Goal: Information Seeking & Learning: Learn about a topic

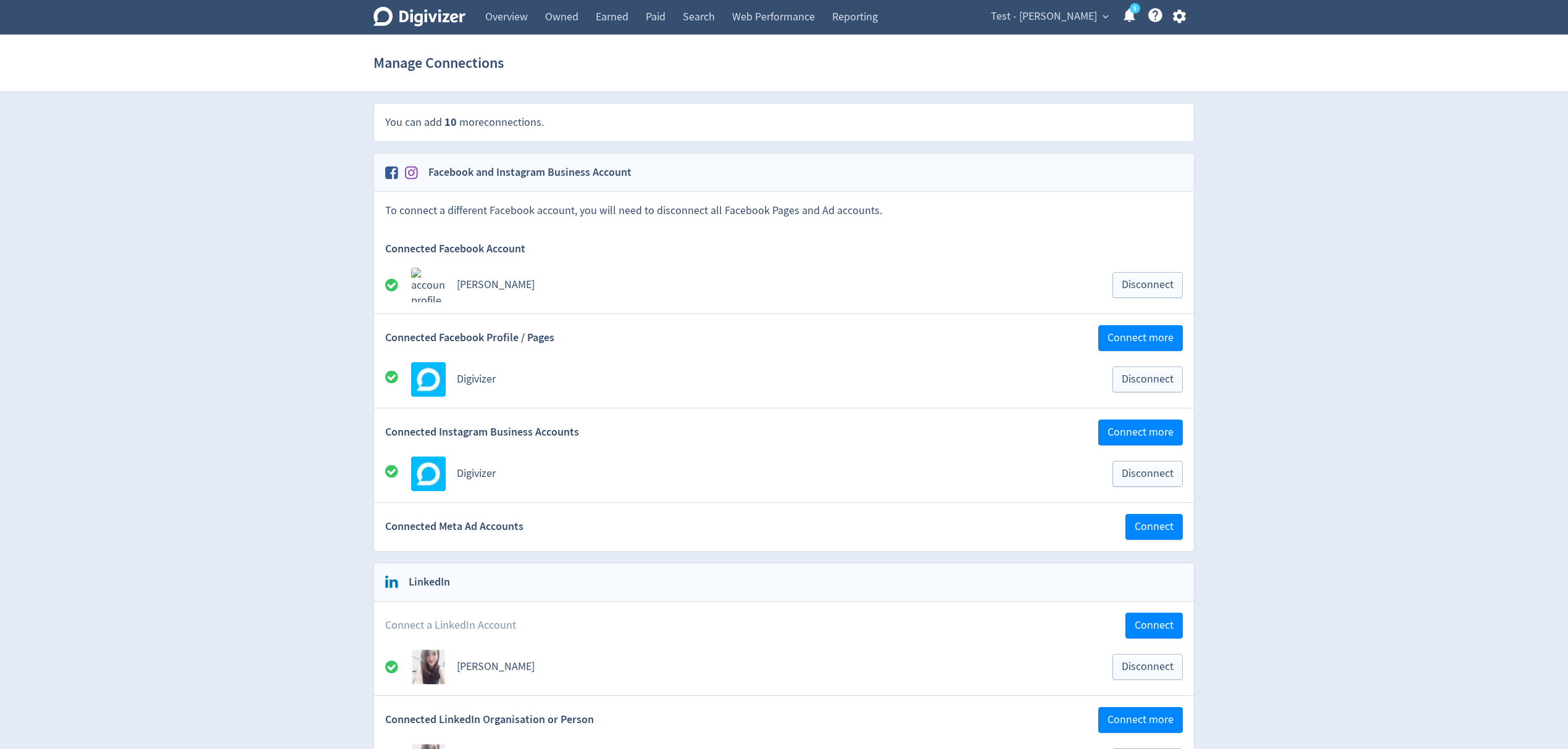
scroll to position [82, 0]
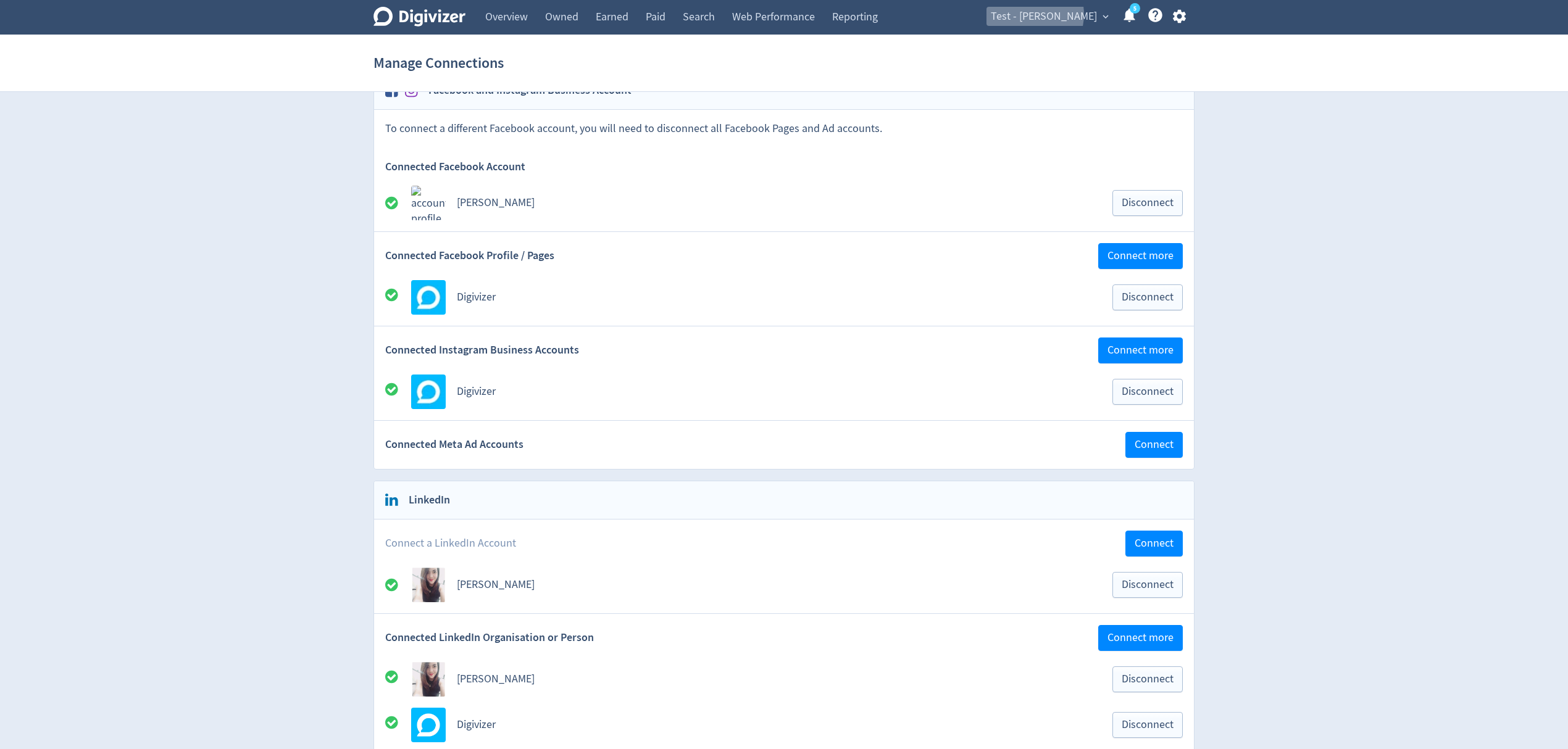
click at [1062, 15] on span "Test - [PERSON_NAME]" at bounding box center [1044, 16] width 106 height 19
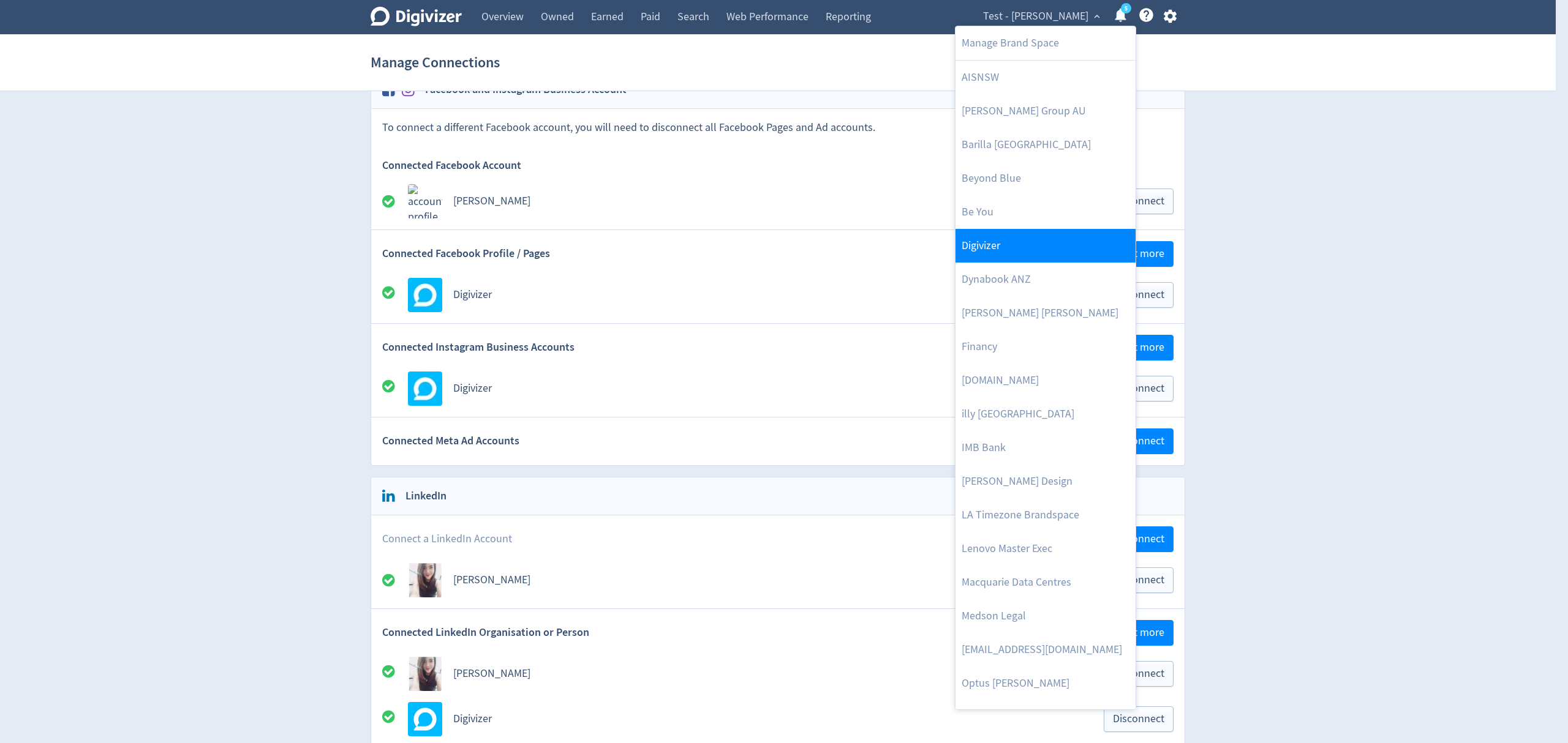
click at [998, 249] on link "Digivizer" at bounding box center [1045, 245] width 180 height 34
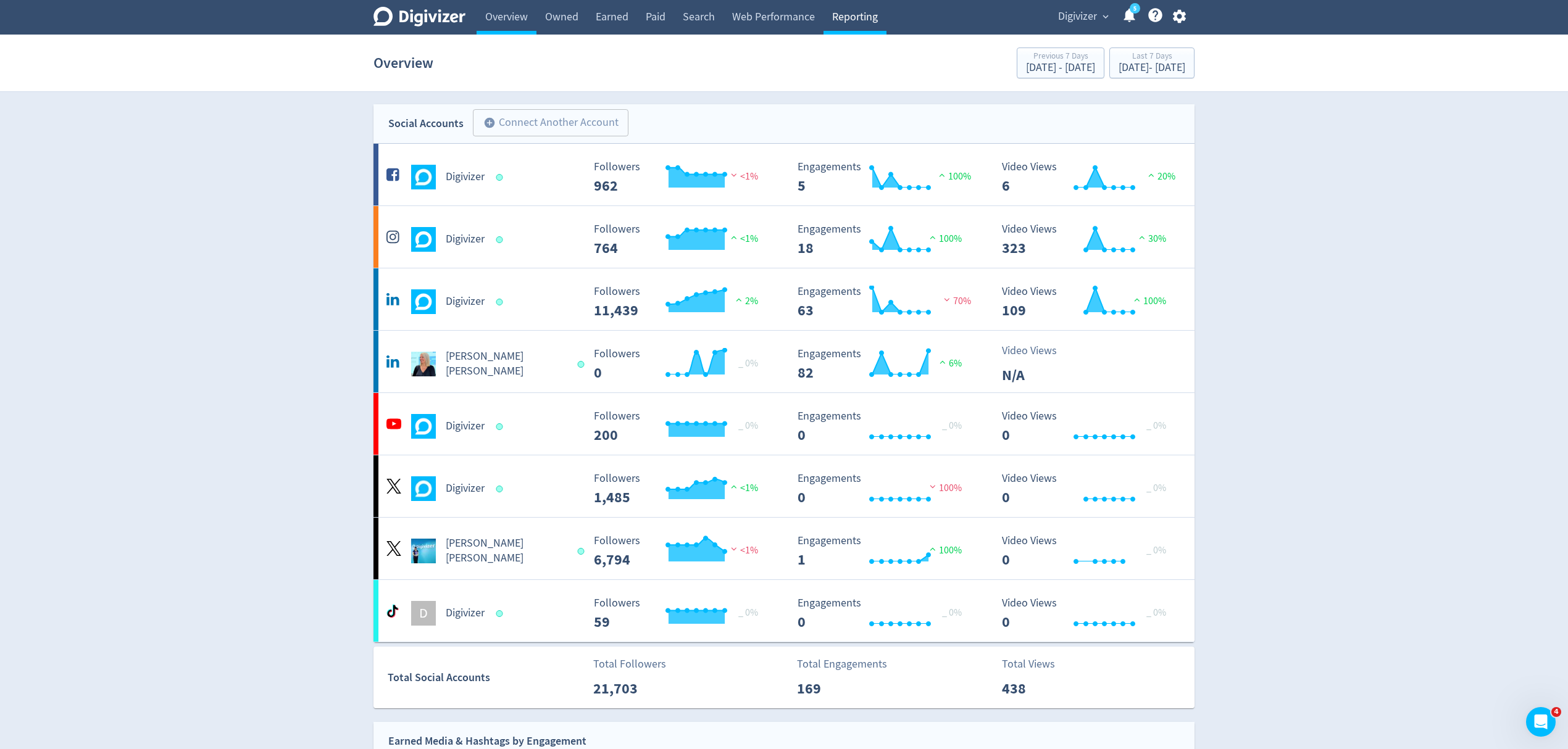
click at [867, 13] on link "Reporting" at bounding box center [855, 17] width 63 height 35
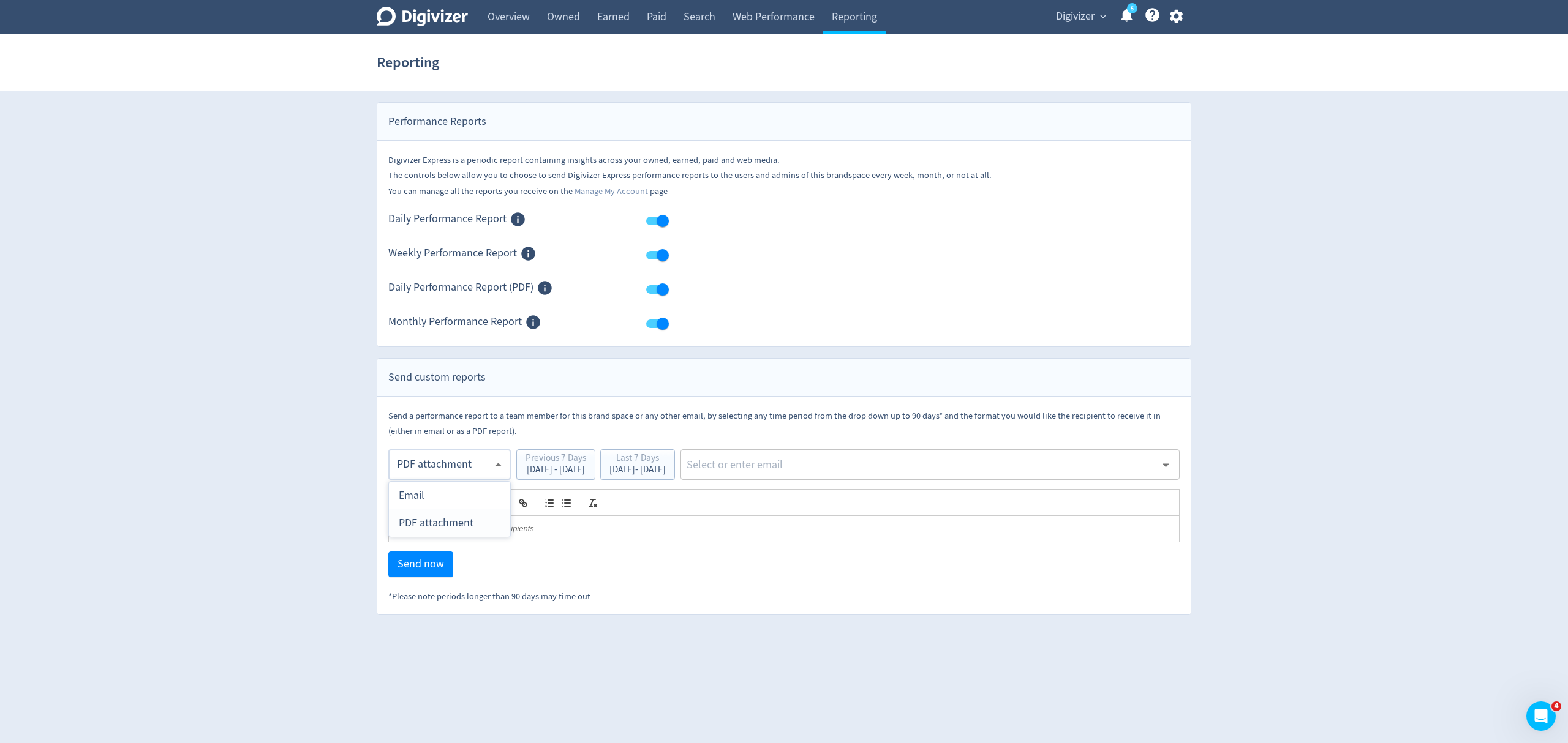
click at [424, 464] on body "Digivizer Logo Mark Digivizer Logo Overview Owned Earned Paid Search Web Perfor…" at bounding box center [784, 307] width 1568 height 615
click at [425, 490] on div "Email" at bounding box center [449, 495] width 101 height 28
type input "html"
click at [665, 462] on div "Last 7 Days" at bounding box center [637, 459] width 56 height 12
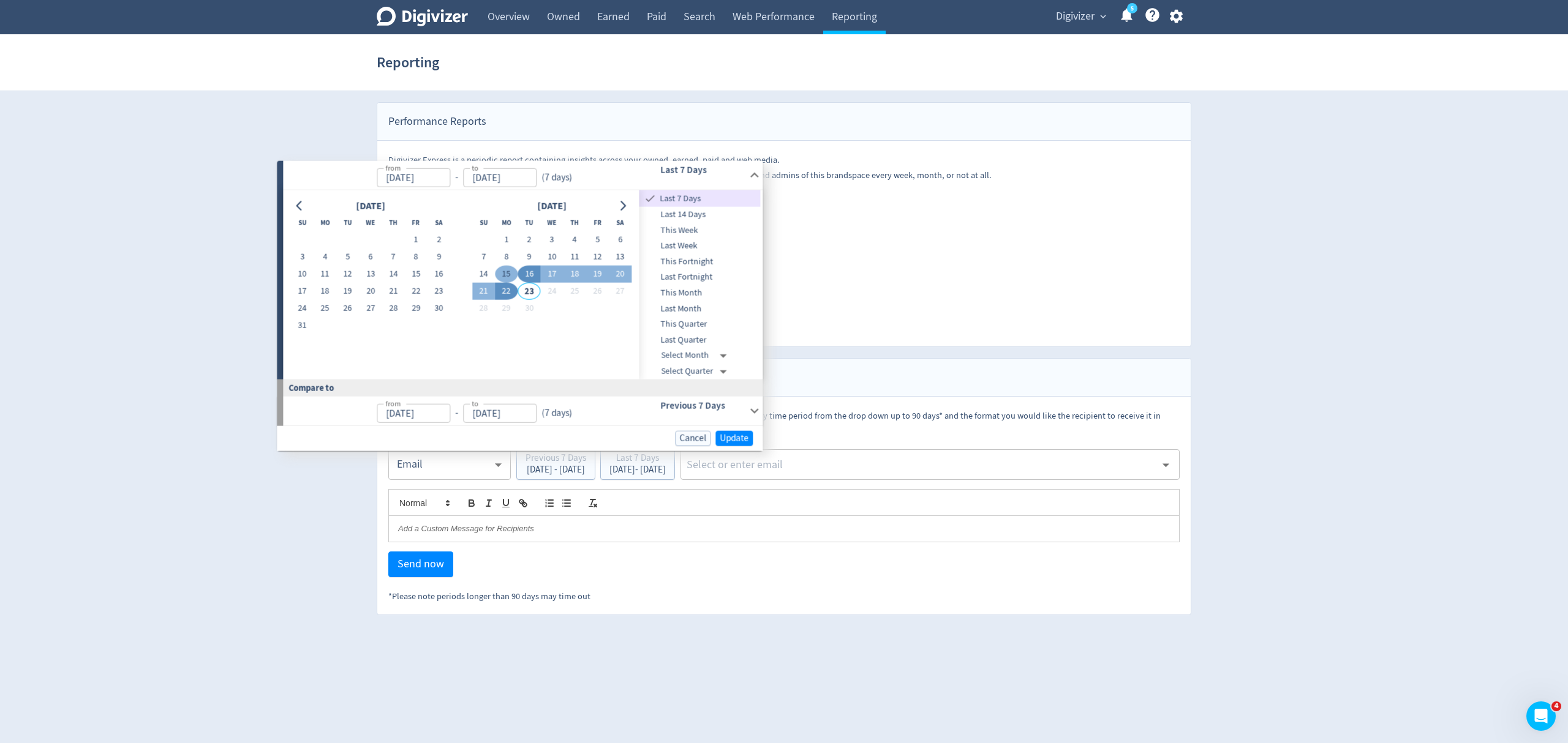
click at [506, 271] on button "15" at bounding box center [505, 274] width 23 height 17
type input "[DATE]"
click at [488, 286] on button "21" at bounding box center [483, 292] width 23 height 17
type input "[DATE]"
type input "Sep 08, 2025"
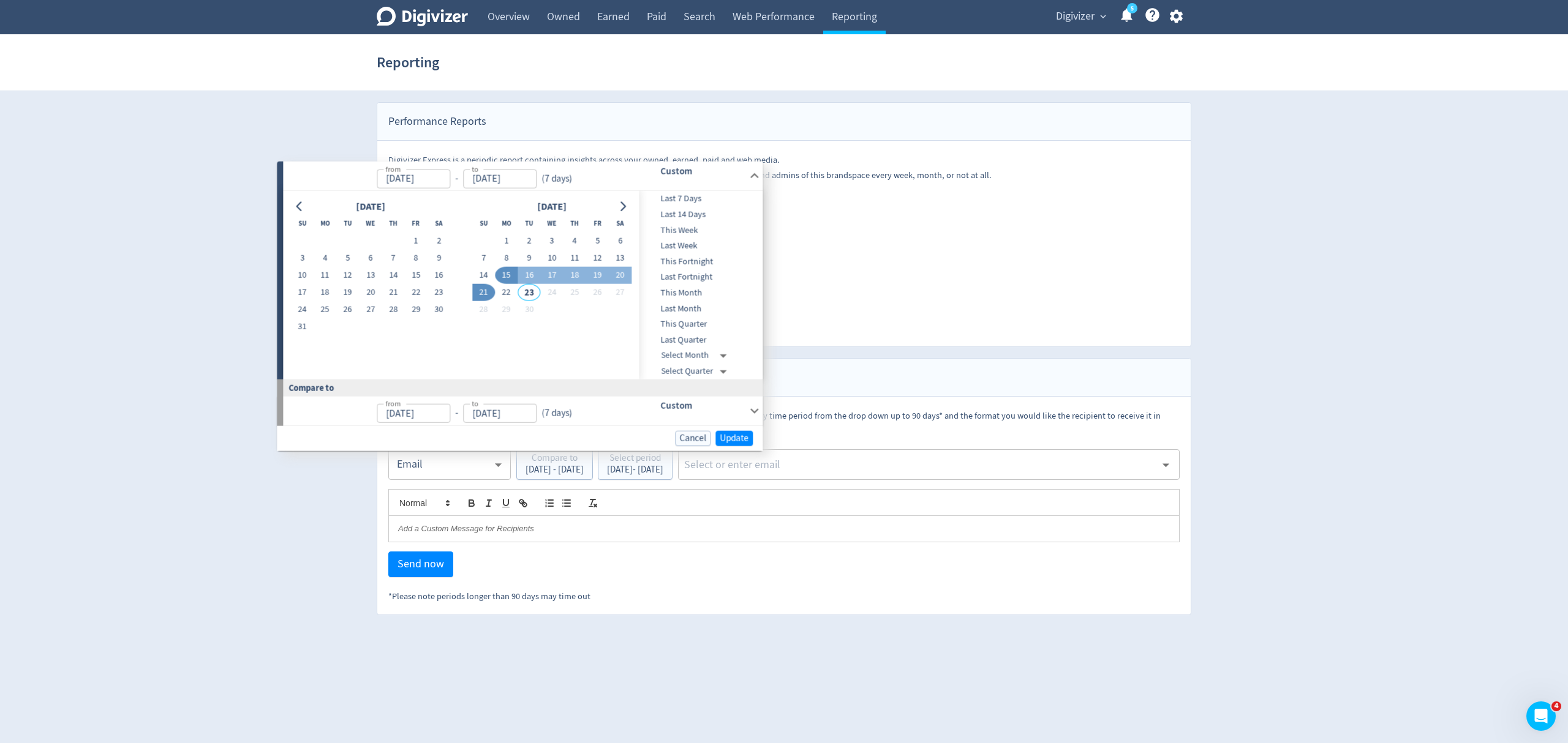
type input "Sep 14, 2025"
click at [743, 439] on span "Update" at bounding box center [734, 437] width 28 height 9
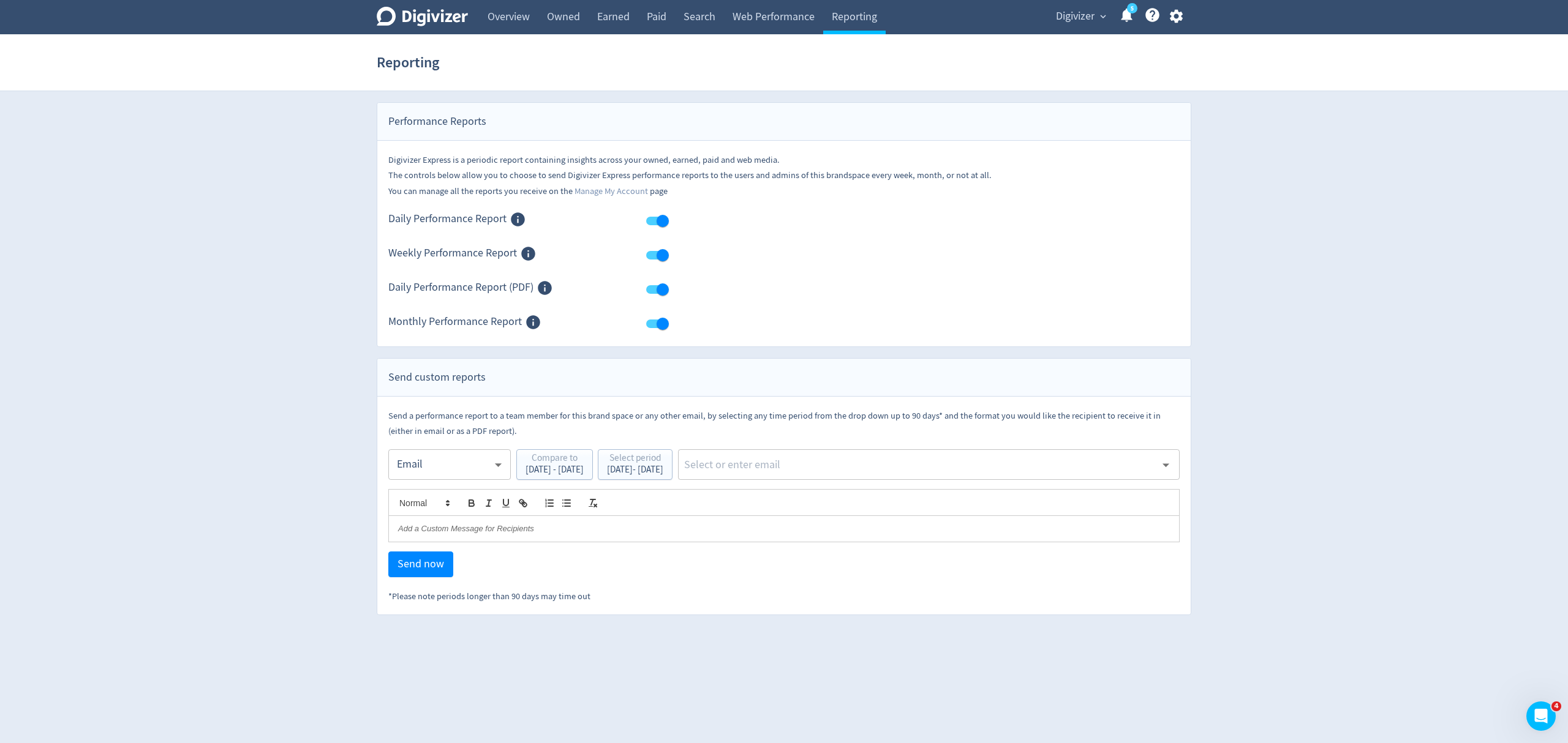
click at [797, 461] on input "text" at bounding box center [919, 465] width 473 height 18
type input "malyn"
click at [841, 497] on li "[EMAIL_ADDRESS][PERSON_NAME][DOMAIN_NAME]" at bounding box center [974, 498] width 411 height 23
click at [427, 565] on span "Send now" at bounding box center [421, 564] width 47 height 11
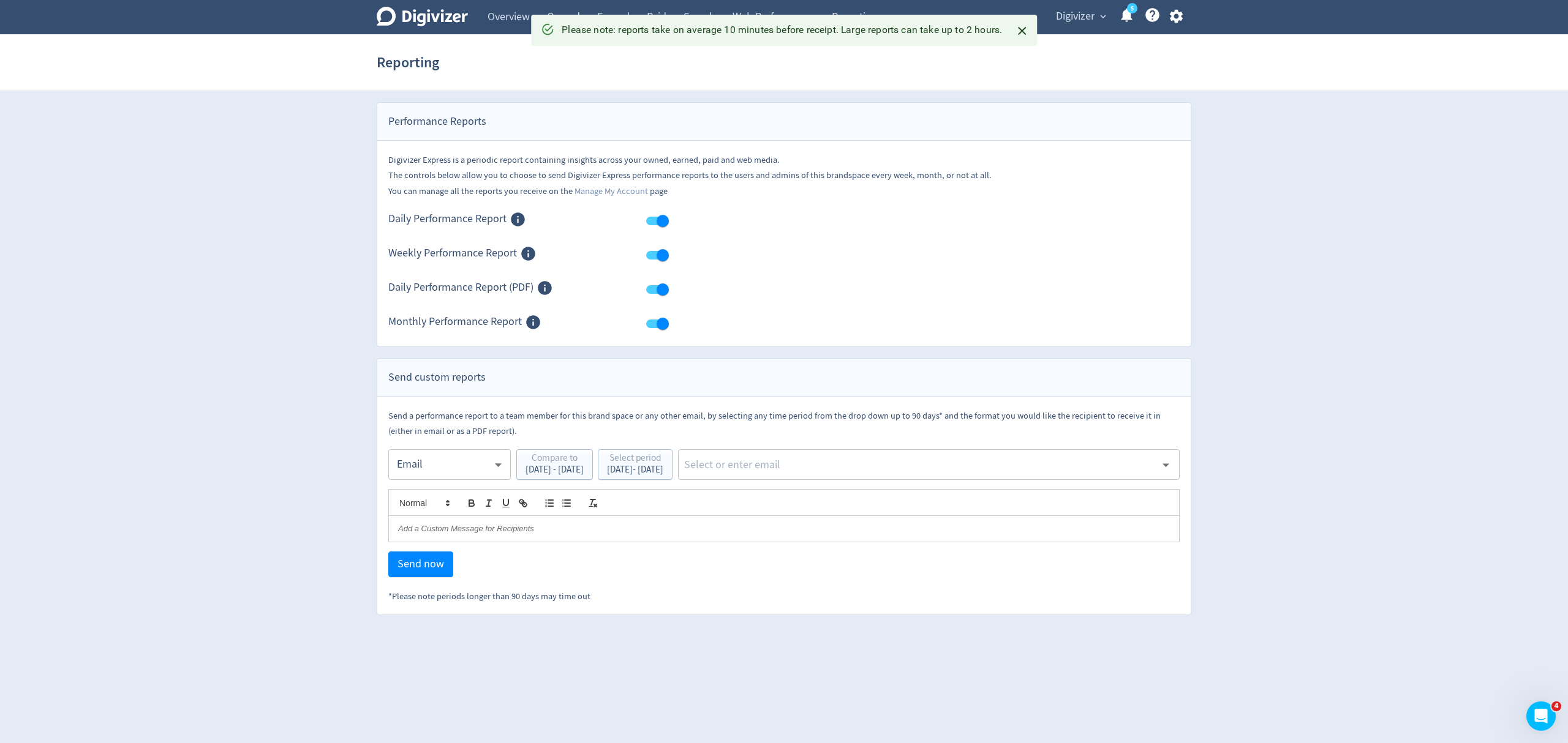
click at [422, 456] on body "Digivizer Logo Mark Digivizer Logo Overview Owned Earned Paid Search Web Perfor…" at bounding box center [784, 307] width 1568 height 615
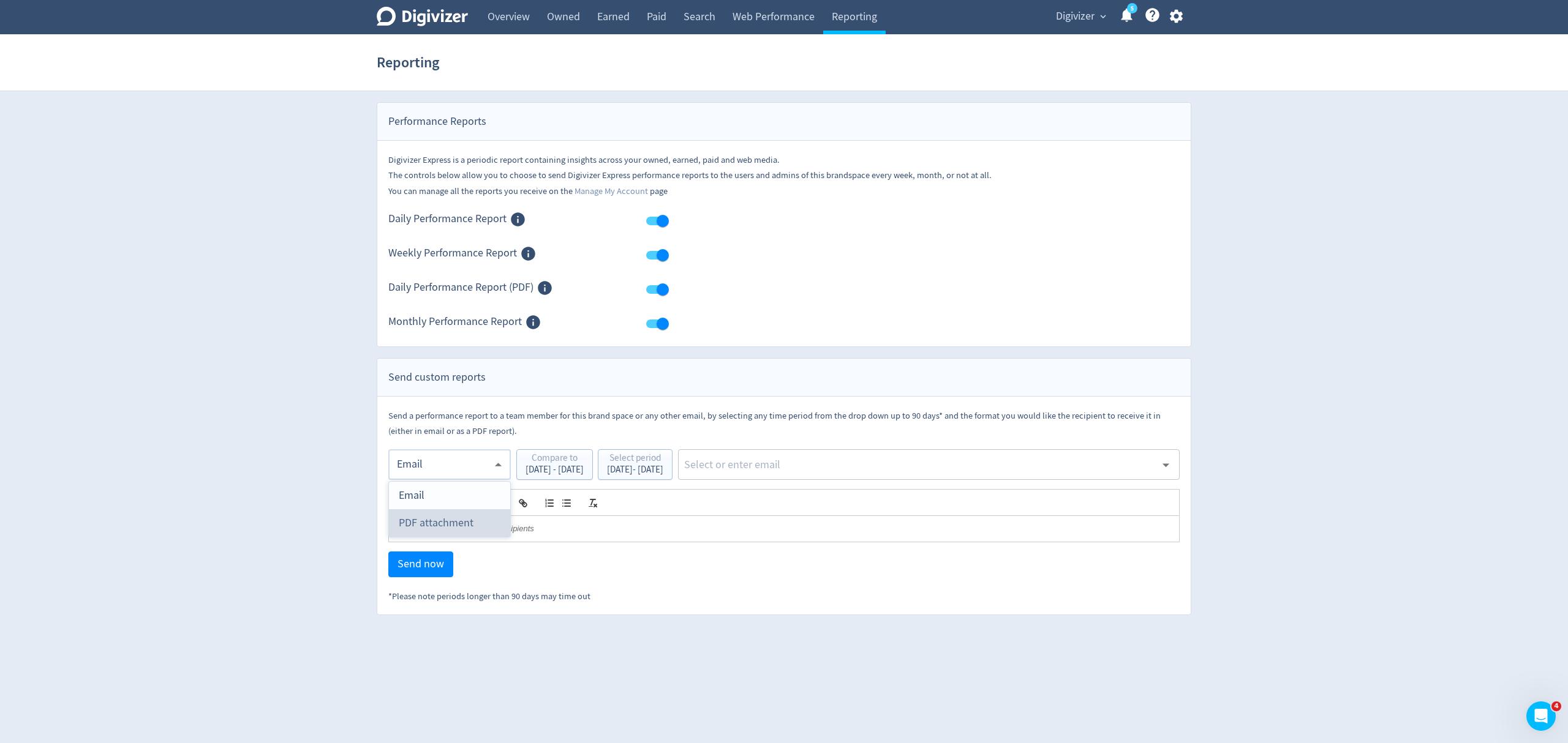
click at [430, 523] on div "PDF attachment" at bounding box center [449, 523] width 101 height 28
type input "pdf"
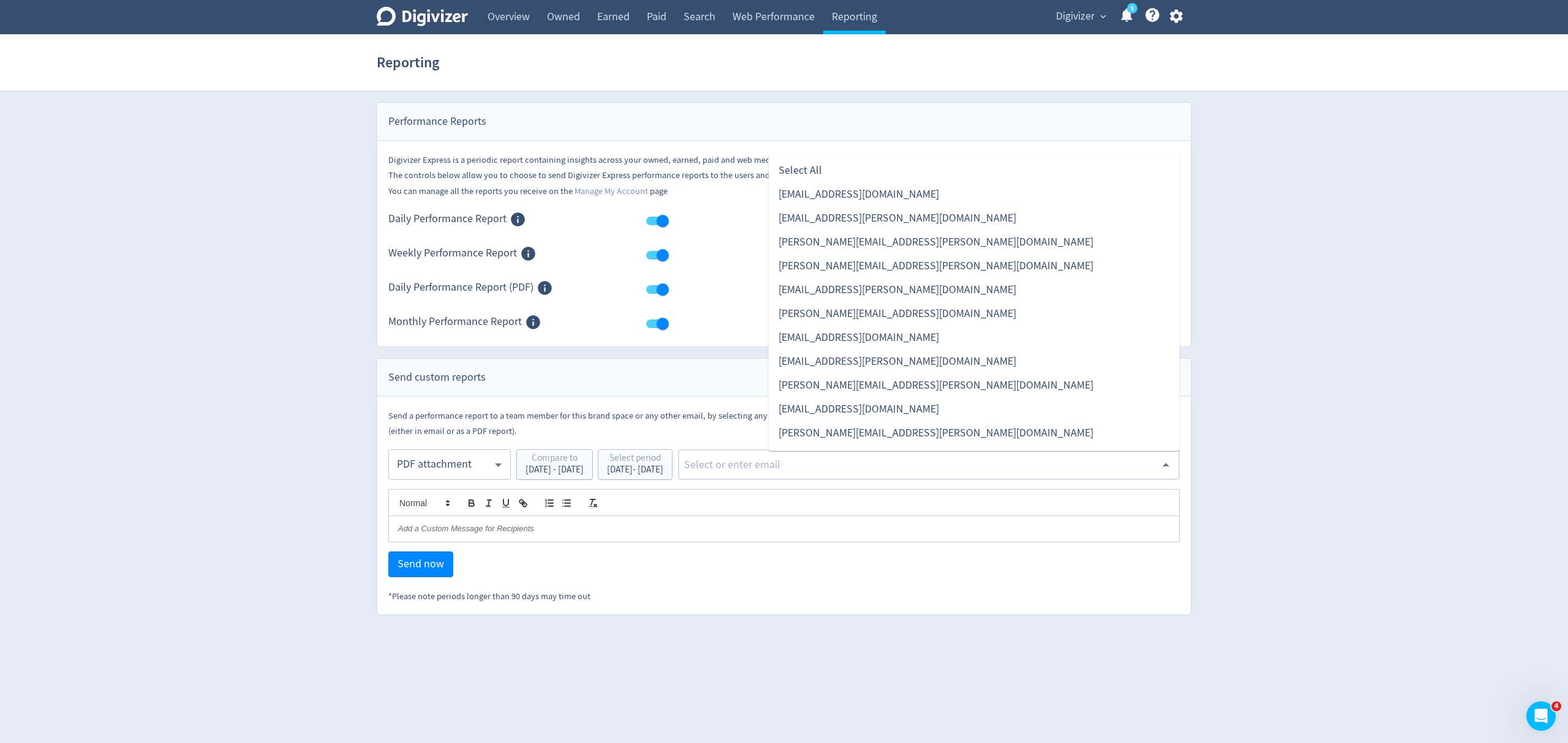
click at [811, 461] on input "text" at bounding box center [919, 465] width 473 height 18
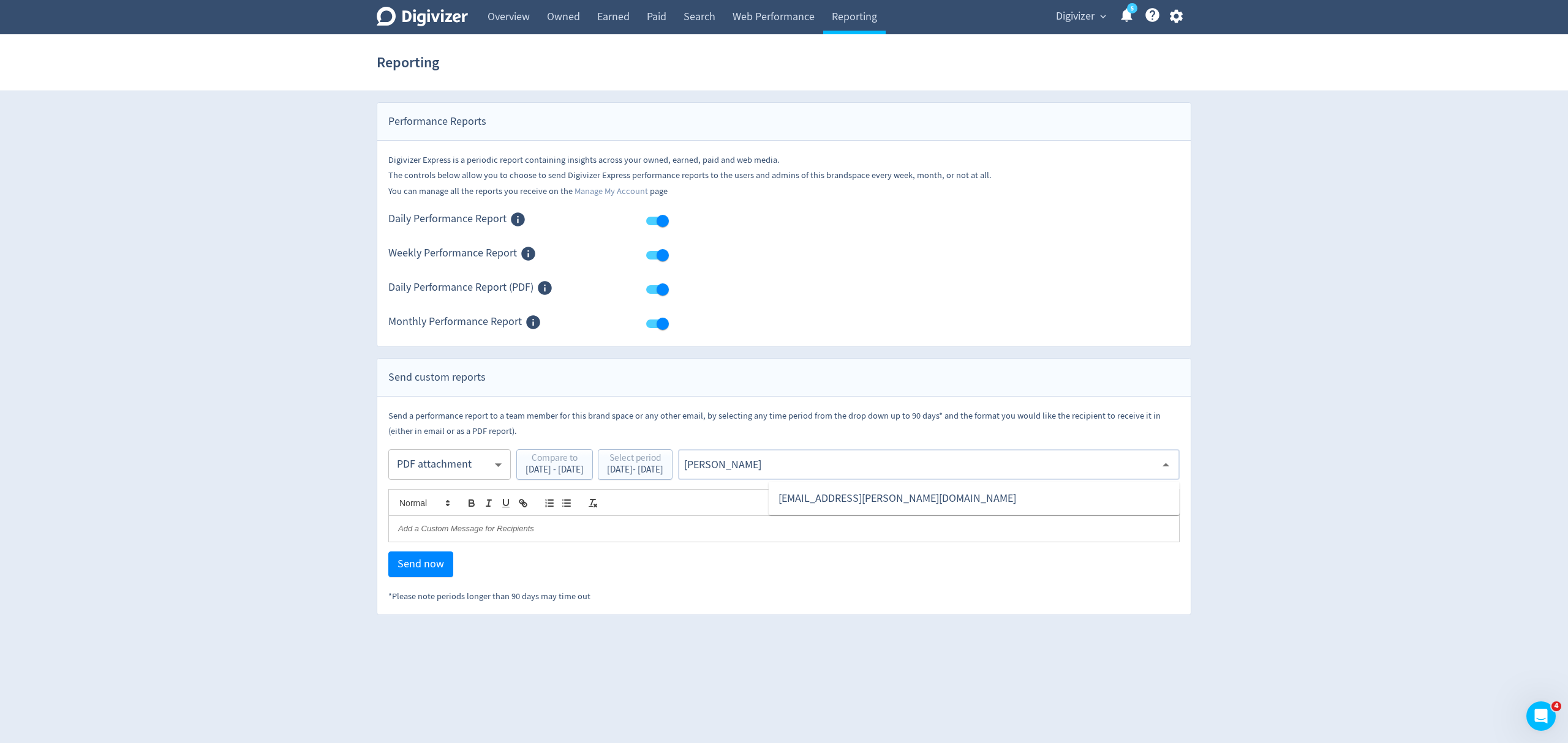
type input "malyn"
click at [819, 498] on li "[EMAIL_ADDRESS][PERSON_NAME][DOMAIN_NAME]" at bounding box center [974, 498] width 411 height 23
click at [417, 565] on span "Send now" at bounding box center [421, 564] width 47 height 11
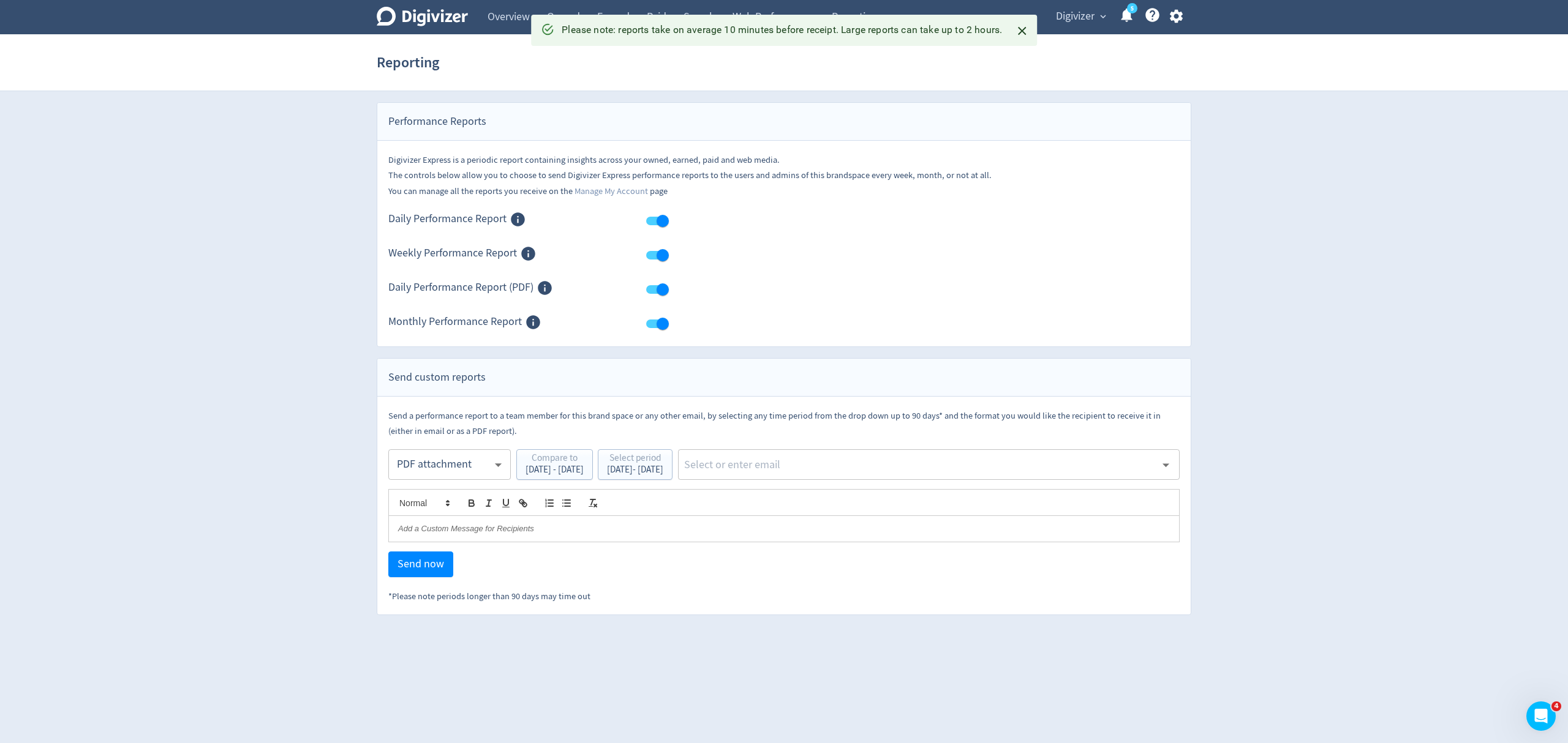
click at [449, 463] on body "Digivizer Logo Mark Digivizer Logo Overview Owned Earned Paid Search Web Perfor…" at bounding box center [784, 307] width 1568 height 615
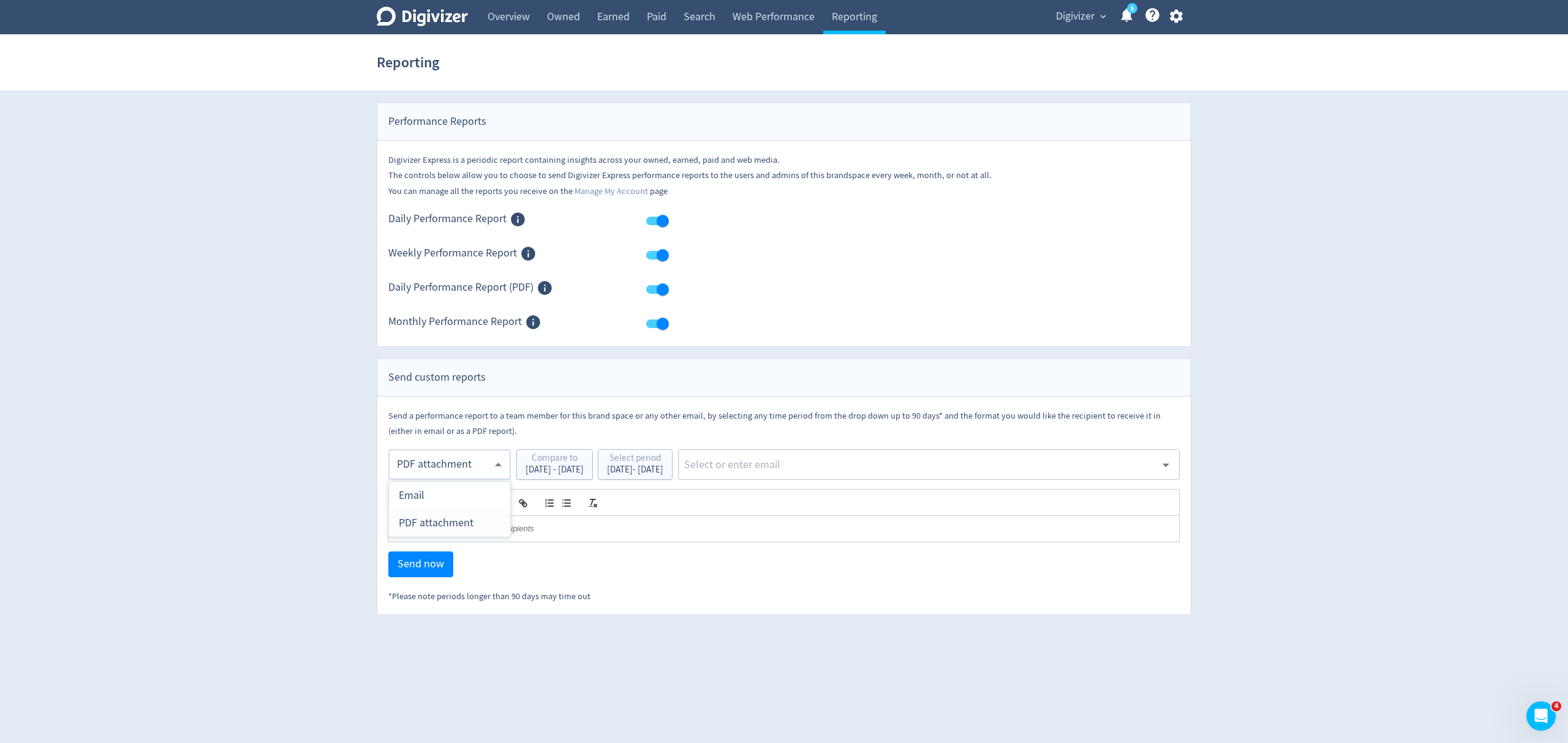
click at [453, 519] on div "PDF attachment" at bounding box center [449, 523] width 101 height 28
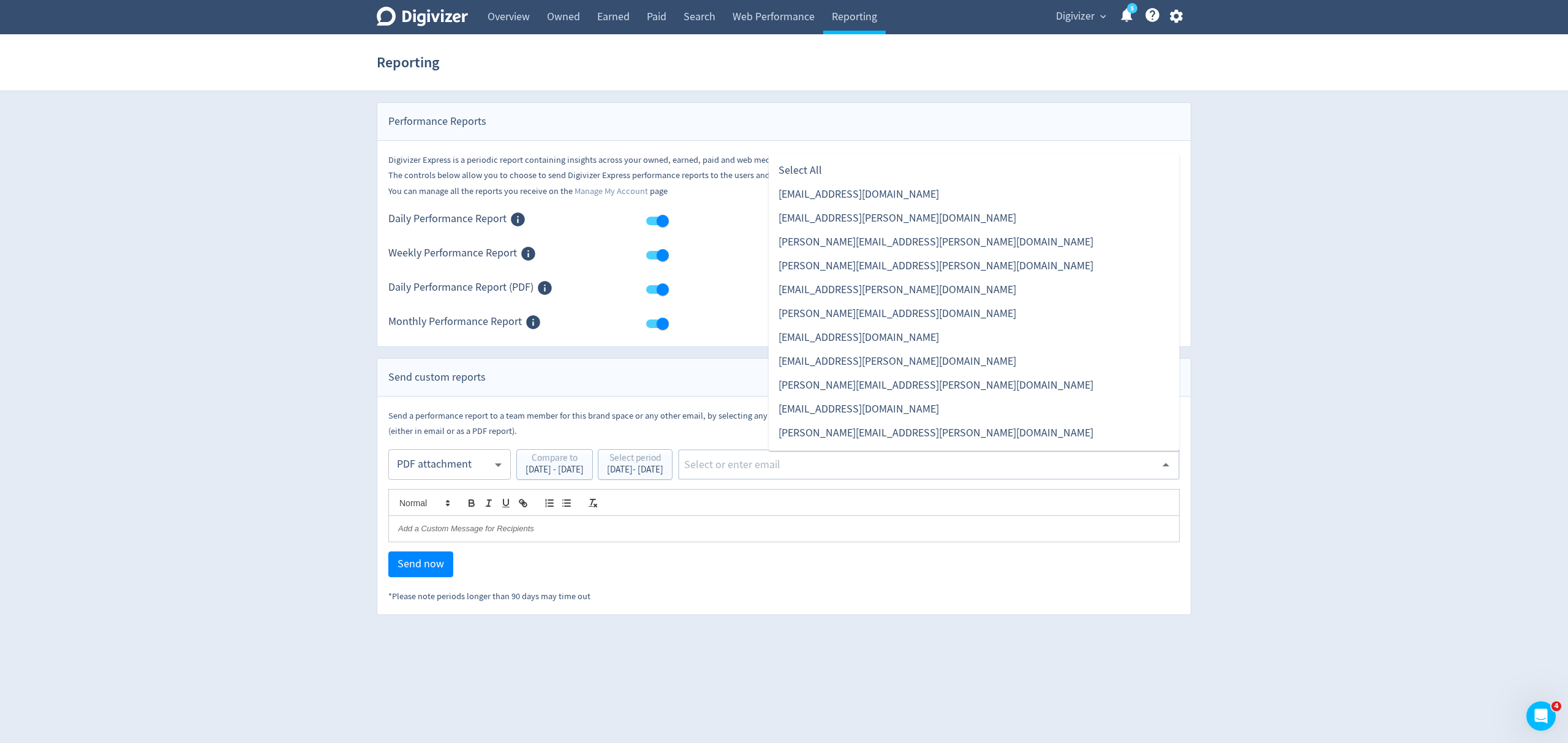
click at [804, 470] on input "text" at bounding box center [919, 465] width 473 height 18
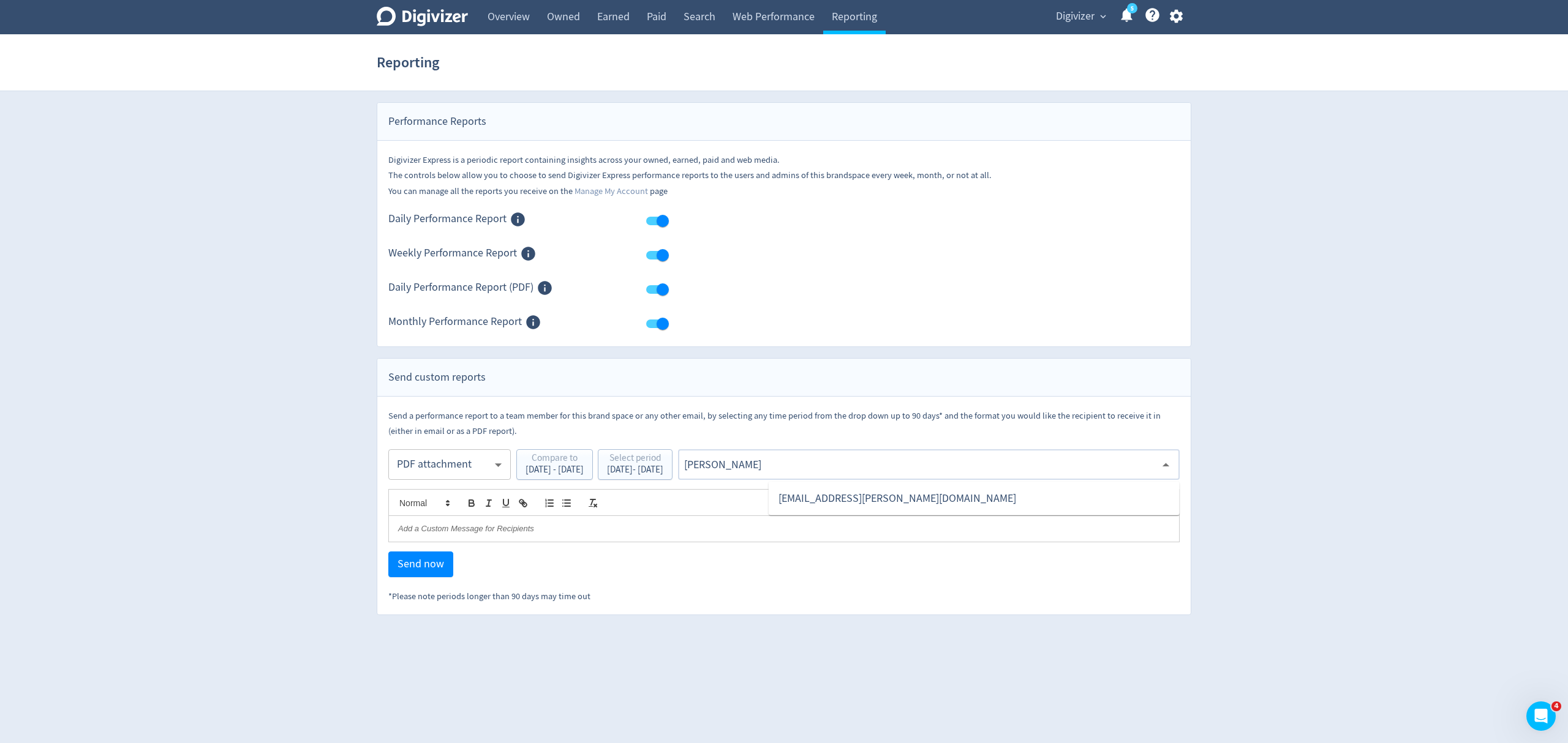
type input "malyn"
click at [894, 513] on ul "[EMAIL_ADDRESS][PERSON_NAME][DOMAIN_NAME]" at bounding box center [974, 498] width 411 height 34
click at [876, 502] on li "[EMAIL_ADDRESS][PERSON_NAME][DOMAIN_NAME]" at bounding box center [974, 498] width 411 height 23
click at [442, 573] on button "Send now" at bounding box center [420, 564] width 65 height 26
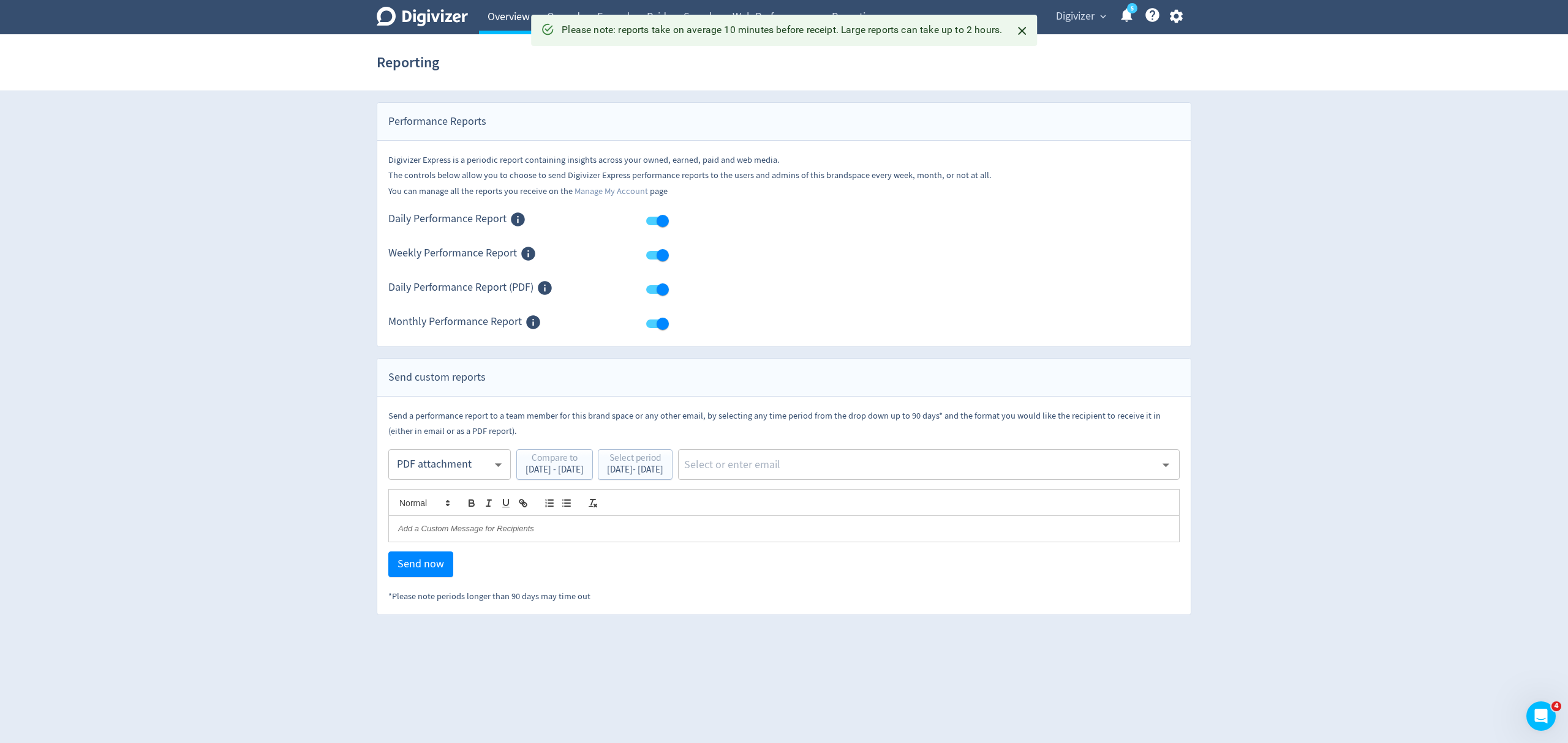
drag, startPoint x: 515, startPoint y: 5, endPoint x: 525, endPoint y: 0, distance: 11.2
click at [515, 5] on link "Overview" at bounding box center [508, 17] width 60 height 34
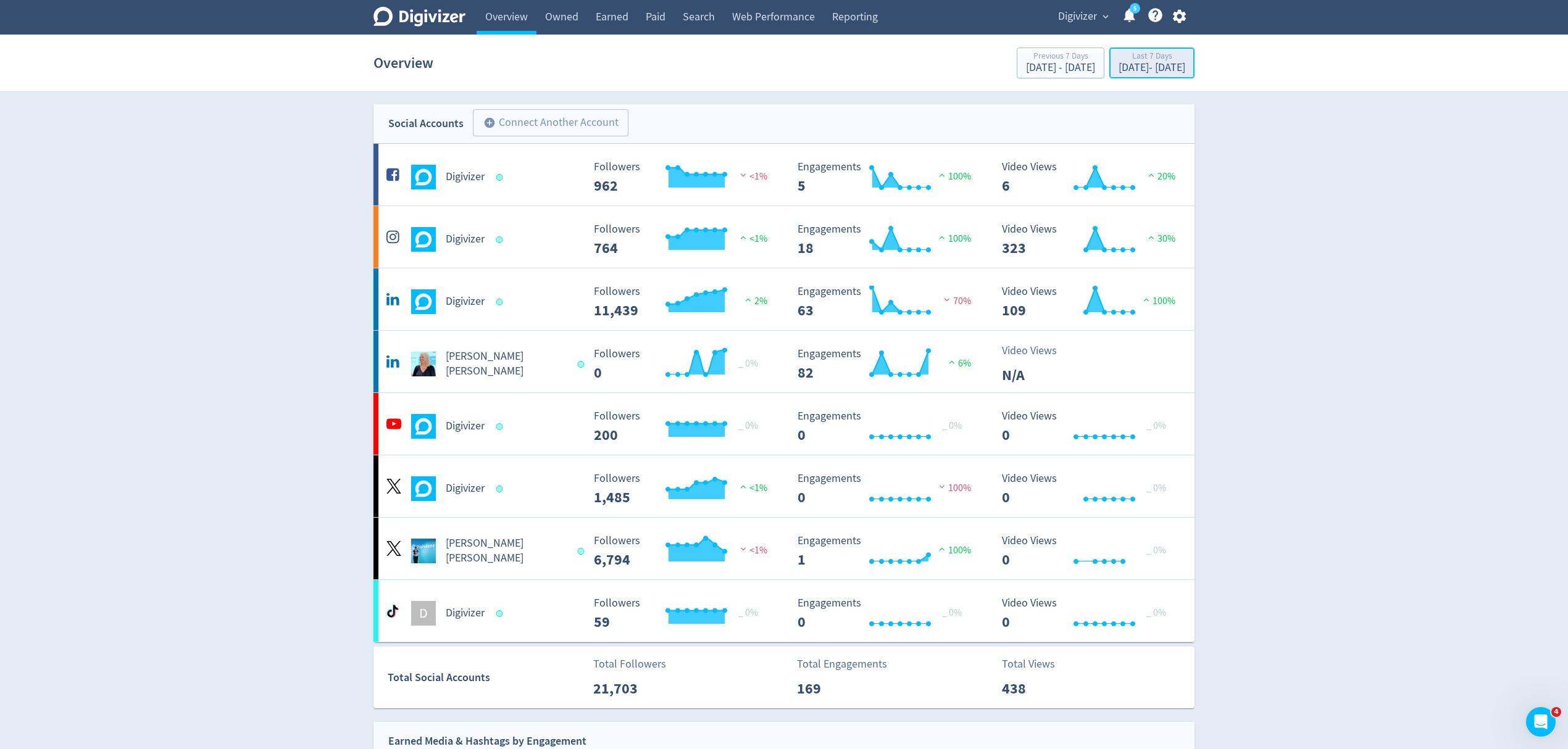
click at [1134, 68] on div "[DATE] - [DATE]" at bounding box center [1152, 68] width 67 height 11
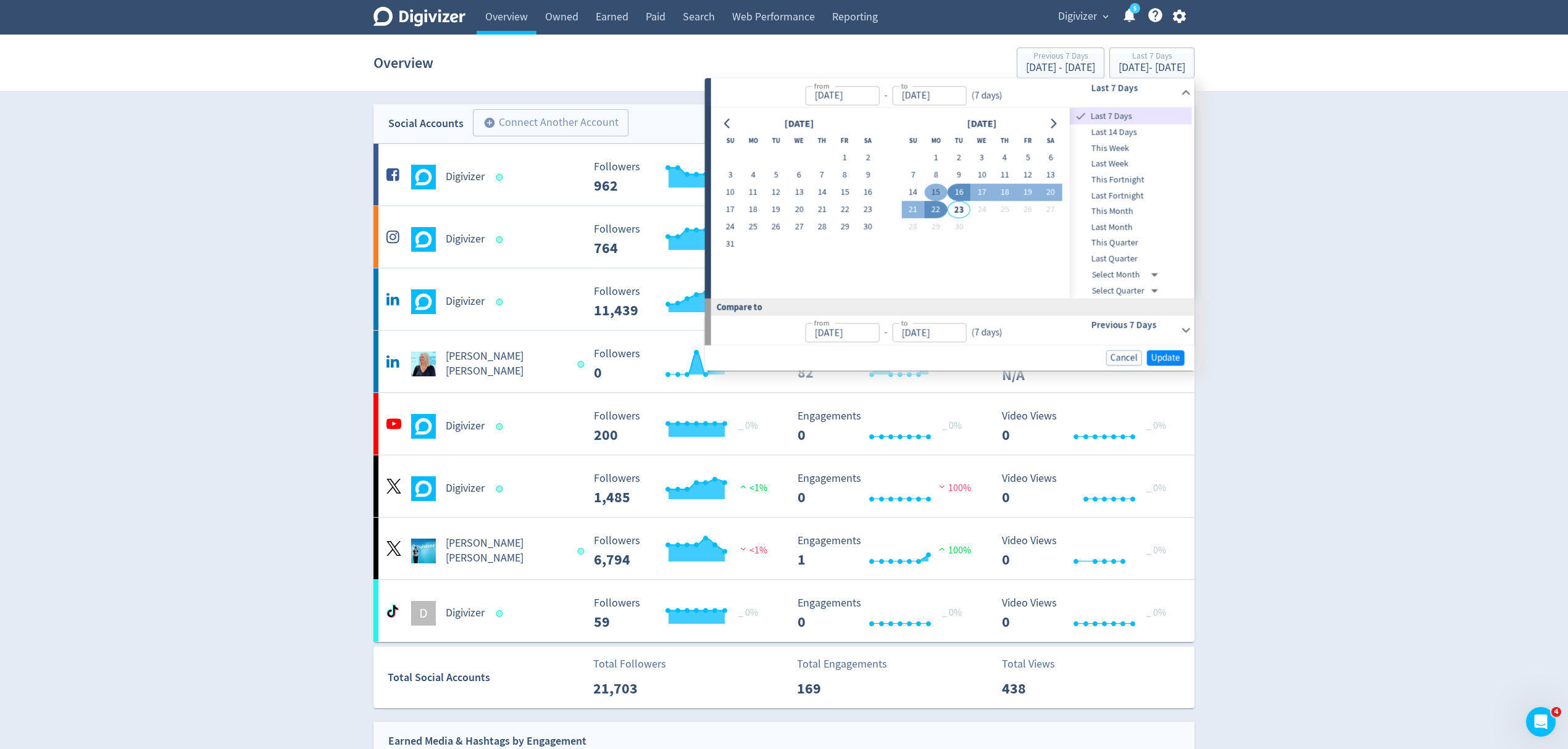
click at [929, 188] on button "15" at bounding box center [936, 193] width 23 height 17
type input "[DATE]"
click at [906, 209] on button "21" at bounding box center [912, 209] width 23 height 17
type input "[DATE]"
type input "Sep 08, 2025"
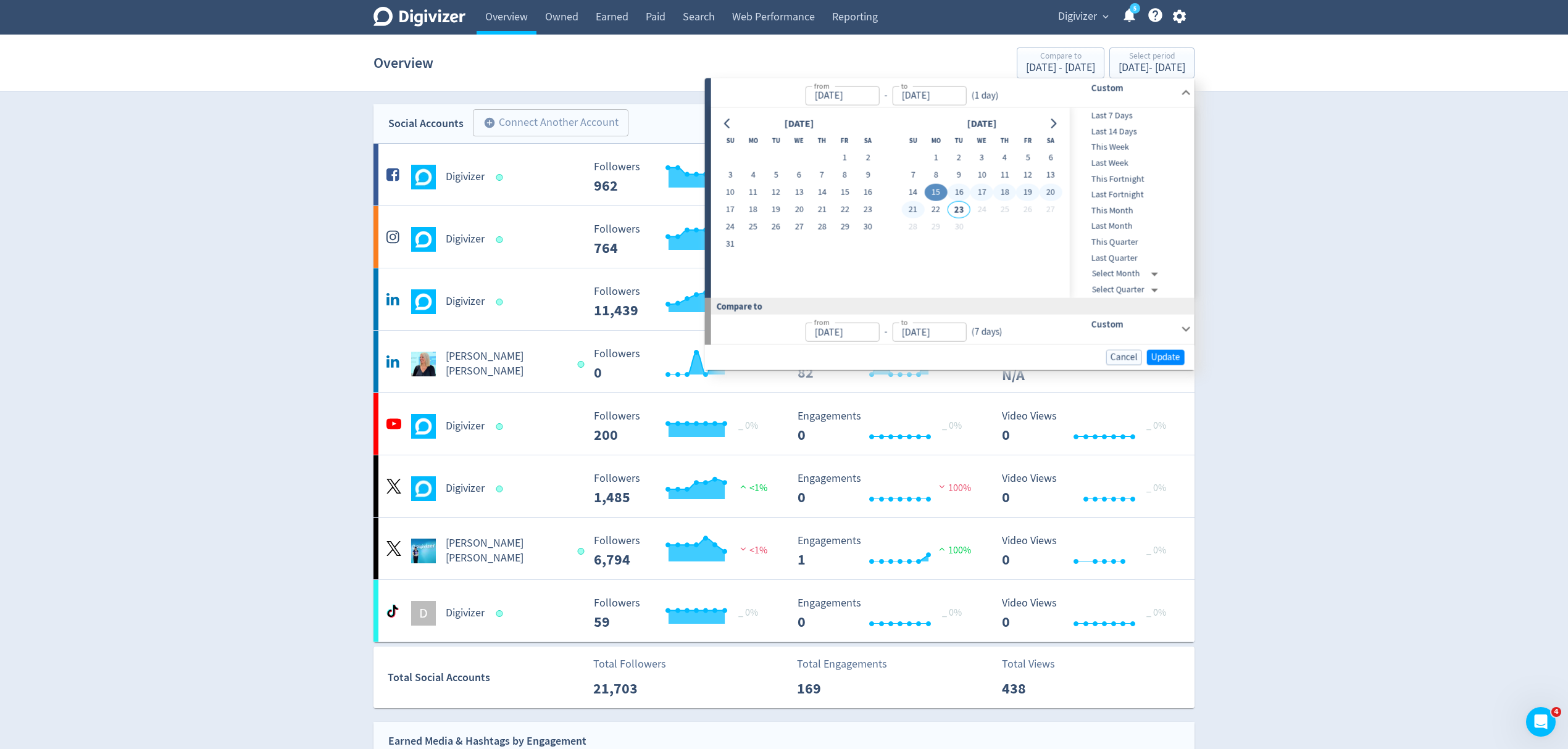
type input "Sep 14, 2025"
click at [1173, 361] on span "Update" at bounding box center [1166, 356] width 29 height 9
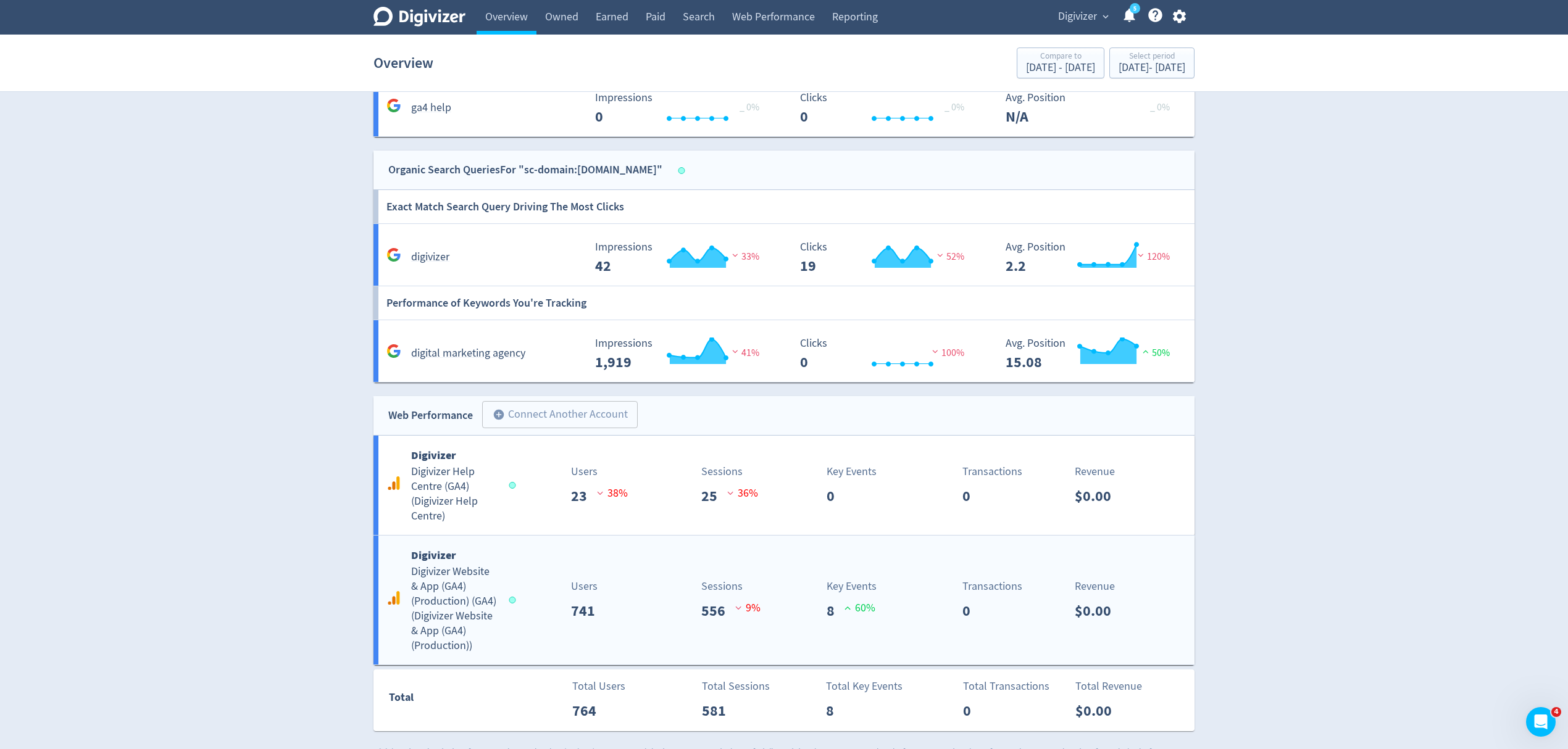
scroll to position [1319, 0]
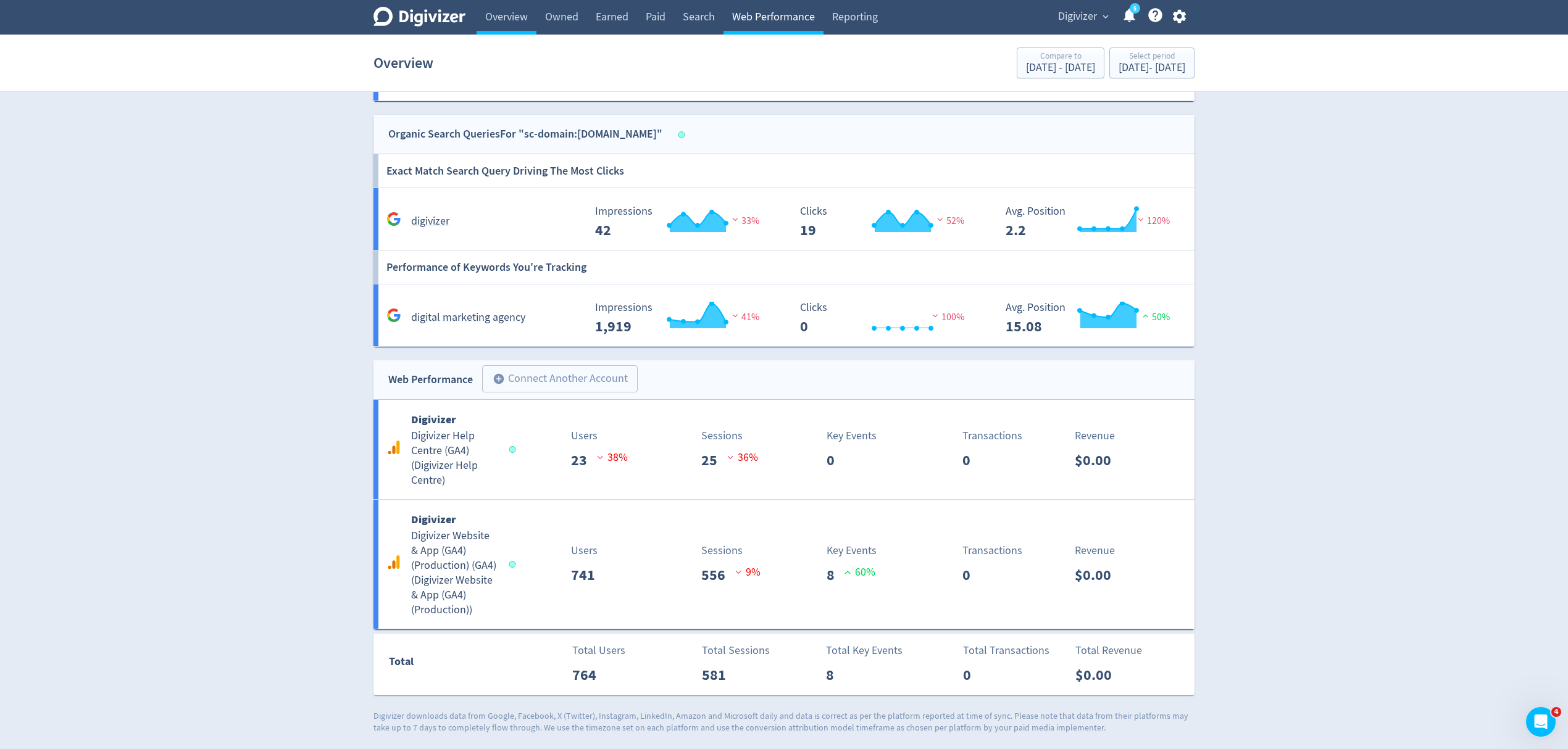
click at [763, 15] on link "Web Performance" at bounding box center [773, 17] width 100 height 35
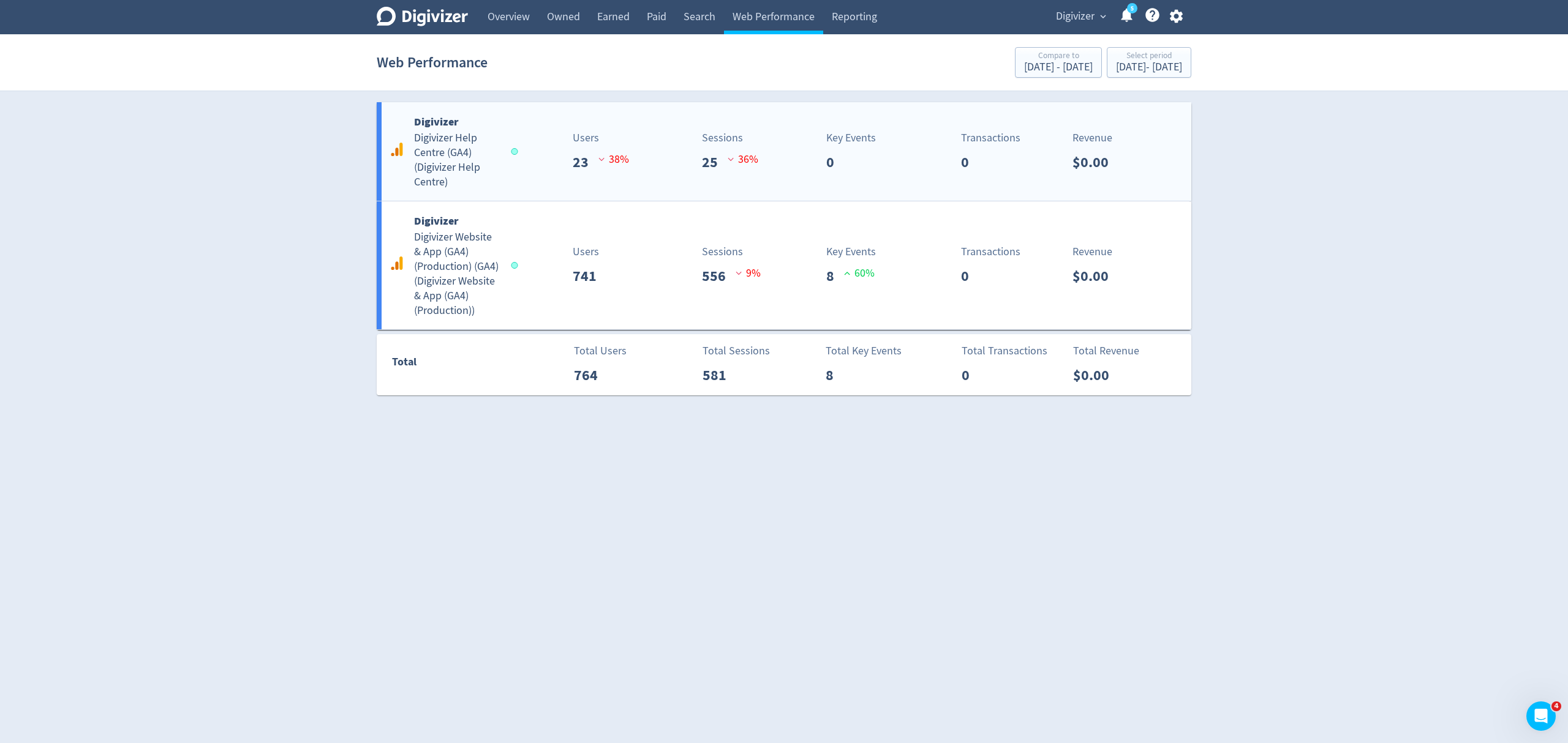
click at [564, 185] on div "Digivizer Digivizer Help Centre (GA4) ( Digivizer Help Centre ) Users 23 38 % S…" at bounding box center [784, 152] width 815 height 99
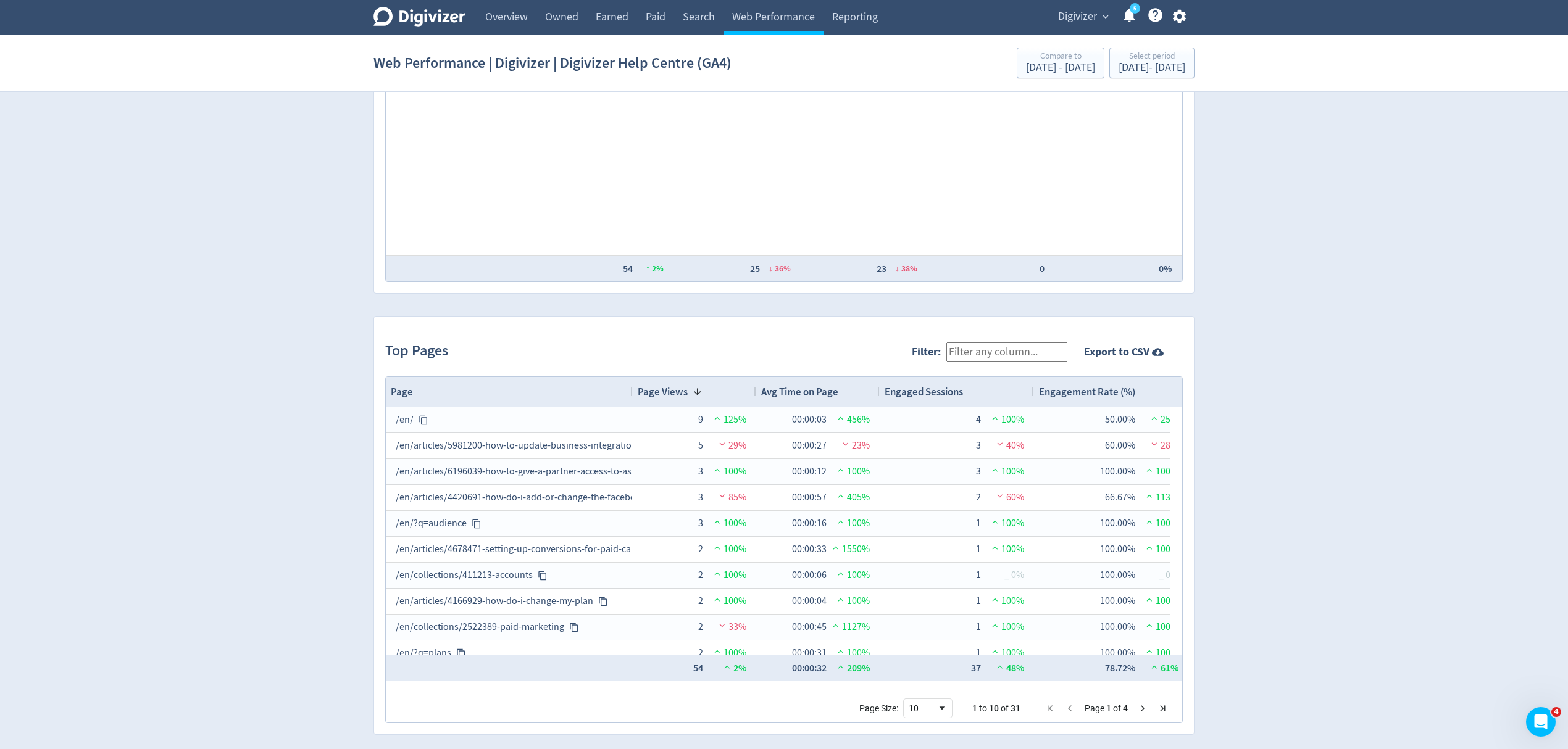
scroll to position [1050, 0]
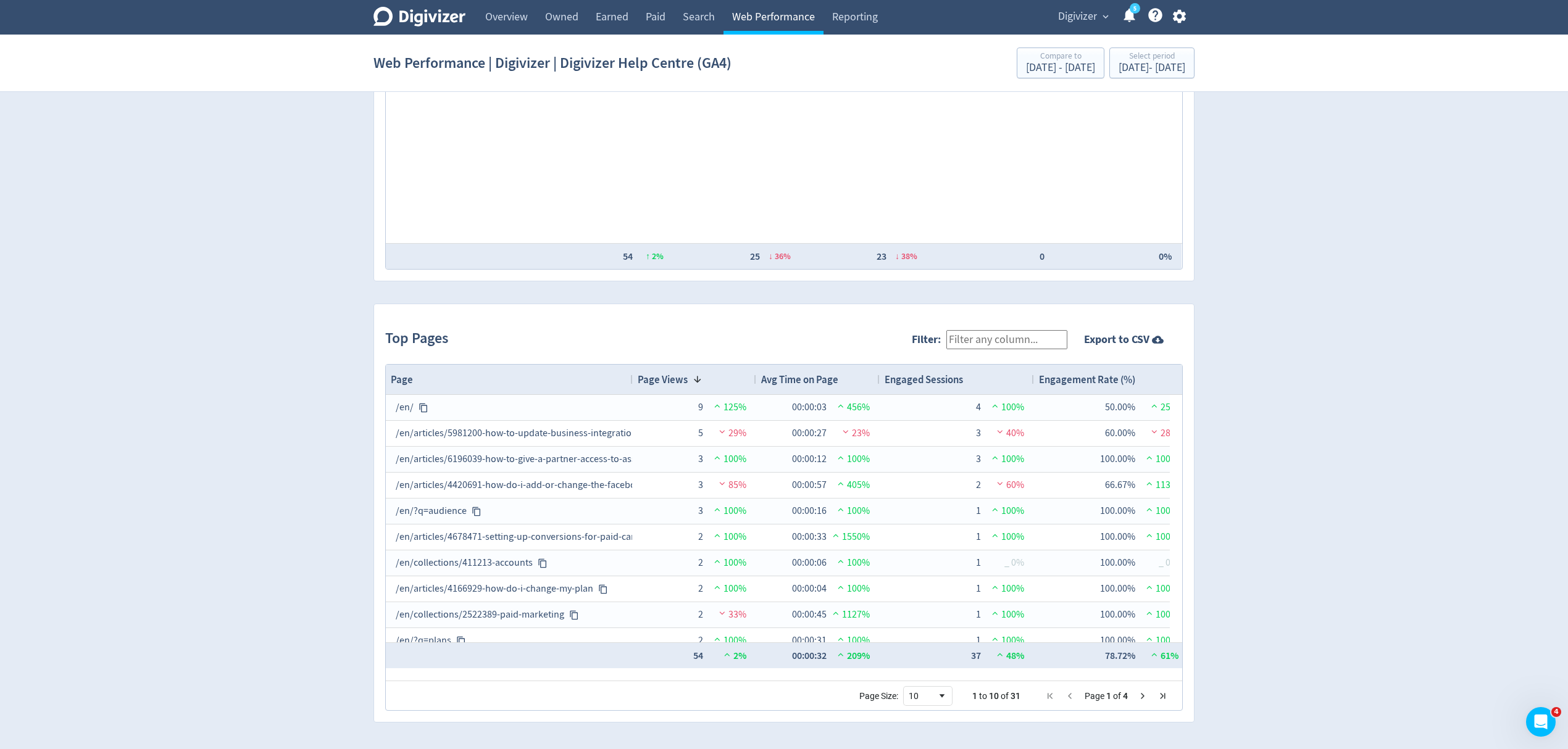
click at [783, 15] on link "Web Performance" at bounding box center [773, 17] width 100 height 35
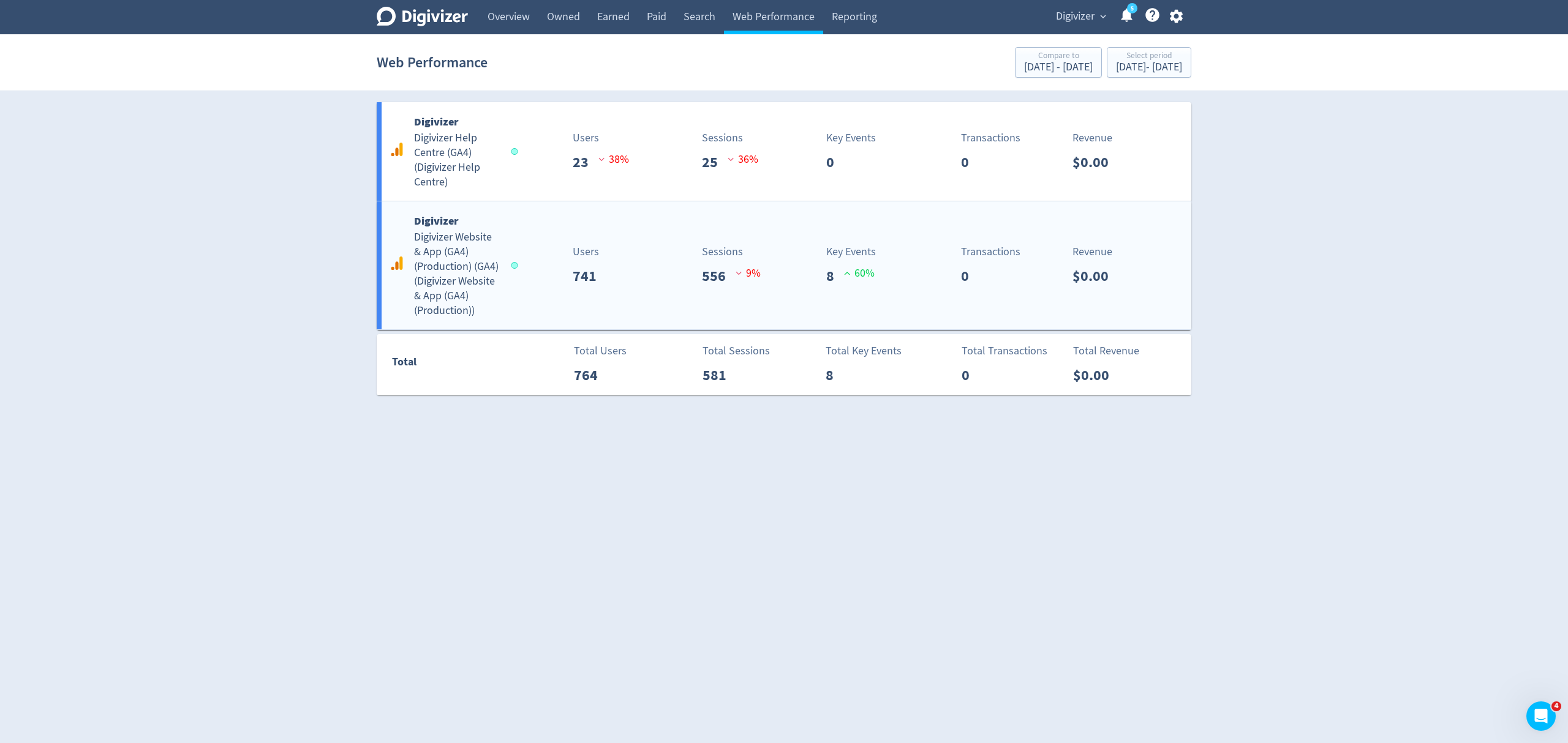
click at [557, 276] on div "Users 741" at bounding box center [583, 266] width 135 height 44
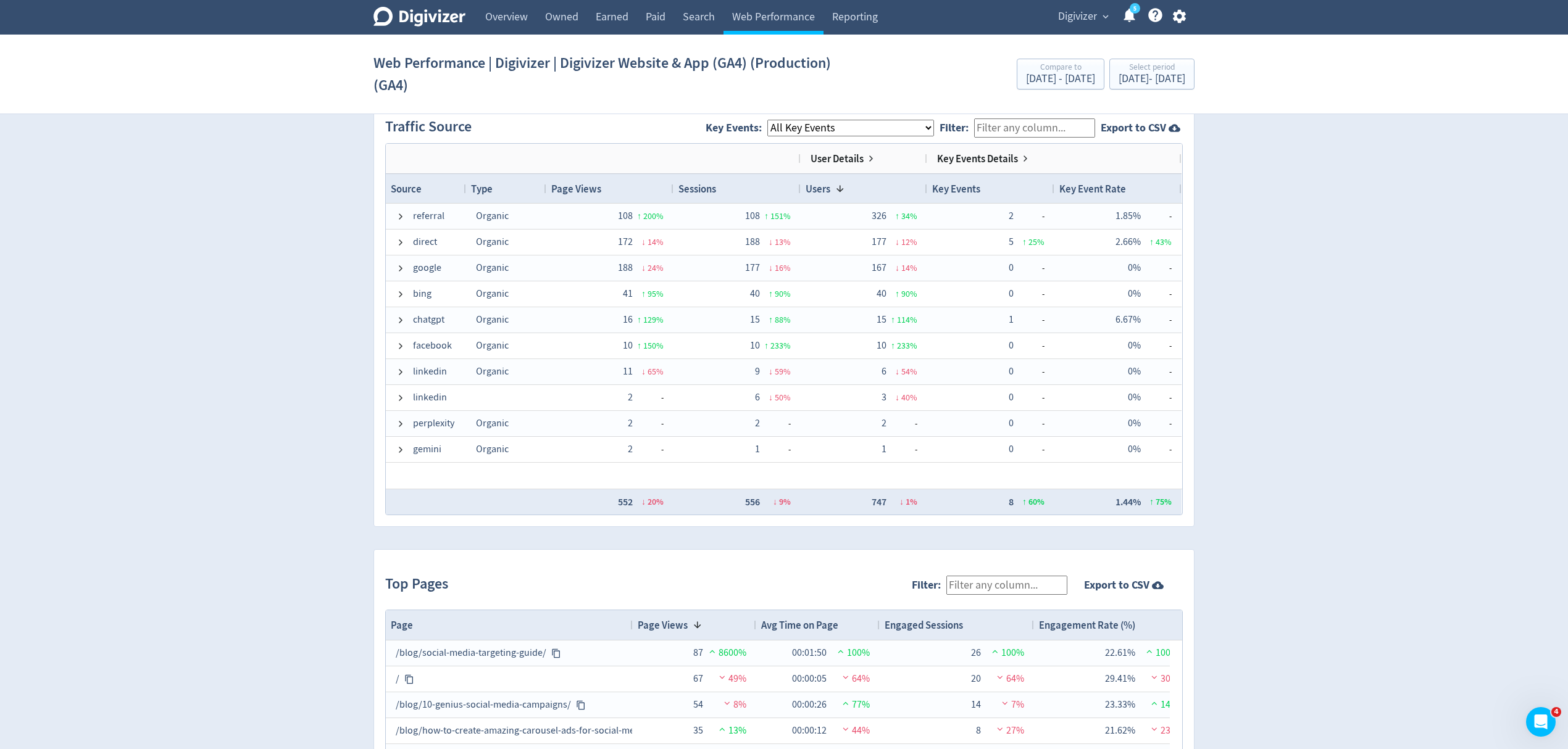
scroll to position [822, 0]
click at [1065, 18] on span "Digivizer" at bounding box center [1077, 16] width 39 height 19
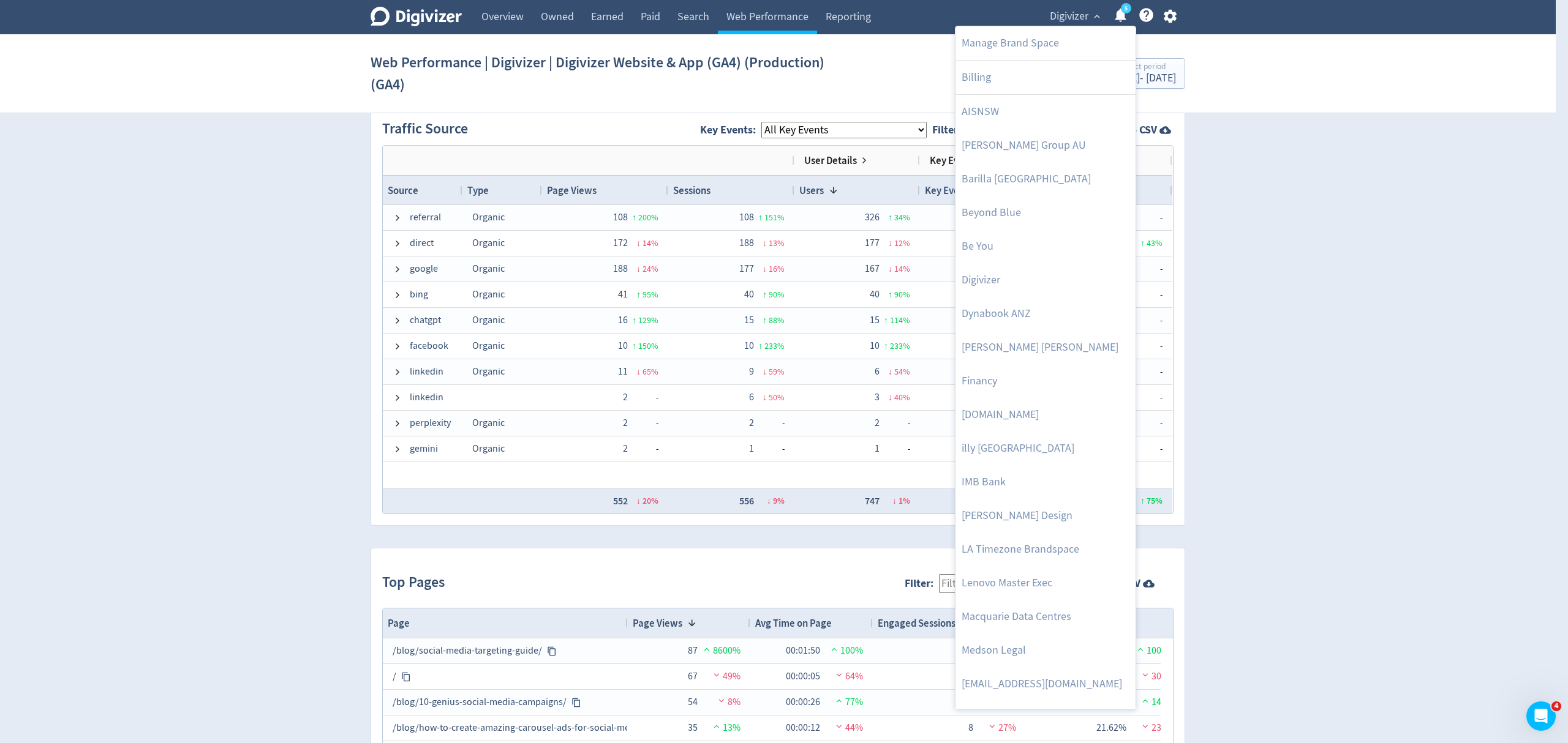
click at [836, 10] on div at bounding box center [784, 371] width 1568 height 743
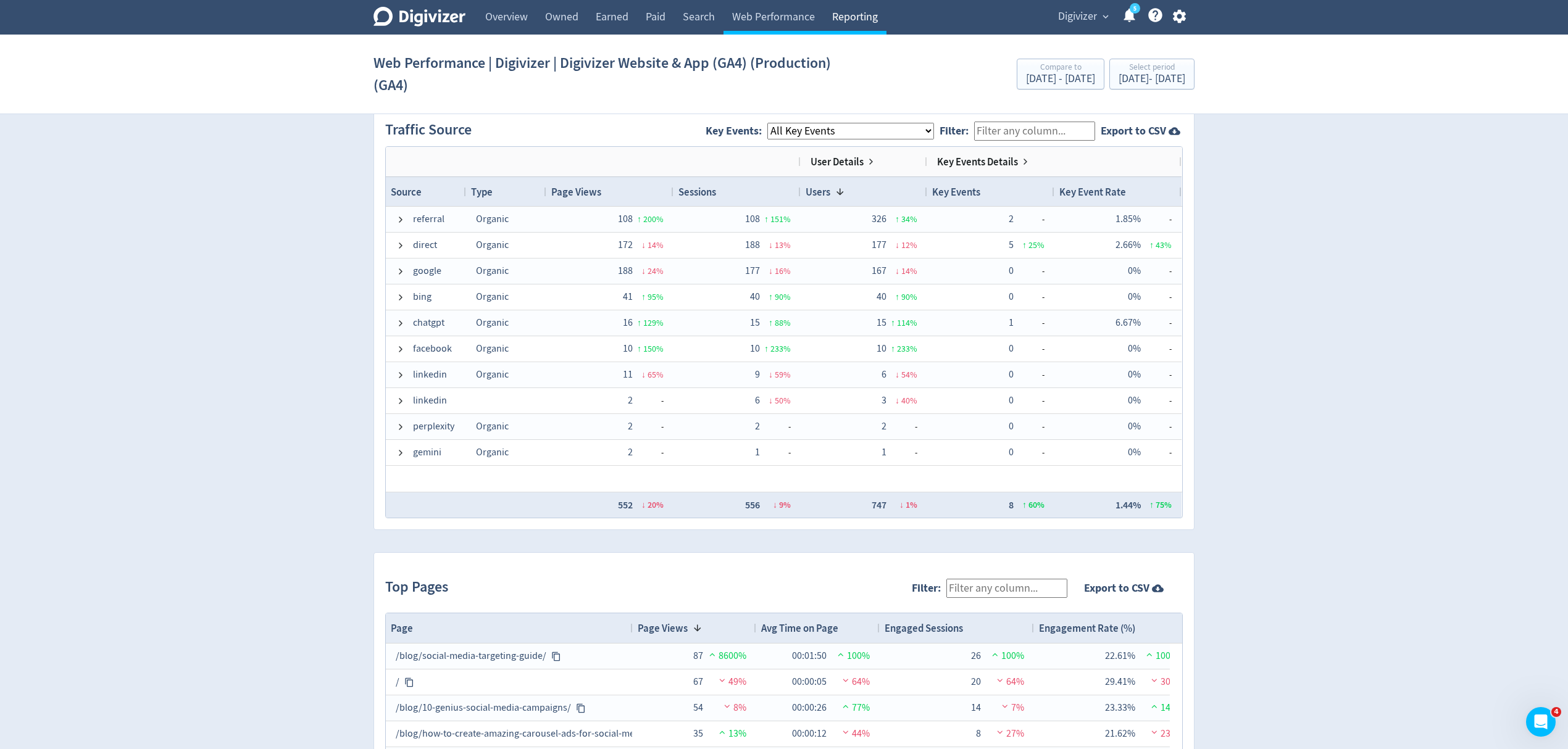
click at [863, 15] on link "Reporting" at bounding box center [855, 17] width 63 height 35
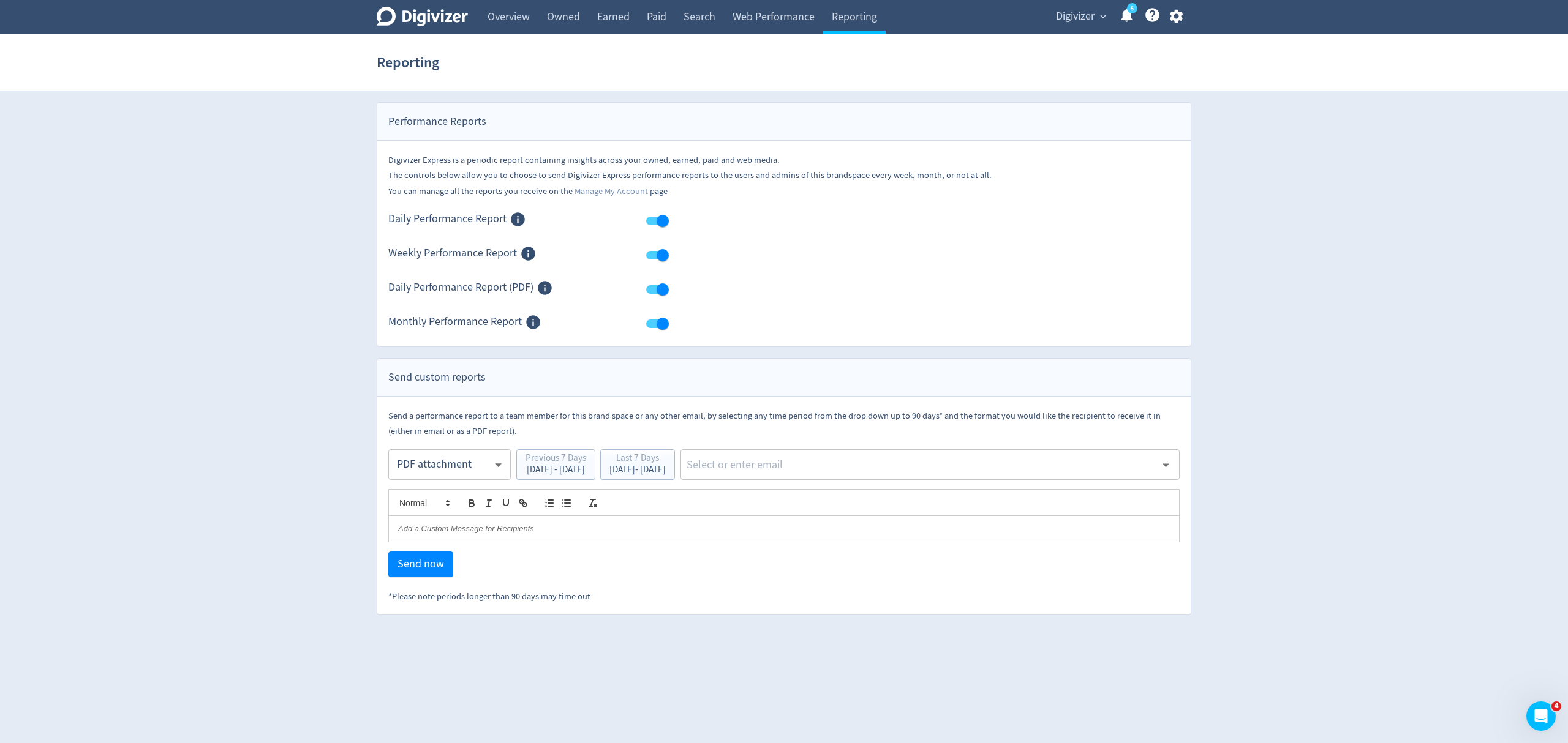
click at [1081, 17] on span "Digivizer" at bounding box center [1075, 16] width 39 height 19
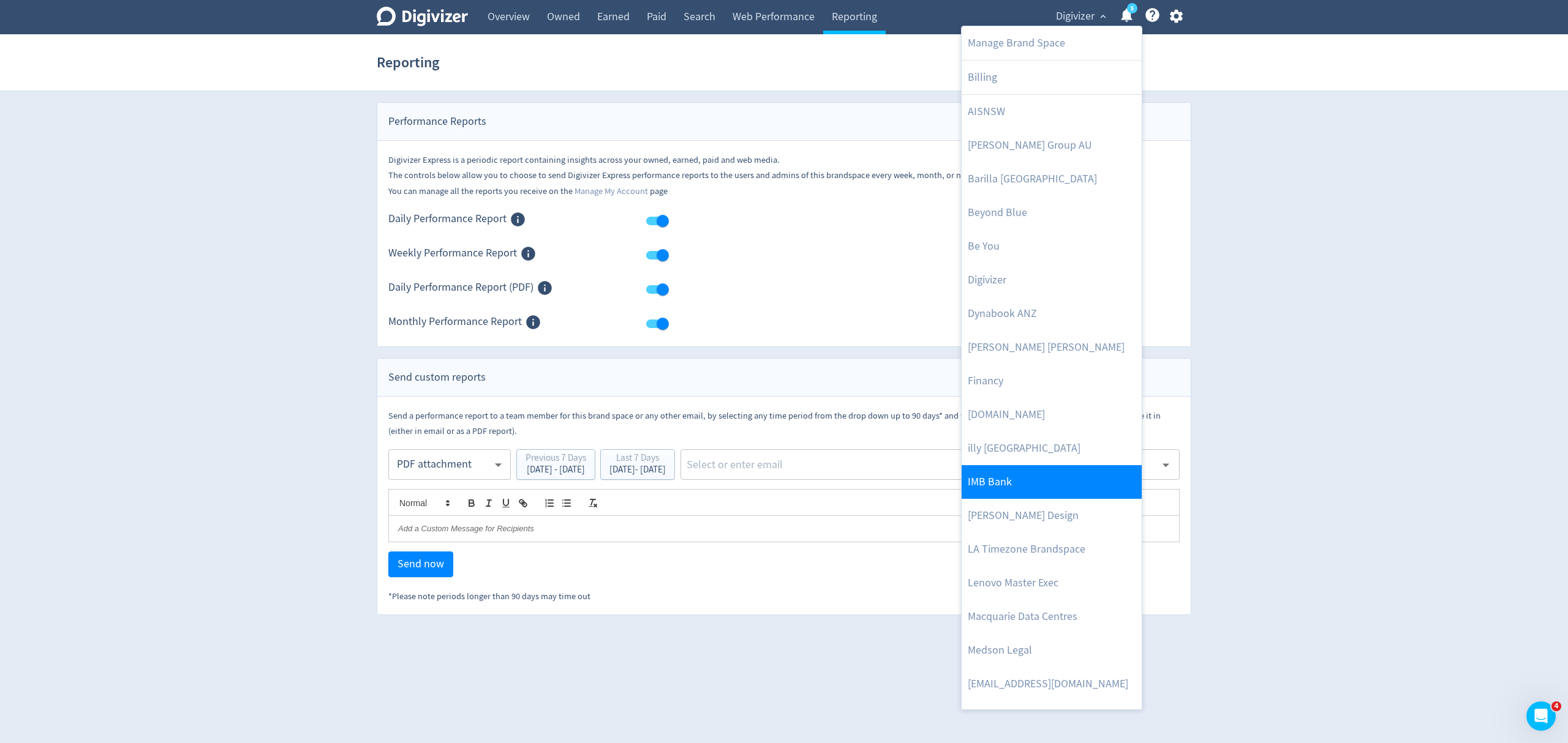
click at [1012, 472] on link "IMB Bank" at bounding box center [1051, 482] width 180 height 34
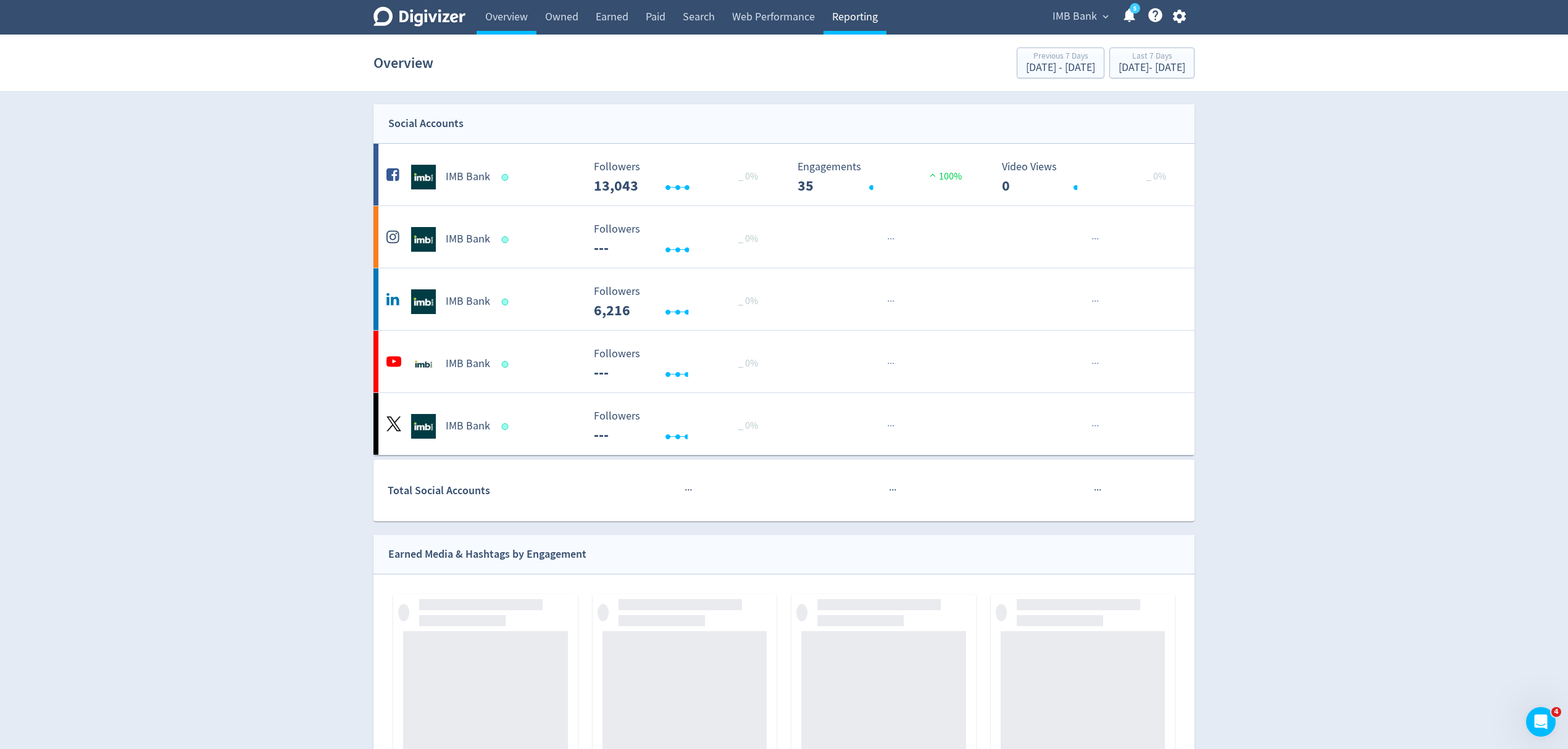
click at [858, 17] on link "Reporting" at bounding box center [855, 17] width 63 height 35
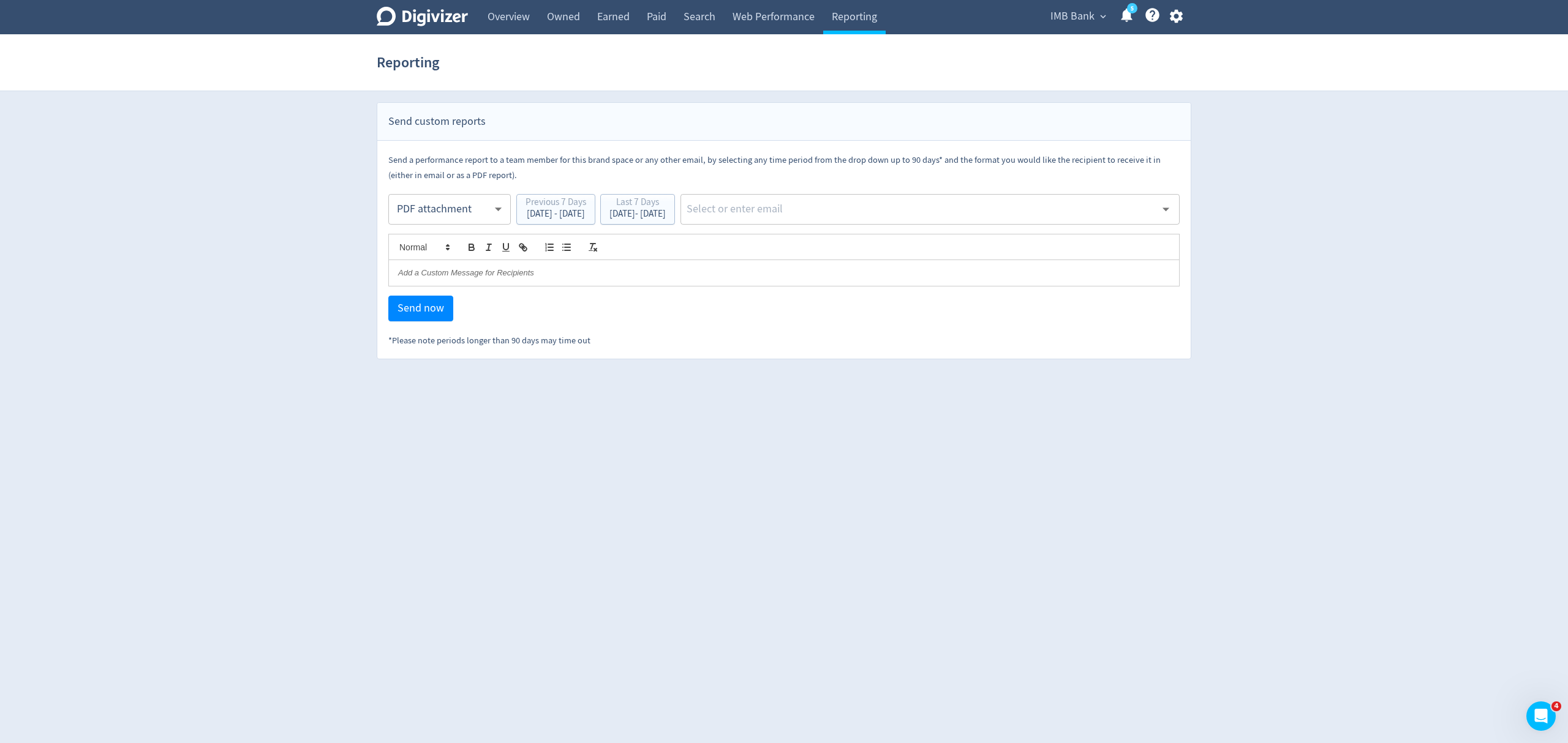
click at [431, 210] on body "Digivizer Logo Mark Digivizer Logo Overview Owned Earned Paid Search Web Perfor…" at bounding box center [784, 179] width 1568 height 359
click at [419, 242] on div "Email" at bounding box center [449, 240] width 101 height 28
type input "html"
click at [665, 214] on div "[DATE] - [DATE]" at bounding box center [637, 214] width 56 height 9
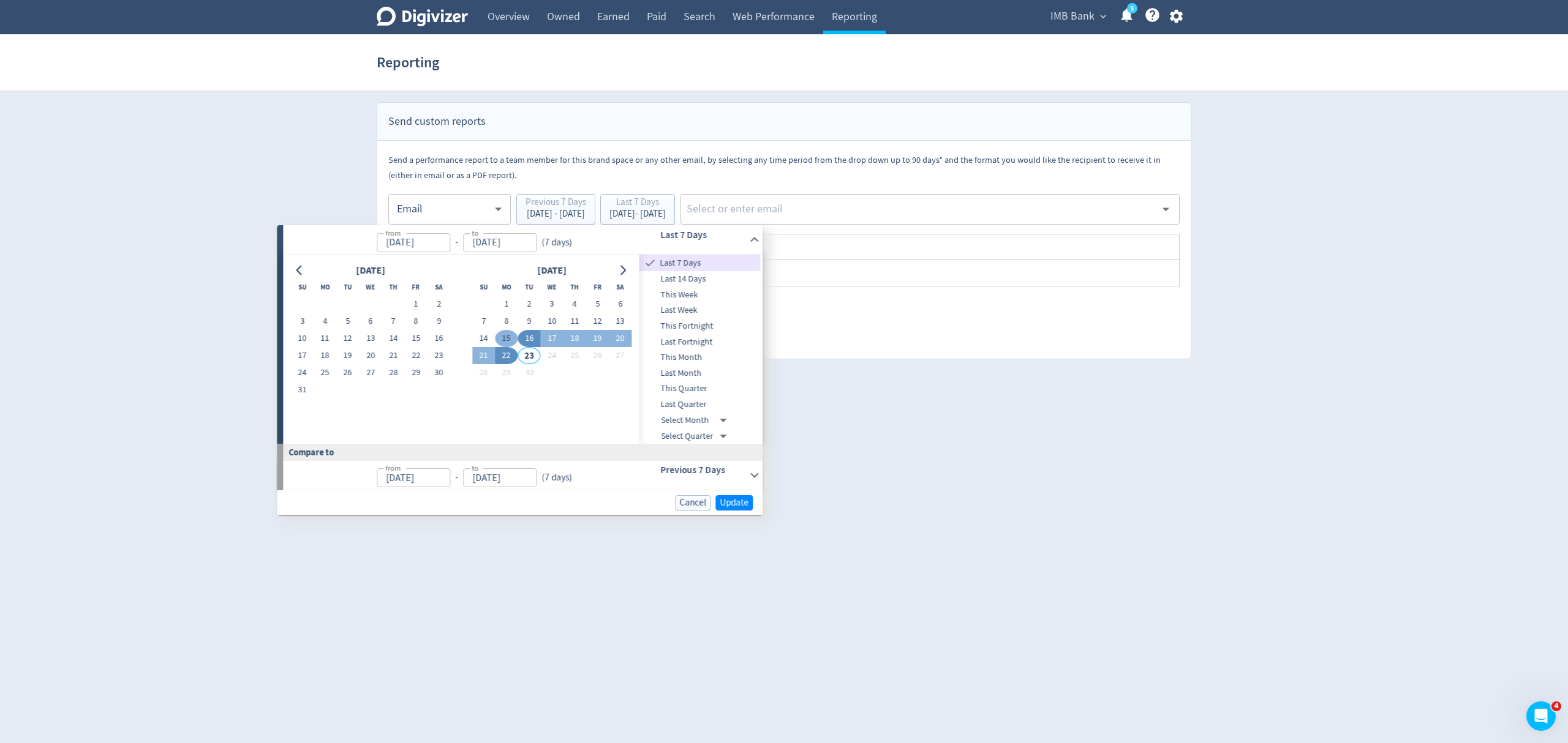
click at [500, 338] on button "15" at bounding box center [505, 338] width 23 height 17
type input "[DATE]"
click at [486, 349] on button "21" at bounding box center [483, 355] width 23 height 17
type input "[DATE]"
type input "Sep 08, 2025"
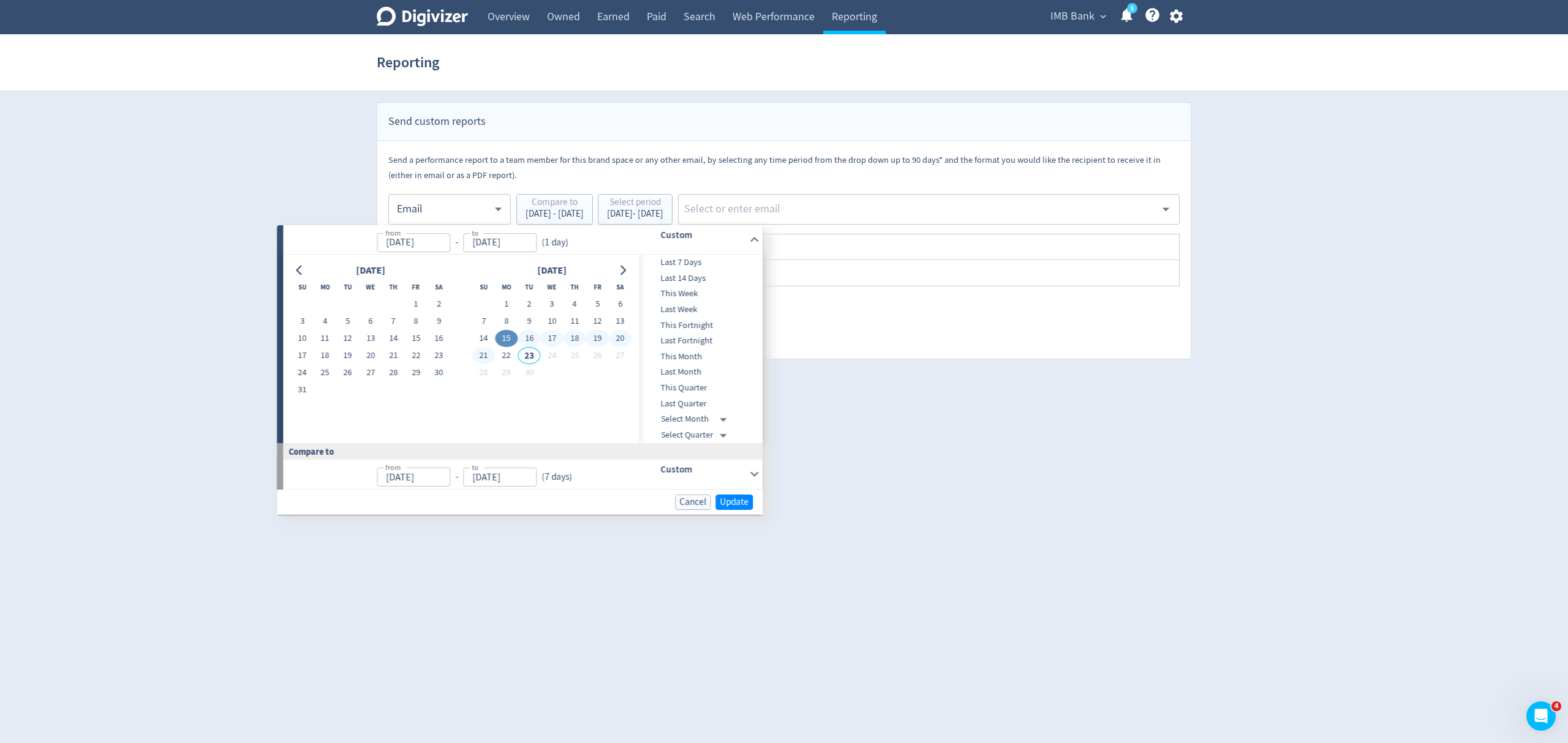
type input "Sep 14, 2025"
click at [736, 494] on button "Update" at bounding box center [734, 502] width 38 height 15
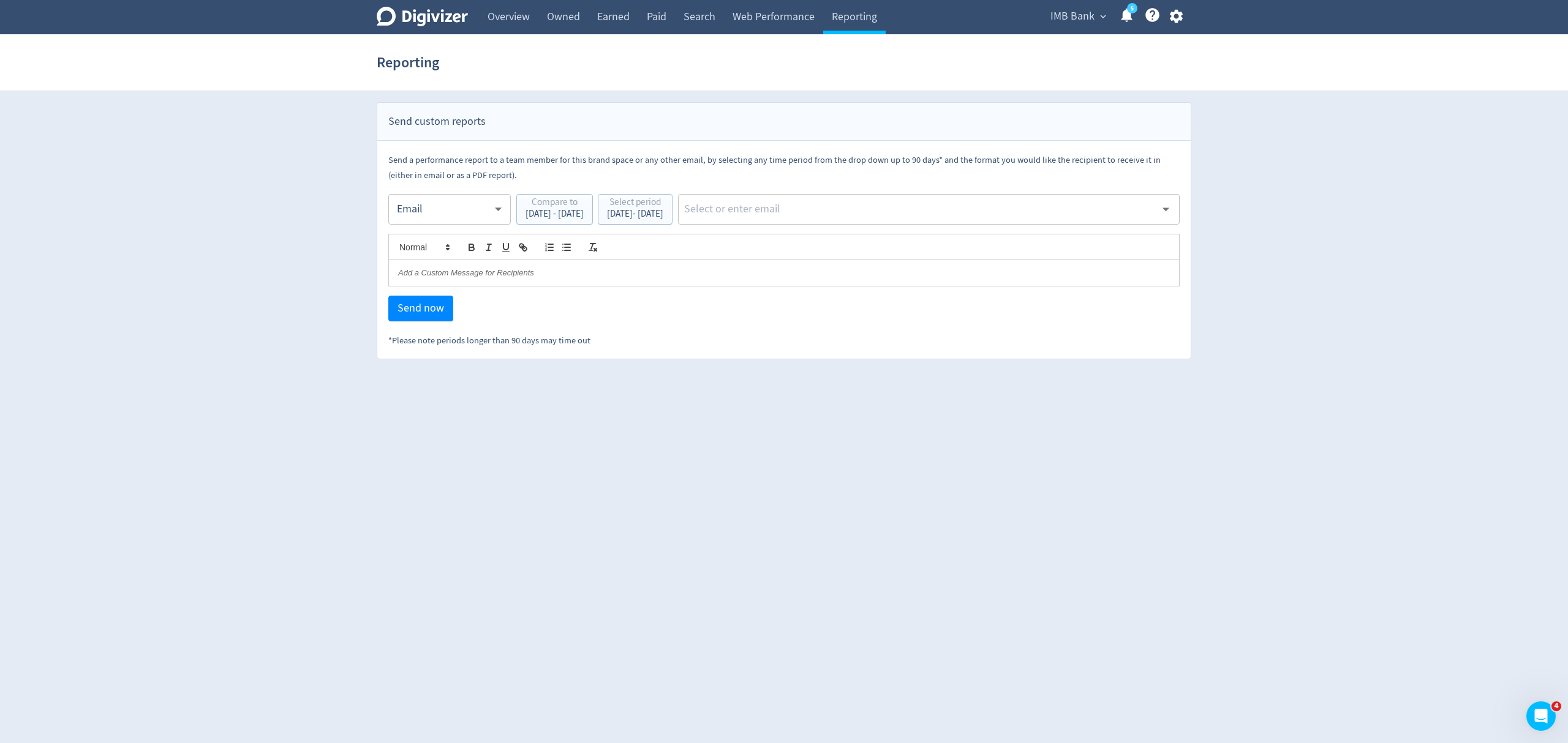
click at [858, 202] on input "text" at bounding box center [919, 209] width 473 height 18
type input "malyn"
click at [858, 249] on li "[EMAIL_ADDRESS][PERSON_NAME][DOMAIN_NAME]" at bounding box center [974, 242] width 411 height 23
click at [432, 312] on span "Send now" at bounding box center [421, 308] width 47 height 11
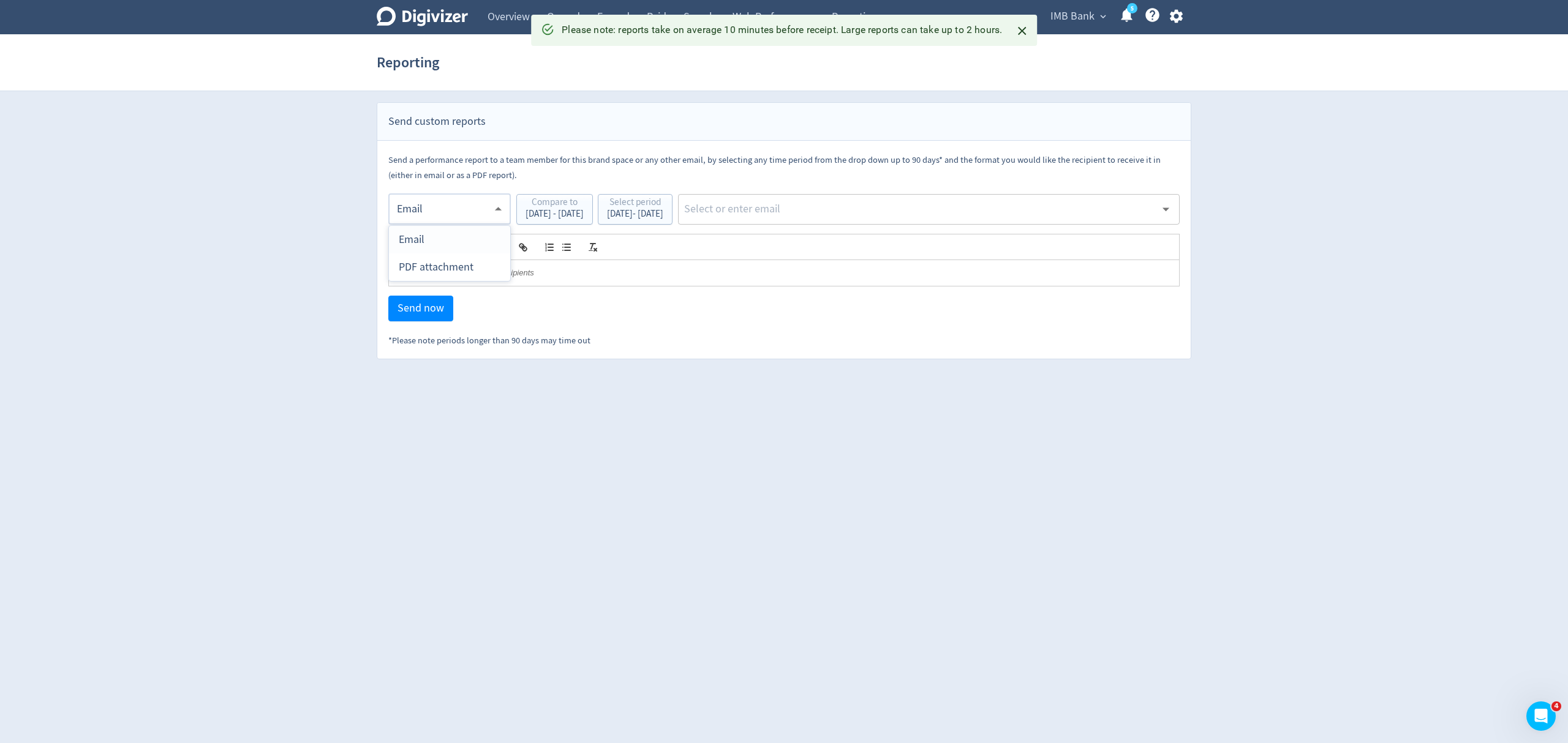
click at [440, 220] on body "Digivizer Logo Mark Digivizer Logo Overview Owned Earned Paid Search Web Perfor…" at bounding box center [784, 179] width 1568 height 359
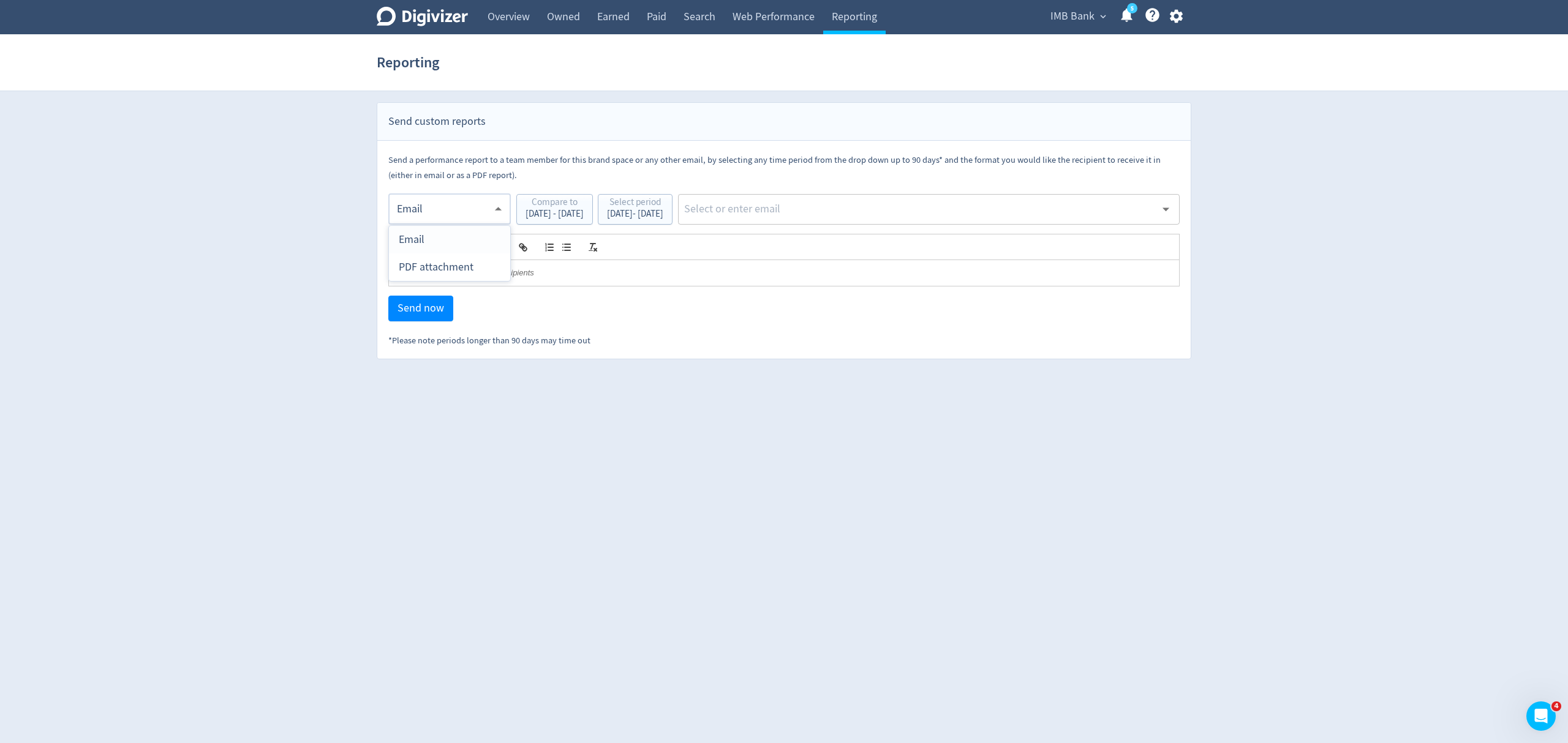
click at [436, 270] on div "PDF attachment" at bounding box center [449, 267] width 101 height 28
type input "pdf"
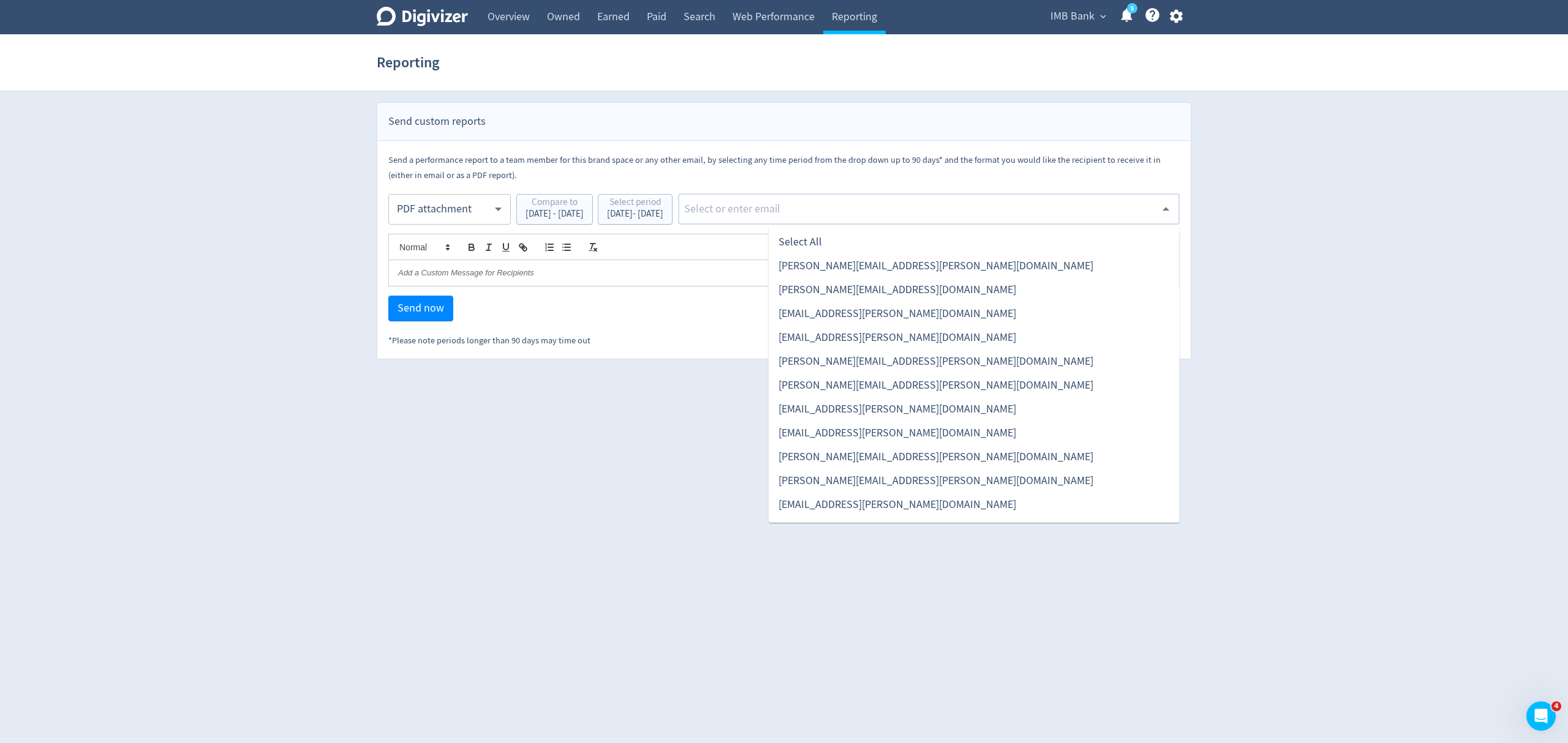
click at [794, 206] on input "text" at bounding box center [919, 209] width 473 height 18
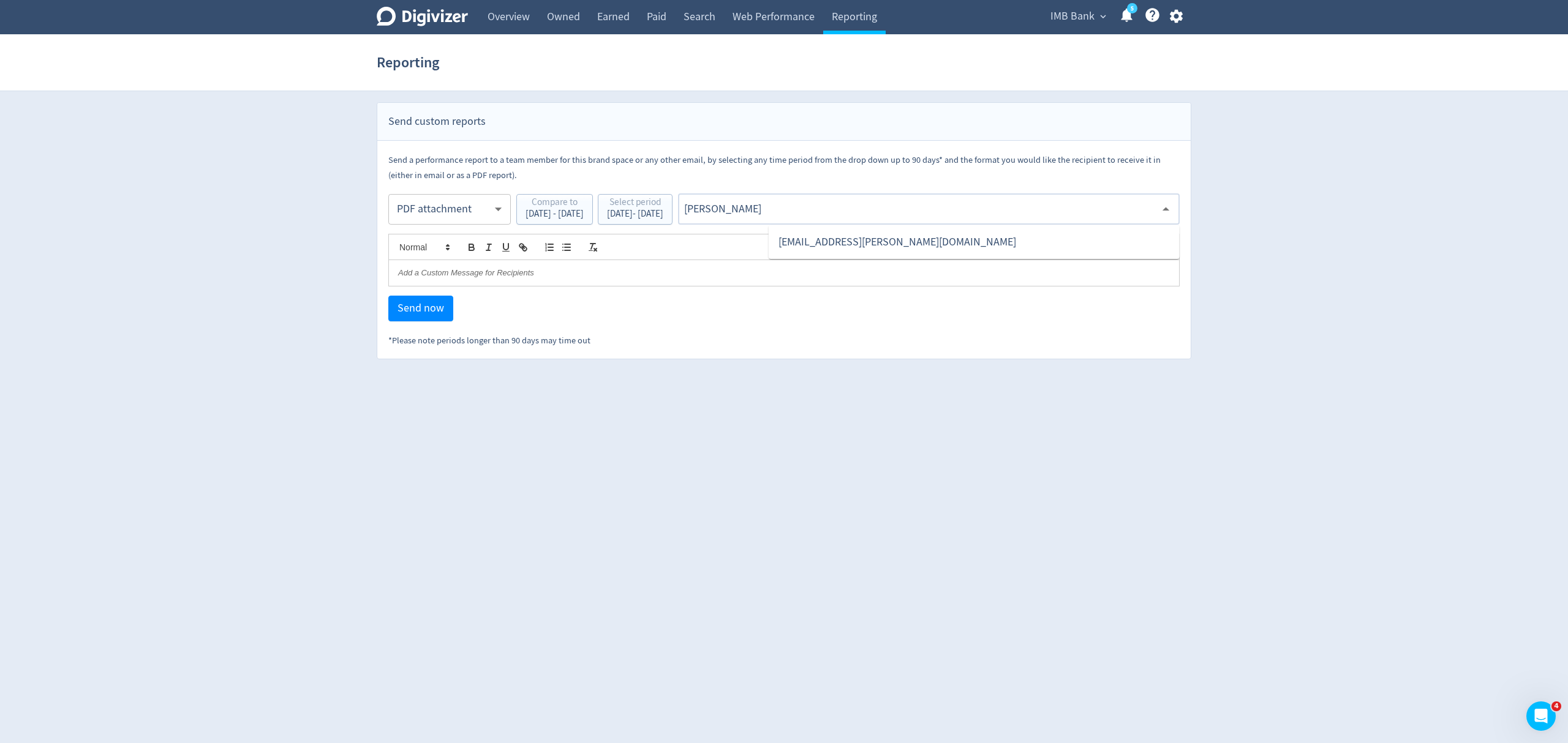
type input "malyn"
click at [838, 245] on li "[EMAIL_ADDRESS][PERSON_NAME][DOMAIN_NAME]" at bounding box center [974, 242] width 411 height 23
click at [415, 303] on span "Send now" at bounding box center [421, 308] width 47 height 11
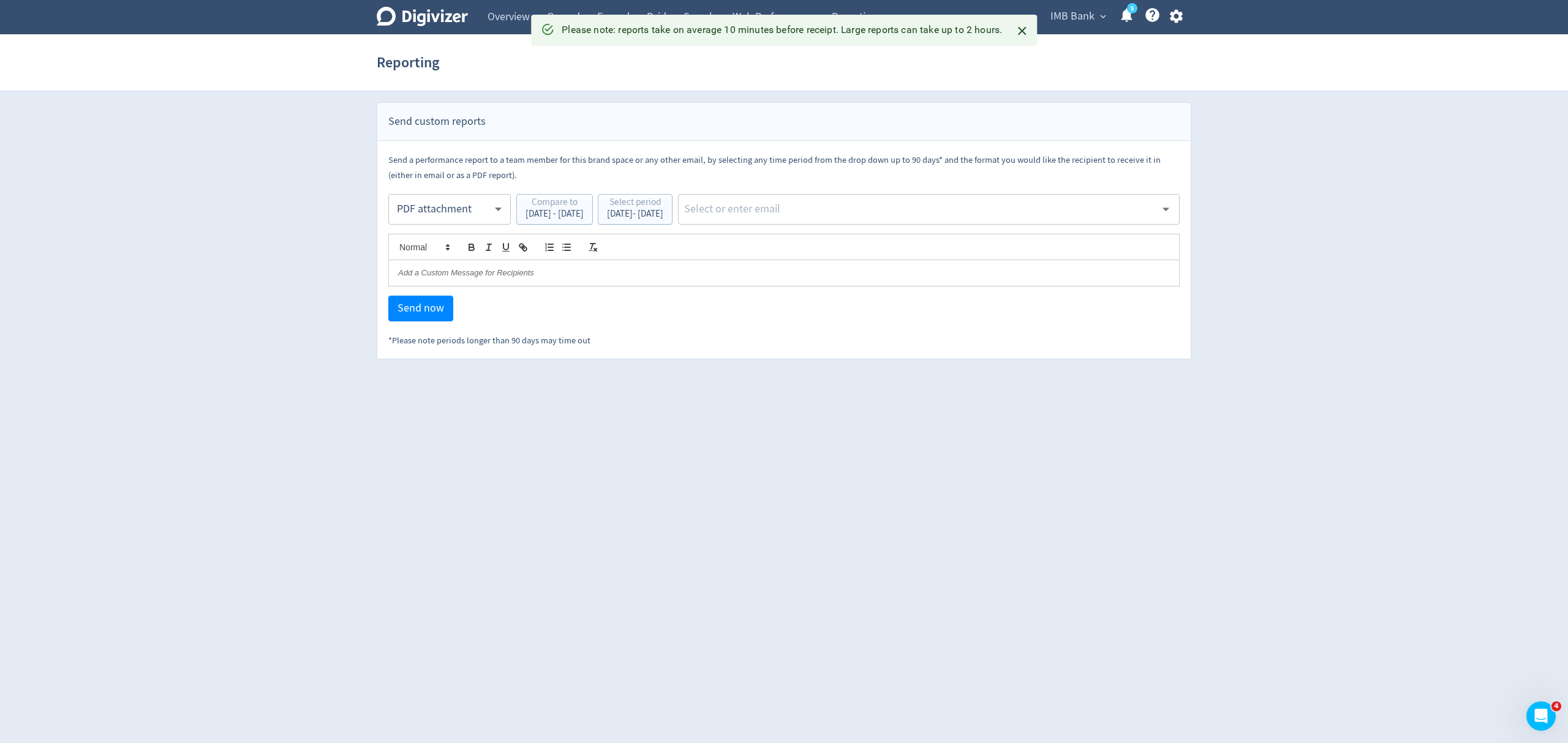
click at [442, 206] on body "Digivizer Logo Mark Digivizer Logo Overview Owned Earned Paid Search Web Perfor…" at bounding box center [784, 179] width 1568 height 359
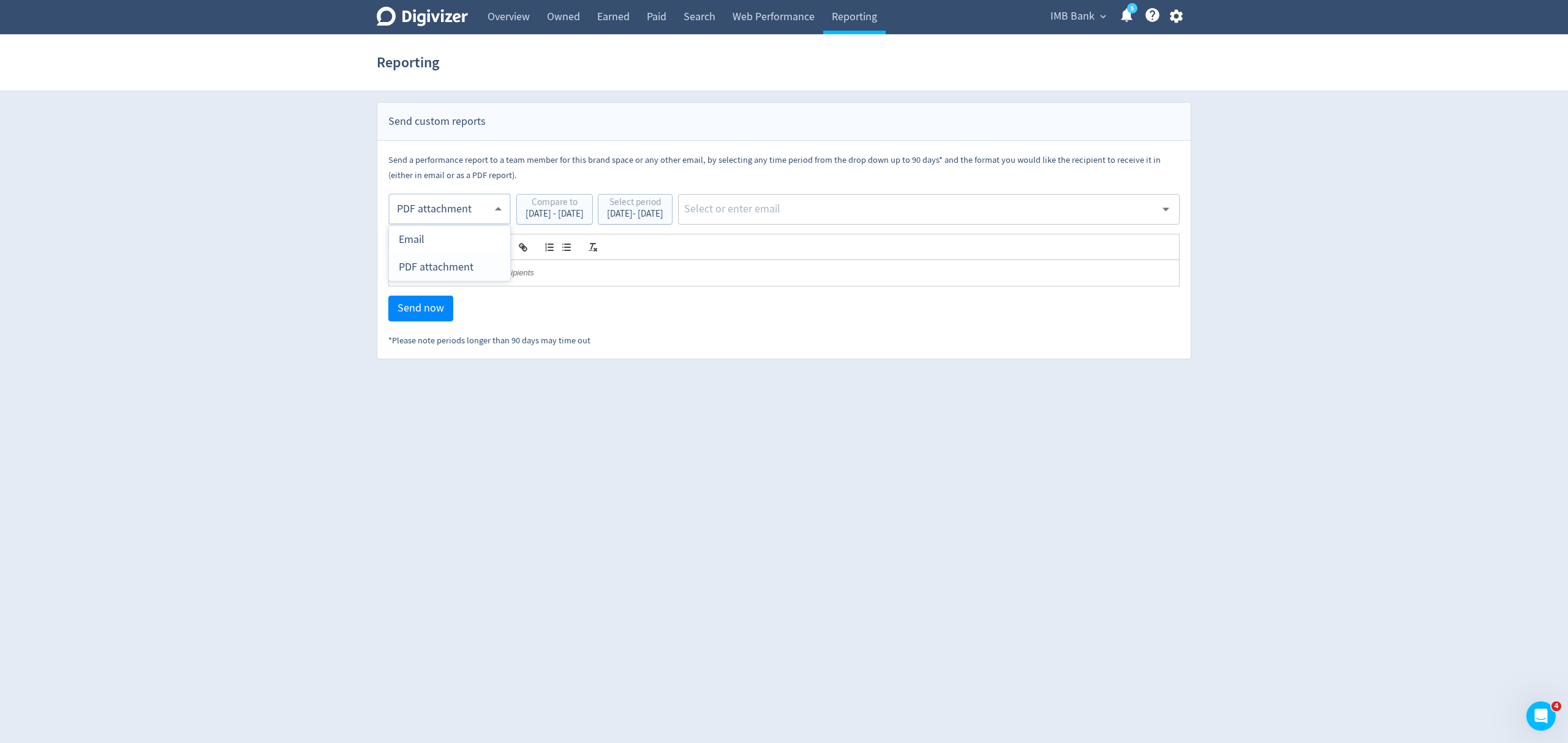
click at [437, 274] on div "PDF attachment" at bounding box center [449, 267] width 101 height 28
click at [825, 217] on input "text" at bounding box center [919, 209] width 473 height 18
type input "malyn"
click at [842, 245] on li "[EMAIL_ADDRESS][PERSON_NAME][DOMAIN_NAME]" at bounding box center [974, 242] width 411 height 23
click at [411, 305] on span "Send now" at bounding box center [421, 308] width 47 height 11
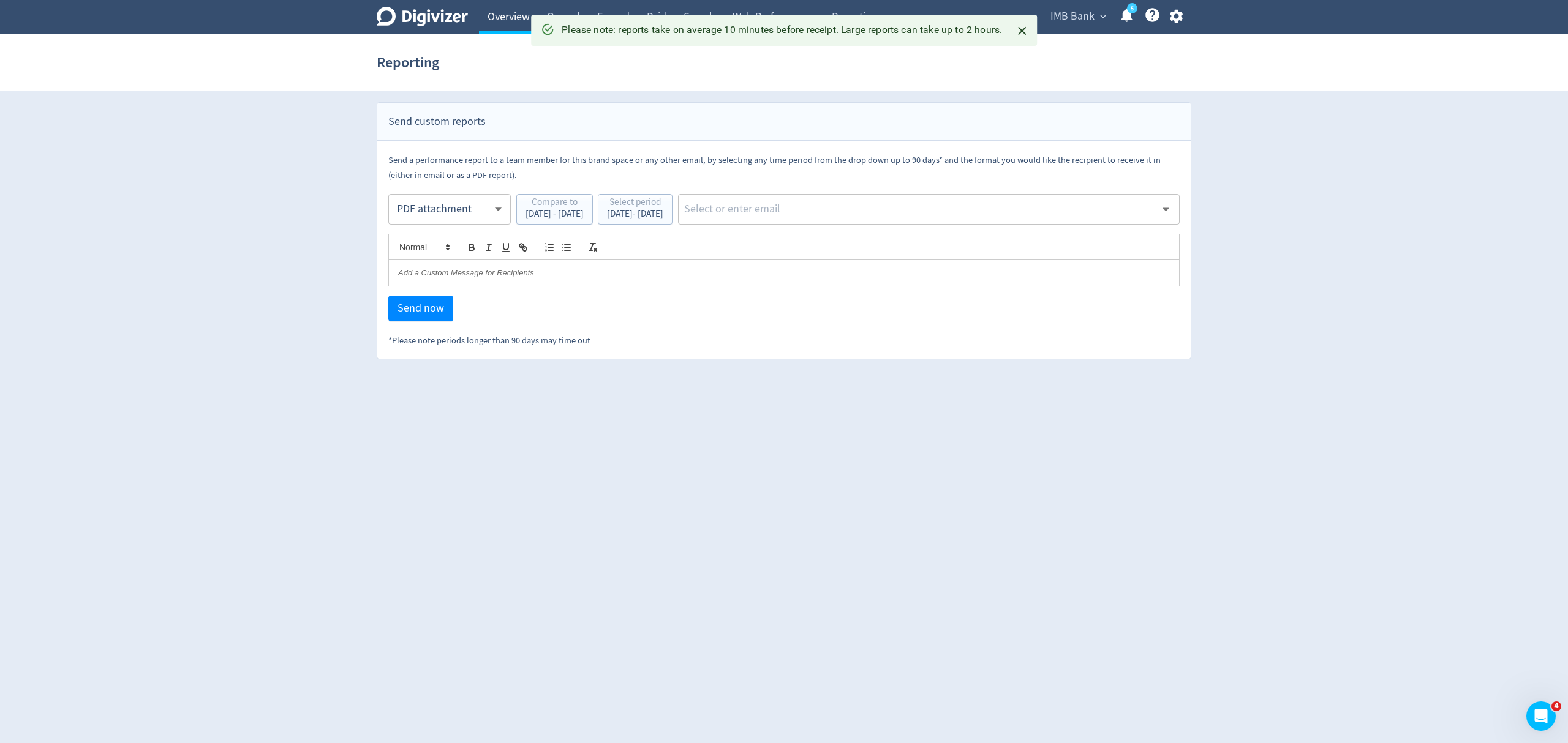
click at [513, 11] on link "Overview" at bounding box center [508, 17] width 60 height 34
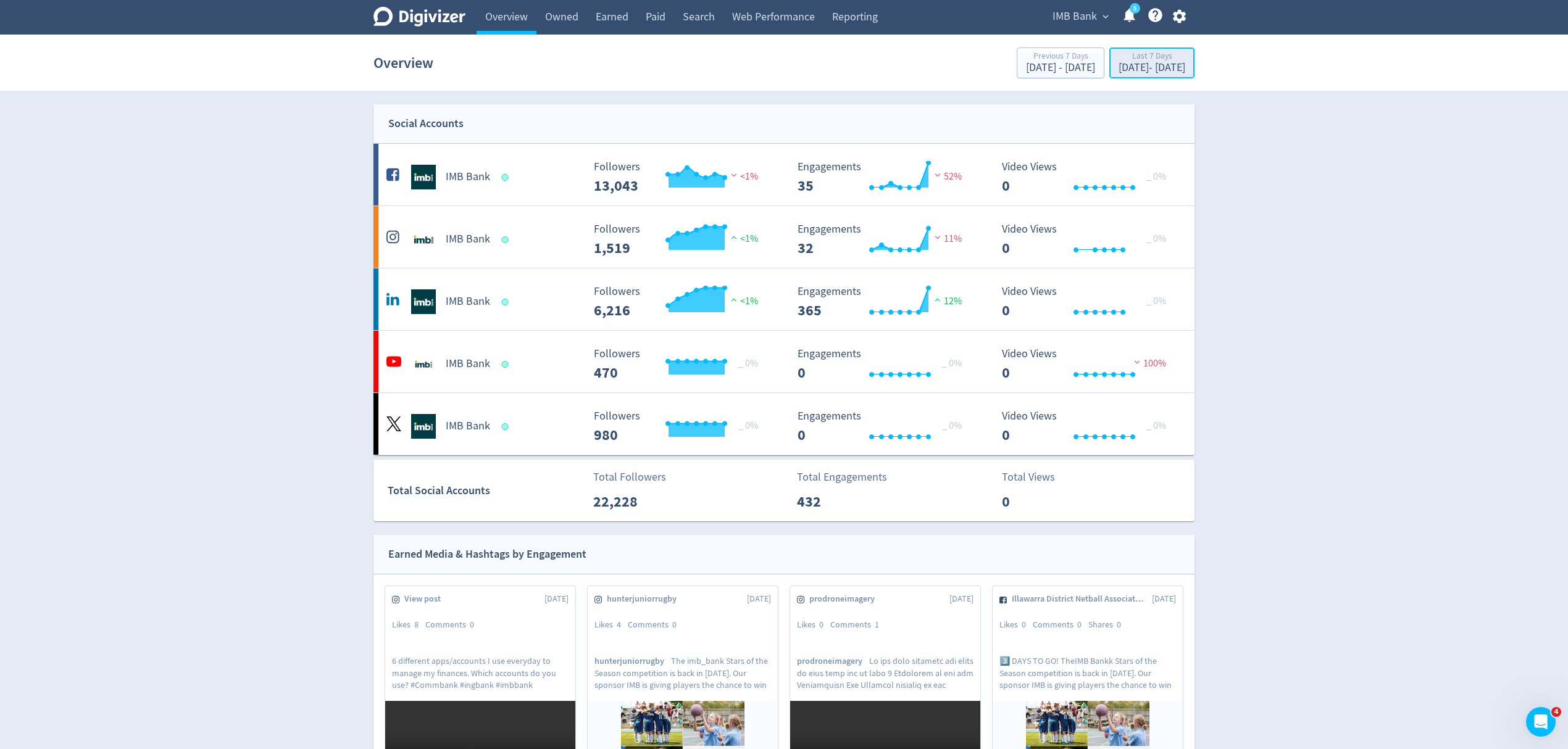
click at [1127, 68] on div "[DATE] - [DATE]" at bounding box center [1152, 68] width 67 height 11
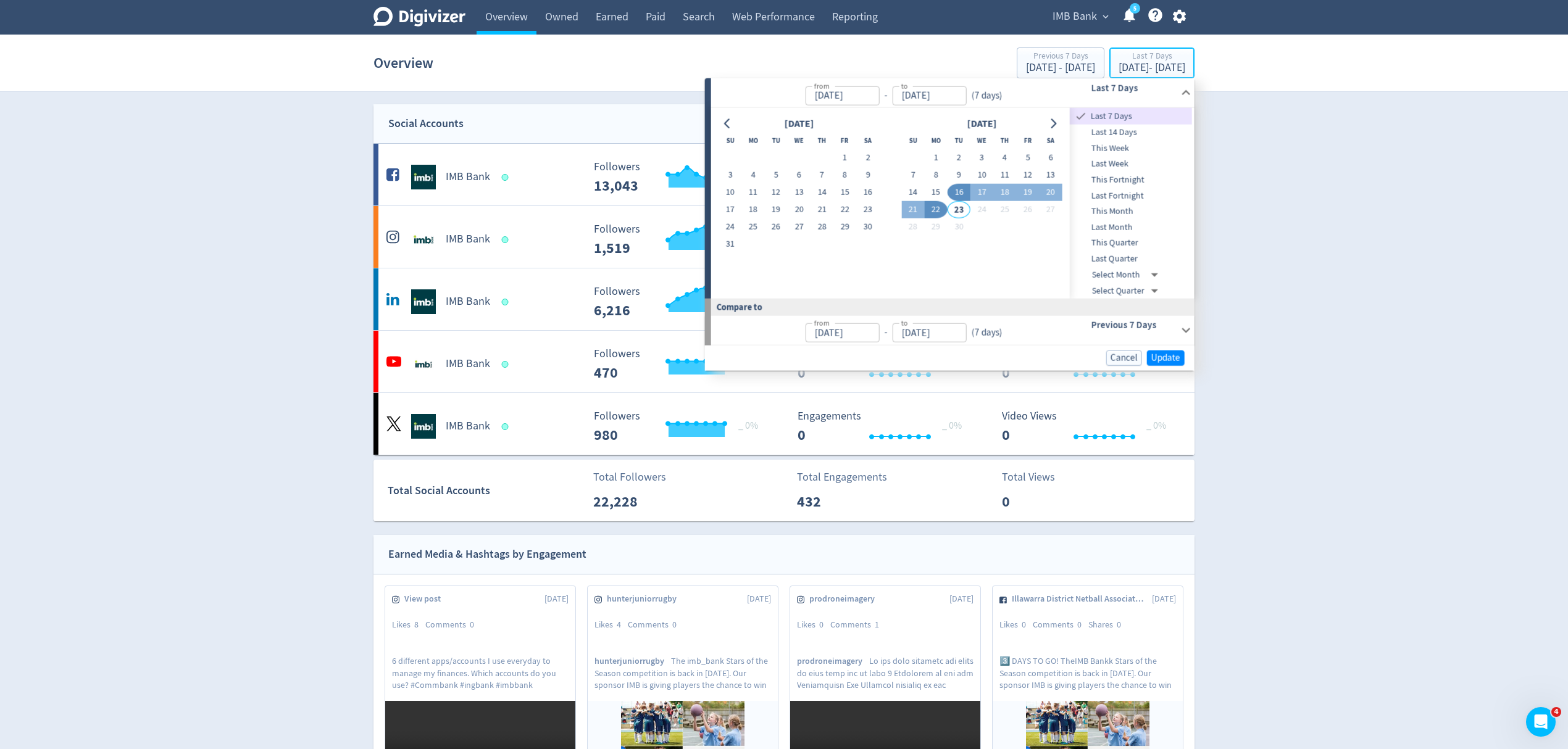
type input "[DATE]"
click at [939, 192] on button "15" at bounding box center [936, 193] width 23 height 17
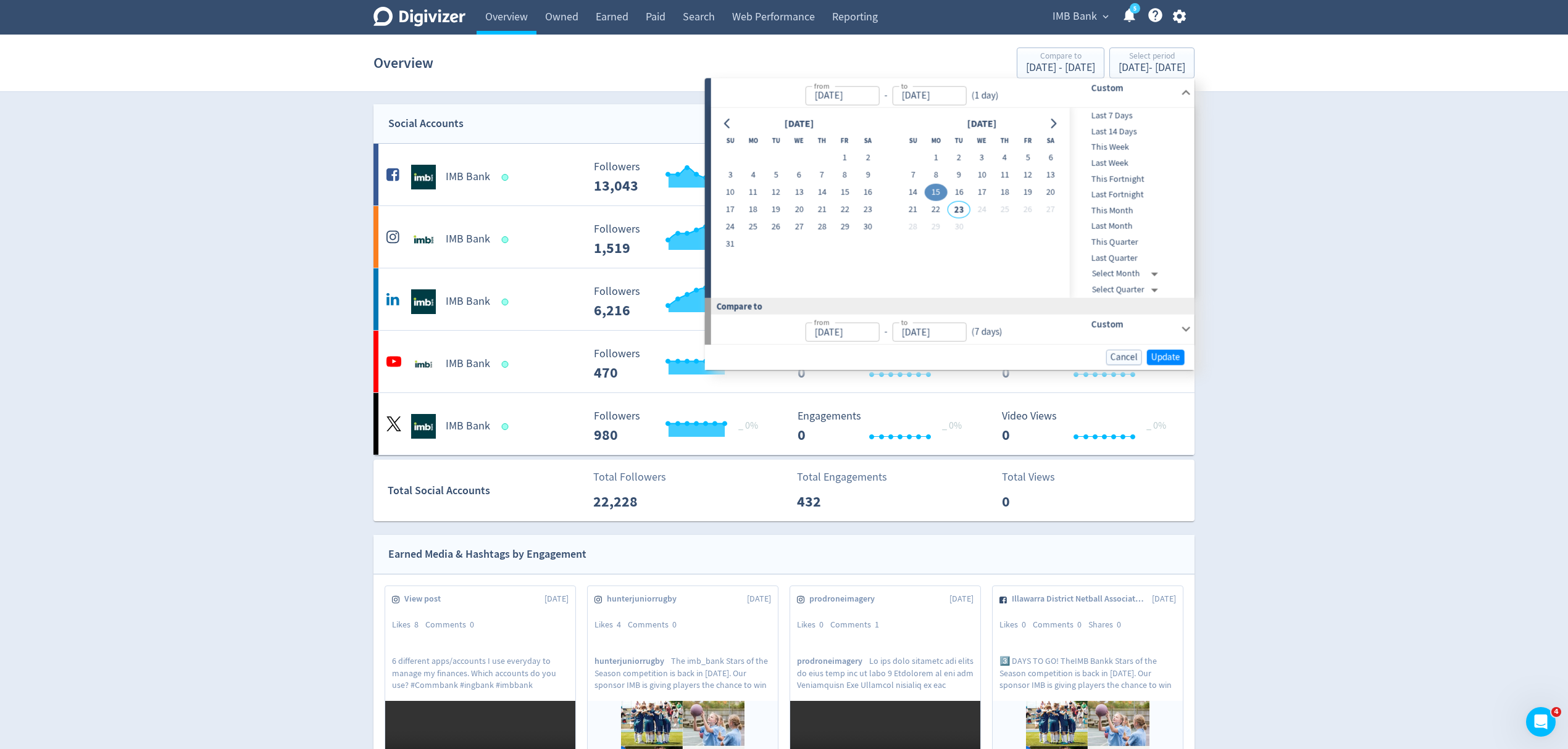
type input "[DATE]"
click at [917, 209] on button "21" at bounding box center [912, 209] width 23 height 17
type input "[DATE]"
type input "Sep 08, 2025"
type input "Sep 14, 2025"
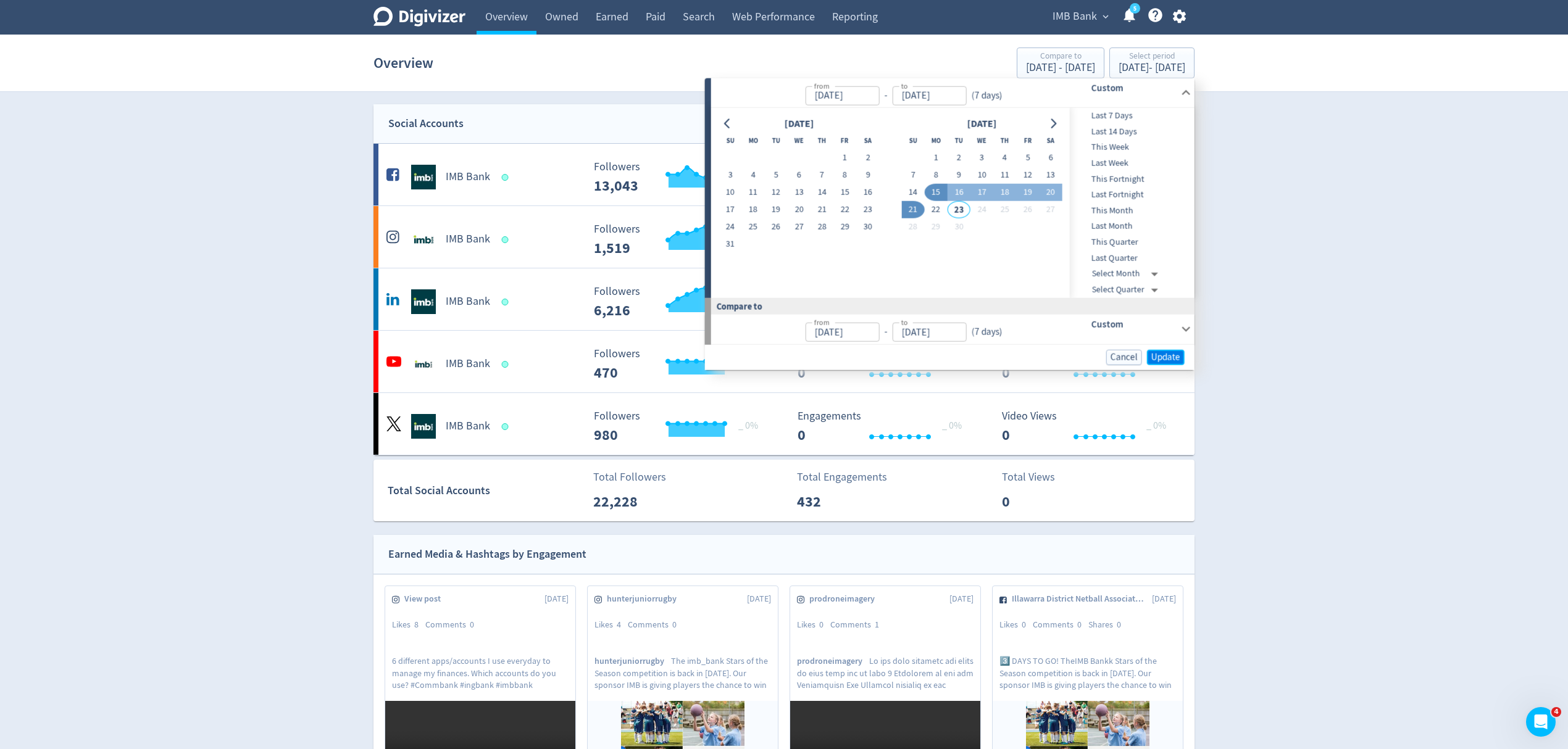
click at [1166, 358] on span "Update" at bounding box center [1166, 356] width 29 height 9
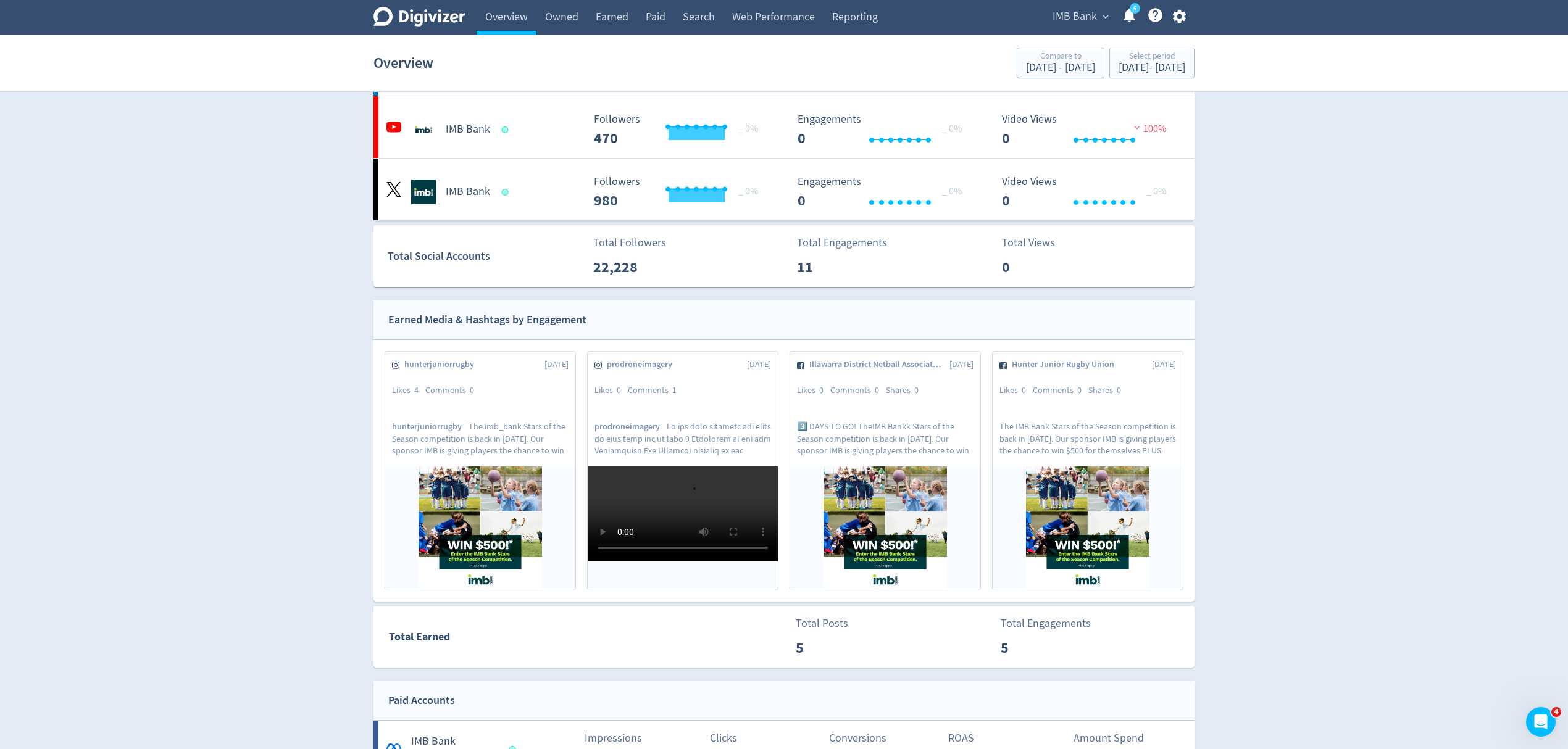
scroll to position [104, 0]
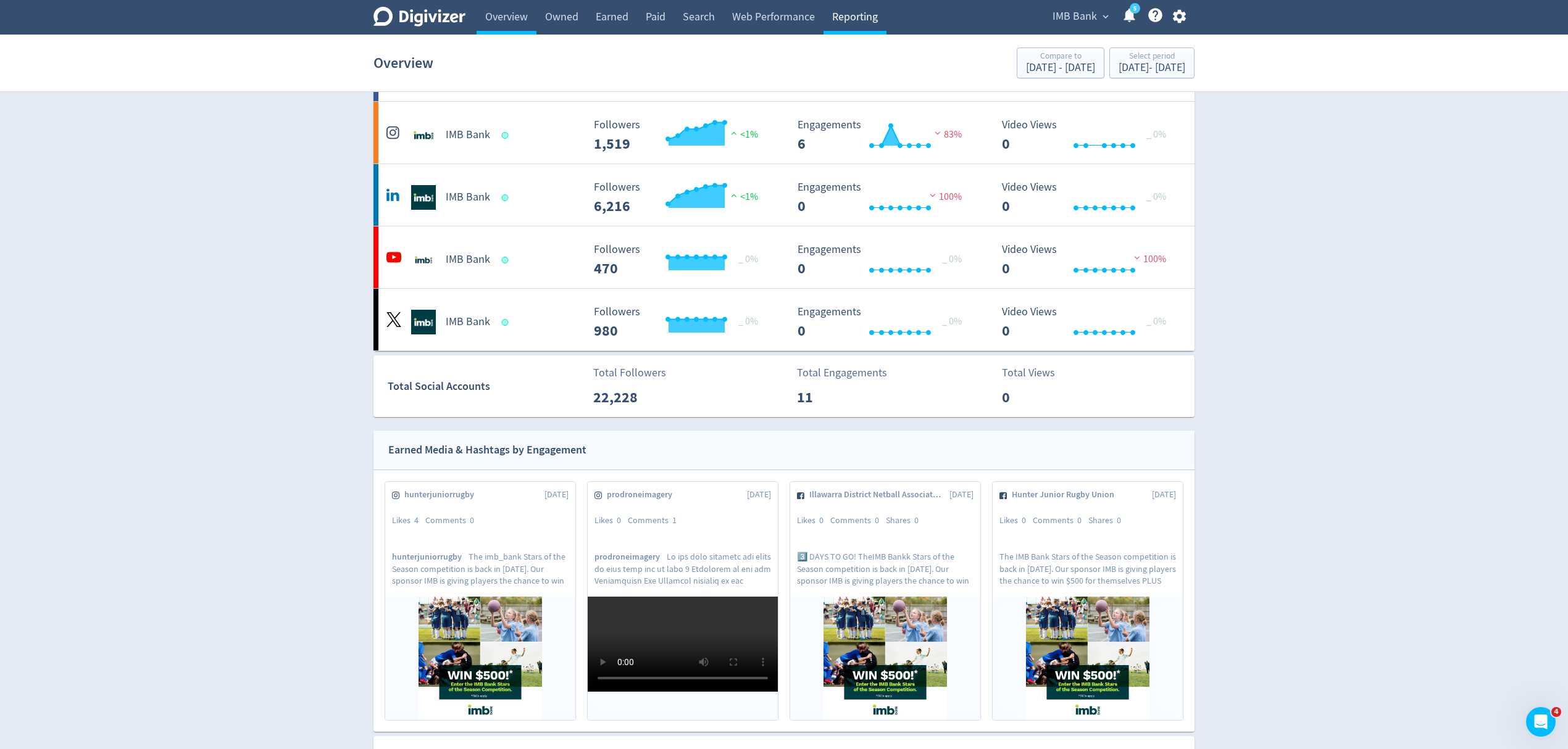
click at [864, 17] on link "Reporting" at bounding box center [855, 17] width 63 height 35
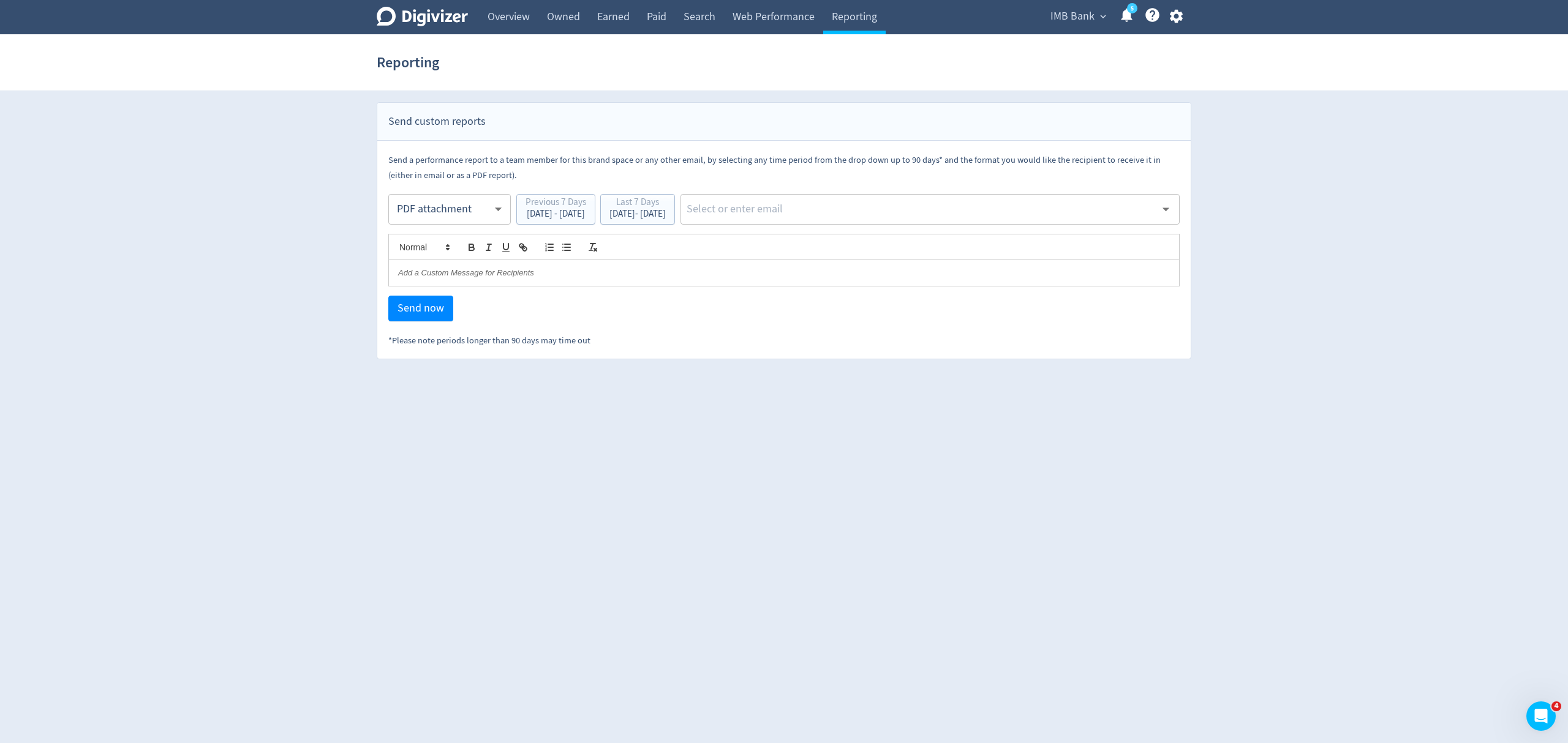
click at [427, 214] on body "Digivizer Logo Mark Digivizer Logo Overview Owned Earned Paid Search Web Perfor…" at bounding box center [784, 179] width 1568 height 359
click at [429, 267] on div "PDF attachment" at bounding box center [449, 267] width 101 height 28
click at [665, 219] on div "[DATE] - [DATE]" at bounding box center [637, 214] width 56 height 9
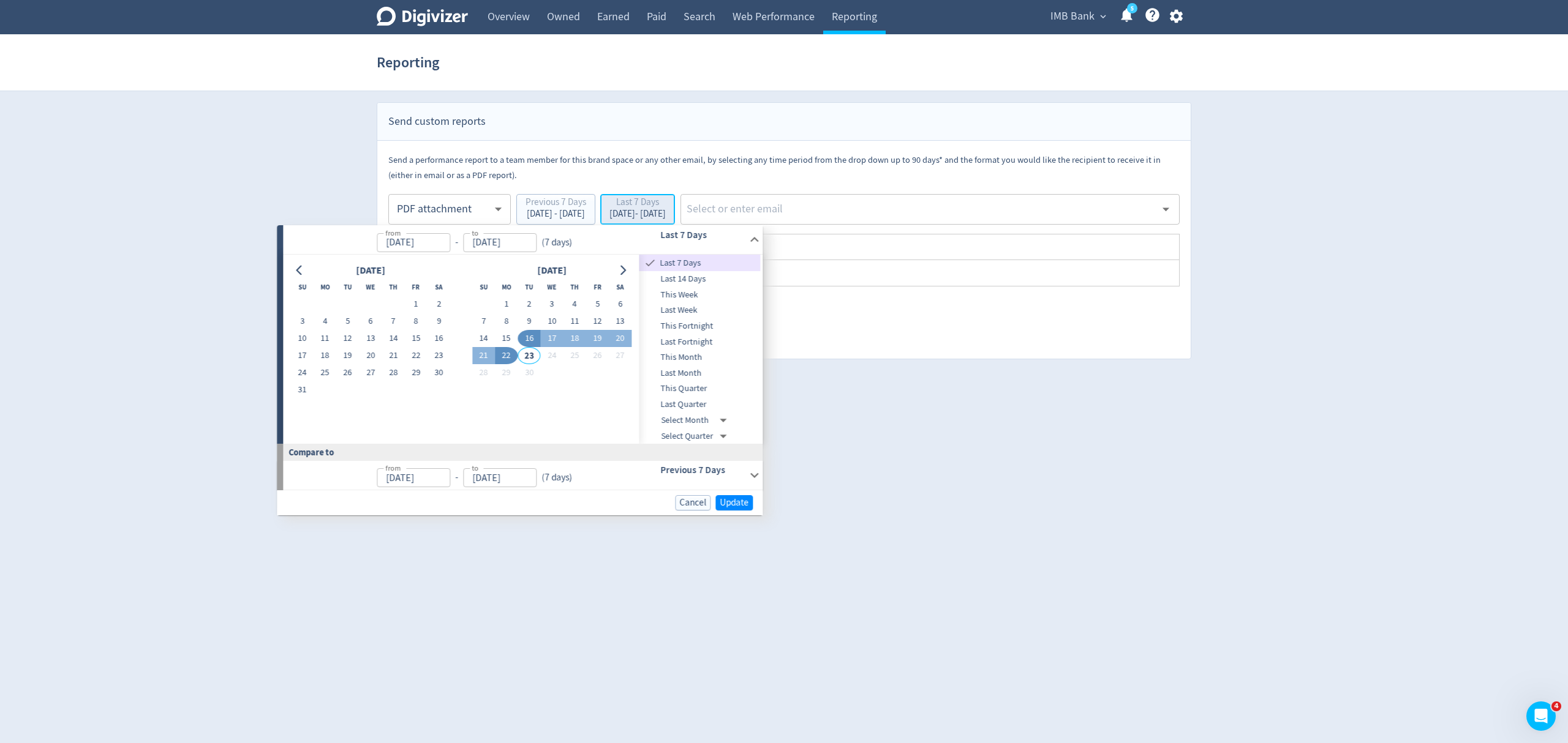
type input "[DATE]"
click at [509, 337] on button "15" at bounding box center [505, 338] width 23 height 17
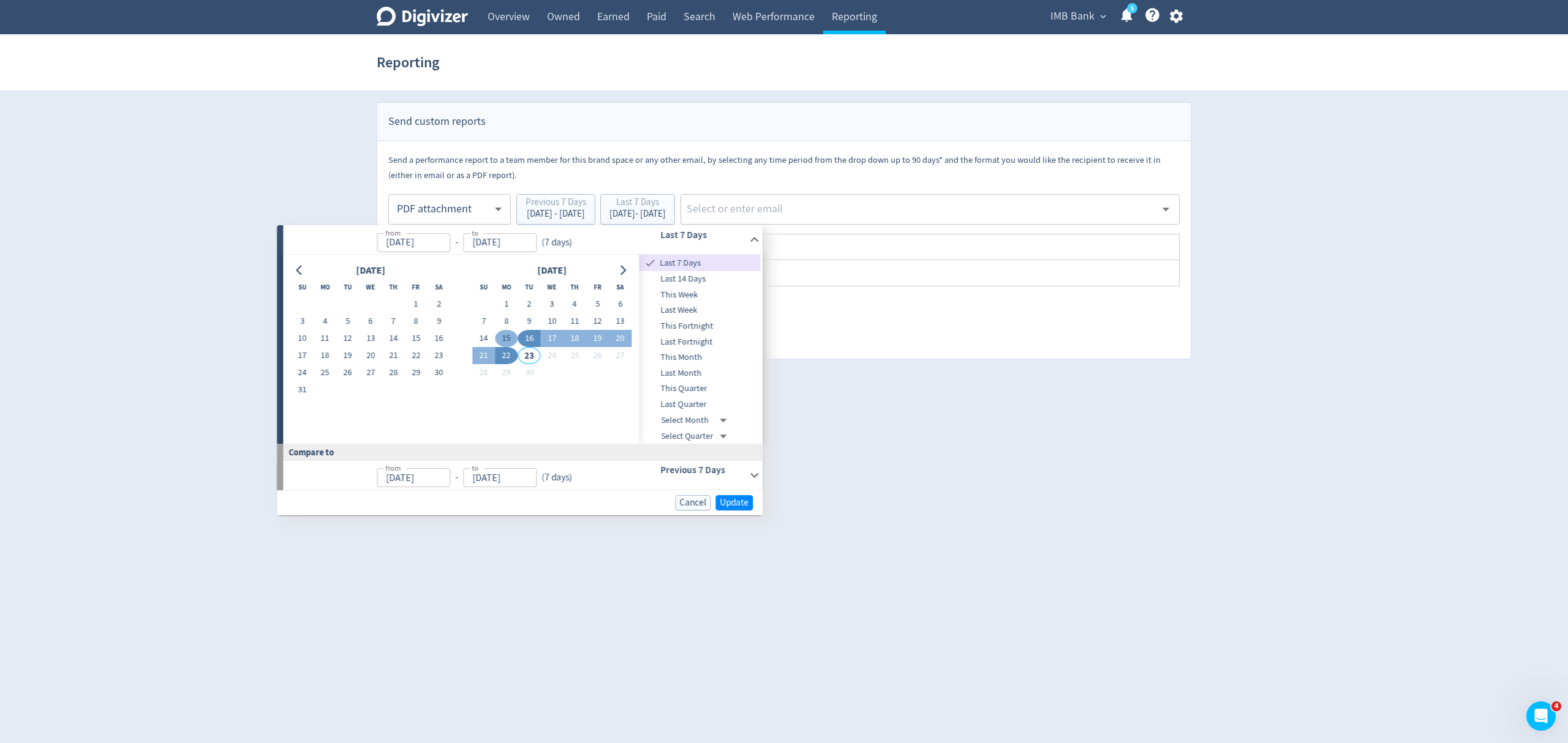
type input "[DATE]"
click at [486, 351] on button "21" at bounding box center [483, 355] width 23 height 17
type input "[DATE]"
type input "Sep 08, 2025"
type input "Sep 14, 2025"
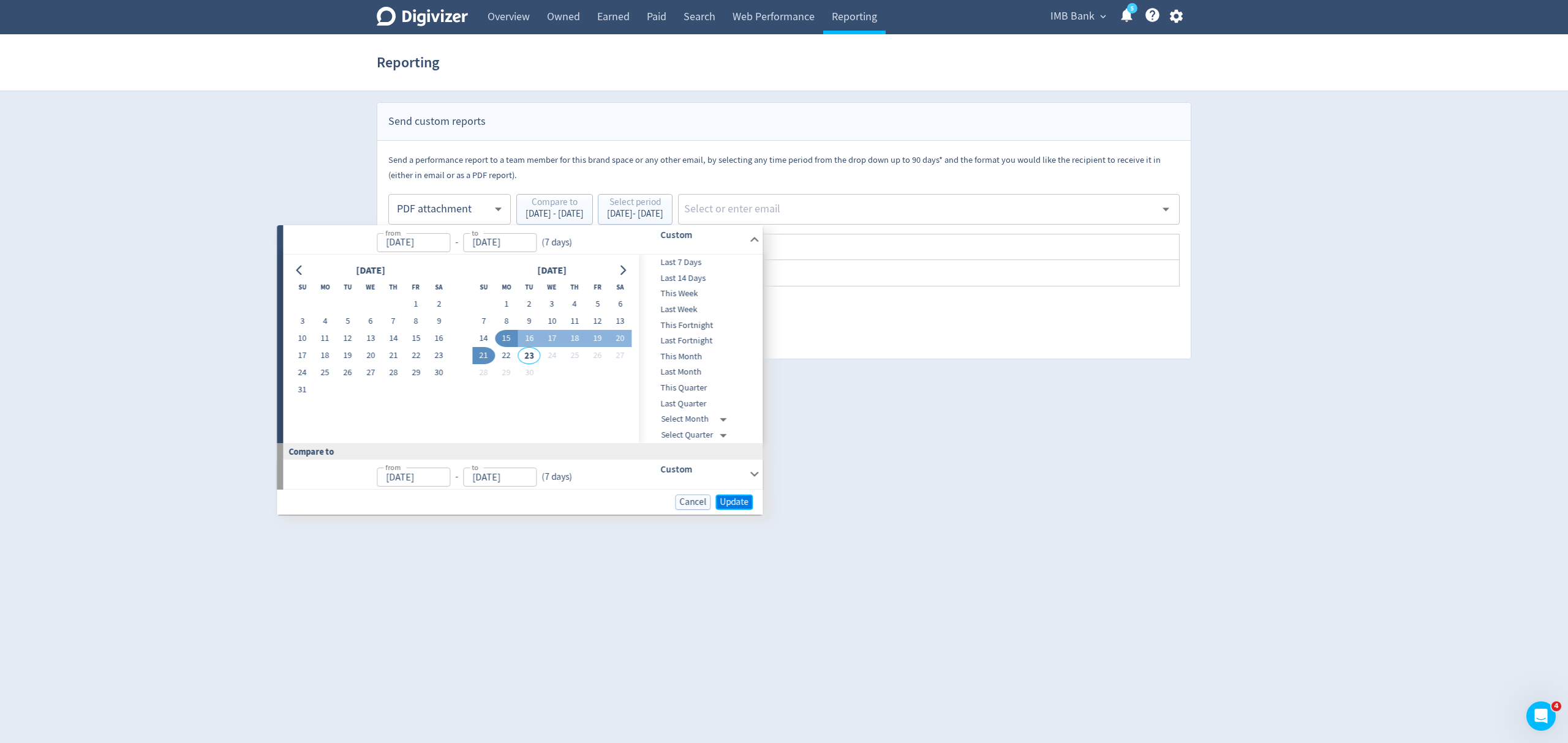
click at [726, 505] on span "Update" at bounding box center [734, 502] width 28 height 9
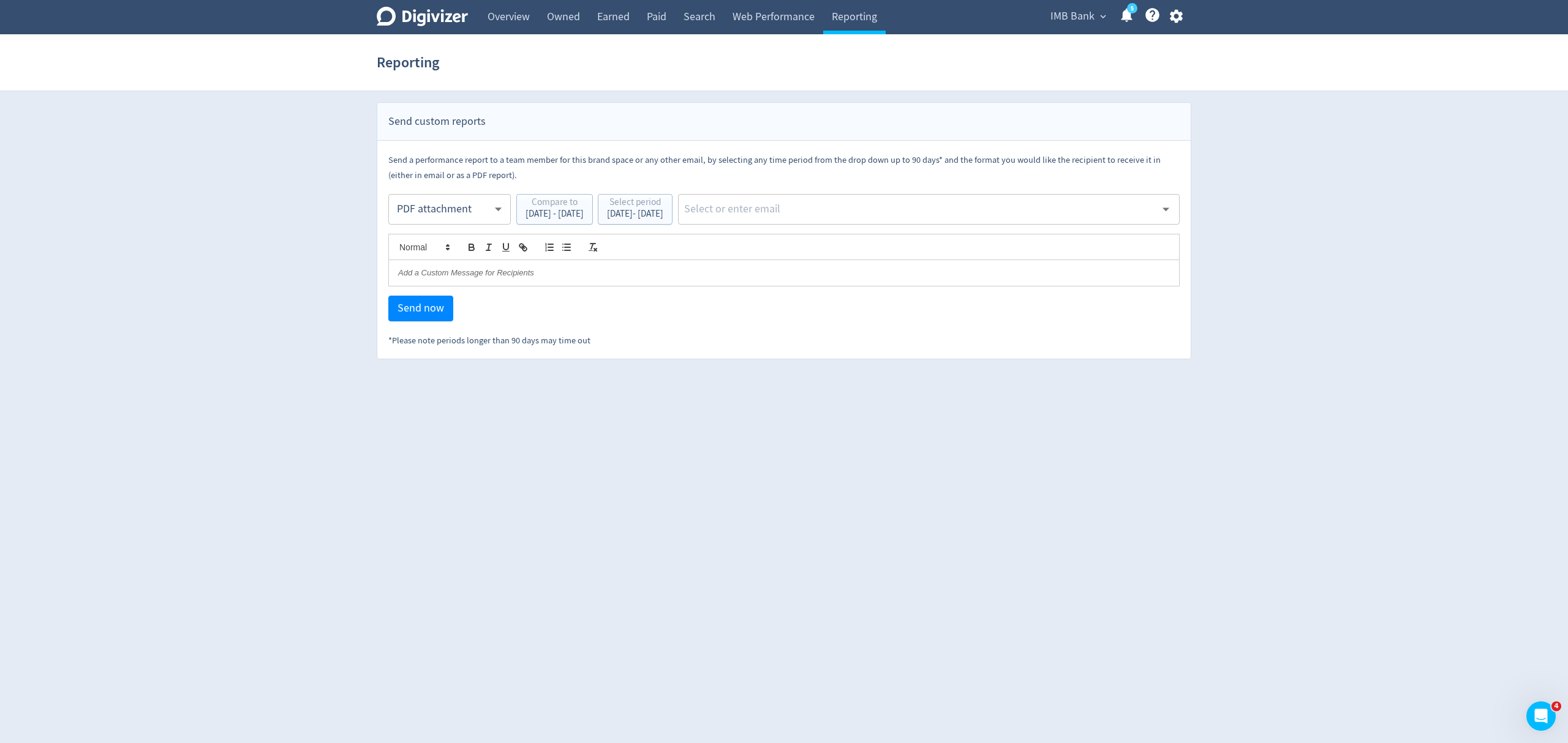
click at [826, 209] on input "text" at bounding box center [919, 209] width 473 height 18
type input "malyn"
click at [874, 243] on li "[EMAIL_ADDRESS][PERSON_NAME][DOMAIN_NAME]" at bounding box center [974, 242] width 411 height 23
click at [430, 310] on span "Send now" at bounding box center [421, 308] width 47 height 11
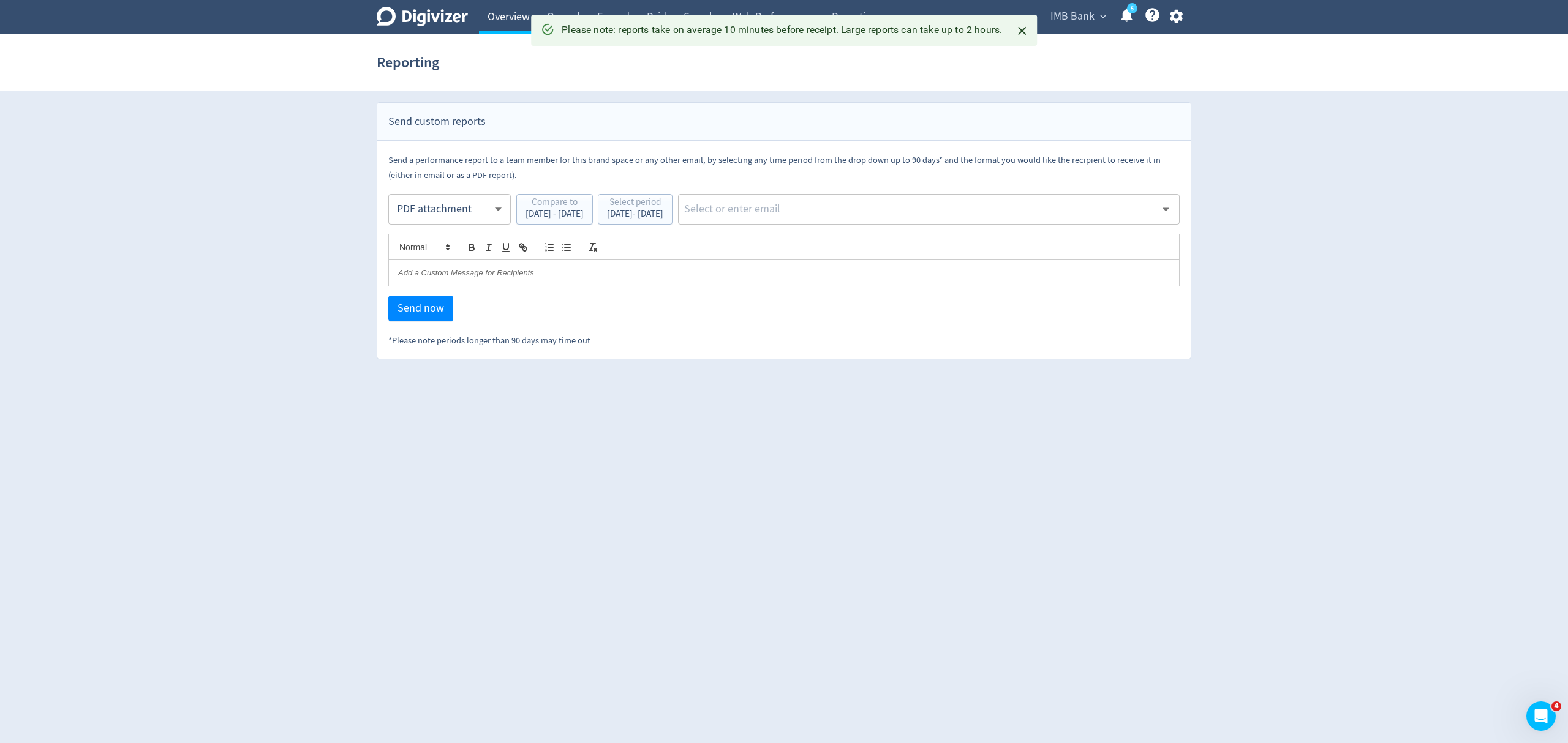
click at [503, 15] on link "Overview" at bounding box center [508, 17] width 60 height 34
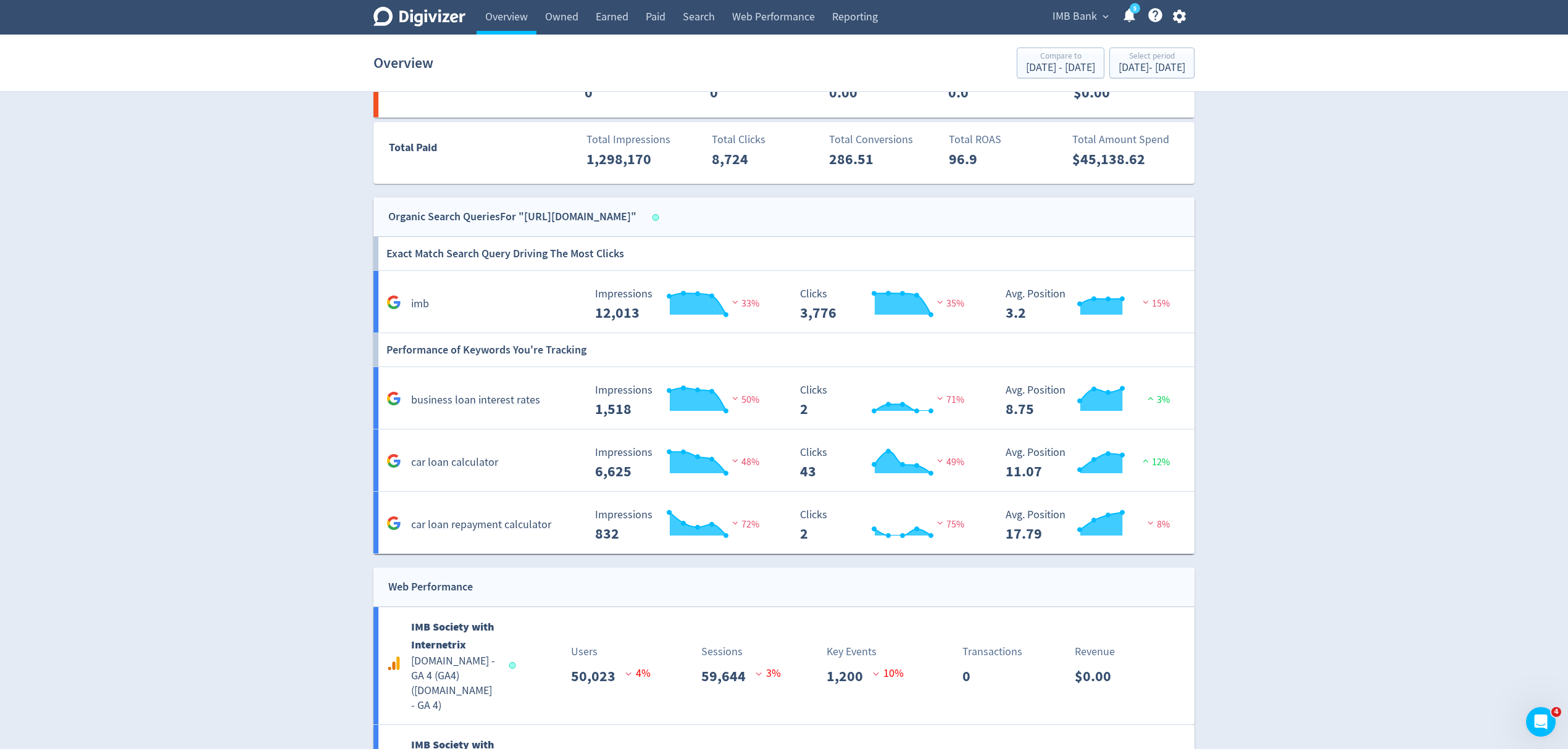
scroll to position [1832, 0]
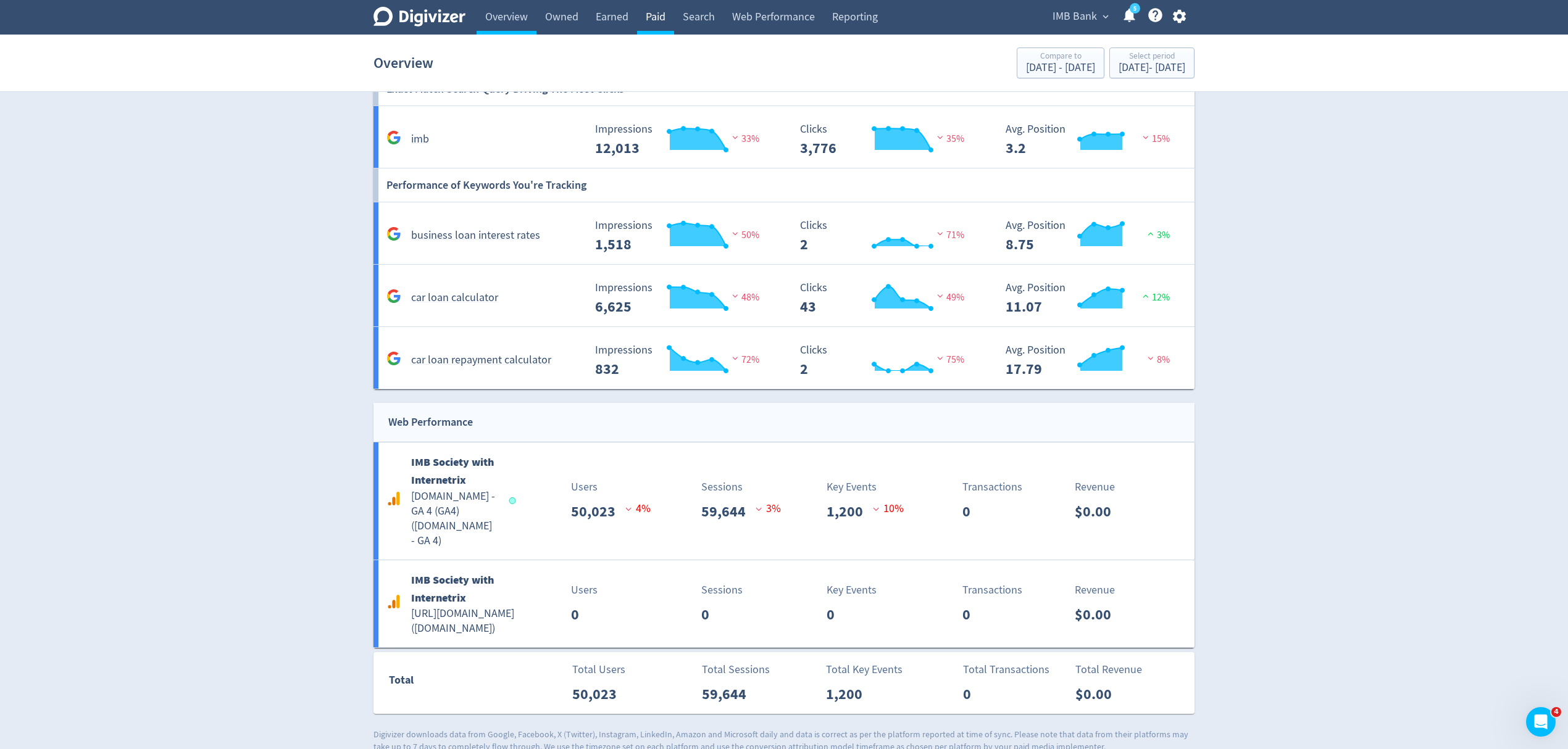
click at [652, 15] on link "Paid" at bounding box center [656, 17] width 37 height 35
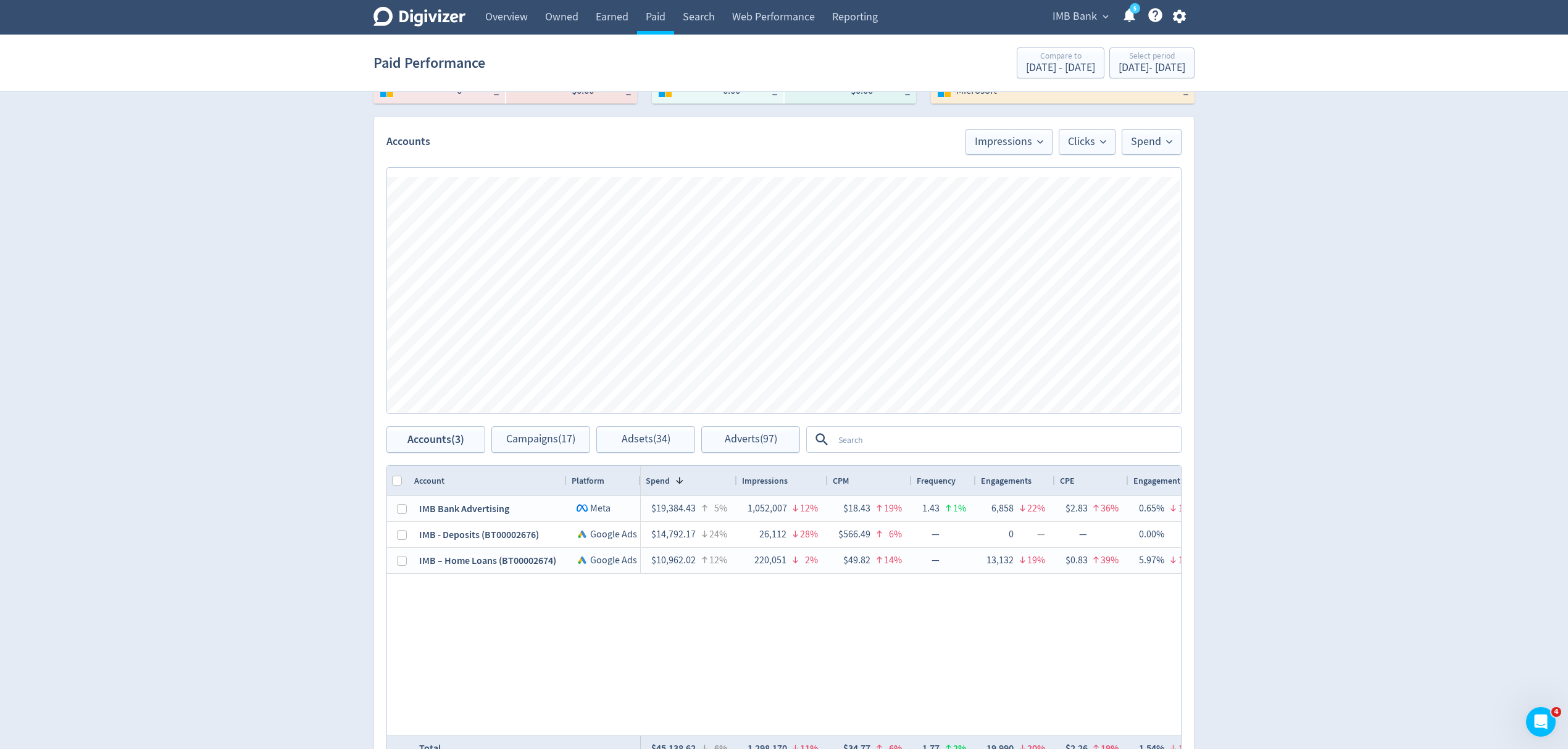
scroll to position [494, 0]
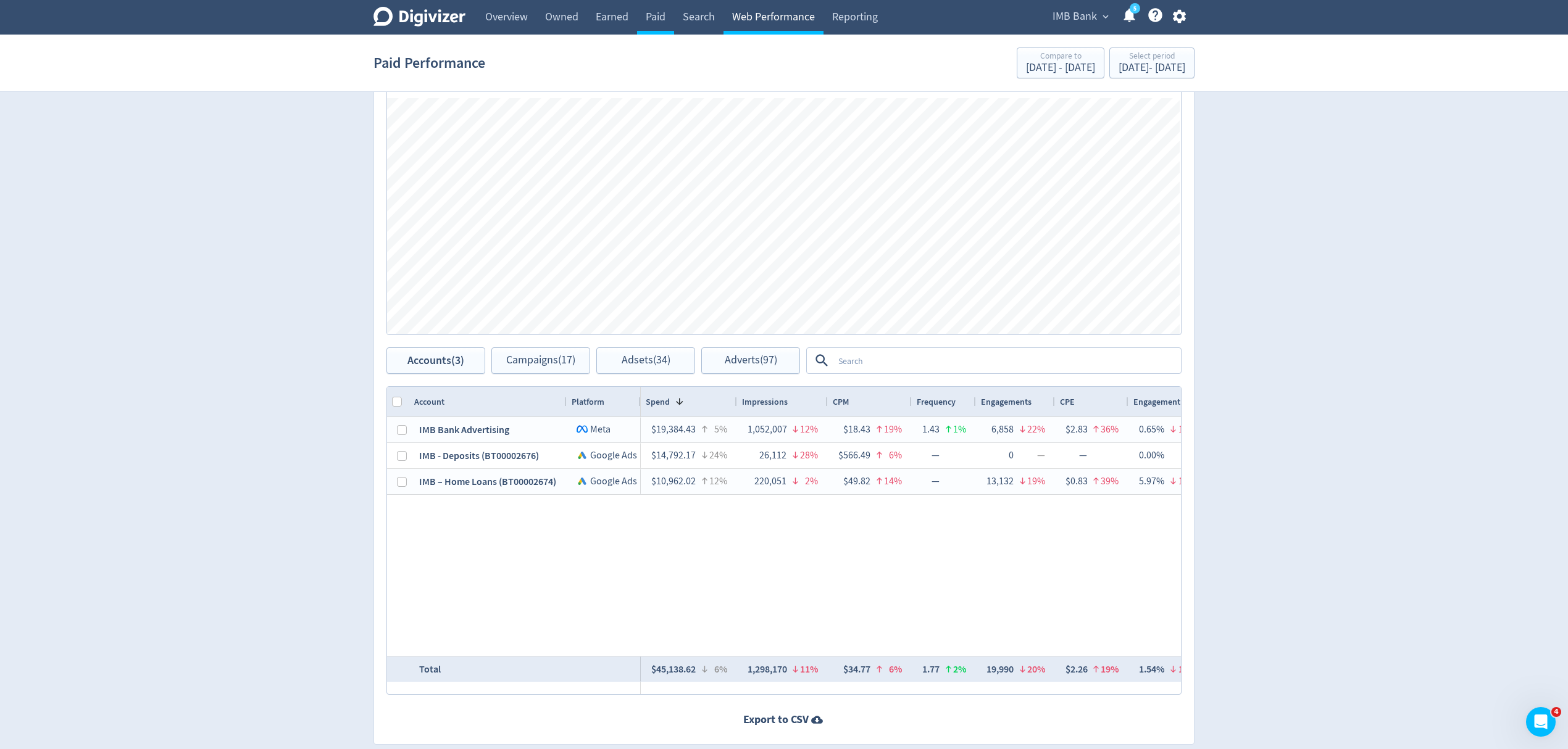
click at [783, 24] on link "Web Performance" at bounding box center [773, 17] width 100 height 35
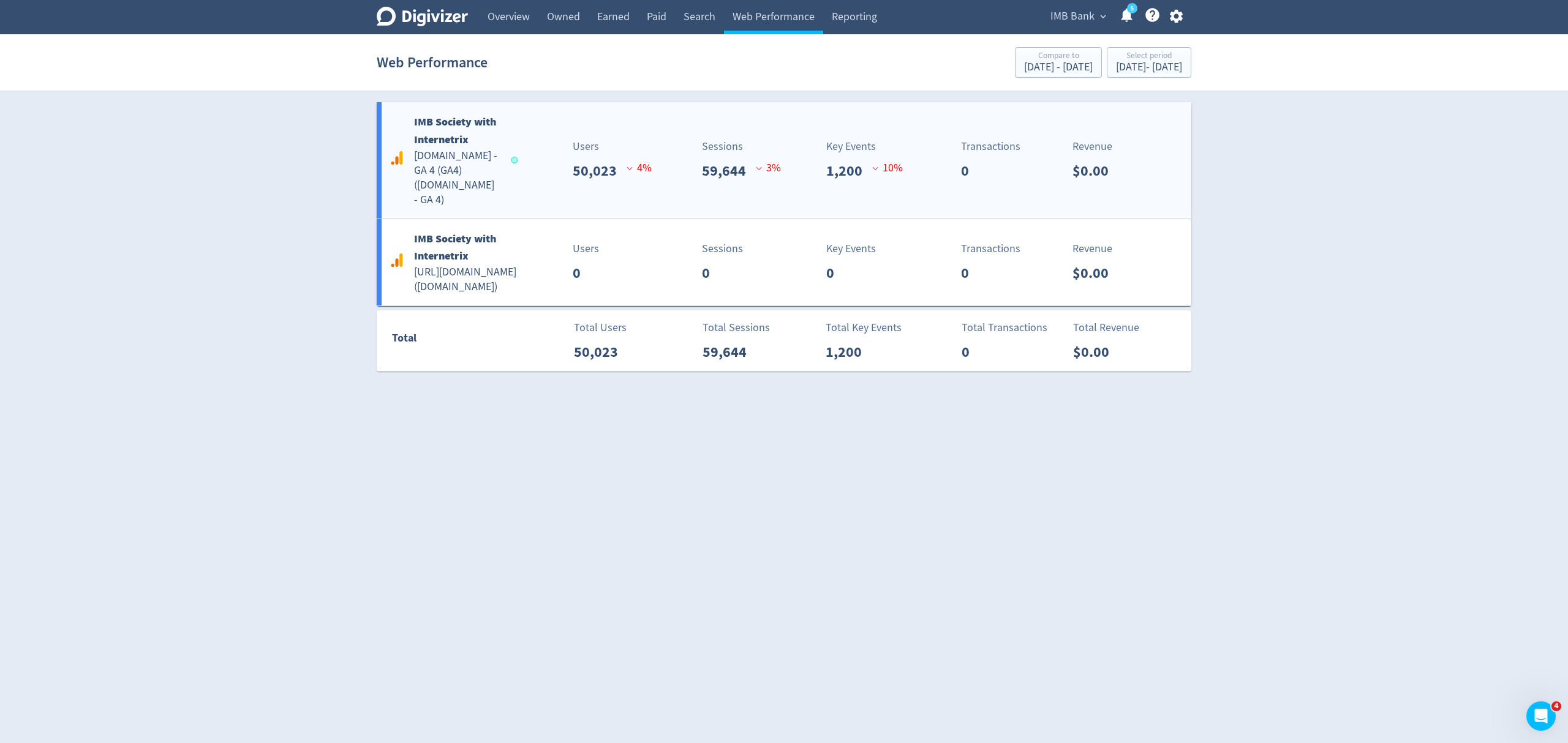
click at [536, 176] on div "IMB Society with Internetrix imb.com.au - GA 4 (GA4) ( imb.com.au - GA 4 ) User…" at bounding box center [784, 160] width 815 height 116
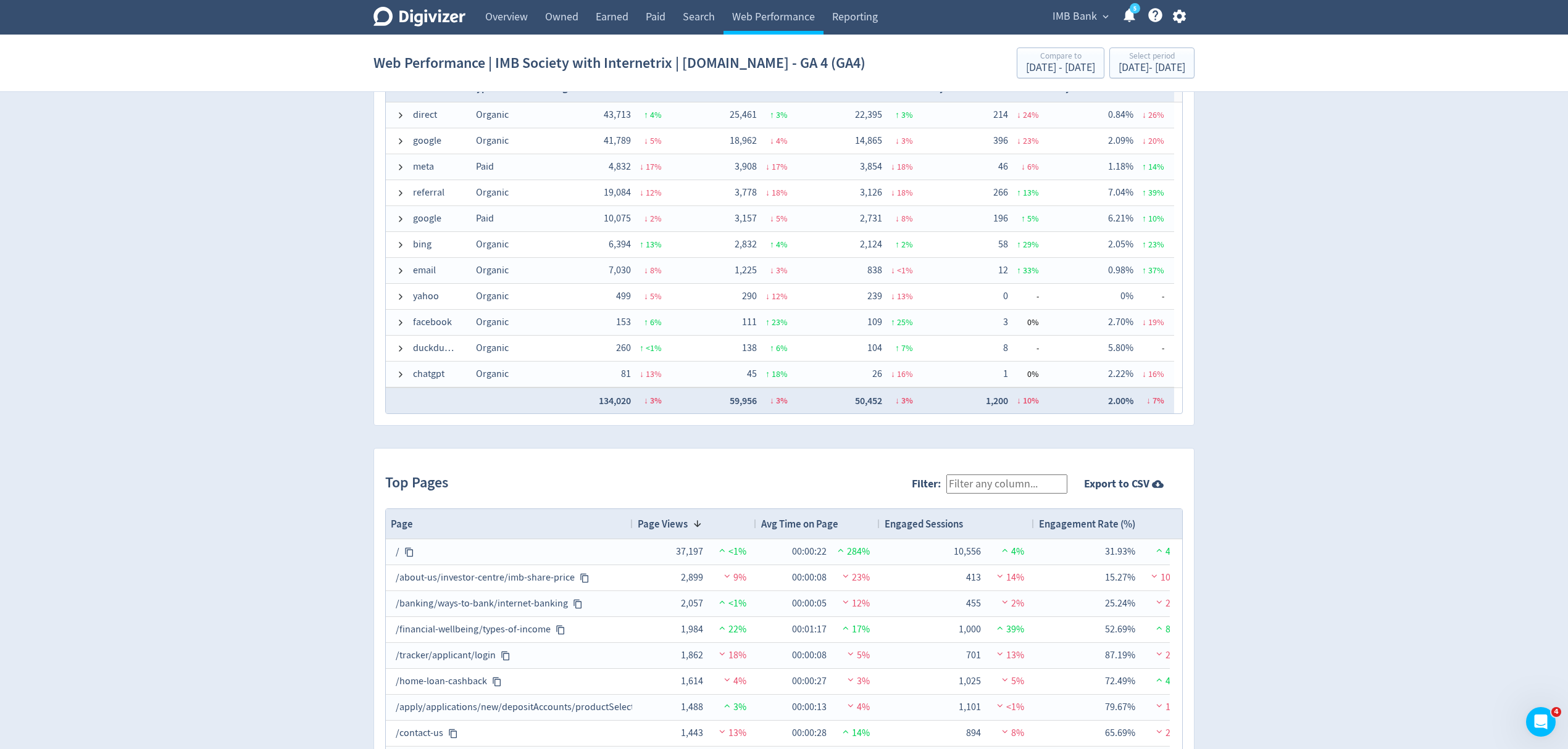
scroll to position [1050, 0]
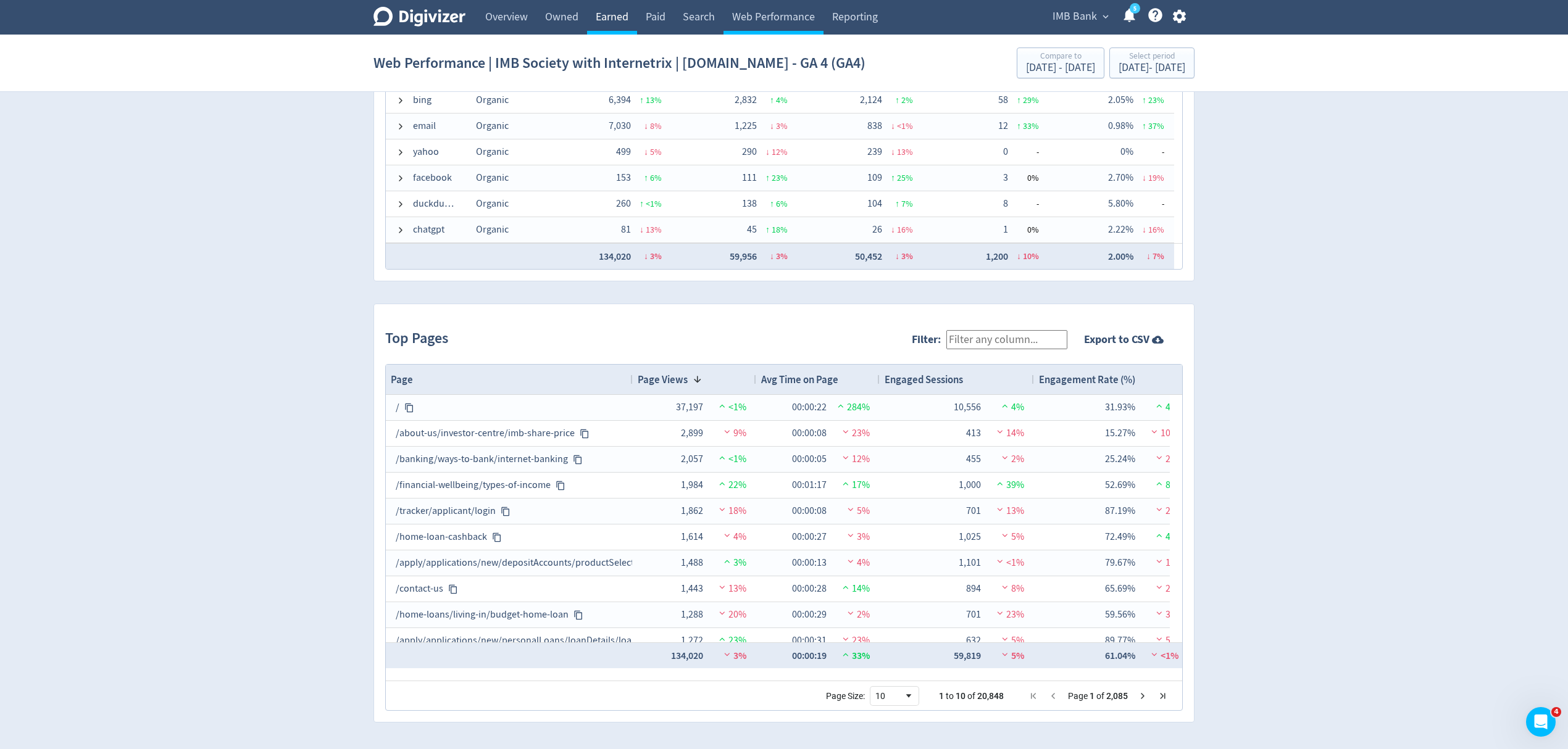
click at [607, 10] on link "Earned" at bounding box center [612, 17] width 50 height 35
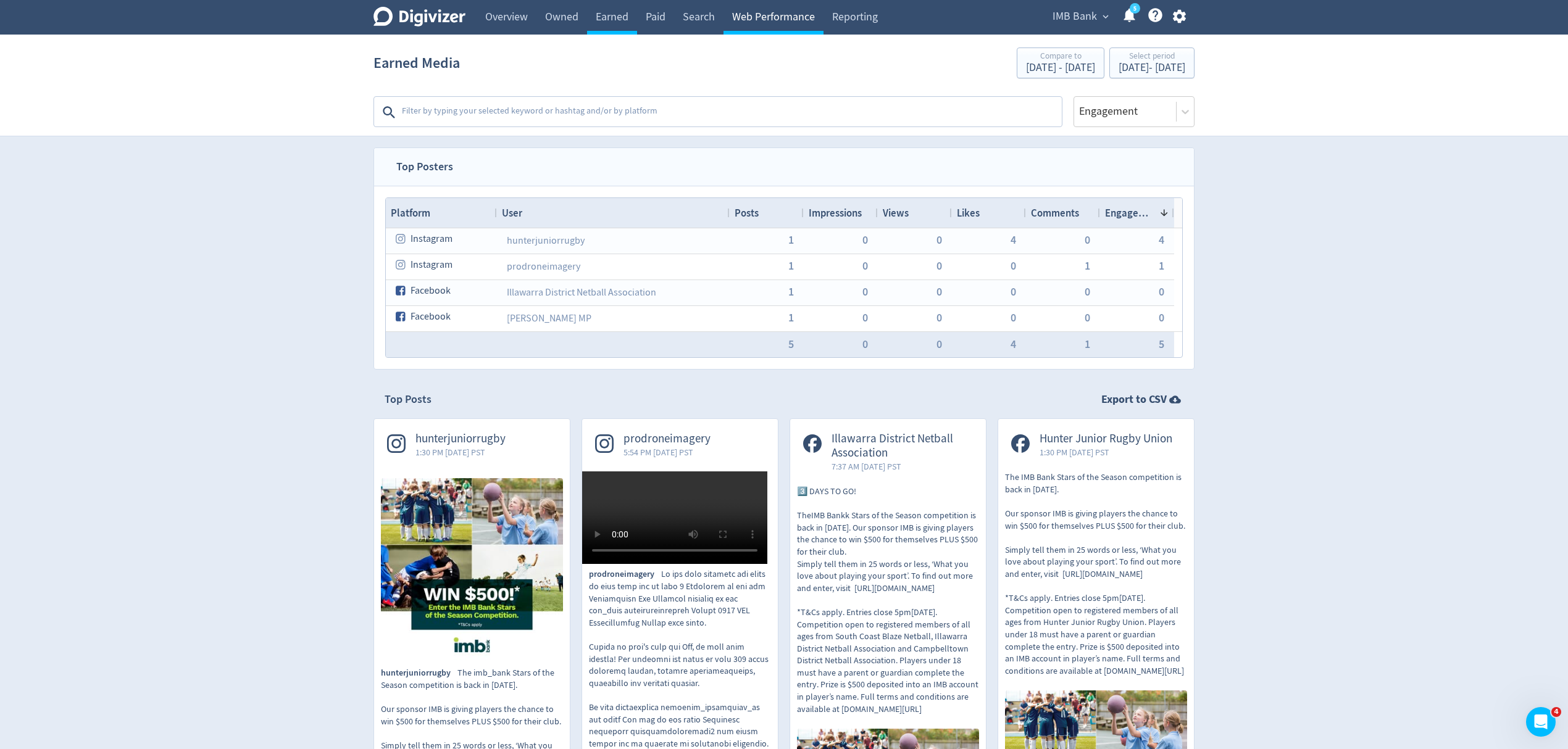
click at [786, 19] on link "Web Performance" at bounding box center [773, 17] width 100 height 35
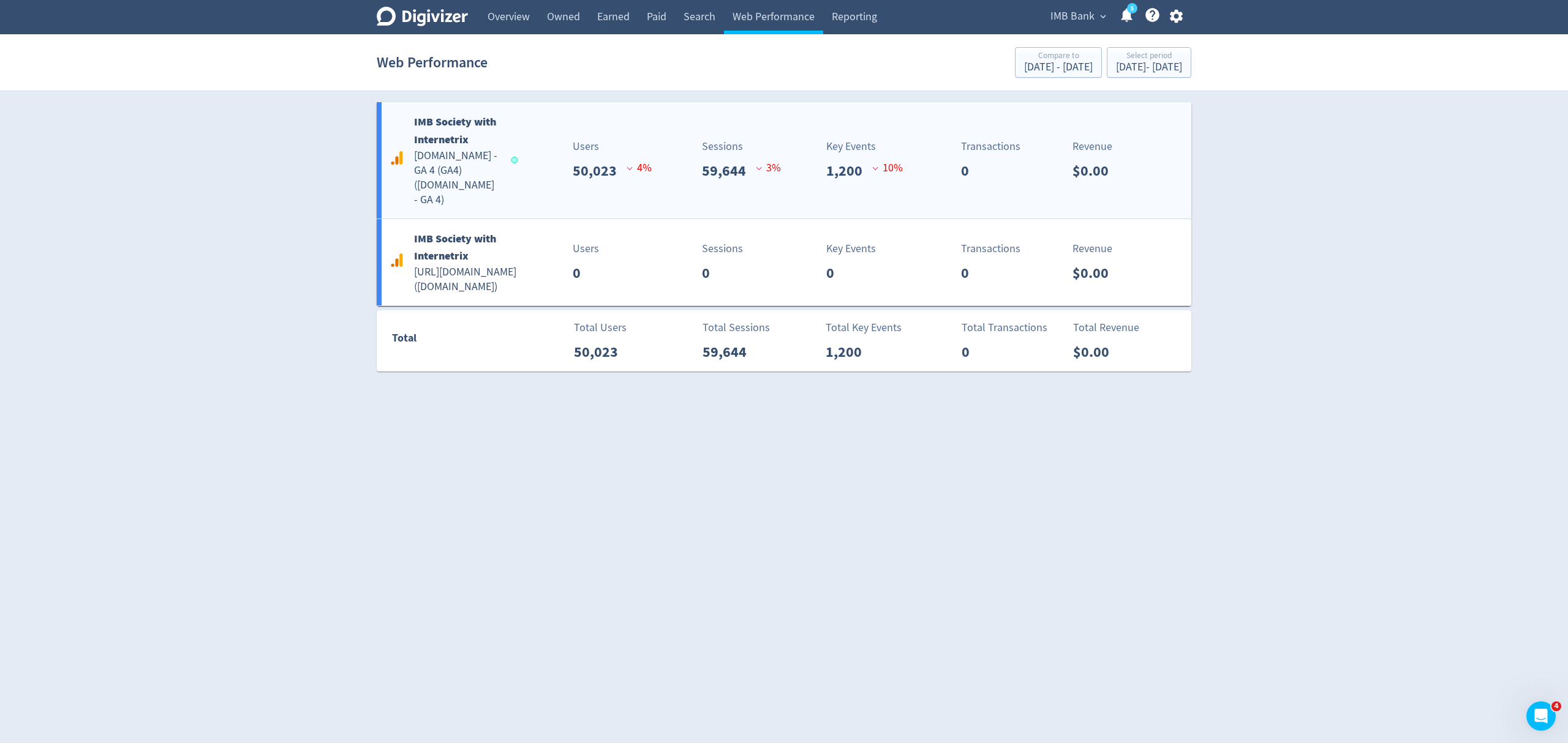
click at [513, 185] on div "IMB Society with Internetrix imb.com.au - GA 4 (GA4) ( imb.com.au - GA 4 )" at bounding box center [451, 160] width 130 height 95
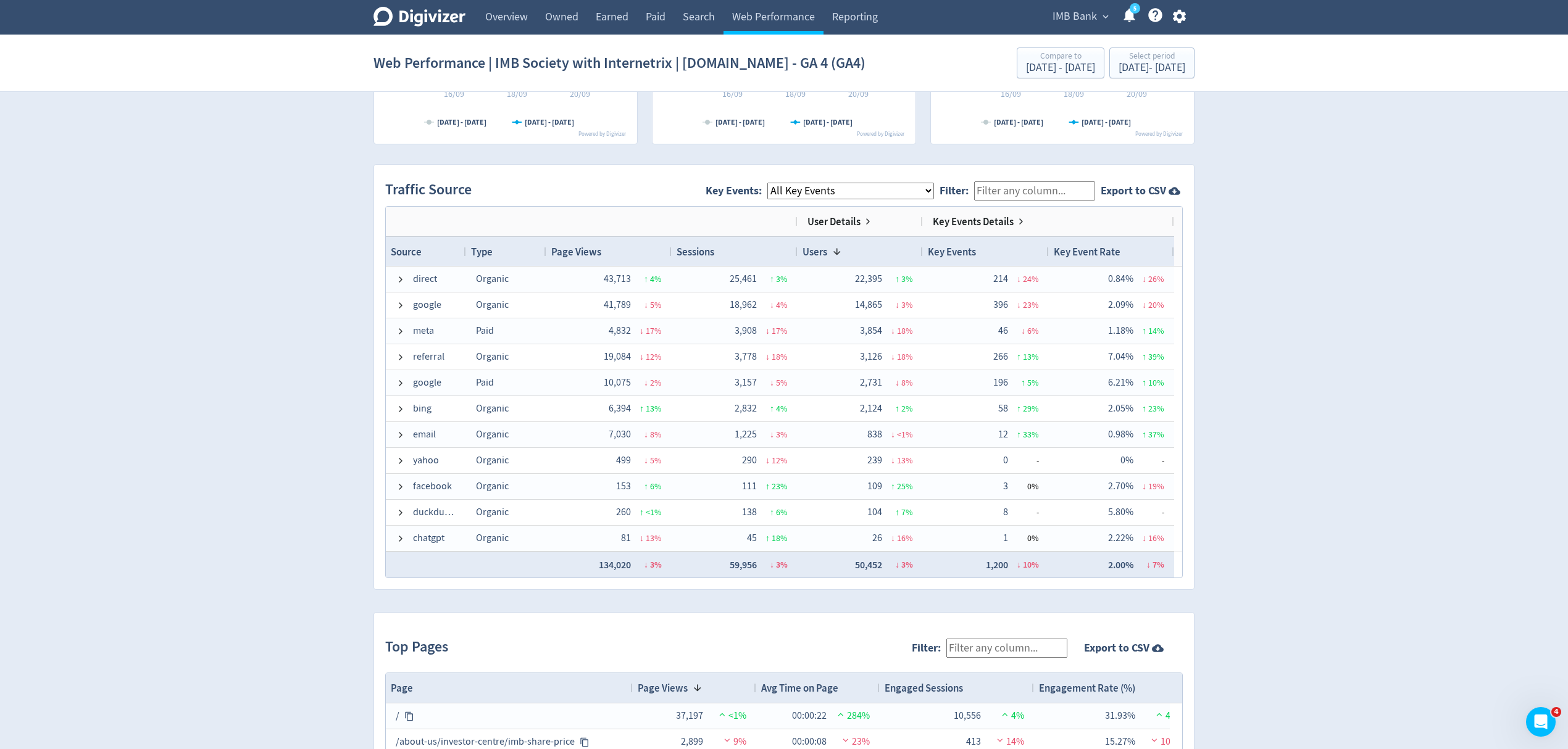
click at [1124, 79] on div "Web Performance | IMB Society with Internetrix | imb.com.au - GA 4 (GA4) Compar…" at bounding box center [784, 62] width 821 height 40
click at [1119, 64] on div "Sep 15, 2025 - Sep 21, 2025" at bounding box center [1152, 68] width 67 height 11
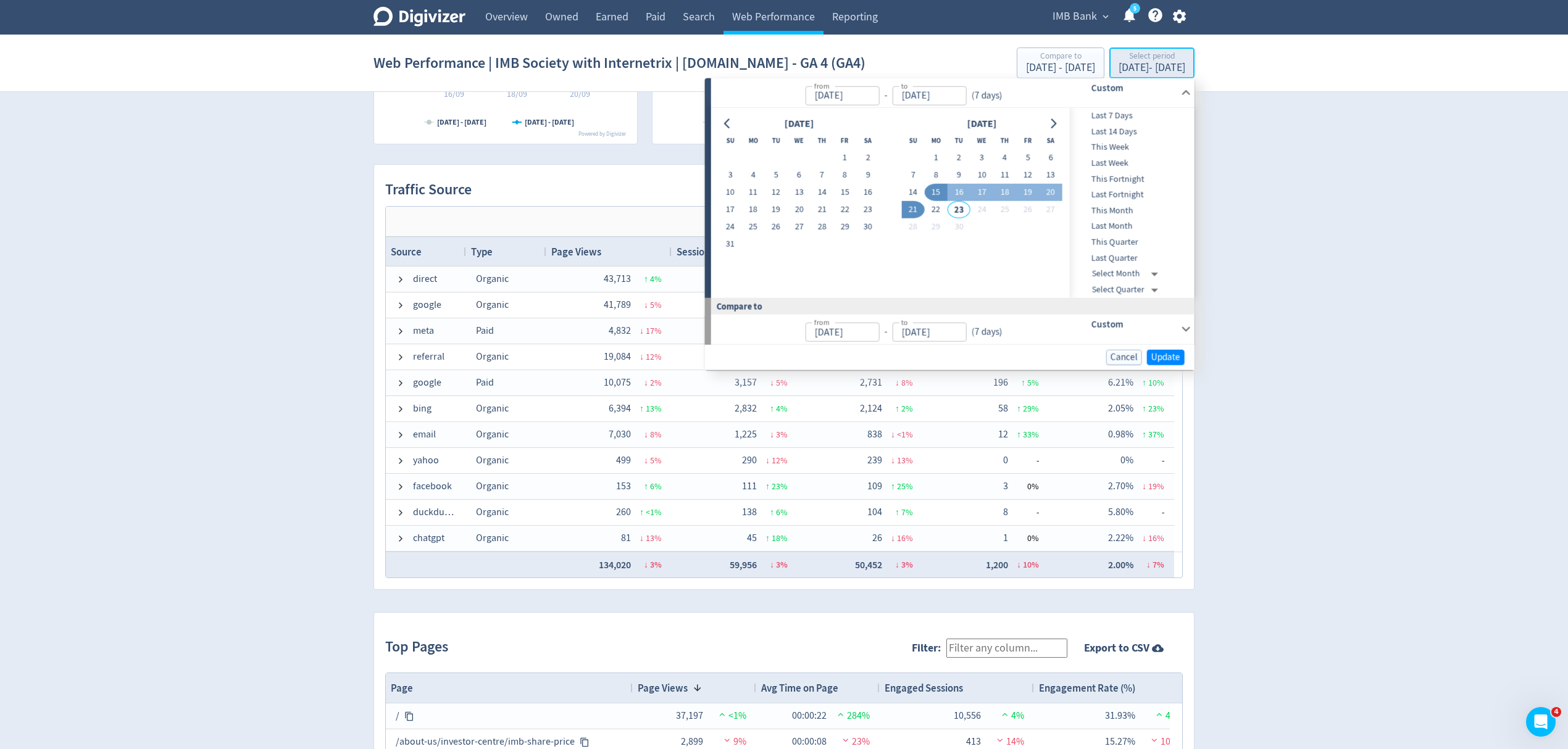
type input "[DATE]"
type input "Sep 08, 2025"
type input "Sep 14, 2025"
drag, startPoint x: 934, startPoint y: 160, endPoint x: 924, endPoint y: 176, distance: 18.9
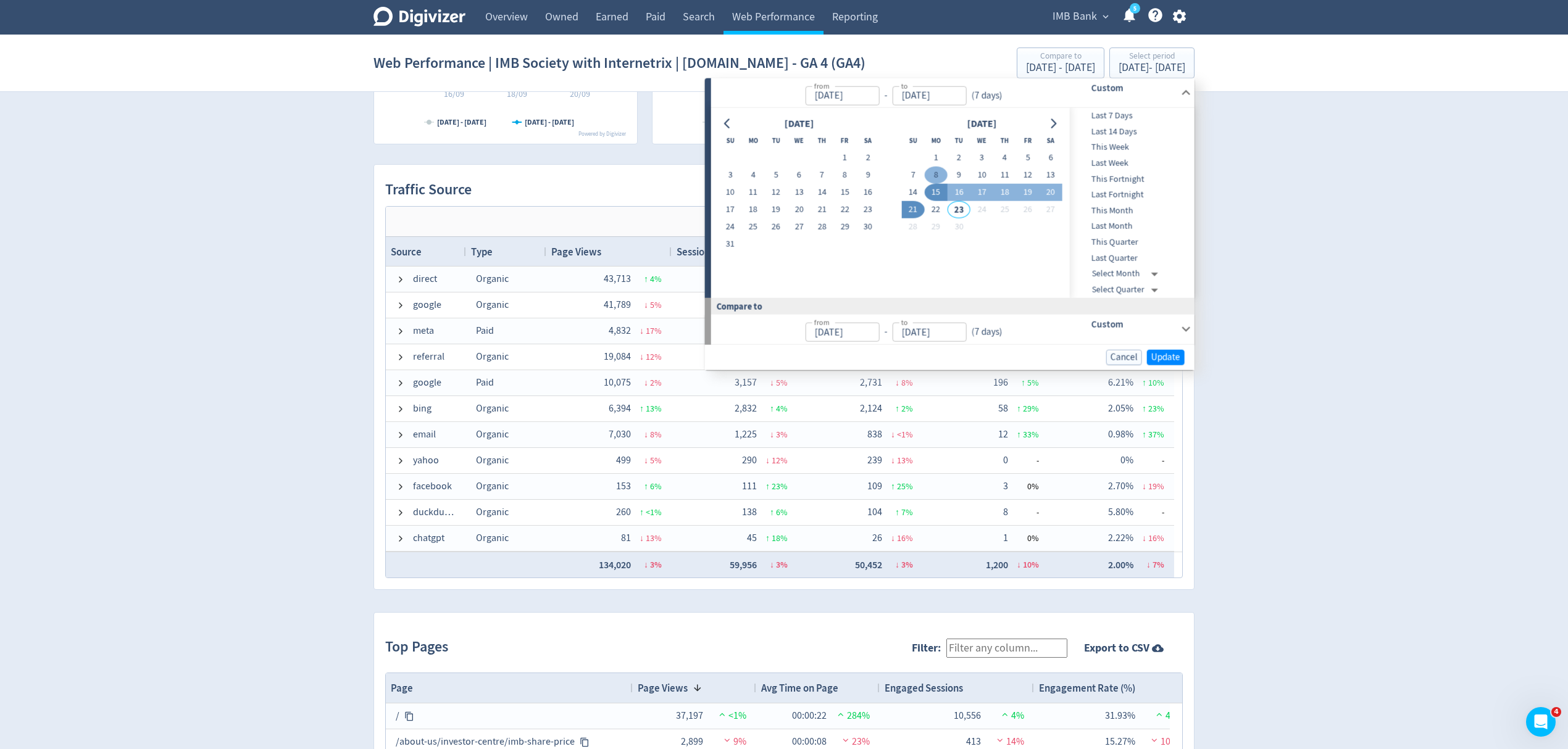
click at [934, 159] on button "1" at bounding box center [936, 158] width 23 height 17
type input "[DATE]"
click at [917, 191] on button "14" at bounding box center [912, 193] width 23 height 17
type input "Sep 14, 2025"
type input "Aug 18, 2025"
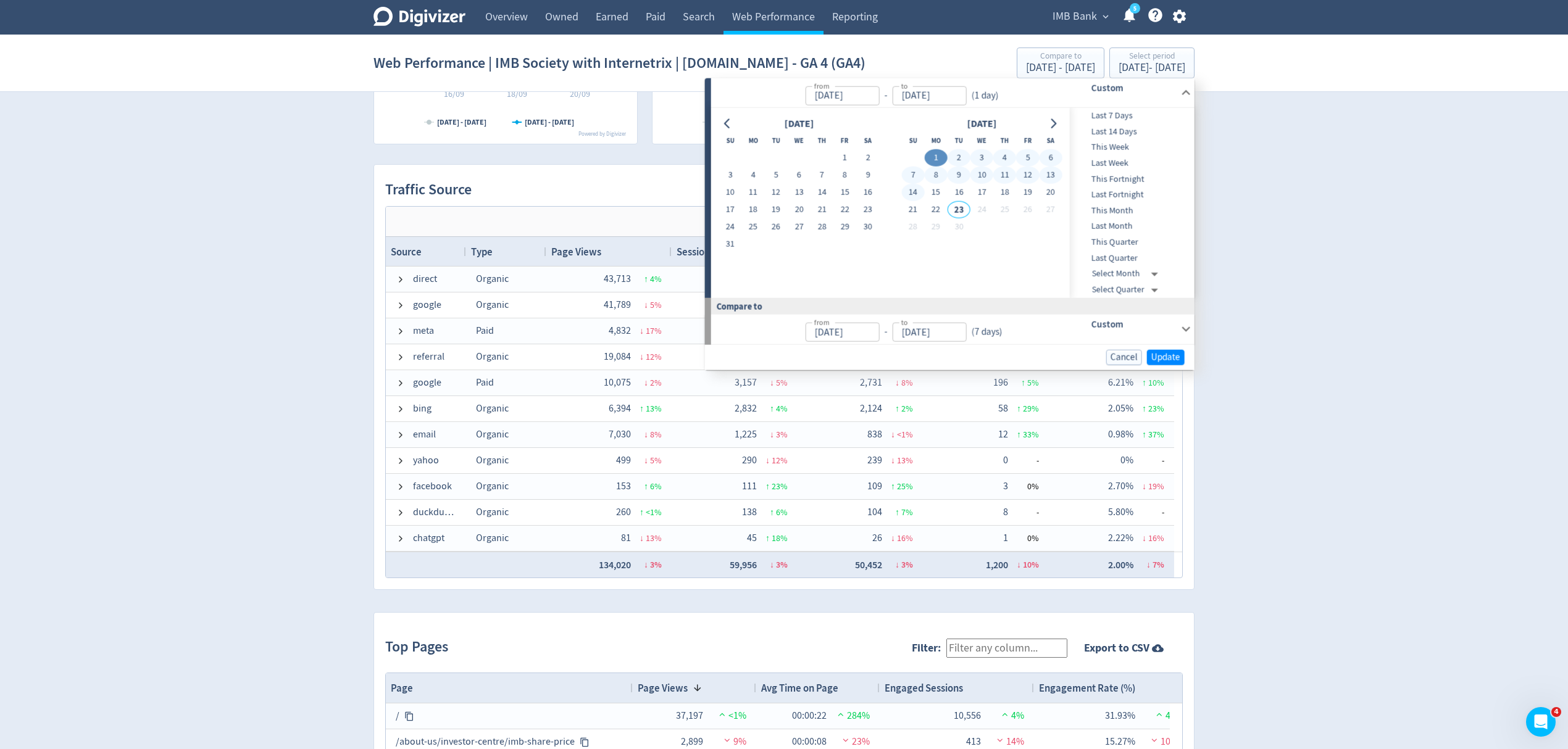
type input "[DATE]"
click at [1166, 359] on span "Update" at bounding box center [1166, 356] width 29 height 9
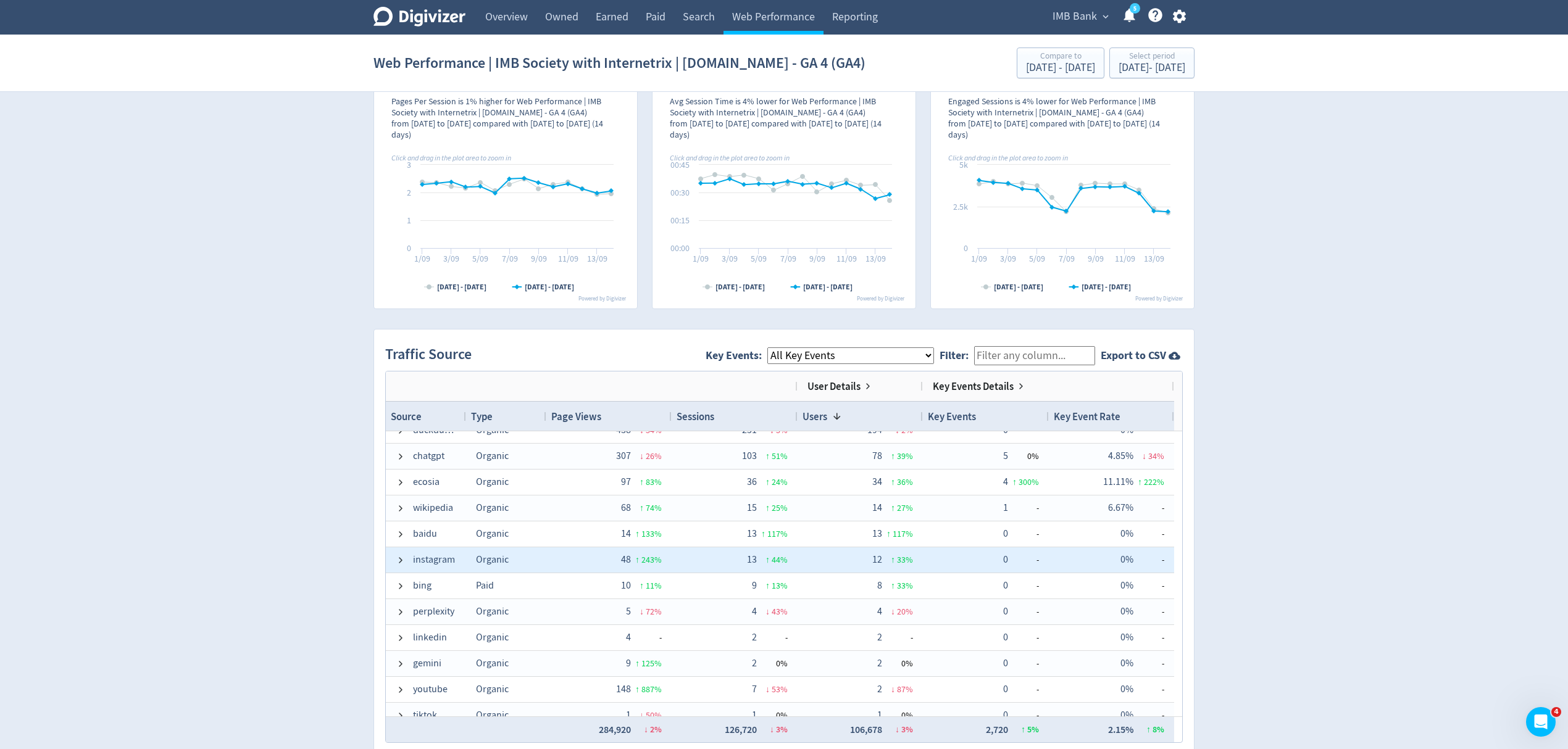
scroll to position [285, 0]
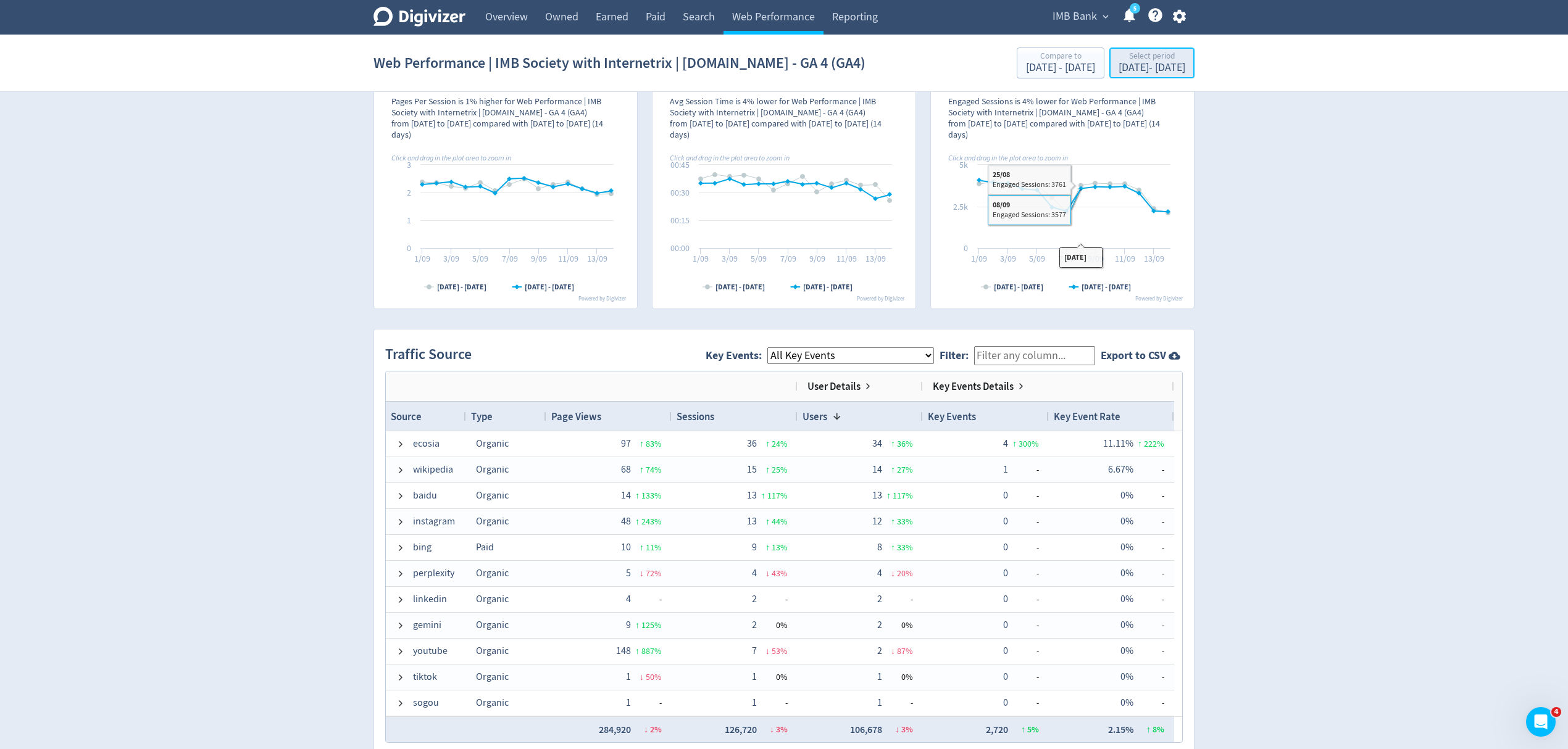
click at [1119, 70] on div "Sep 1, 2025 - Sep 14, 2025" at bounding box center [1152, 68] width 67 height 11
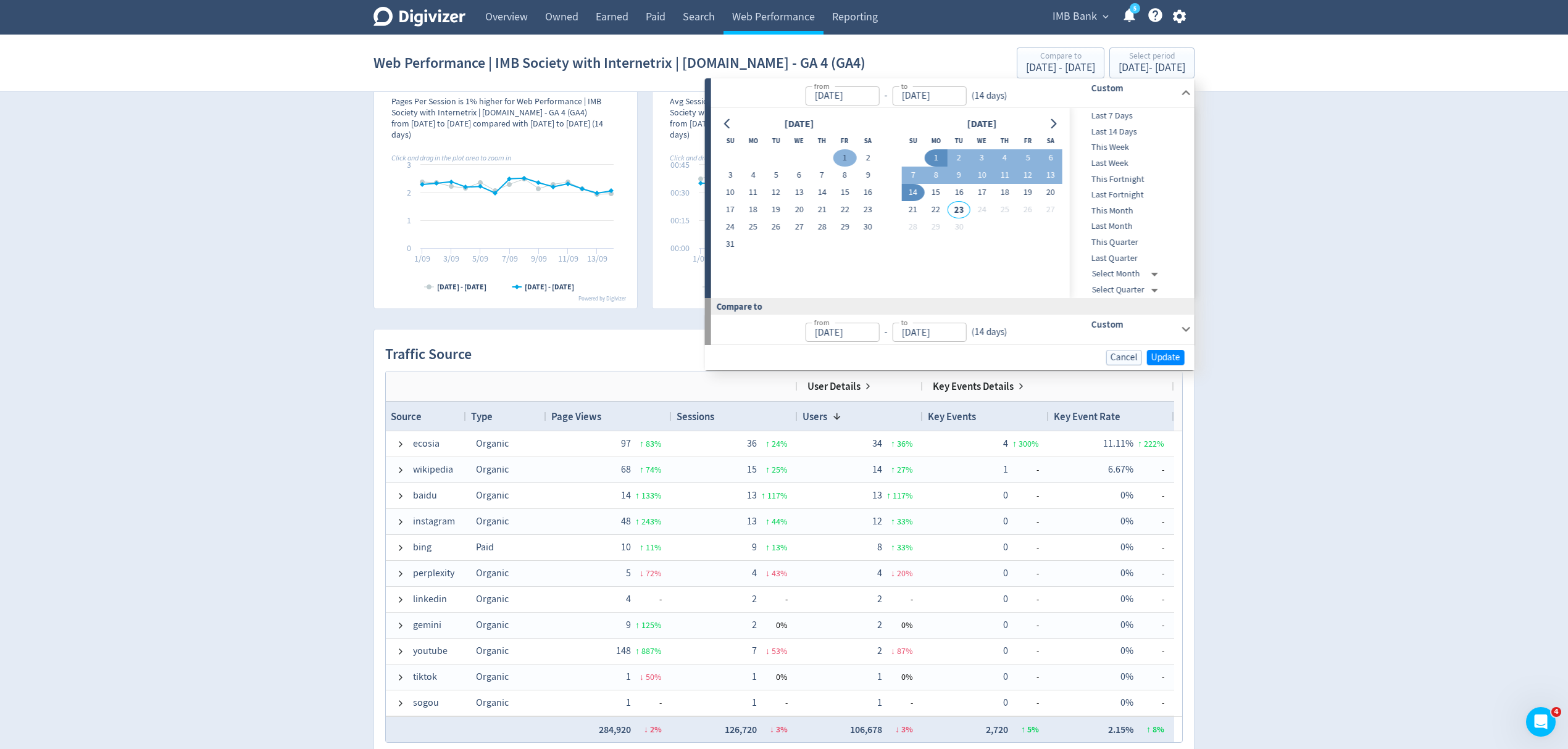
click at [842, 155] on button "1" at bounding box center [844, 158] width 23 height 17
type input "[DATE]"
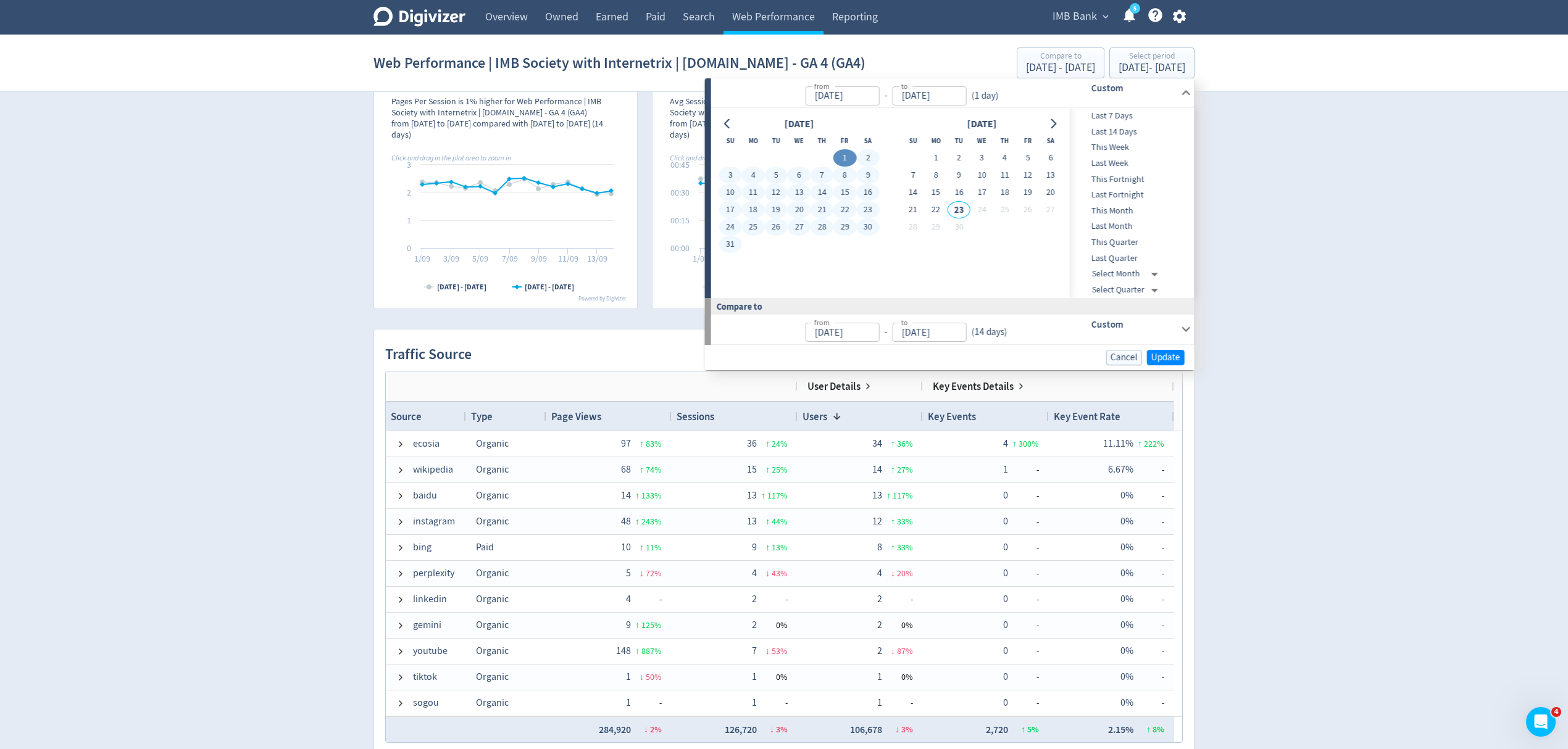
click at [735, 241] on button "31" at bounding box center [730, 244] width 23 height 17
type input "[DATE]"
click at [1169, 361] on span "Update" at bounding box center [1166, 357] width 29 height 9
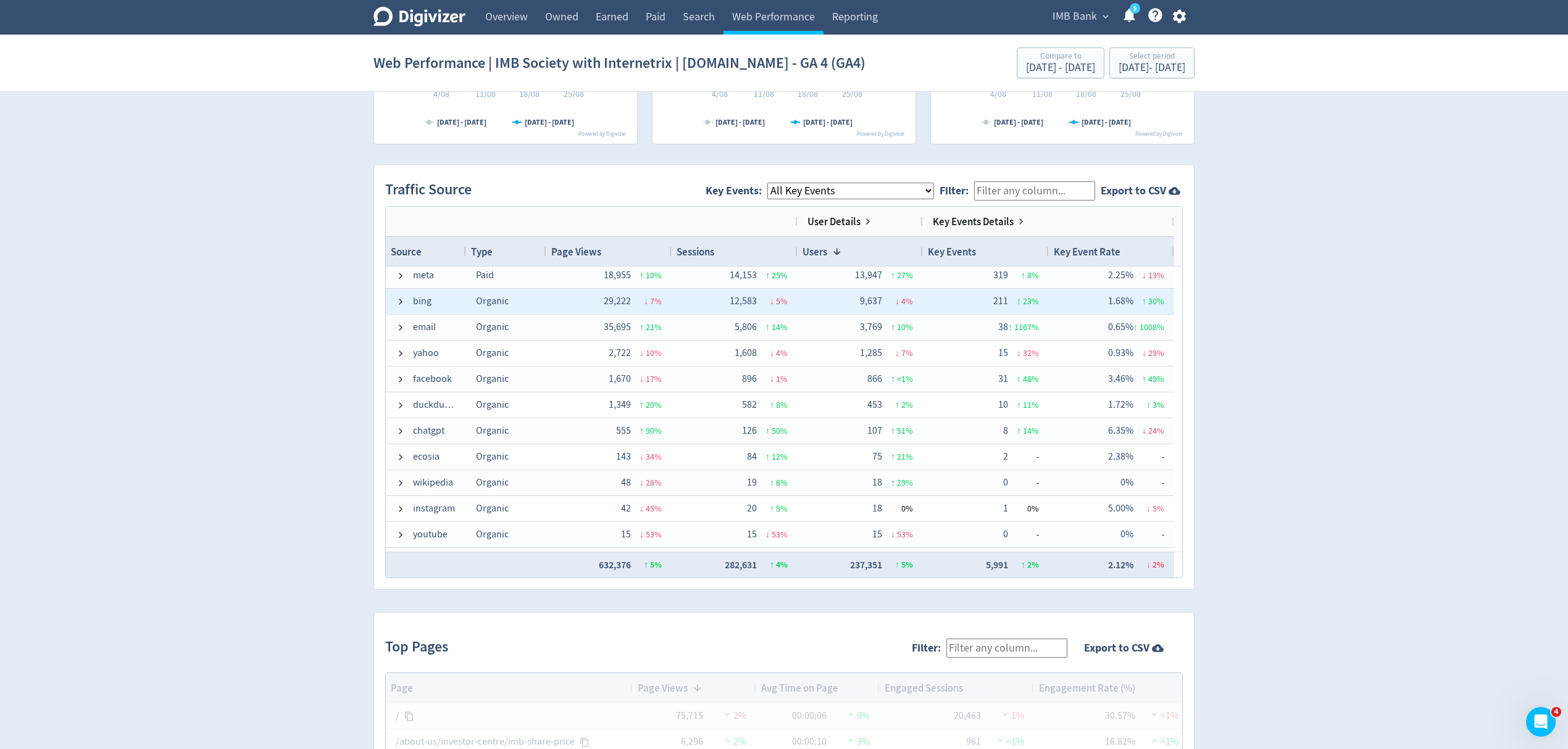
scroll to position [0, 0]
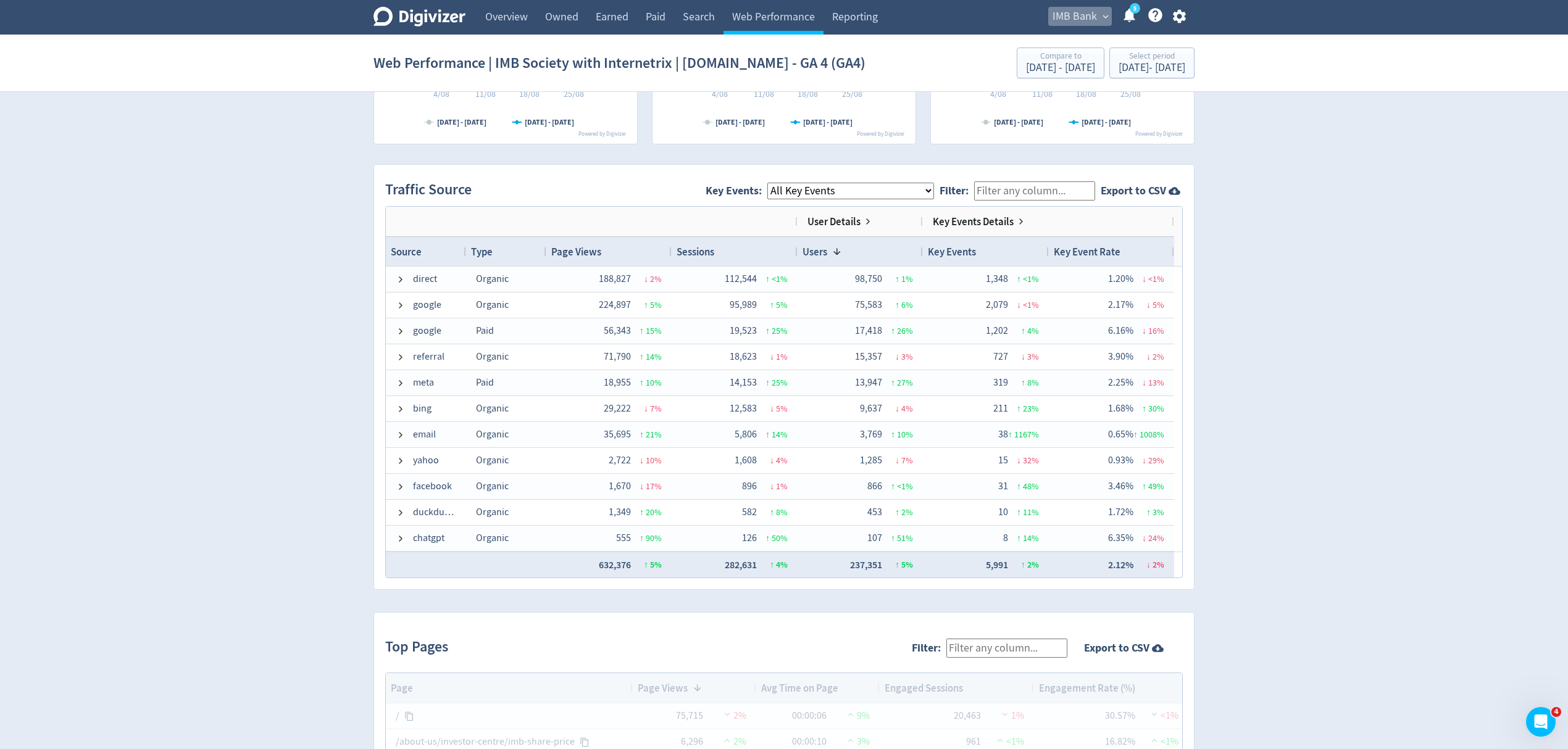
click at [1086, 11] on span "IMB Bank" at bounding box center [1075, 16] width 45 height 19
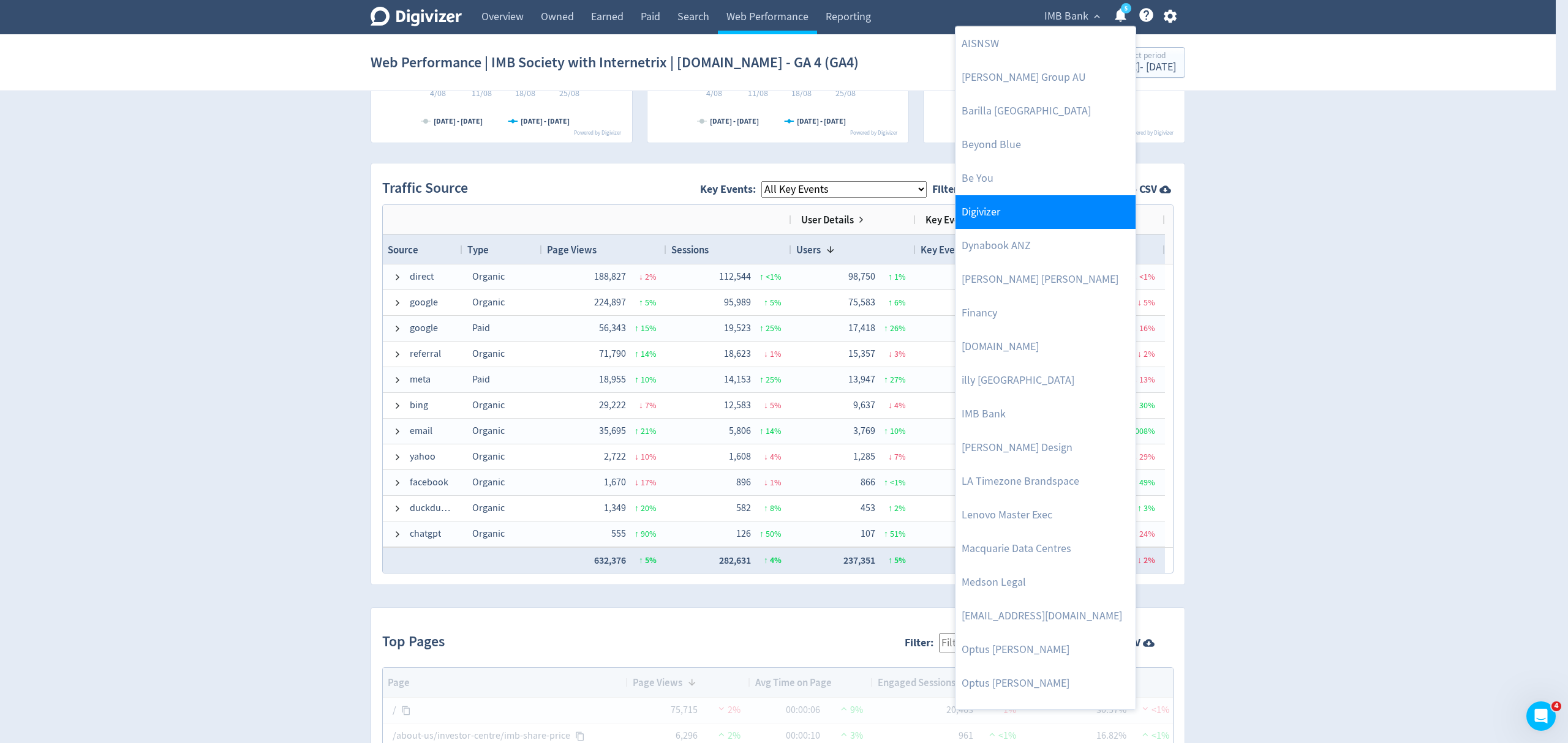
click at [1005, 214] on link "Digivizer" at bounding box center [1045, 212] width 180 height 34
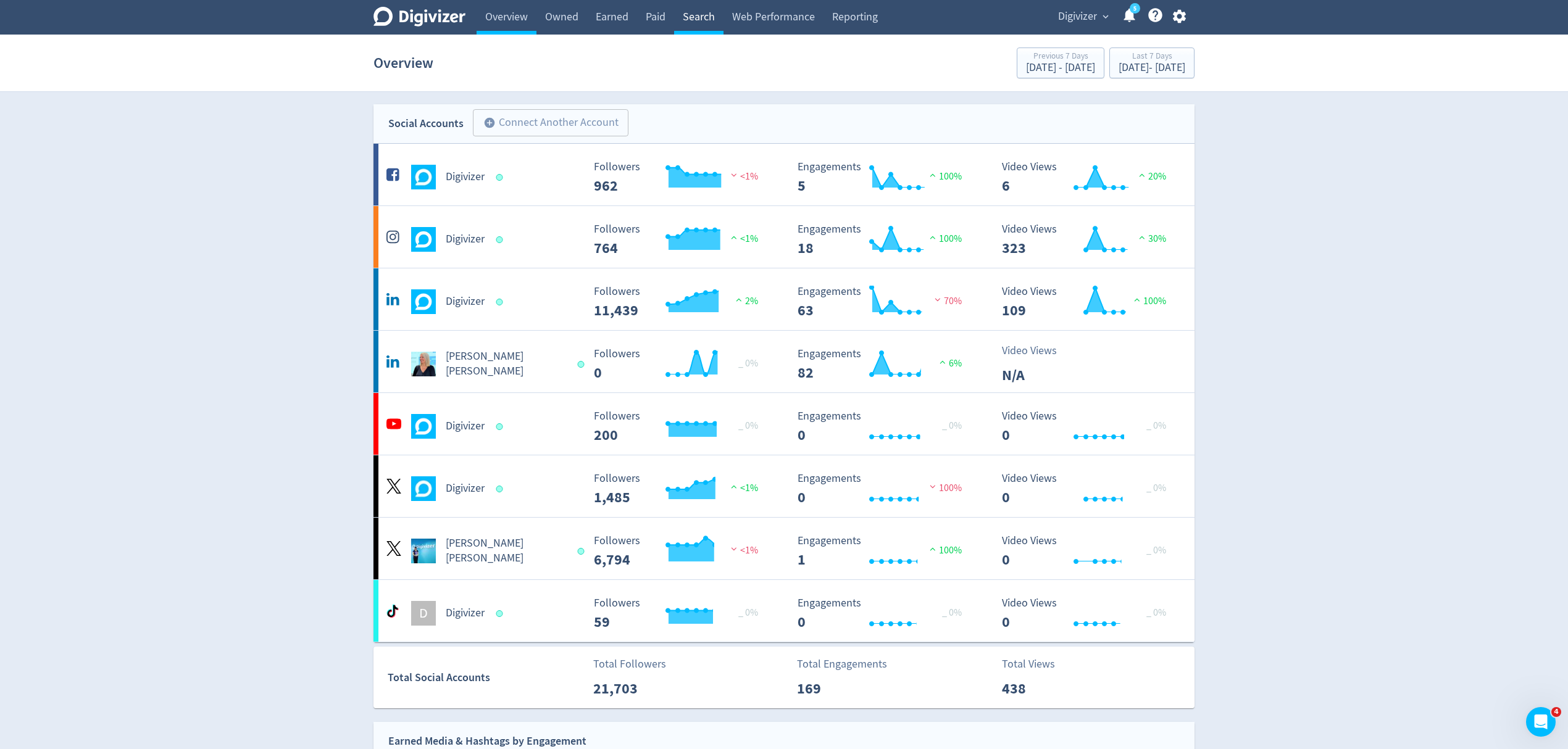
click at [701, 19] on link "Search" at bounding box center [699, 17] width 49 height 35
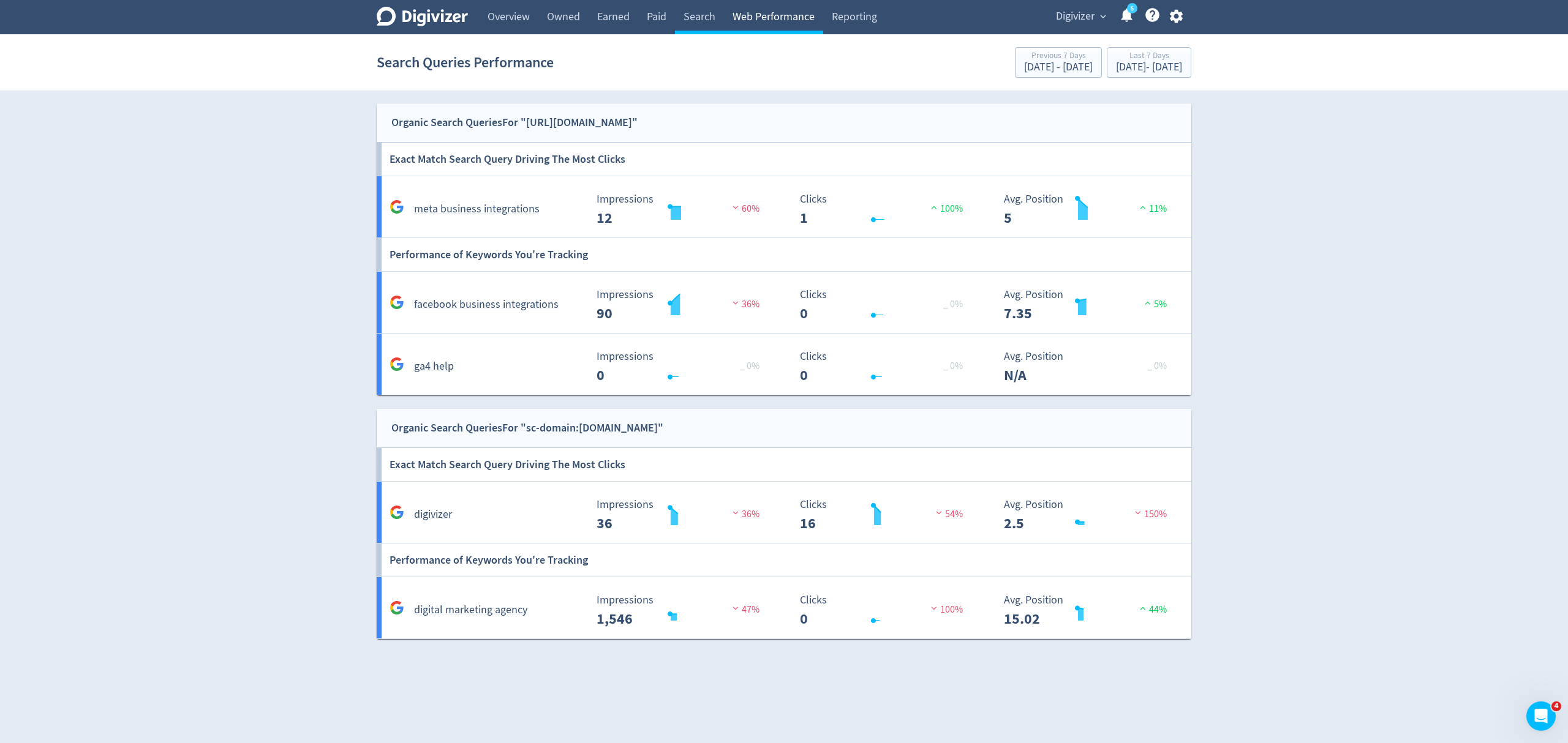
click at [772, 6] on link "Web Performance" at bounding box center [774, 17] width 99 height 34
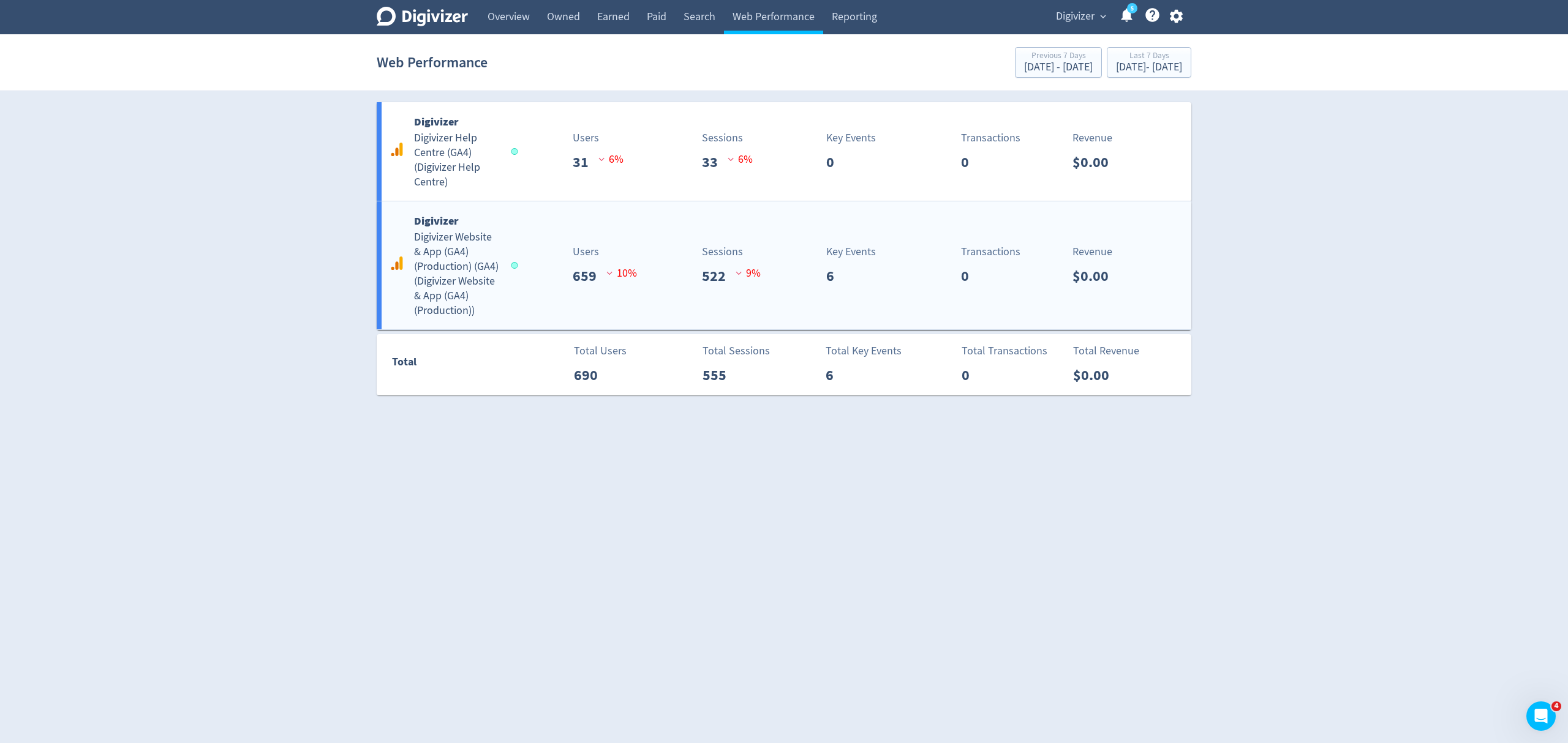
click at [541, 231] on div "Digivizer Digivizer Website & App (GA4) (Production) (GA4) ( Digivizer Website …" at bounding box center [784, 265] width 815 height 128
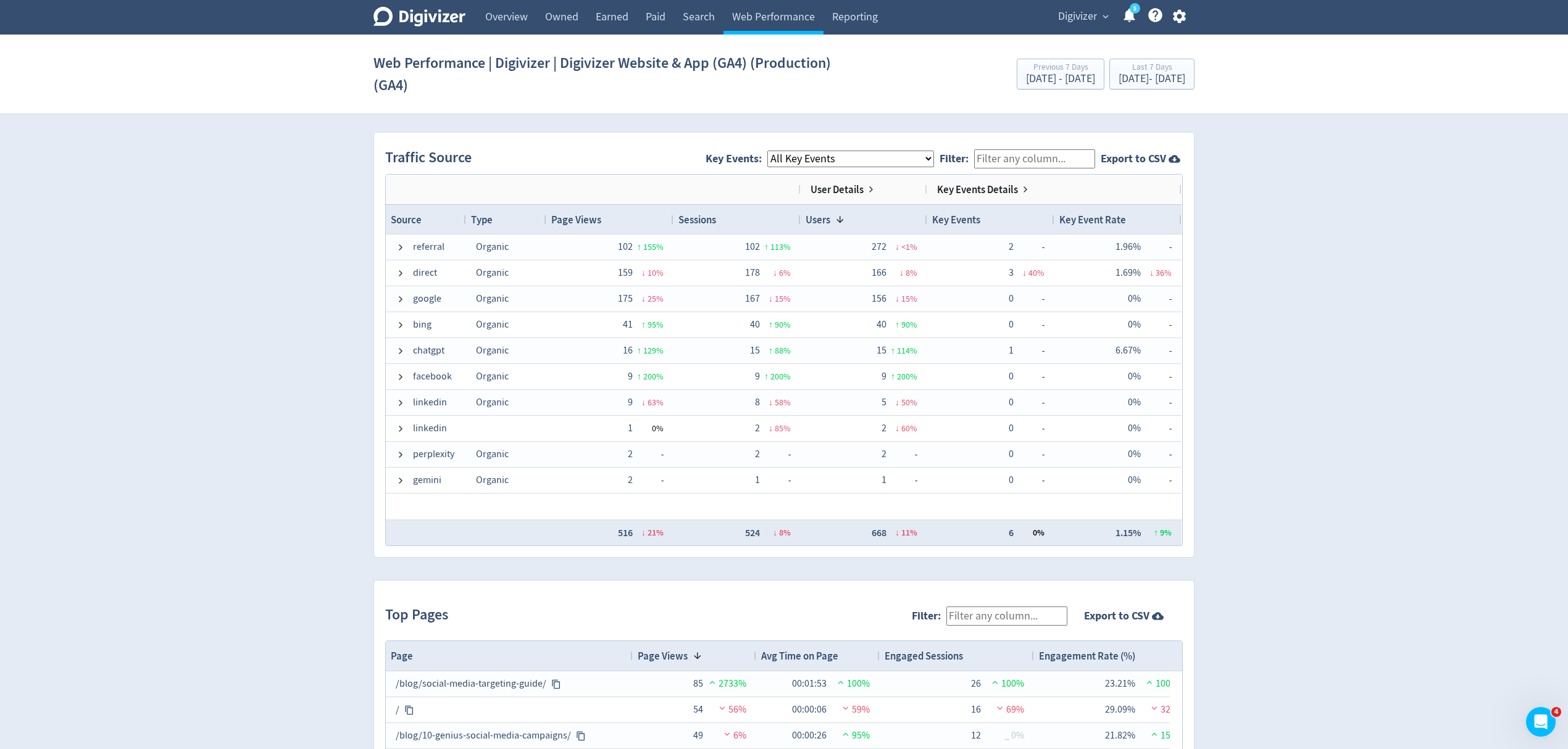
scroll to position [741, 0]
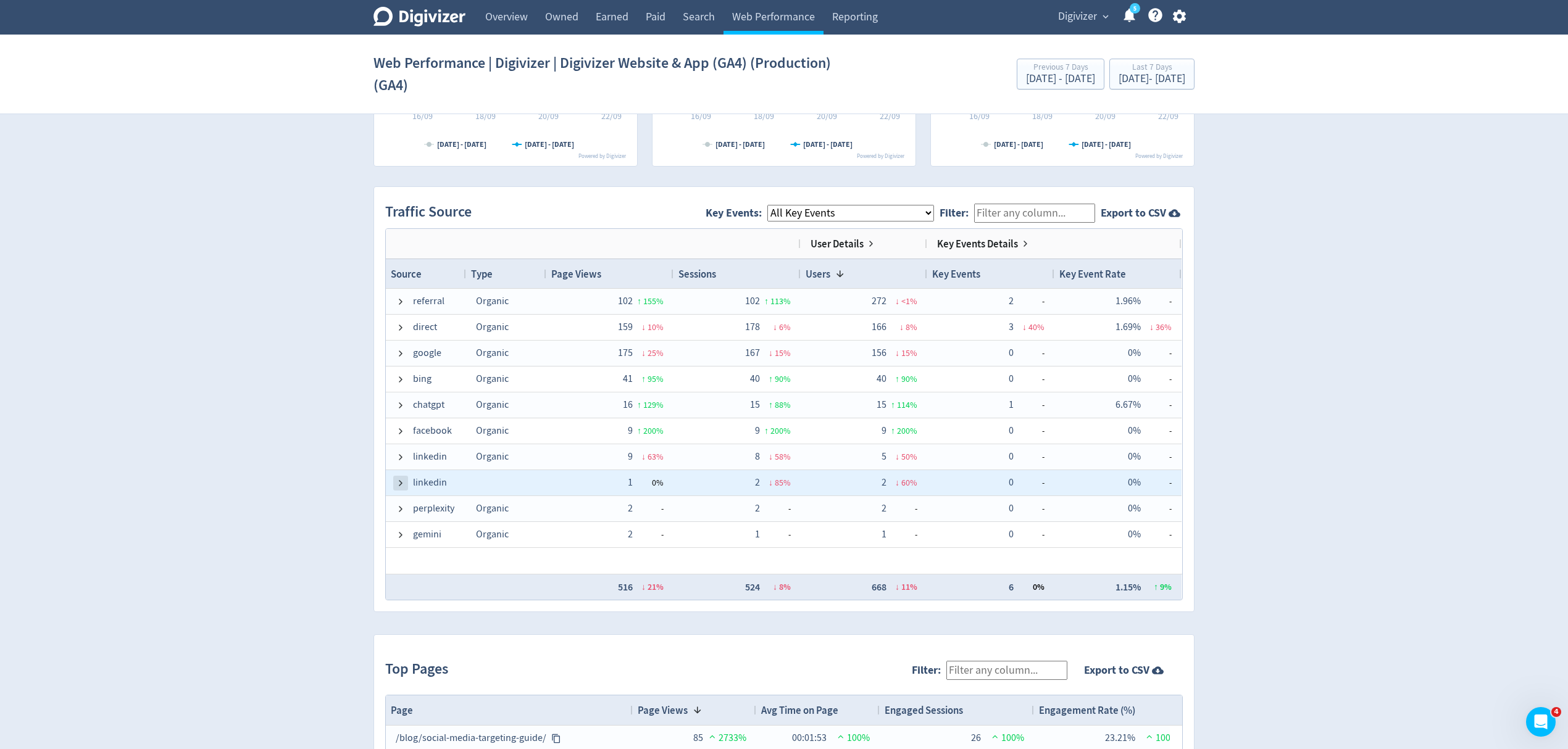
click at [401, 485] on span at bounding box center [400, 483] width 10 height 10
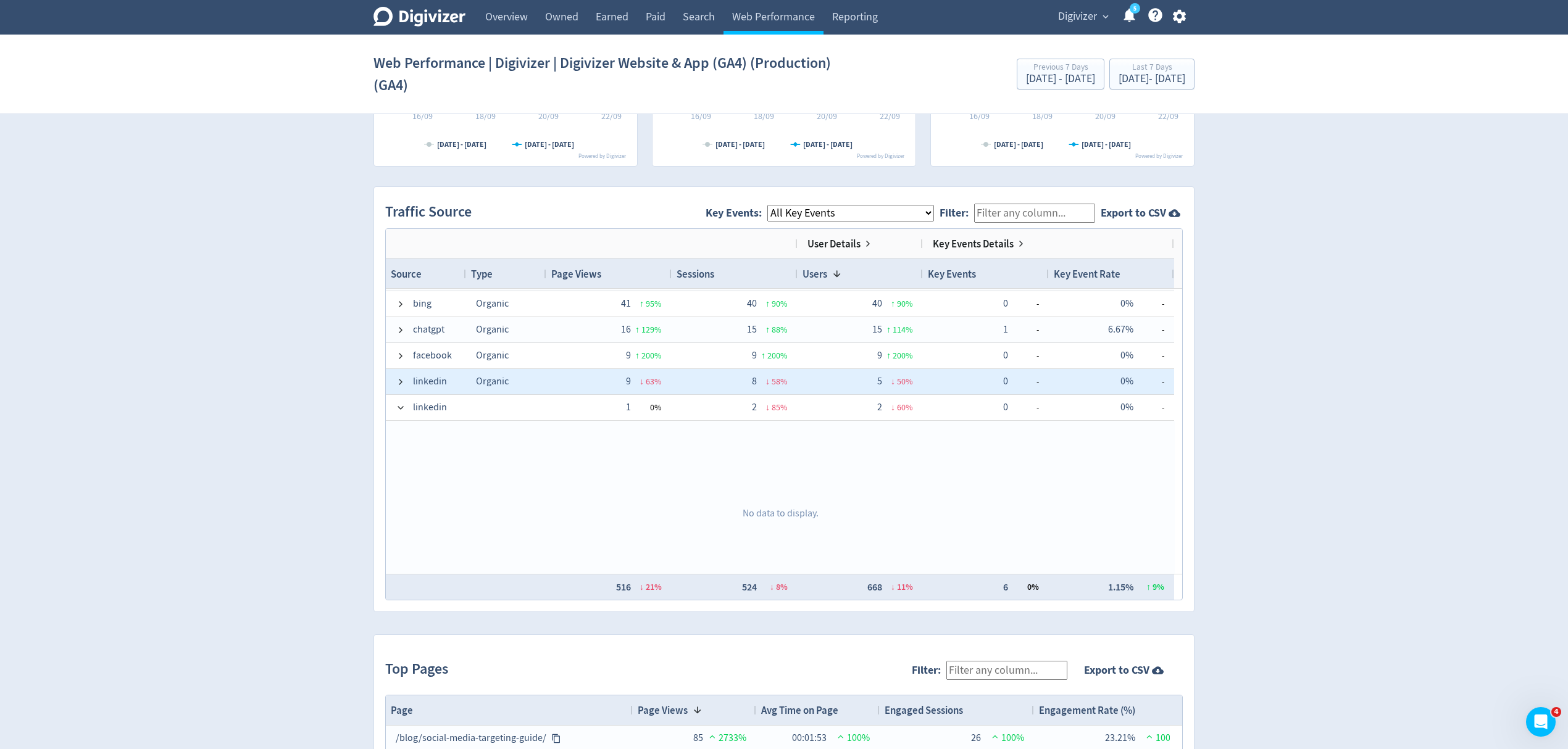
scroll to position [0, 0]
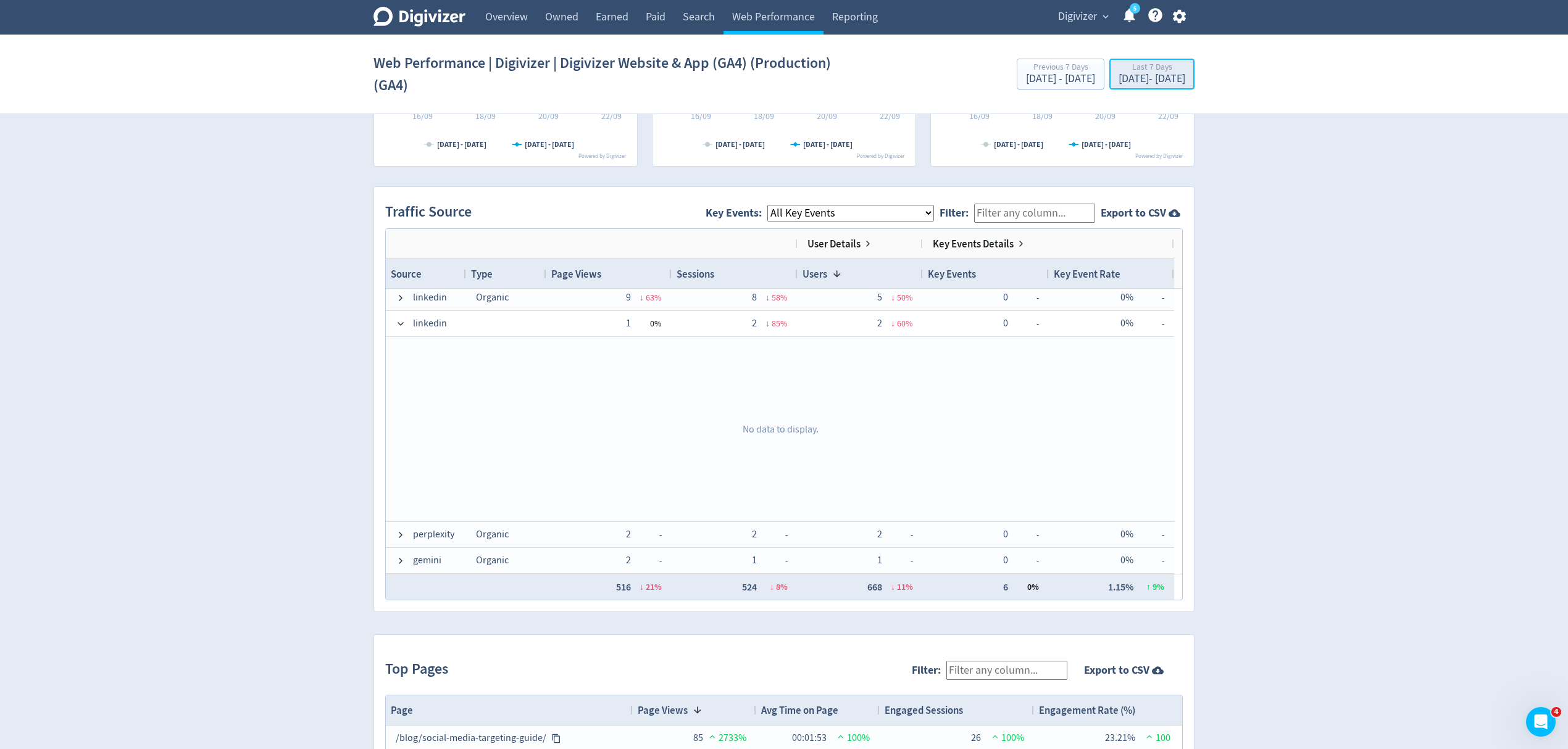
click at [1119, 70] on div "Last 7 Days" at bounding box center [1152, 68] width 67 height 10
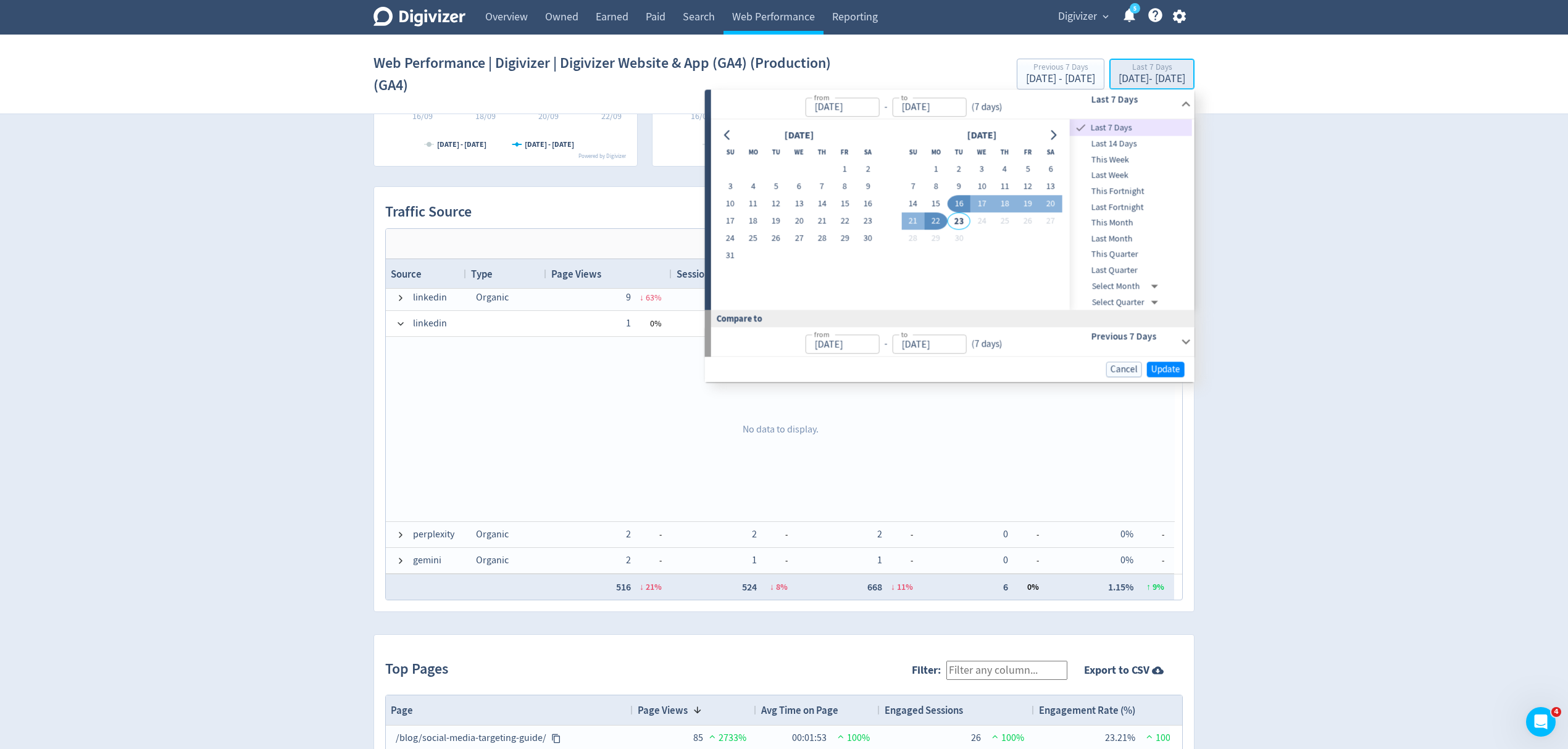
type input "[DATE]"
click at [937, 166] on button "1" at bounding box center [936, 170] width 23 height 17
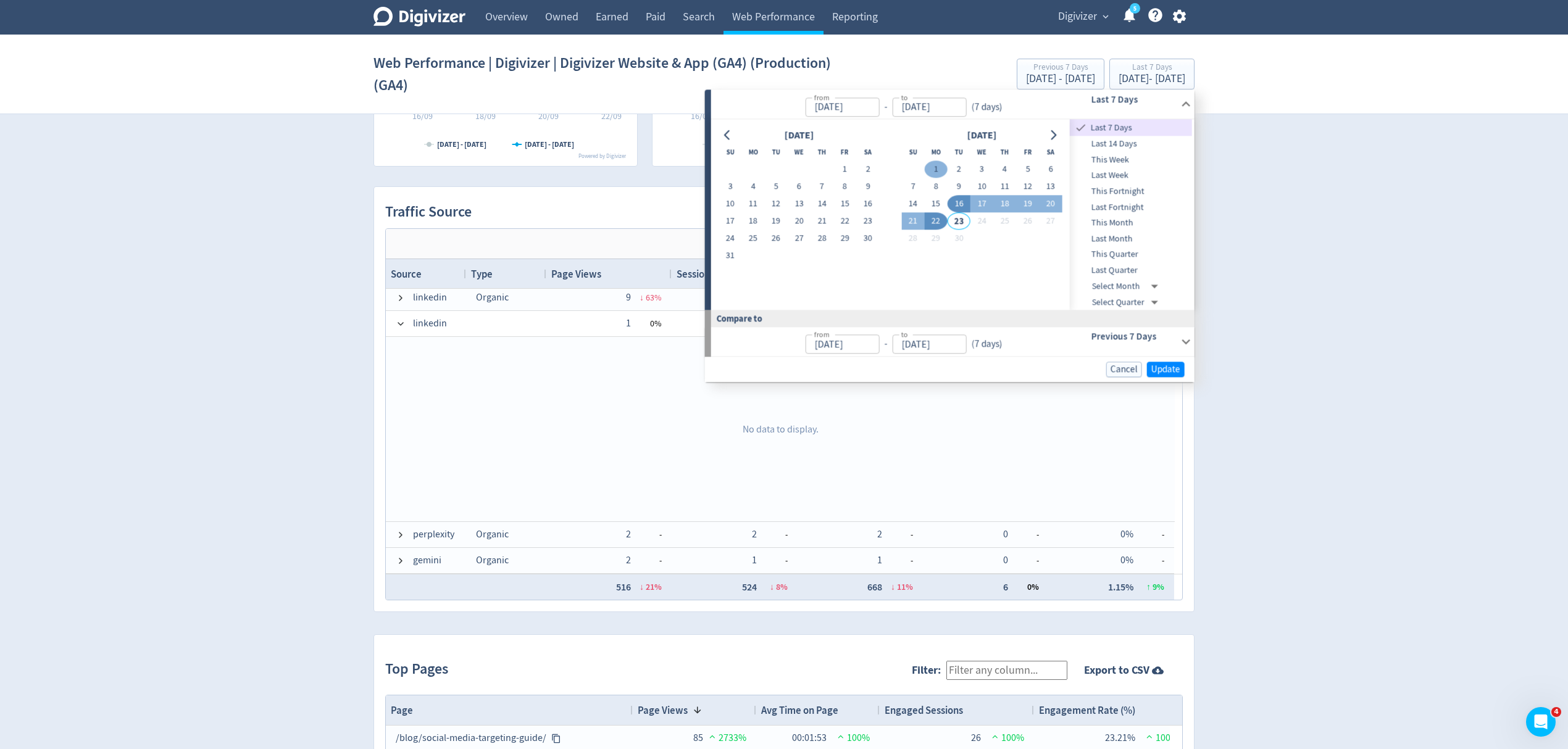
type input "[DATE]"
click at [934, 220] on button "22" at bounding box center [936, 221] width 23 height 17
type input "[DATE]"
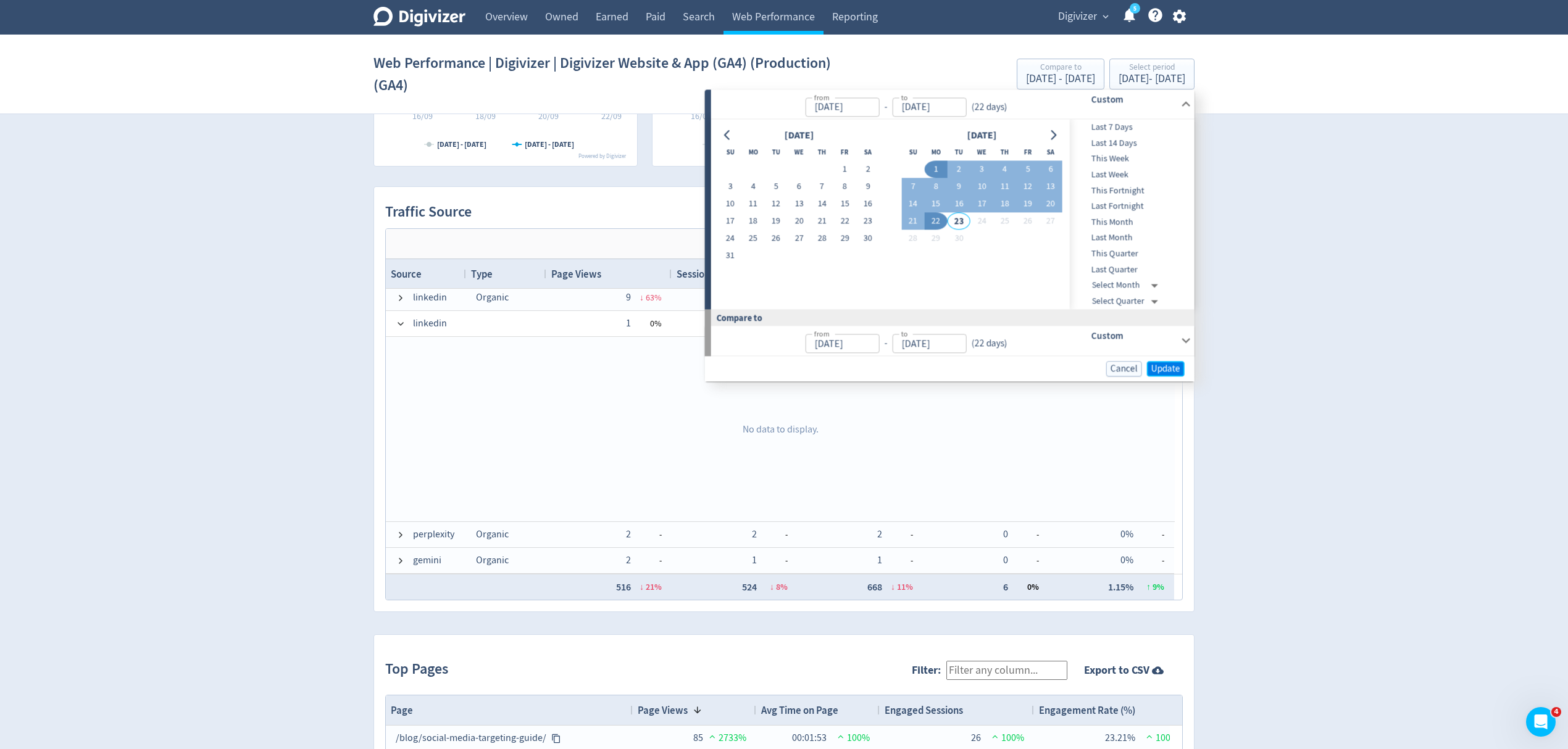
click at [1164, 369] on span "Update" at bounding box center [1166, 368] width 29 height 9
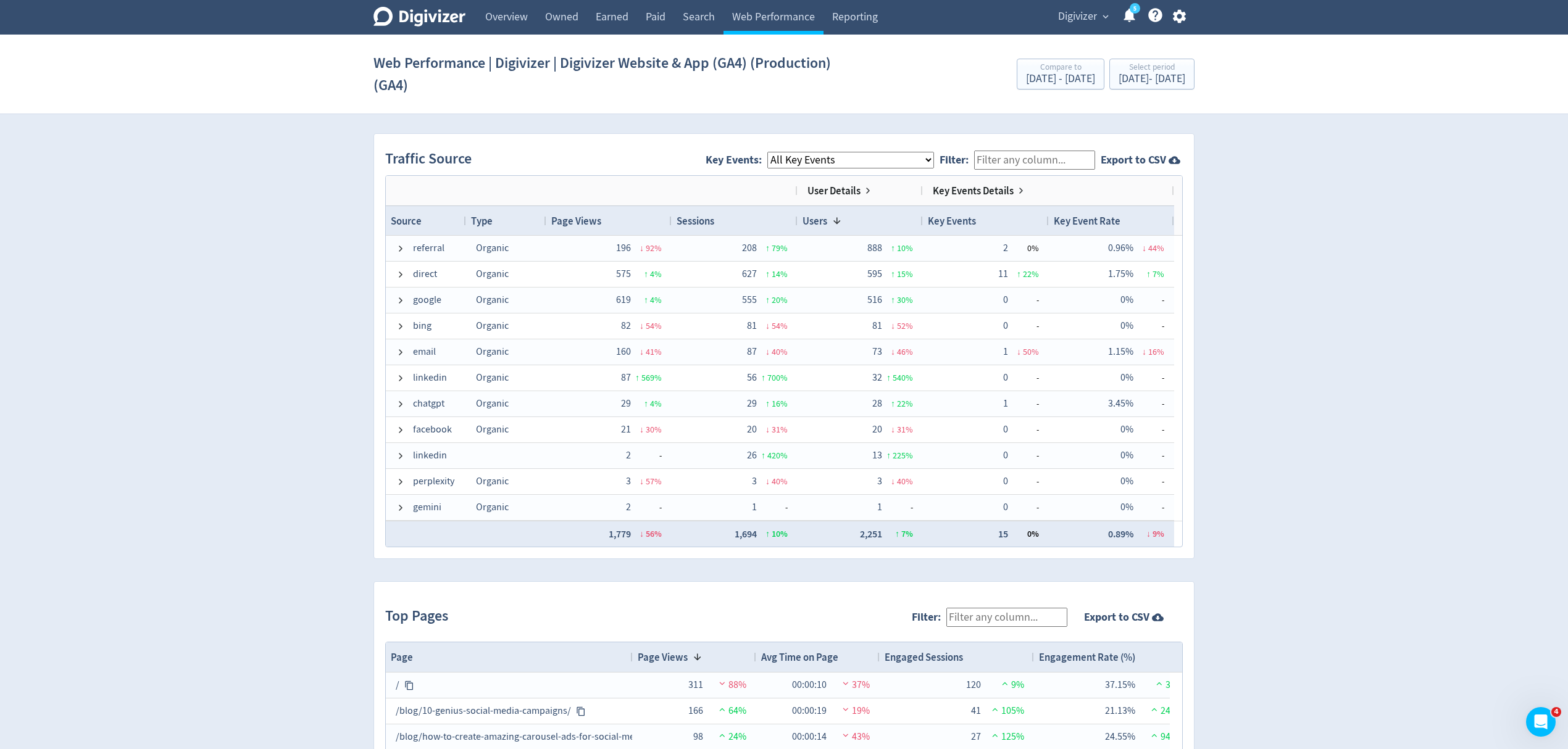
scroll to position [822, 0]
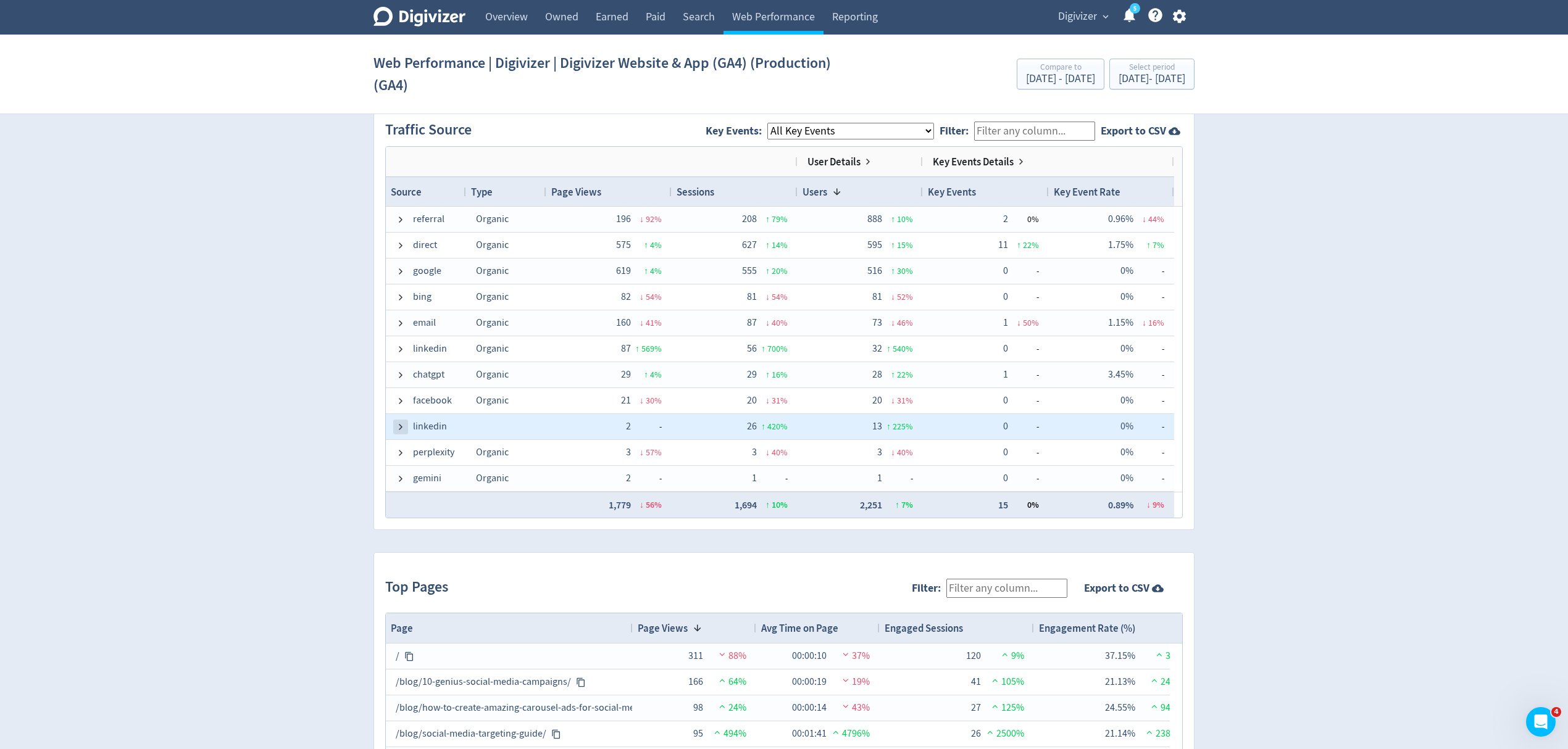
click at [400, 428] on span at bounding box center [400, 427] width 10 height 10
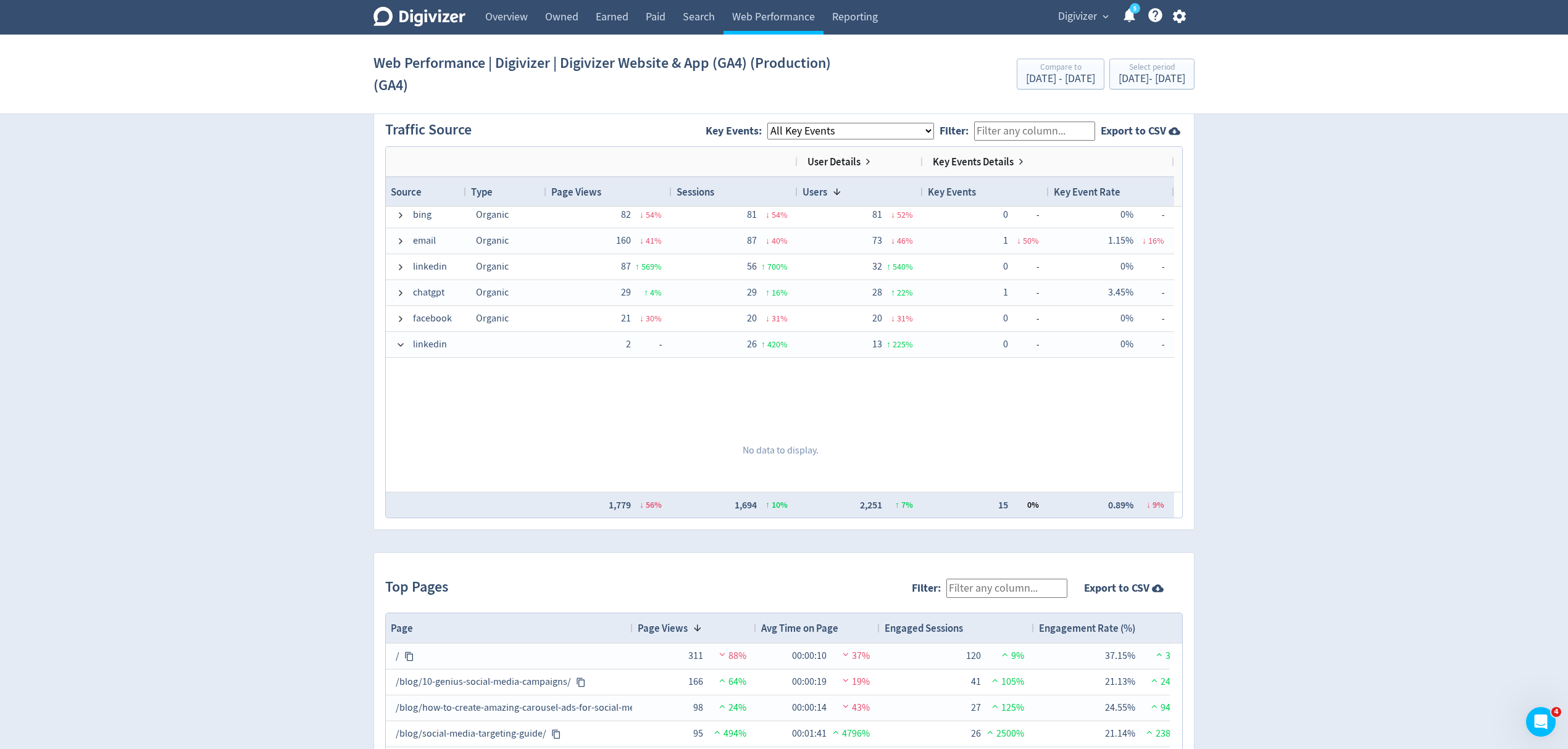
scroll to position [164, 0]
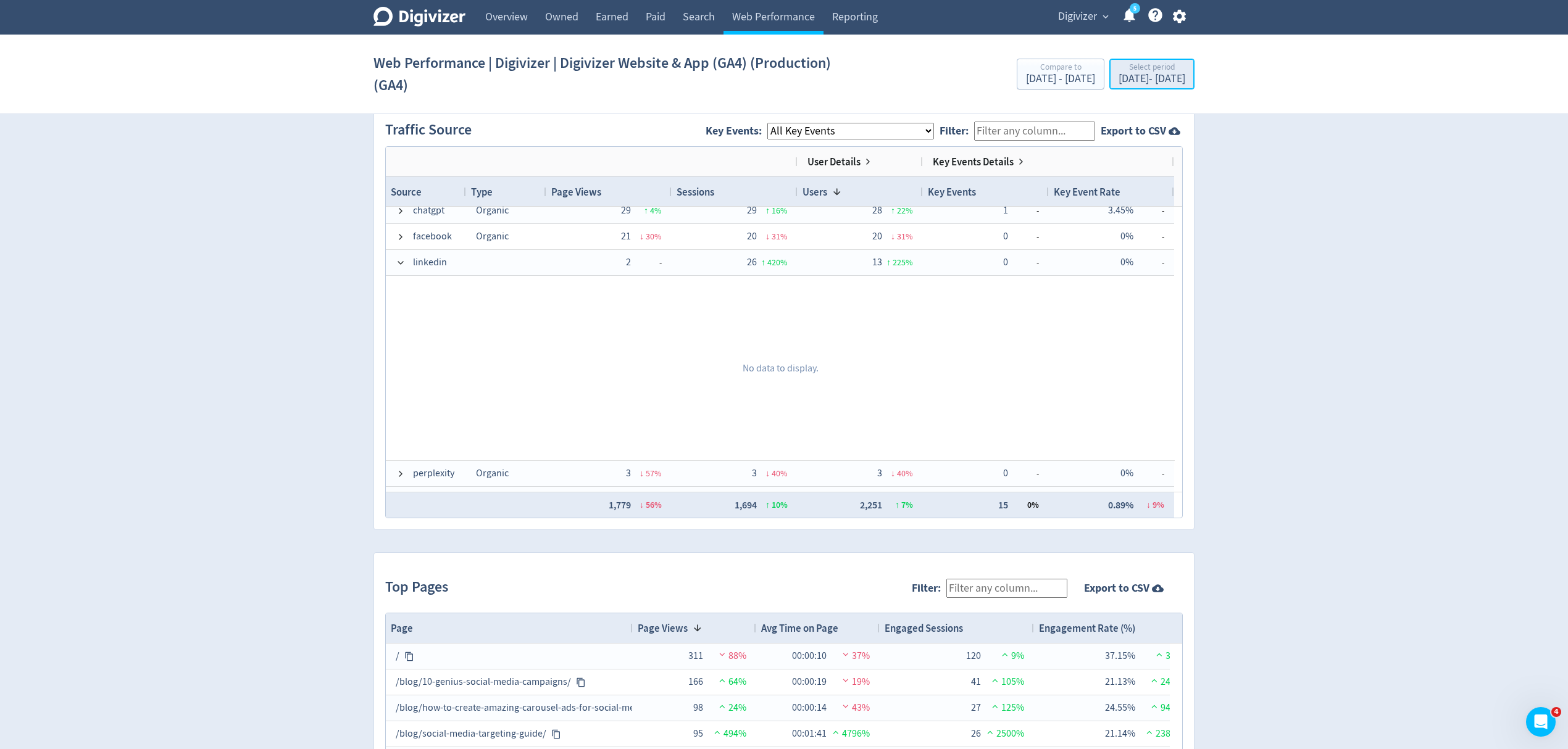
click at [1119, 79] on div "[DATE] - [DATE]" at bounding box center [1152, 79] width 67 height 11
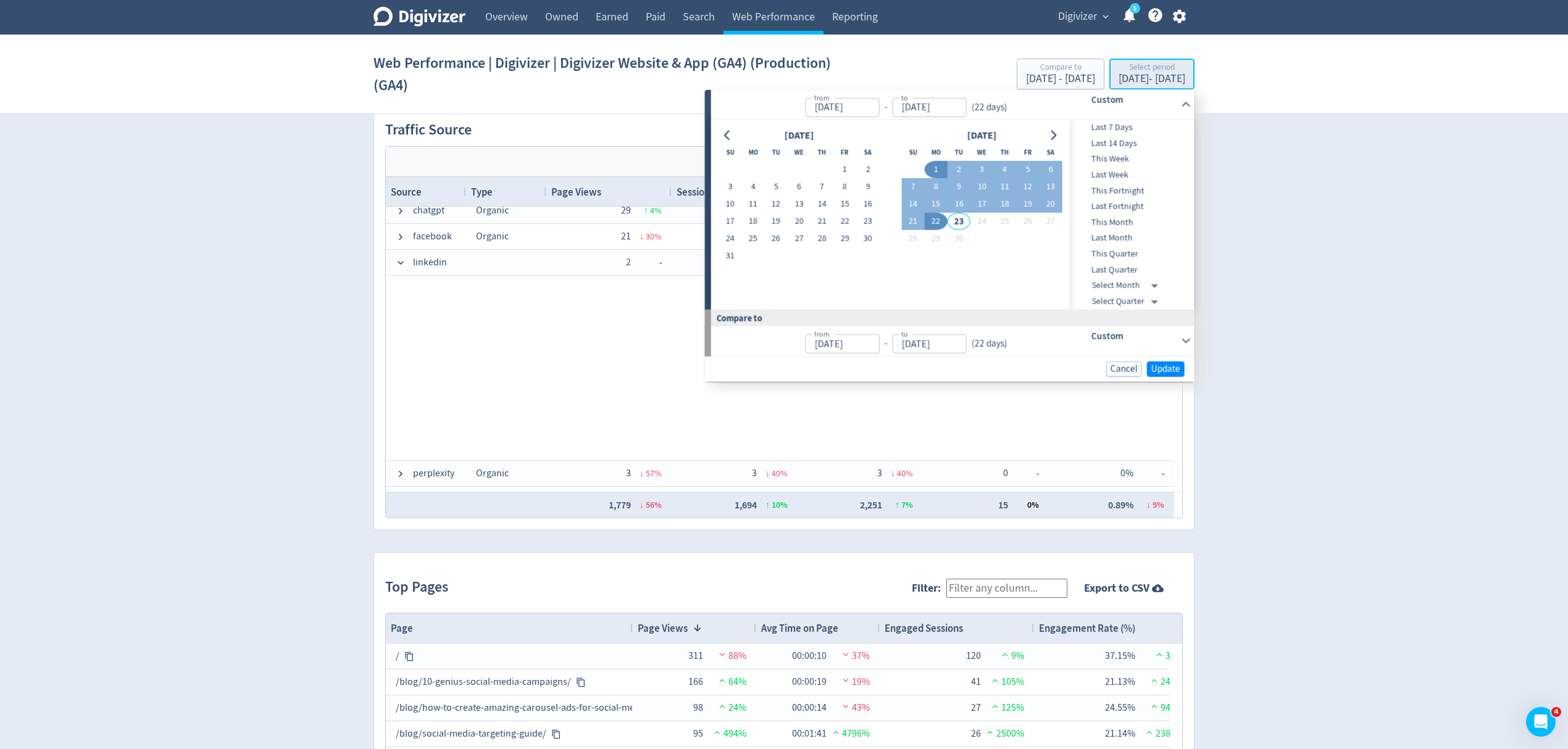
type input "[DATE]"
click at [850, 166] on button "1" at bounding box center [844, 170] width 23 height 17
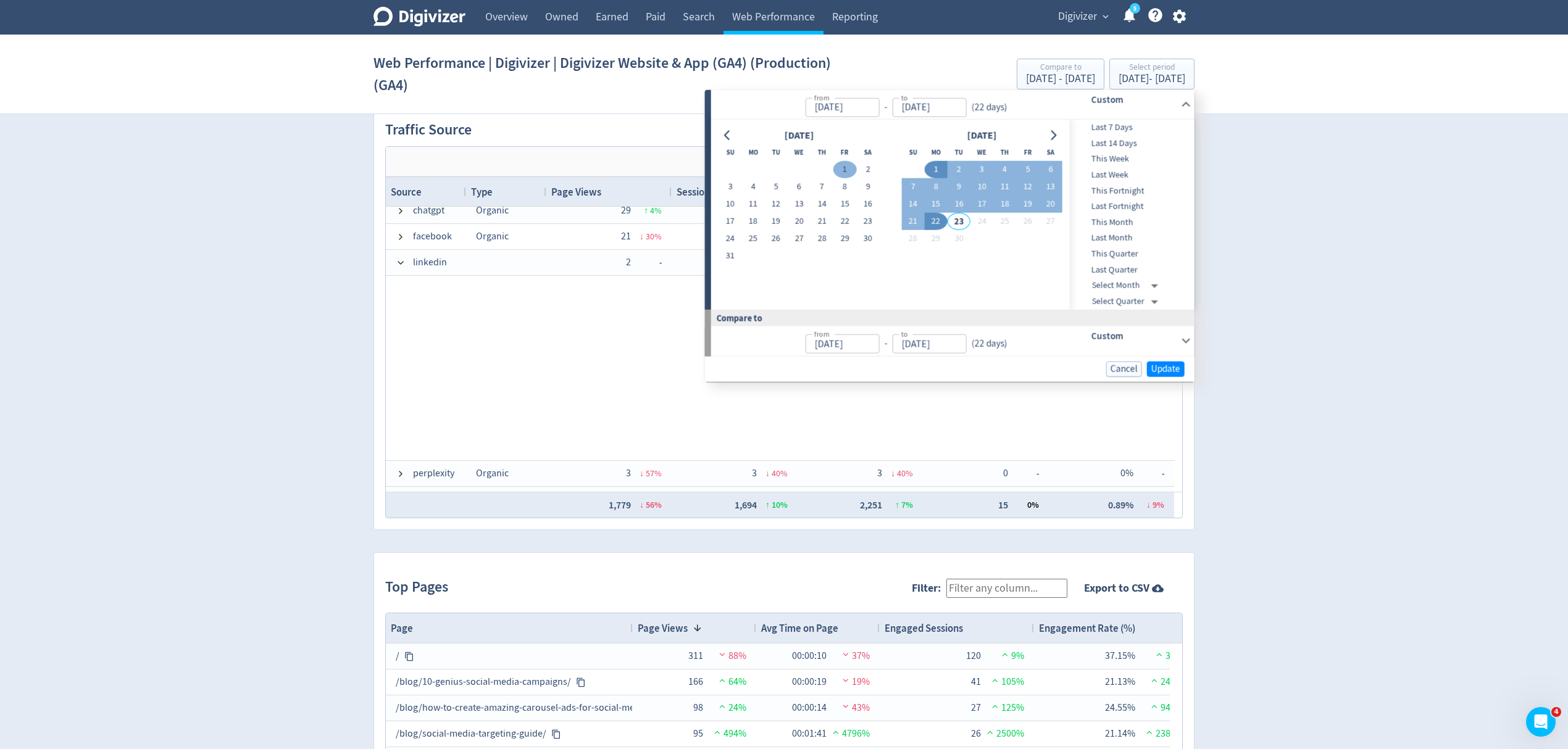
type input "[DATE]"
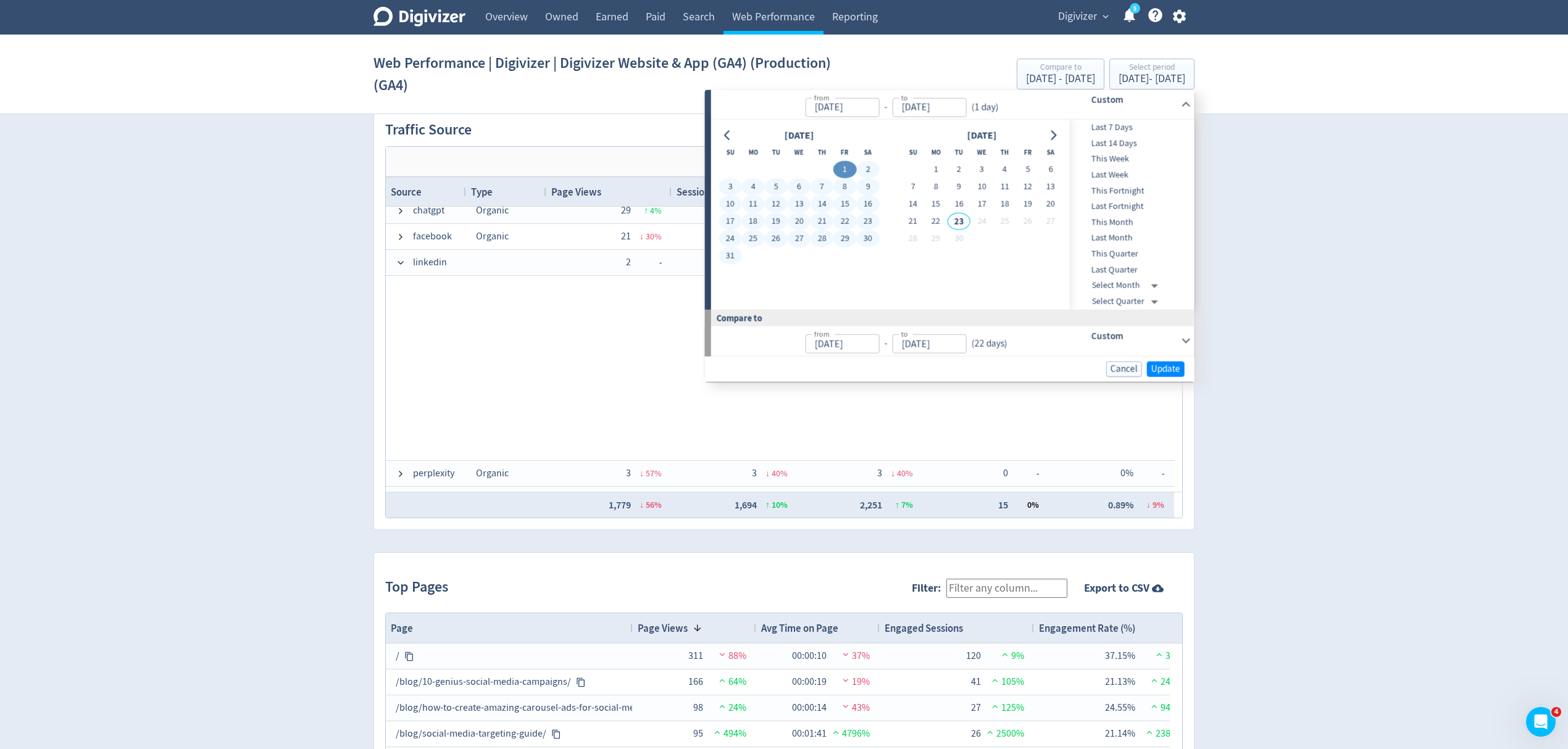
click at [724, 257] on button "31" at bounding box center [730, 256] width 23 height 17
type input "[DATE]"
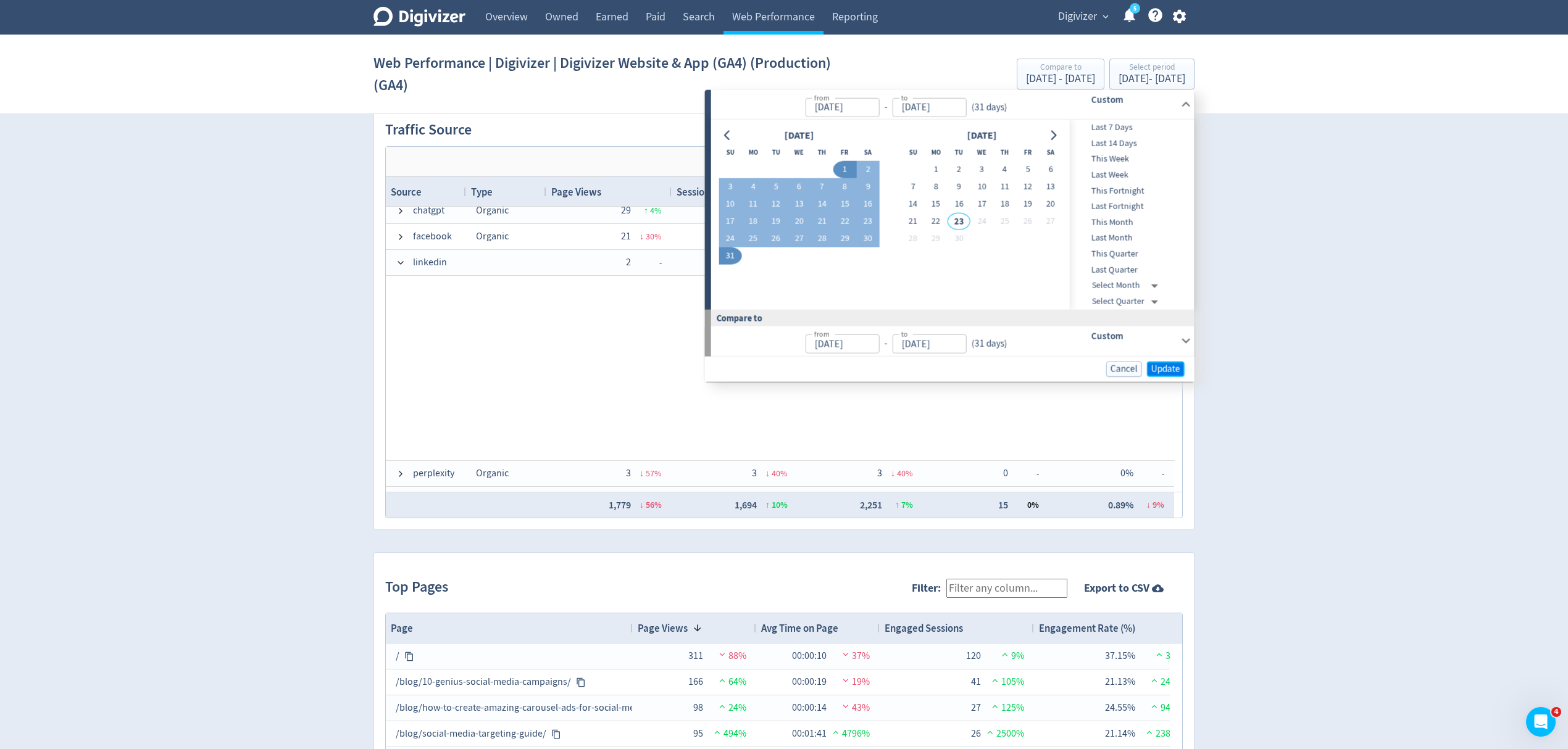
click at [1161, 364] on span "Update" at bounding box center [1166, 368] width 29 height 9
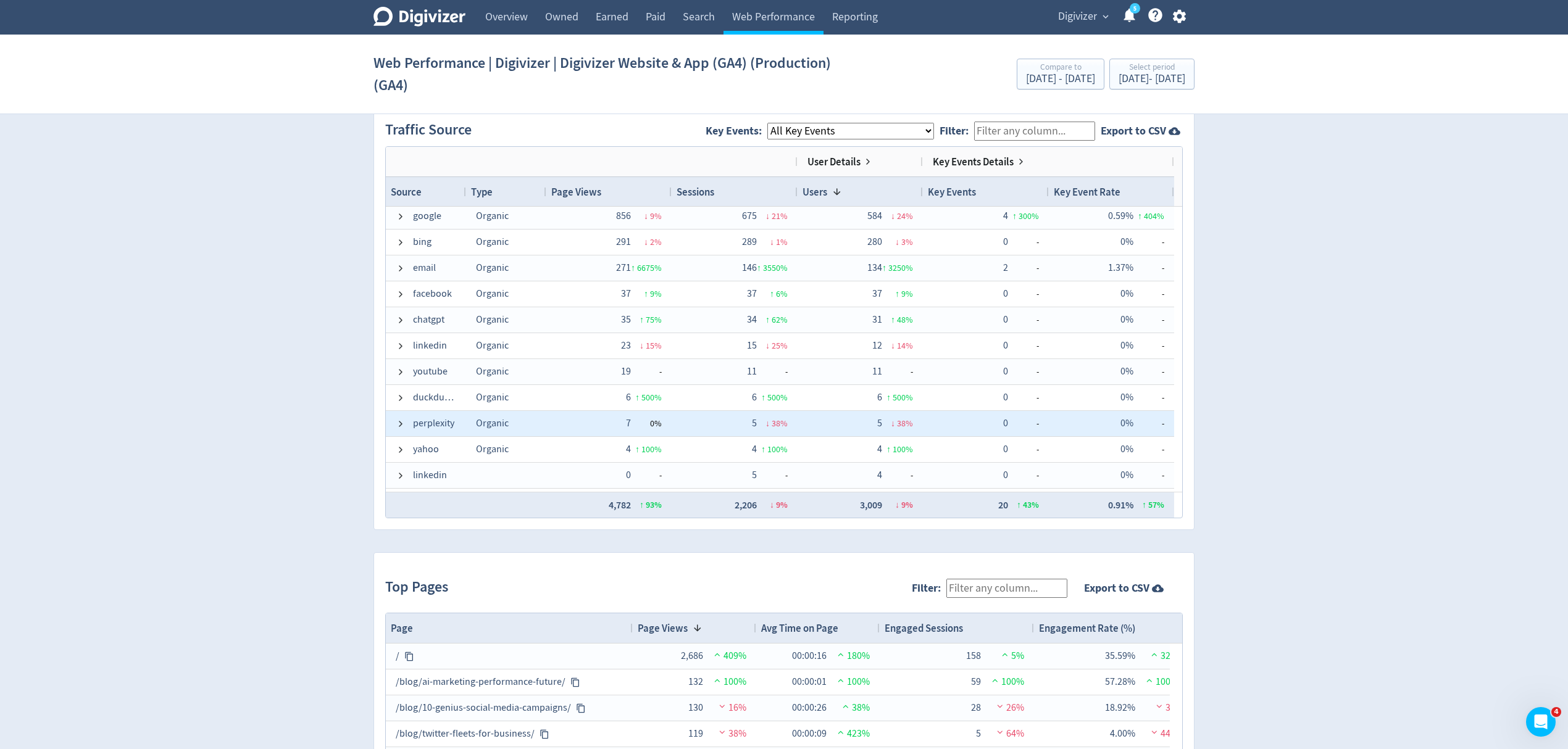
scroll to position [82, 0]
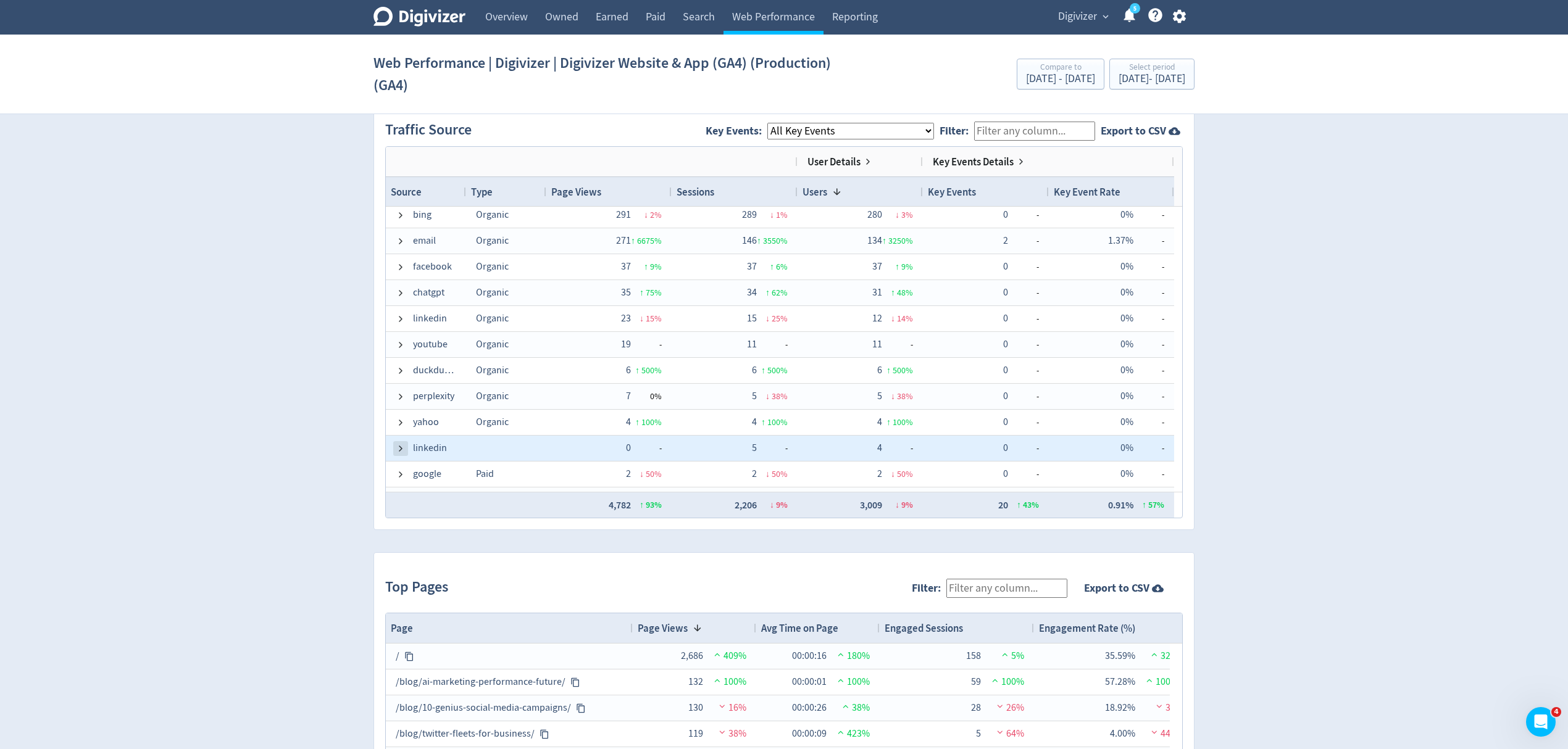
click at [398, 448] on span at bounding box center [400, 448] width 10 height 10
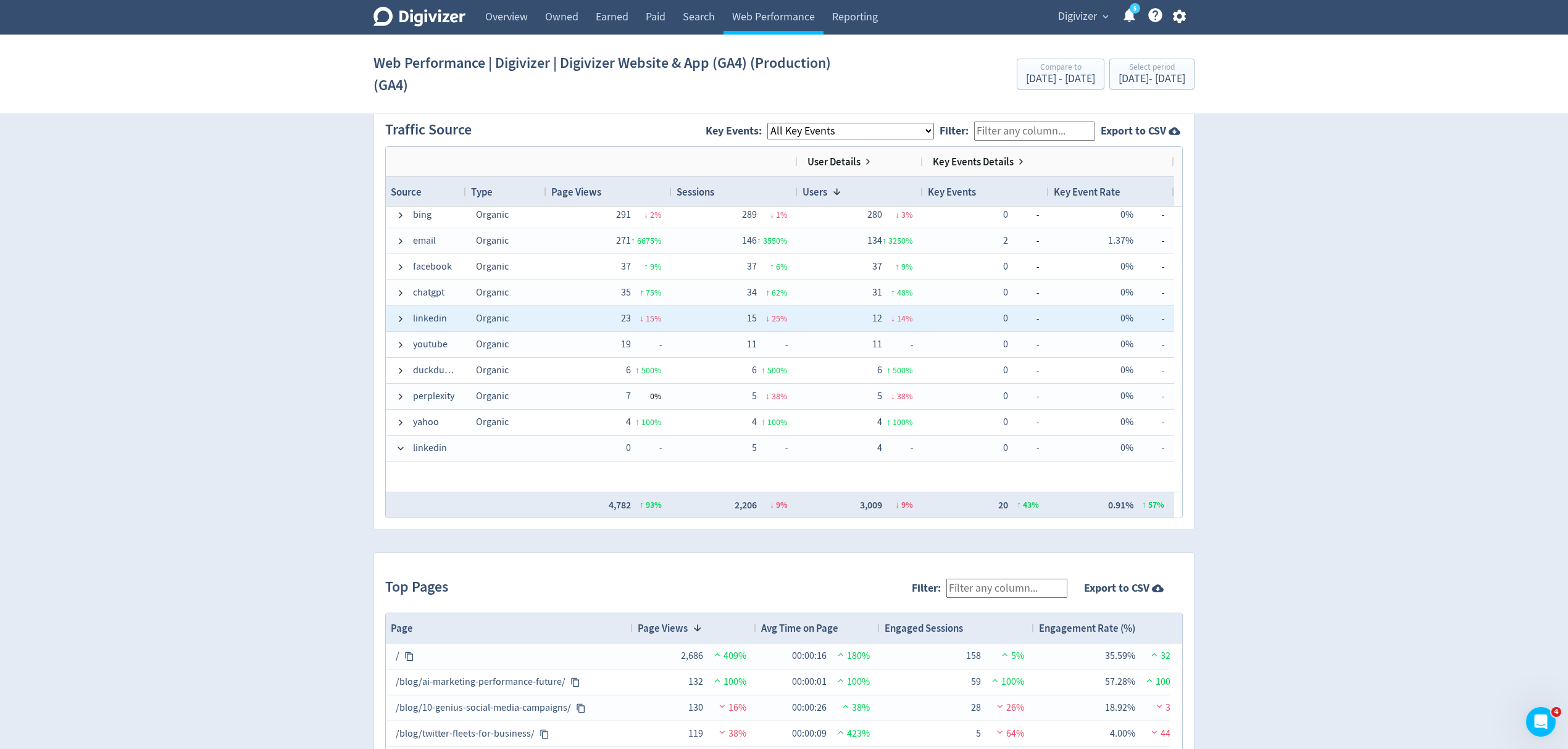
scroll to position [164, 0]
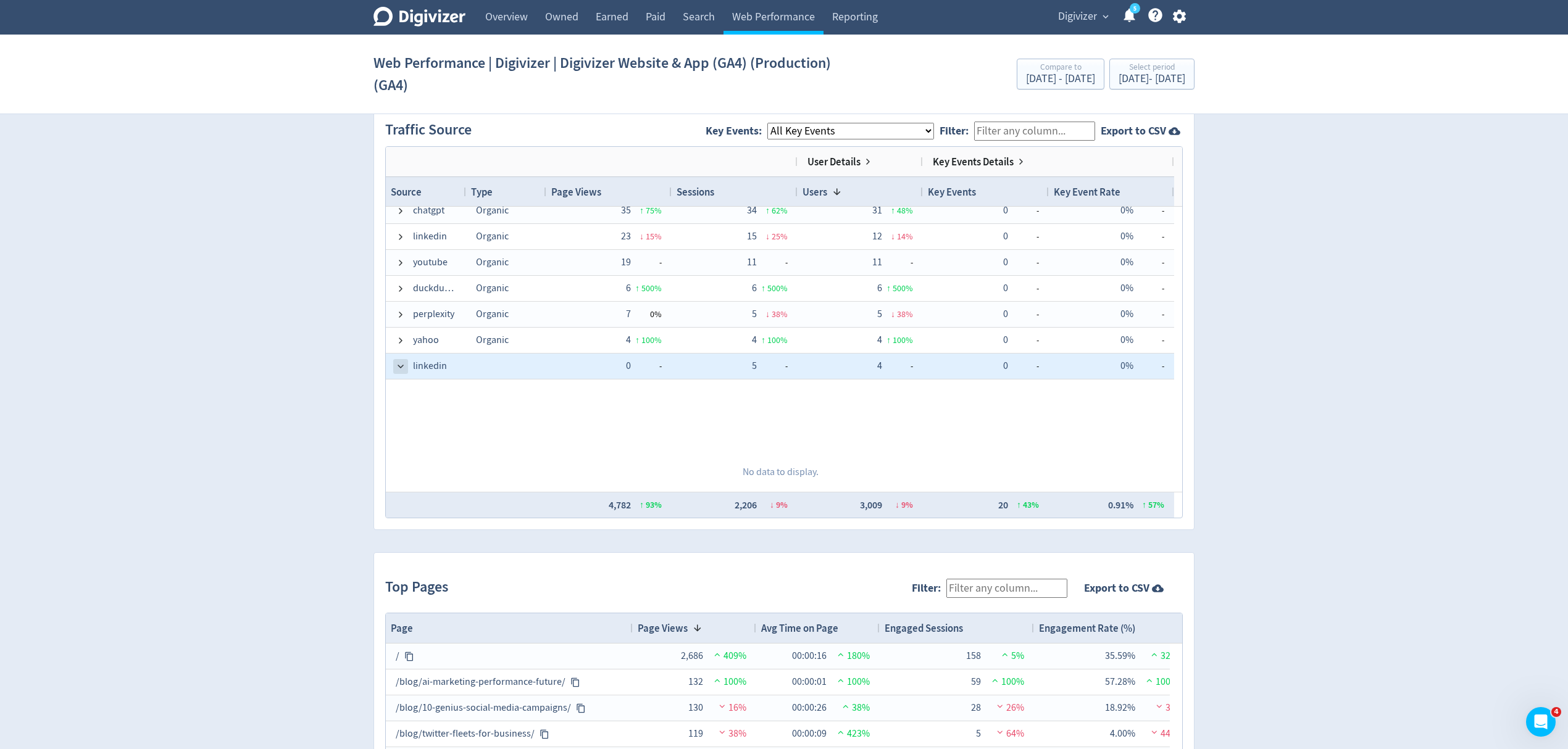
click at [404, 368] on span at bounding box center [400, 366] width 10 height 10
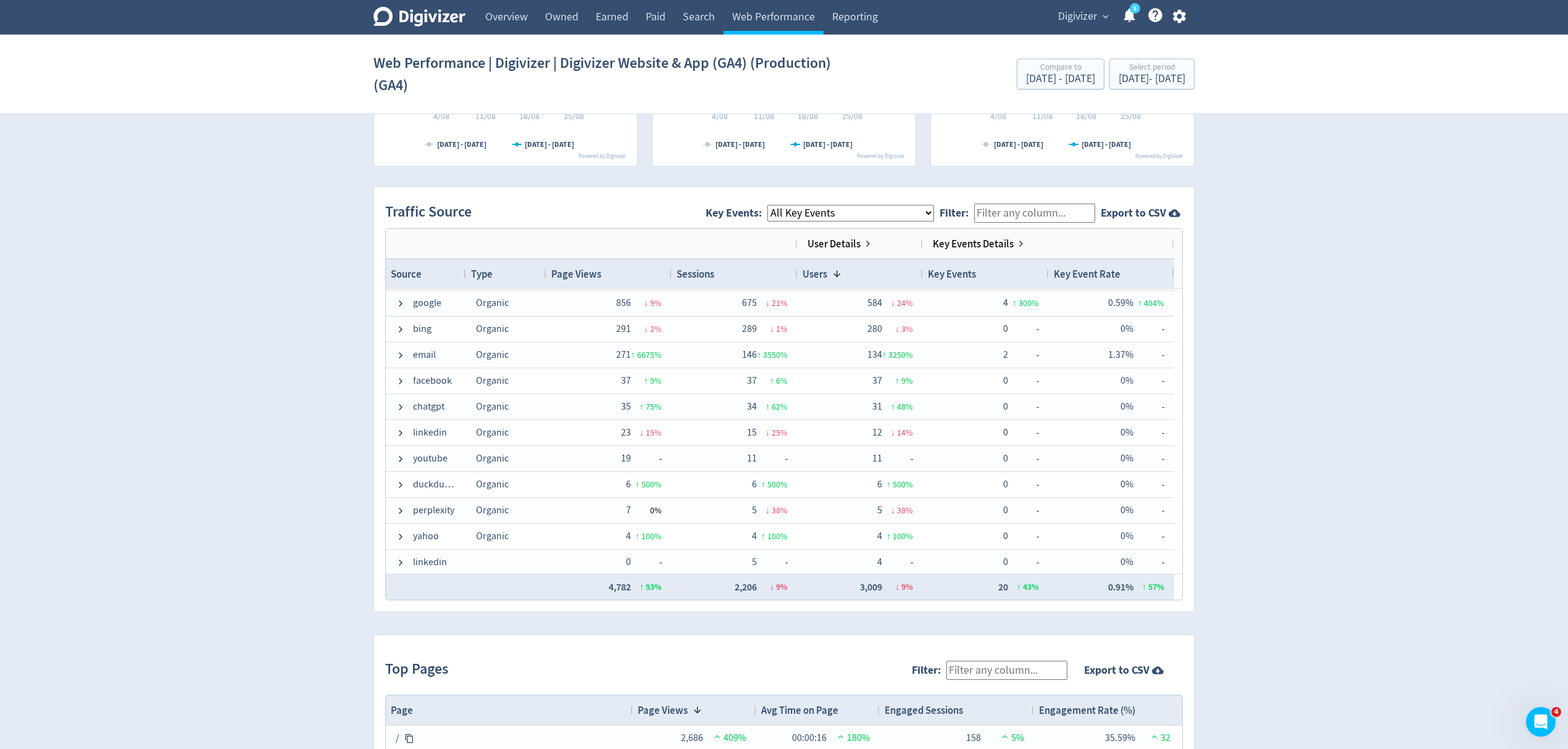
scroll to position [0, 0]
click at [1081, 17] on span "Digivizer" at bounding box center [1077, 16] width 39 height 19
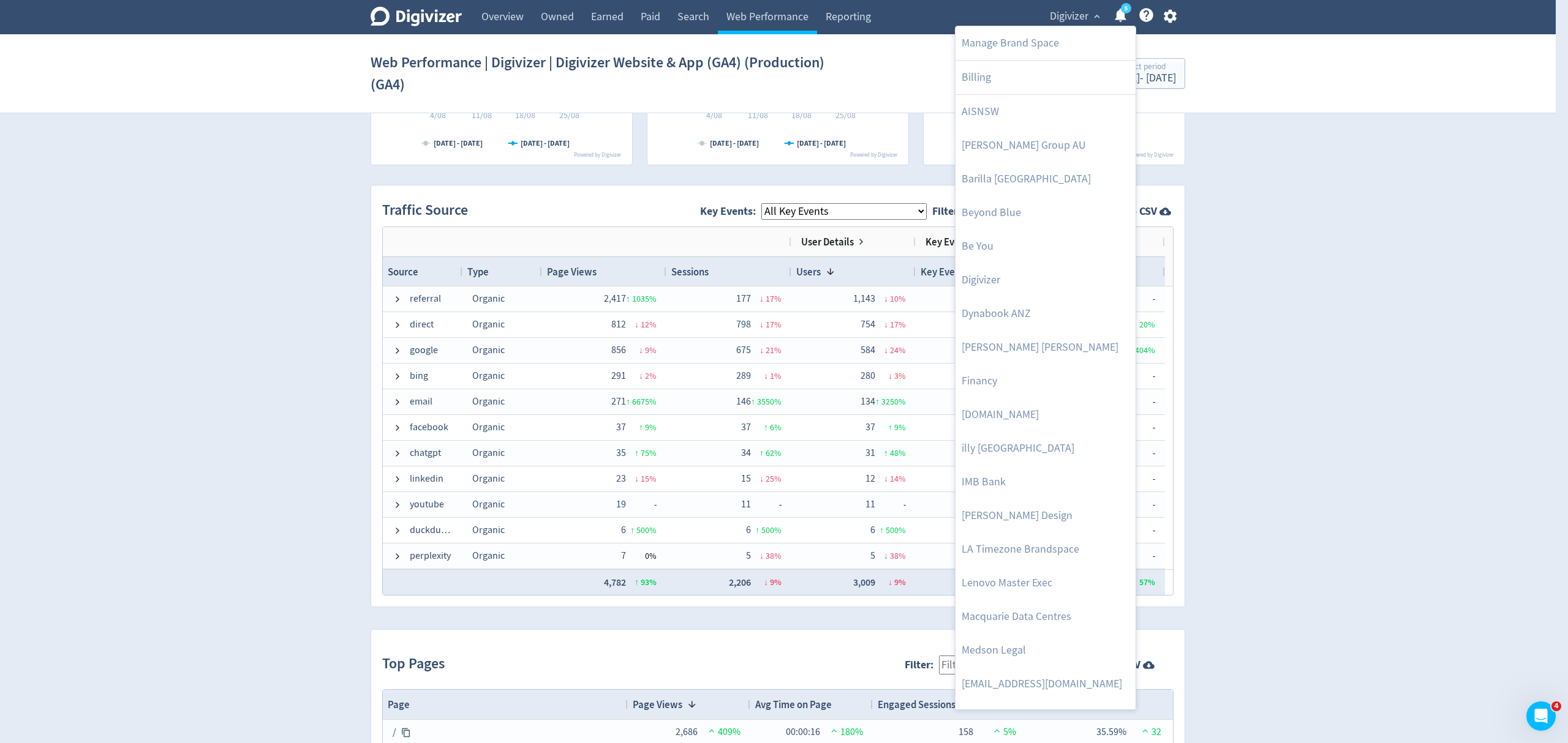
drag, startPoint x: 997, startPoint y: 215, endPoint x: 1090, endPoint y: 112, distance: 138.8
click at [997, 215] on link "Beyond Blue" at bounding box center [1045, 213] width 180 height 34
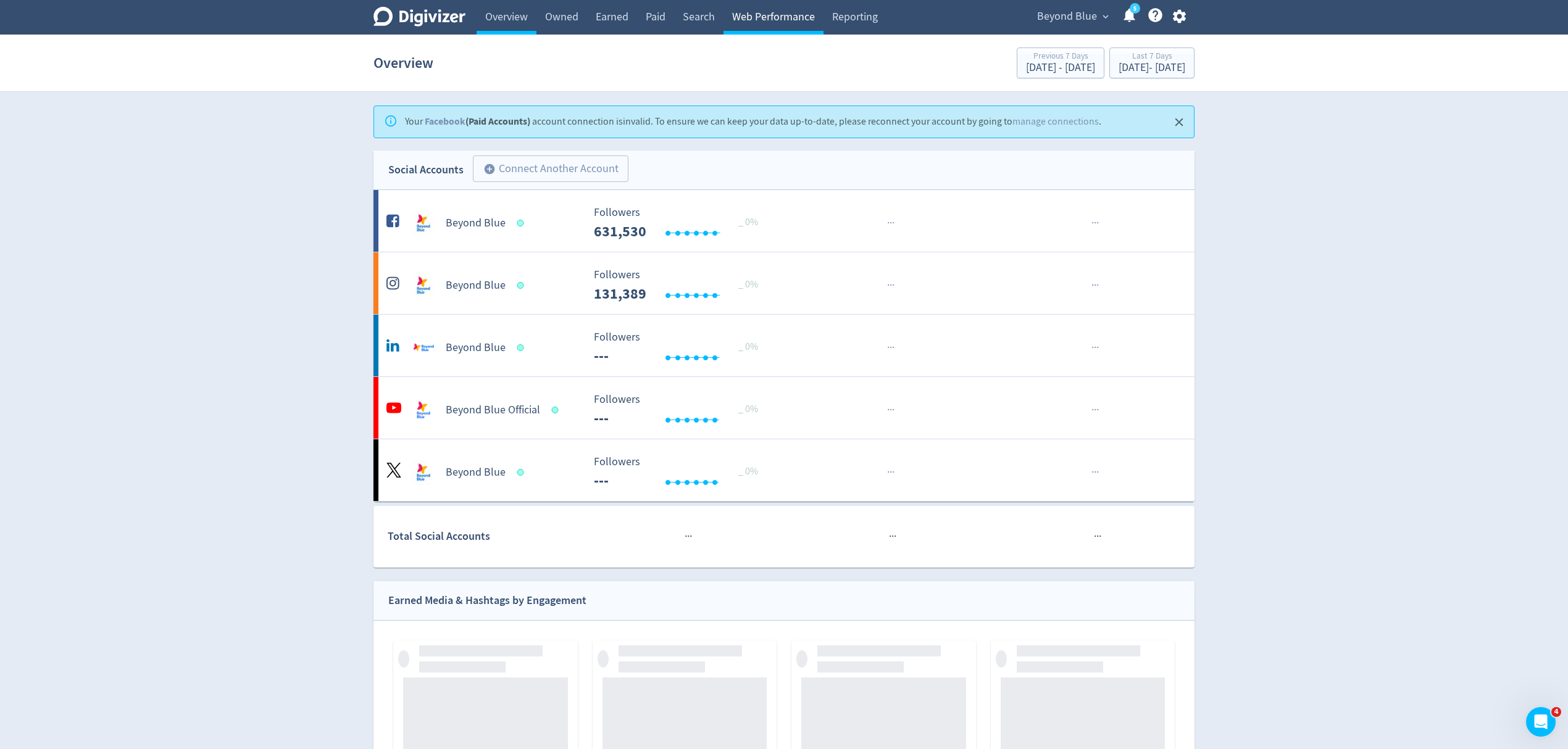
click at [769, 20] on link "Web Performance" at bounding box center [773, 17] width 100 height 35
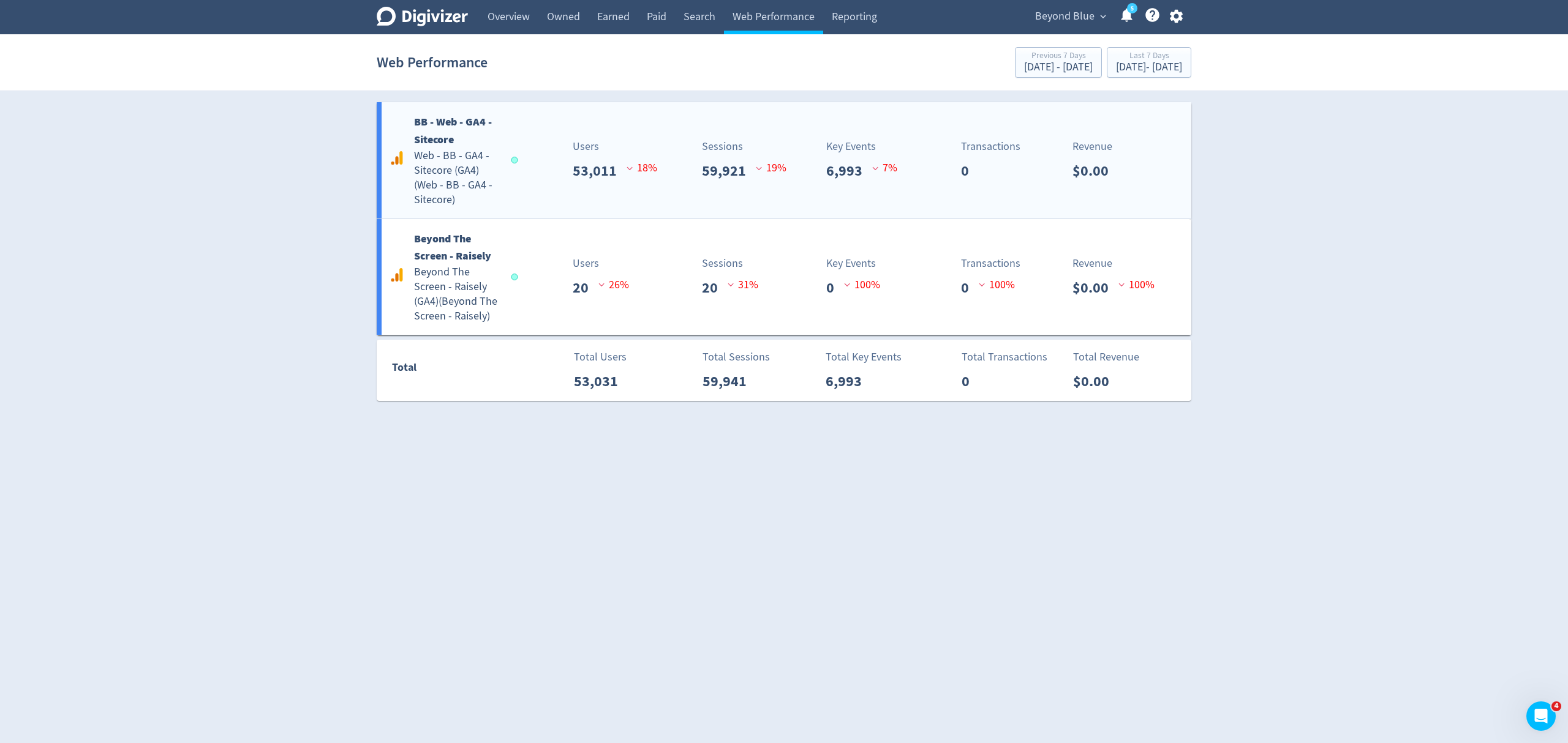
click at [572, 186] on div "BB - Web - GA4 - Sitecore Web - BB - GA4 - Sitecore (GA4) ( Web - BB - GA4 - Si…" at bounding box center [784, 160] width 815 height 116
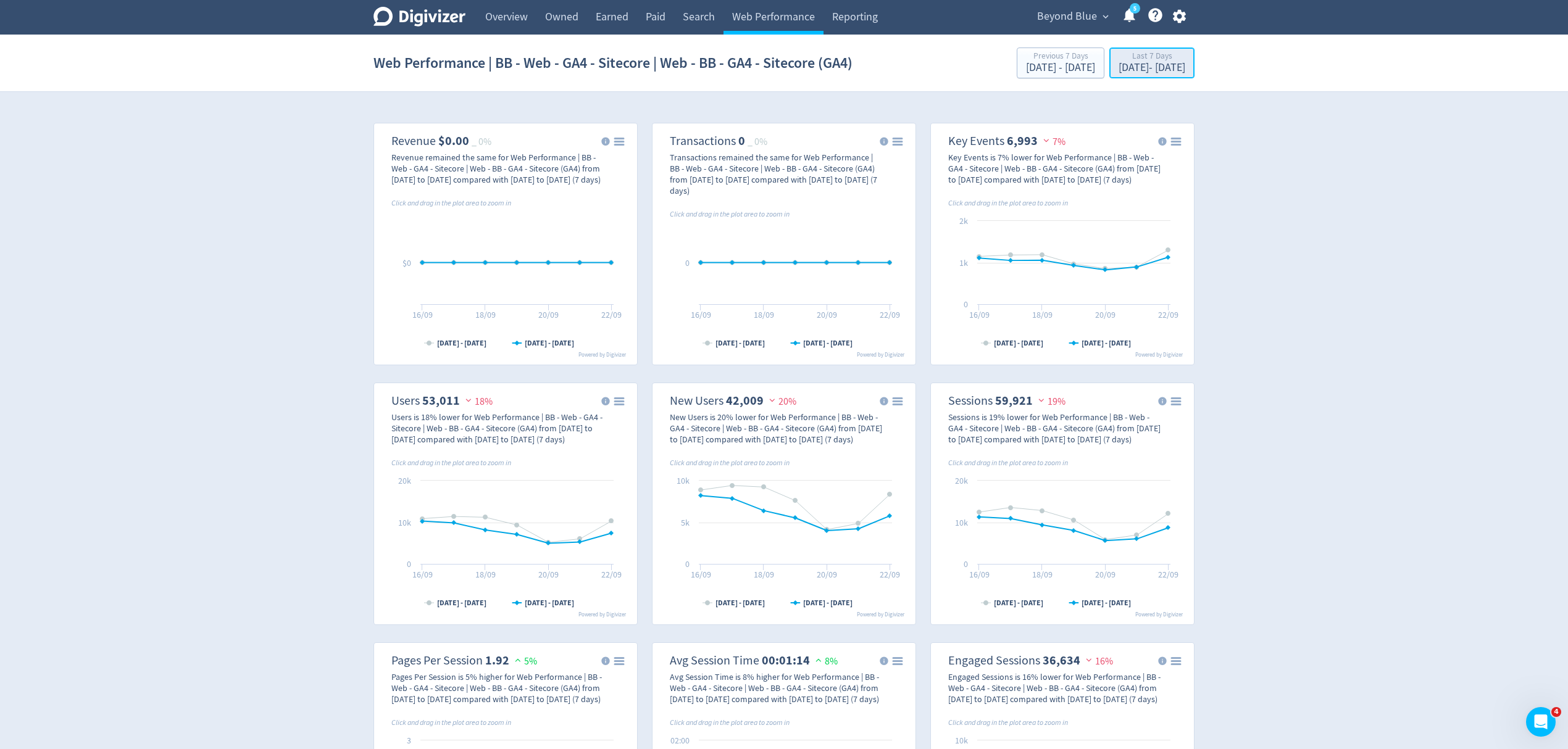
click at [1119, 73] on div "[DATE] - [DATE]" at bounding box center [1152, 68] width 67 height 11
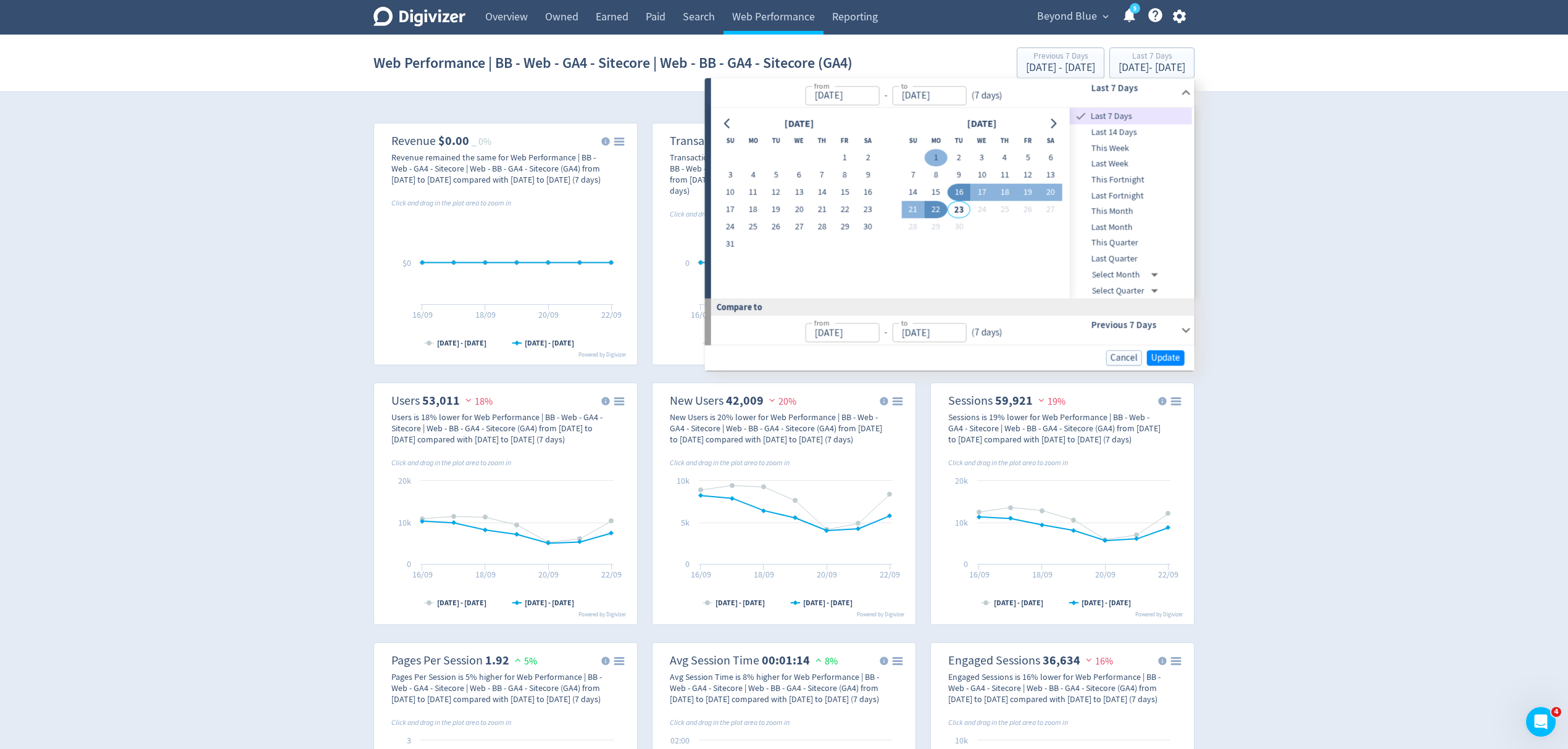
click at [931, 152] on button "1" at bounding box center [936, 158] width 23 height 17
type input "[DATE]"
click at [934, 211] on button "22" at bounding box center [936, 209] width 23 height 17
type input "[DATE]"
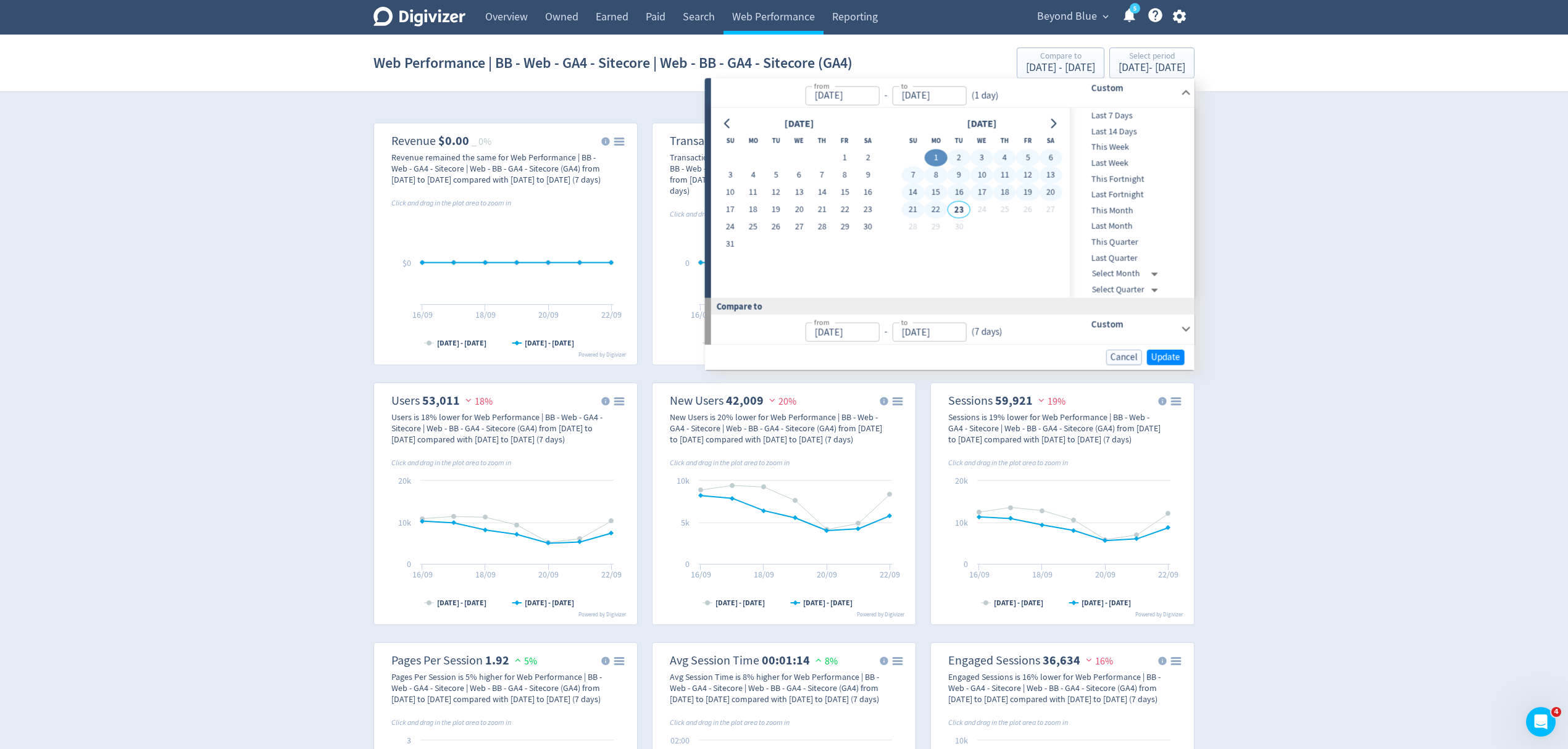
type input "[DATE]"
click at [1163, 356] on span "Update" at bounding box center [1166, 356] width 29 height 9
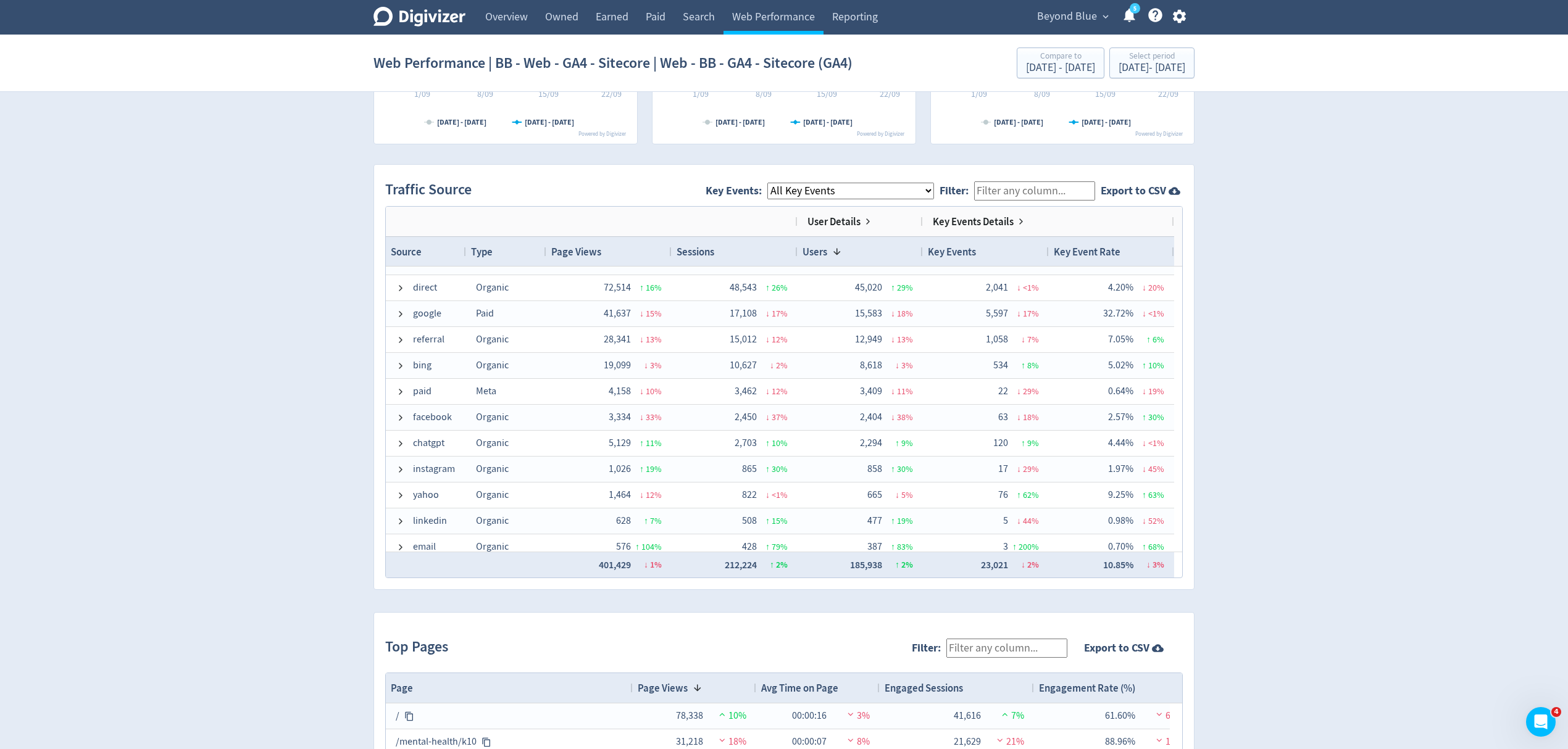
scroll to position [30, 0]
click at [1119, 63] on div "[DATE] - [DATE]" at bounding box center [1152, 68] width 67 height 11
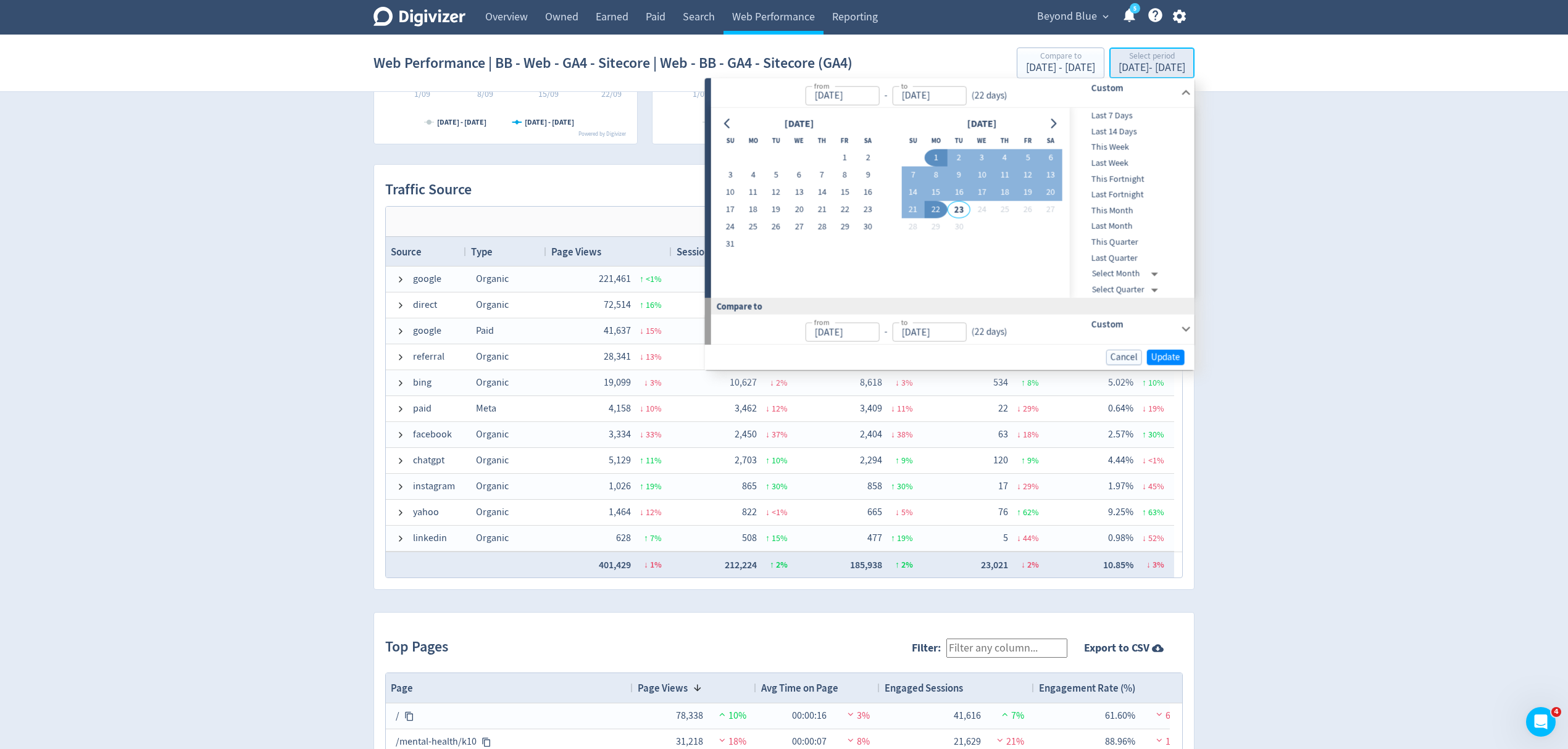
type input "[DATE]"
click at [845, 155] on button "1" at bounding box center [844, 158] width 23 height 17
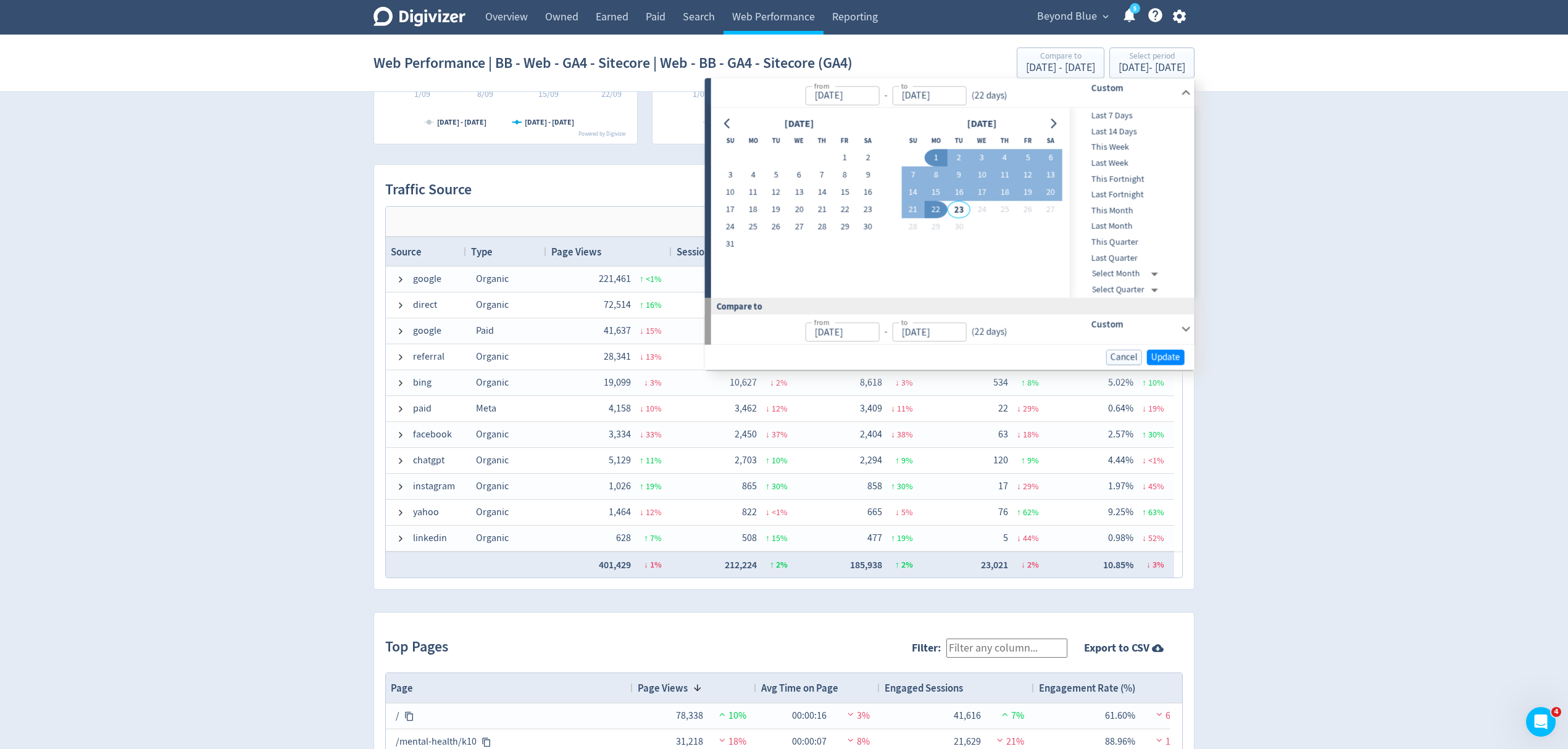
type input "[DATE]"
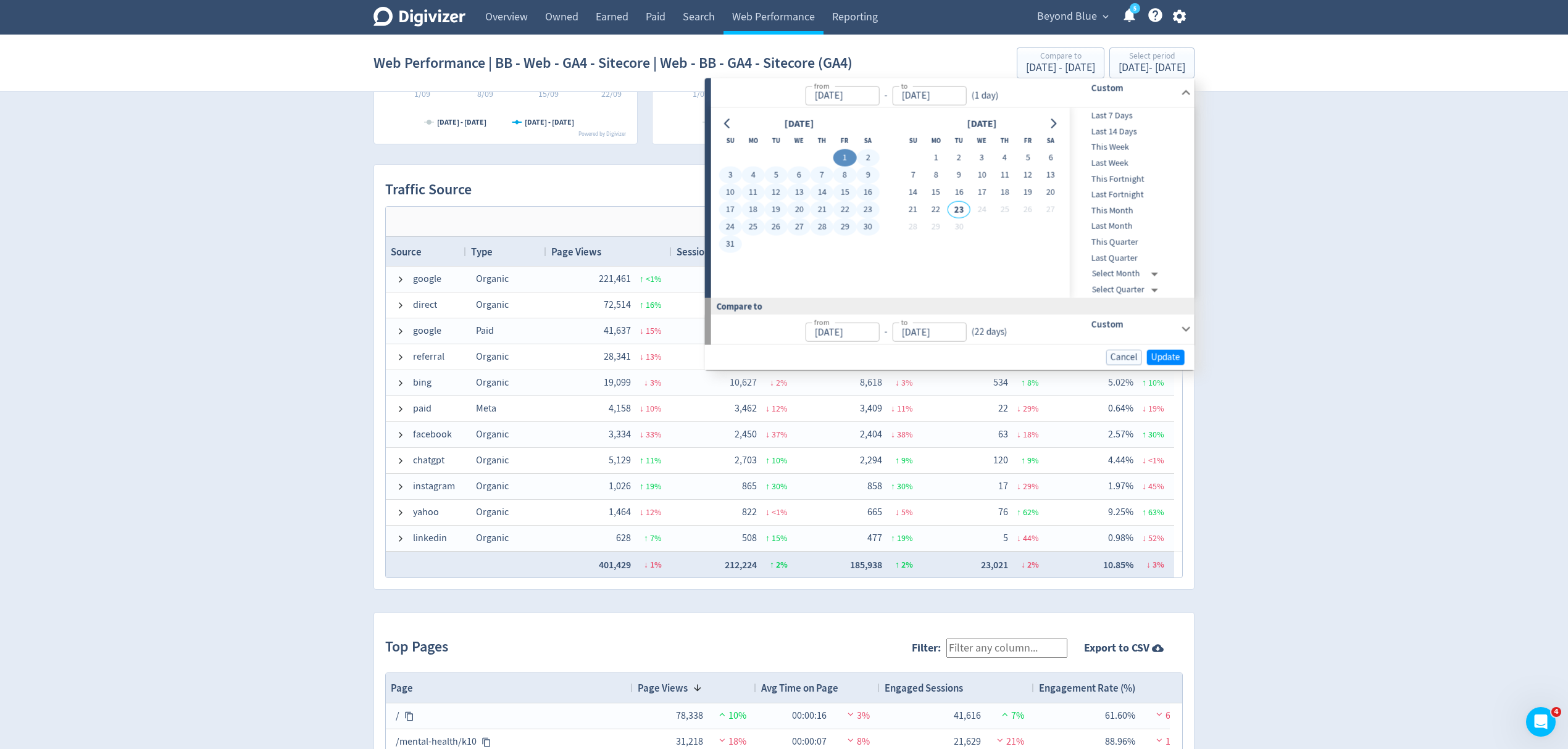
click at [727, 247] on button "31" at bounding box center [730, 244] width 23 height 17
type input "[DATE]"
click at [1166, 358] on span "Update" at bounding box center [1166, 356] width 29 height 9
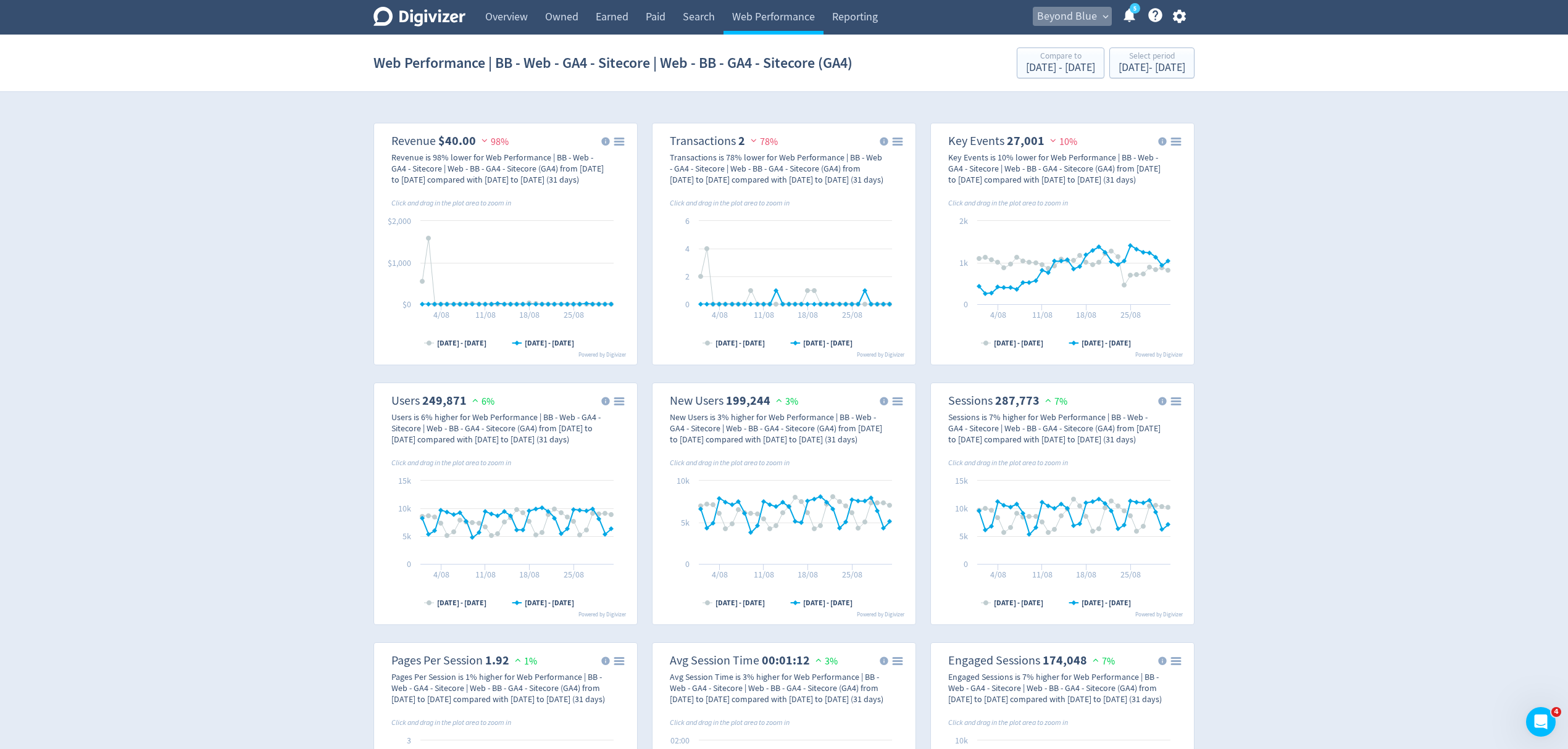
click at [1086, 17] on span "Beyond Blue" at bounding box center [1067, 16] width 60 height 19
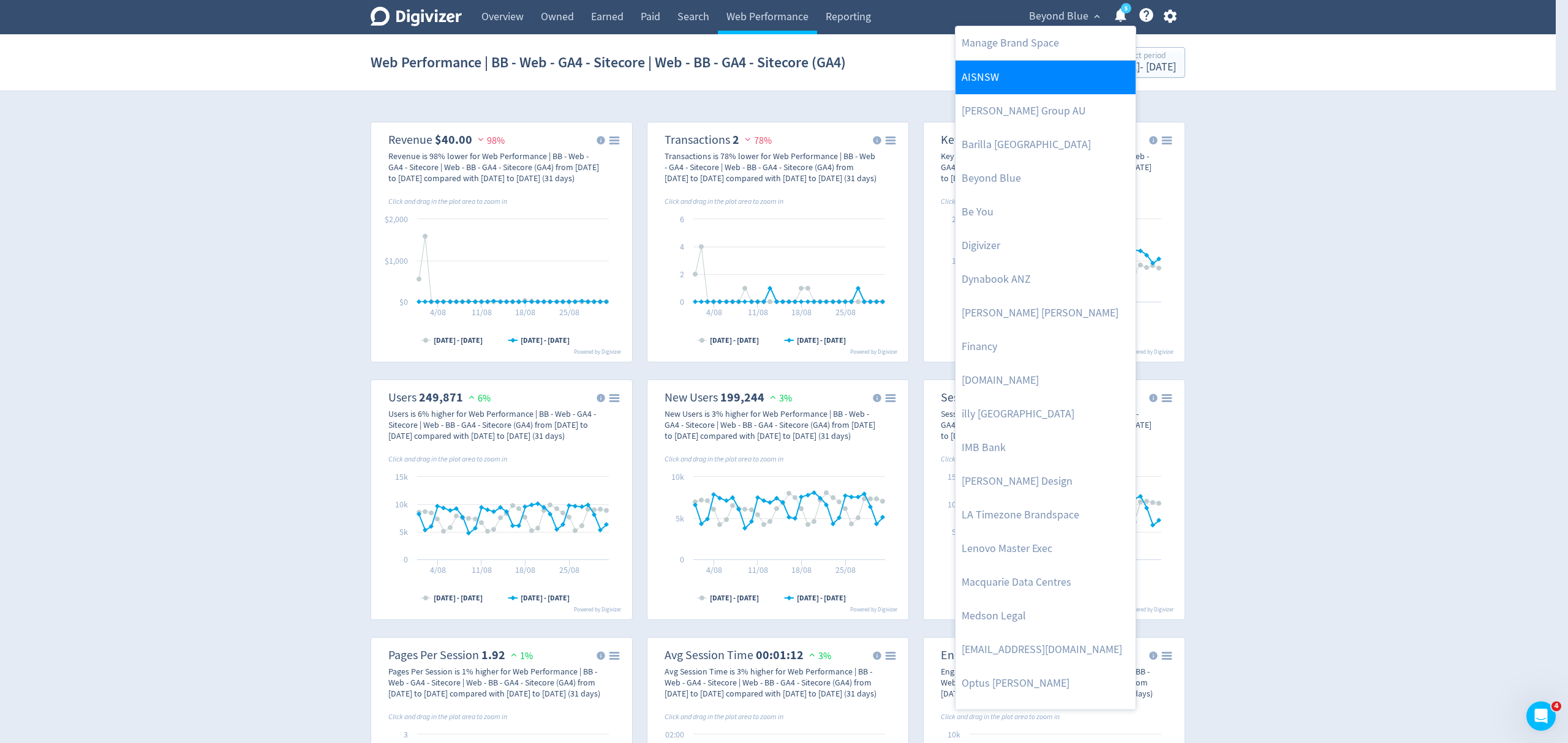
click at [1000, 85] on link "AISNSW" at bounding box center [1045, 77] width 180 height 34
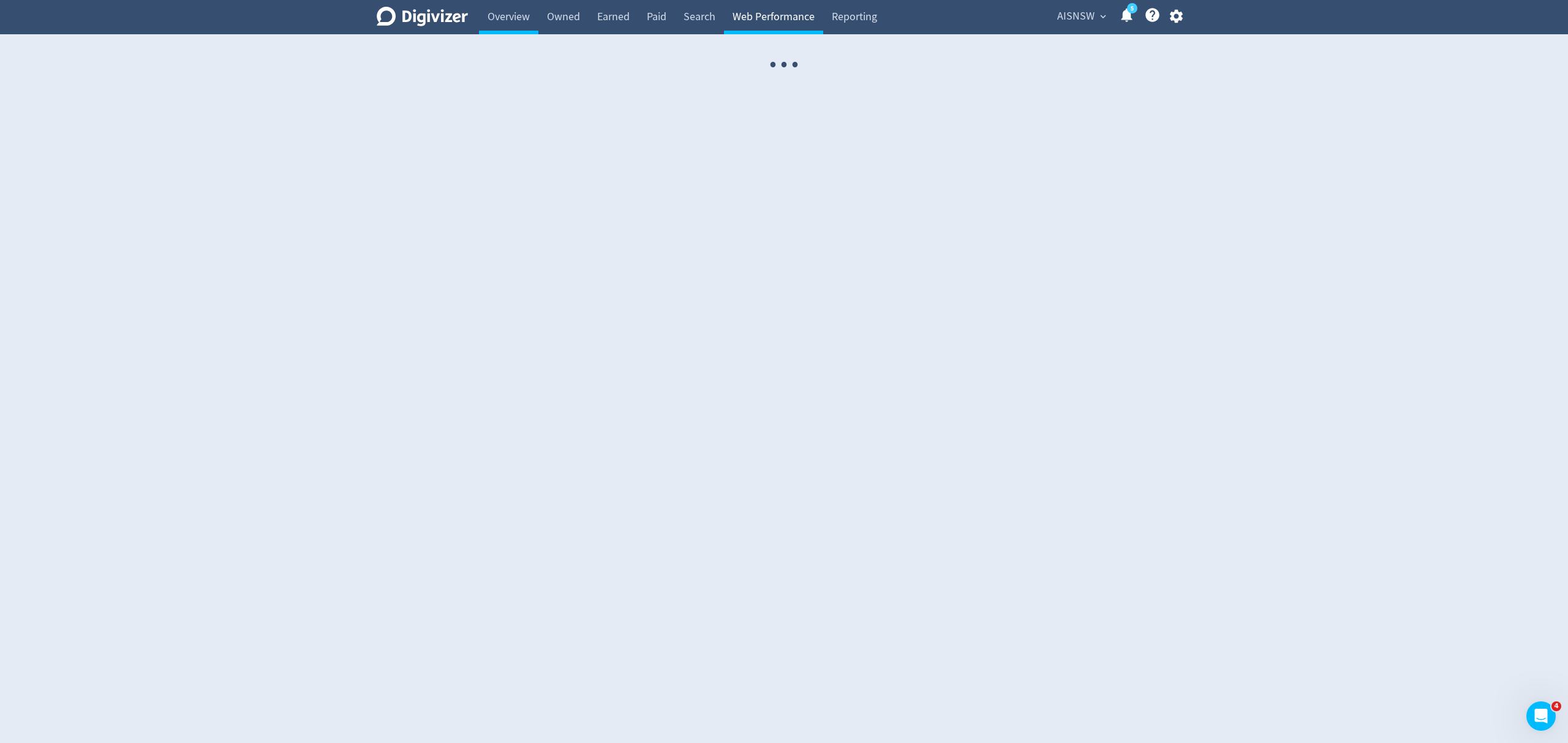
click at [750, 18] on link "Web Performance" at bounding box center [774, 17] width 99 height 34
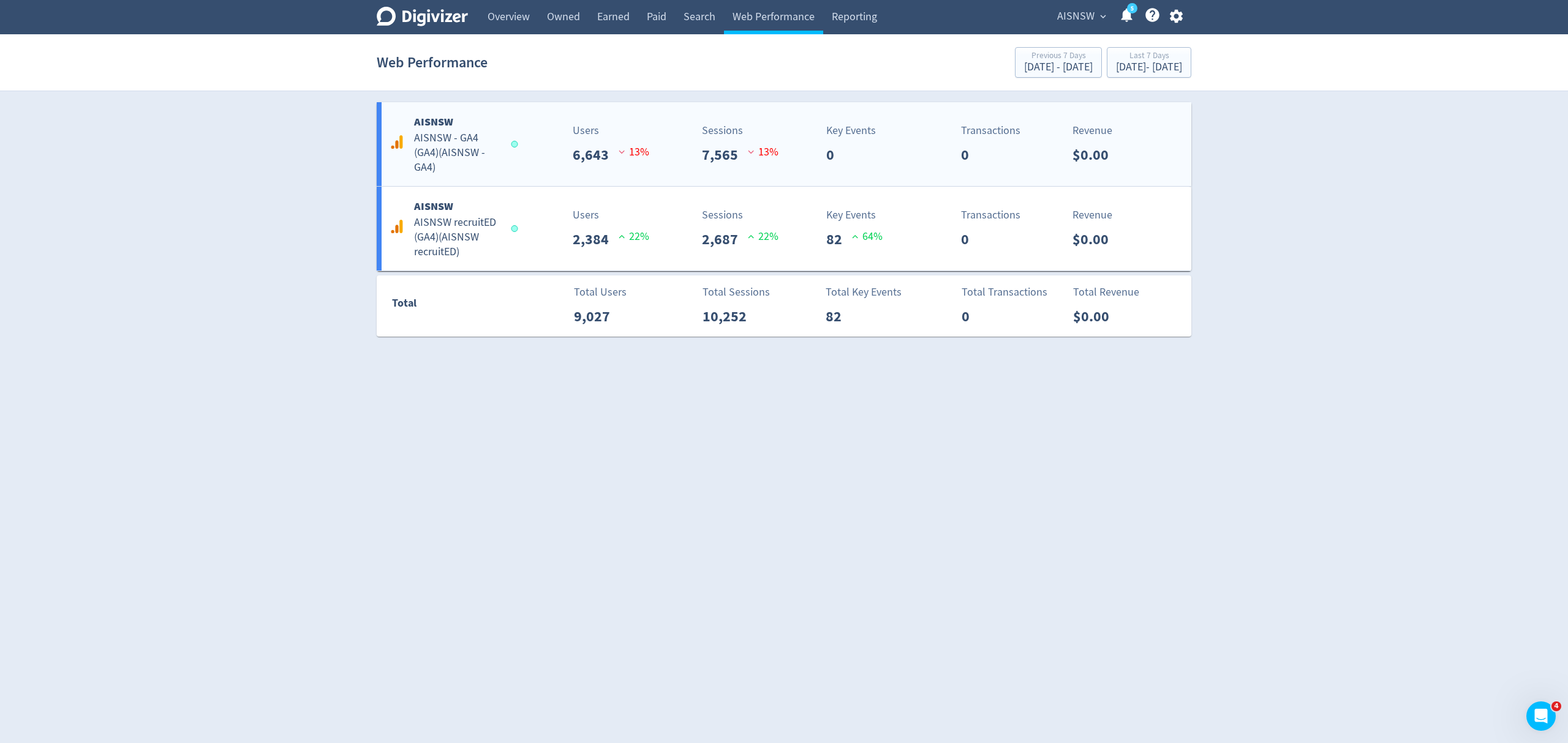
click at [541, 168] on div "AISNSW AISNSW - GA4 (GA4) ( AISNSW - GA4 ) Users 6,643 13 % Sessions 7,565 13 %…" at bounding box center [784, 144] width 815 height 84
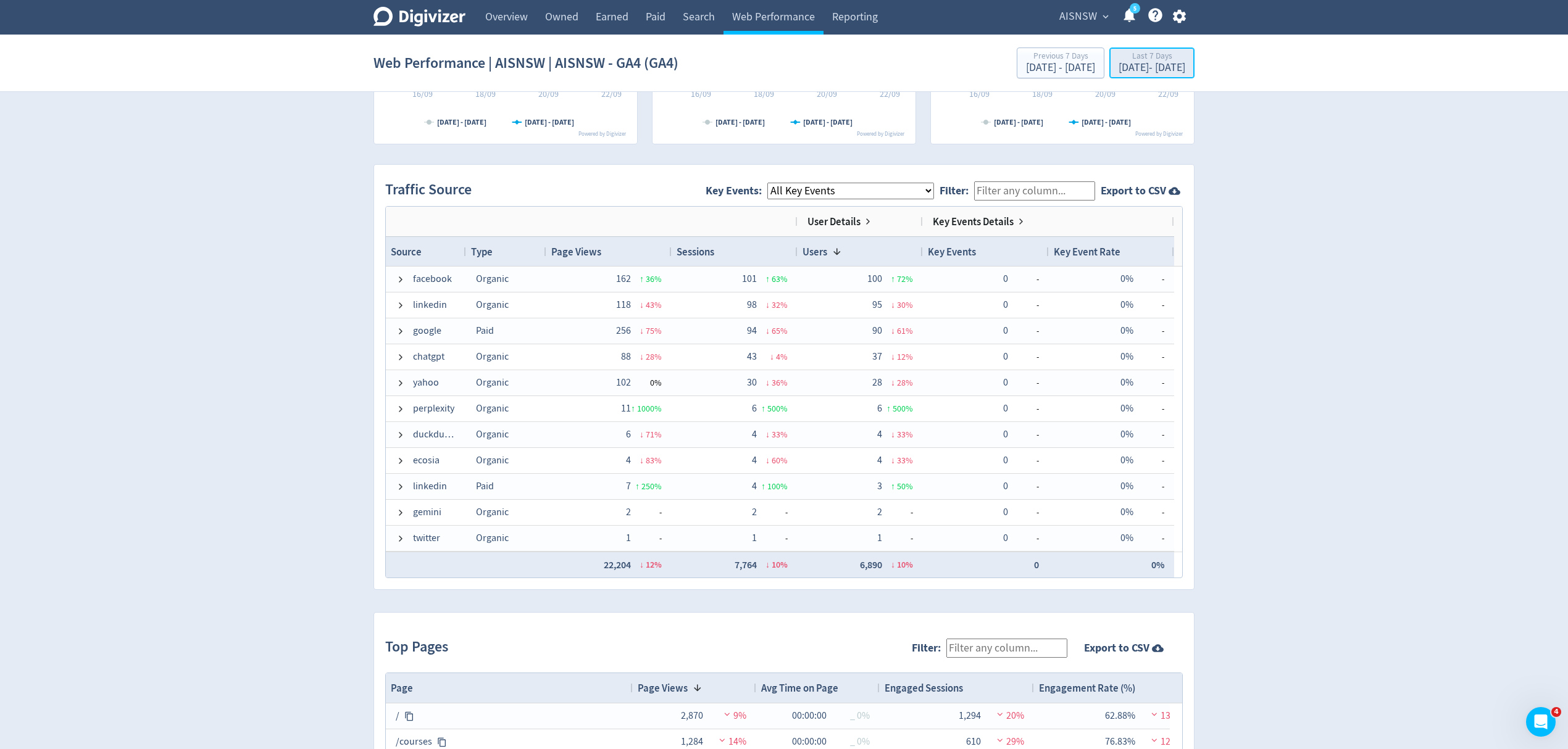
click at [1152, 69] on div "[DATE] - [DATE]" at bounding box center [1152, 68] width 67 height 11
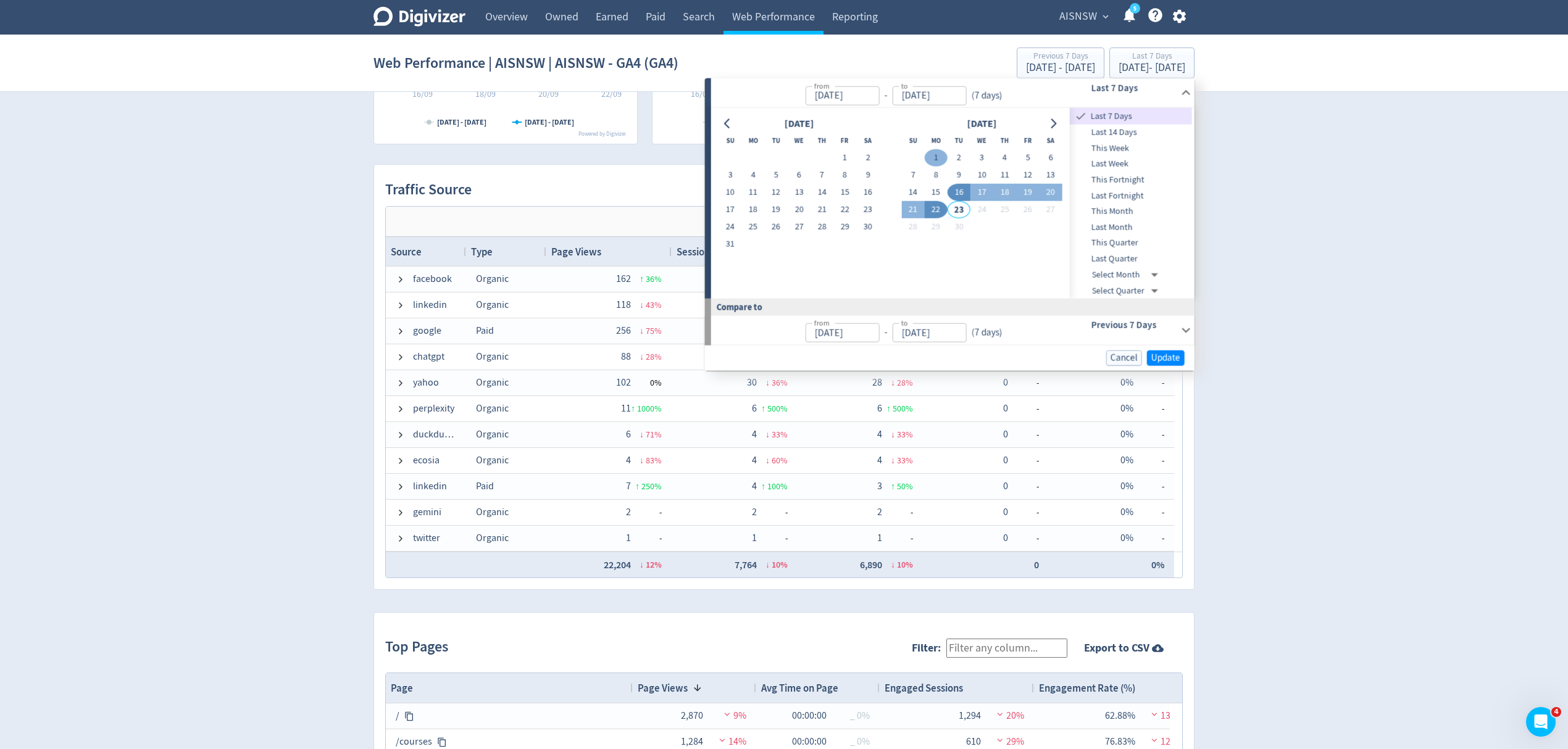
click at [939, 159] on button "1" at bounding box center [936, 158] width 23 height 17
type input "[DATE]"
click at [937, 203] on button "22" at bounding box center [936, 209] width 23 height 17
type input "[DATE]"
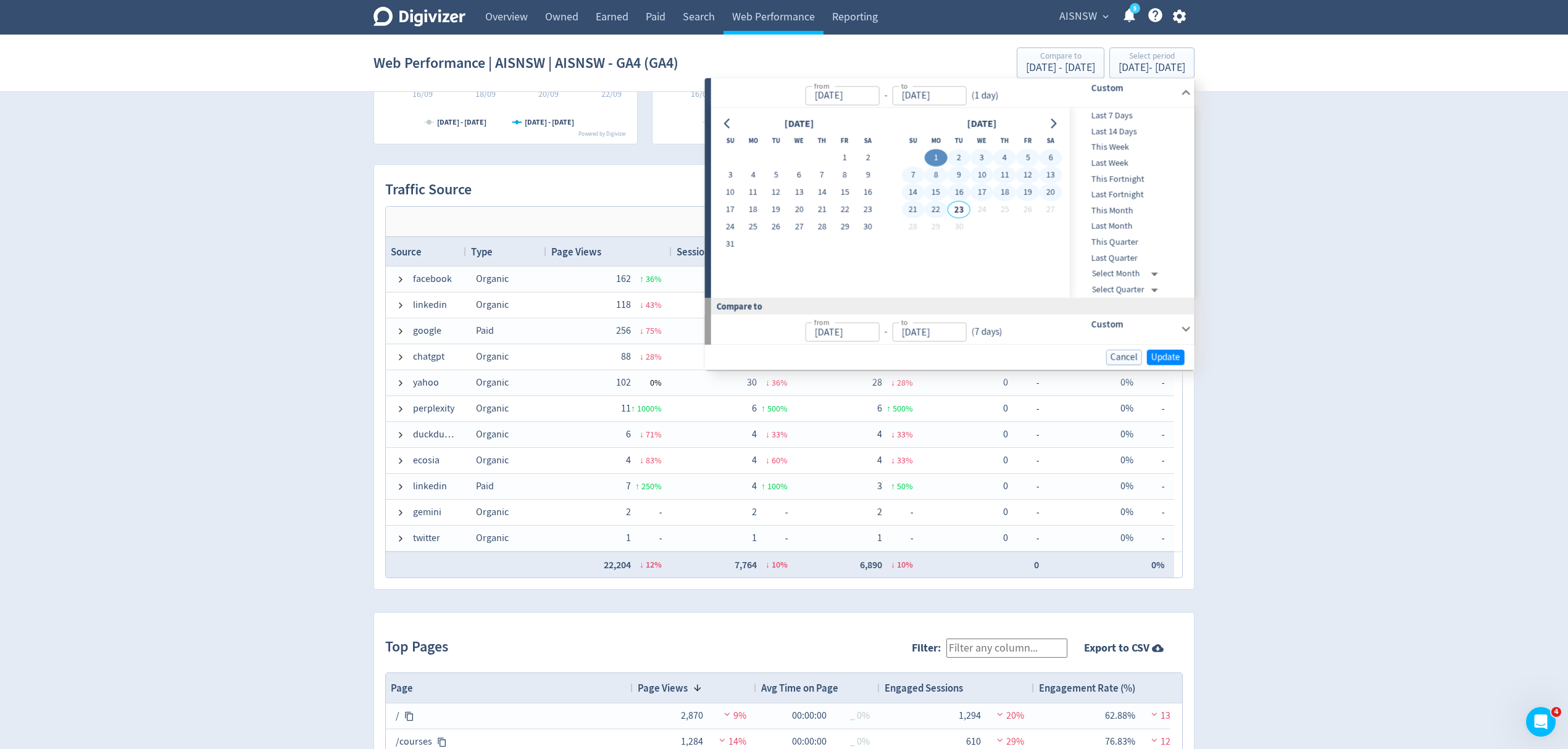
type input "[DATE]"
click at [1169, 359] on span "Update" at bounding box center [1166, 356] width 29 height 9
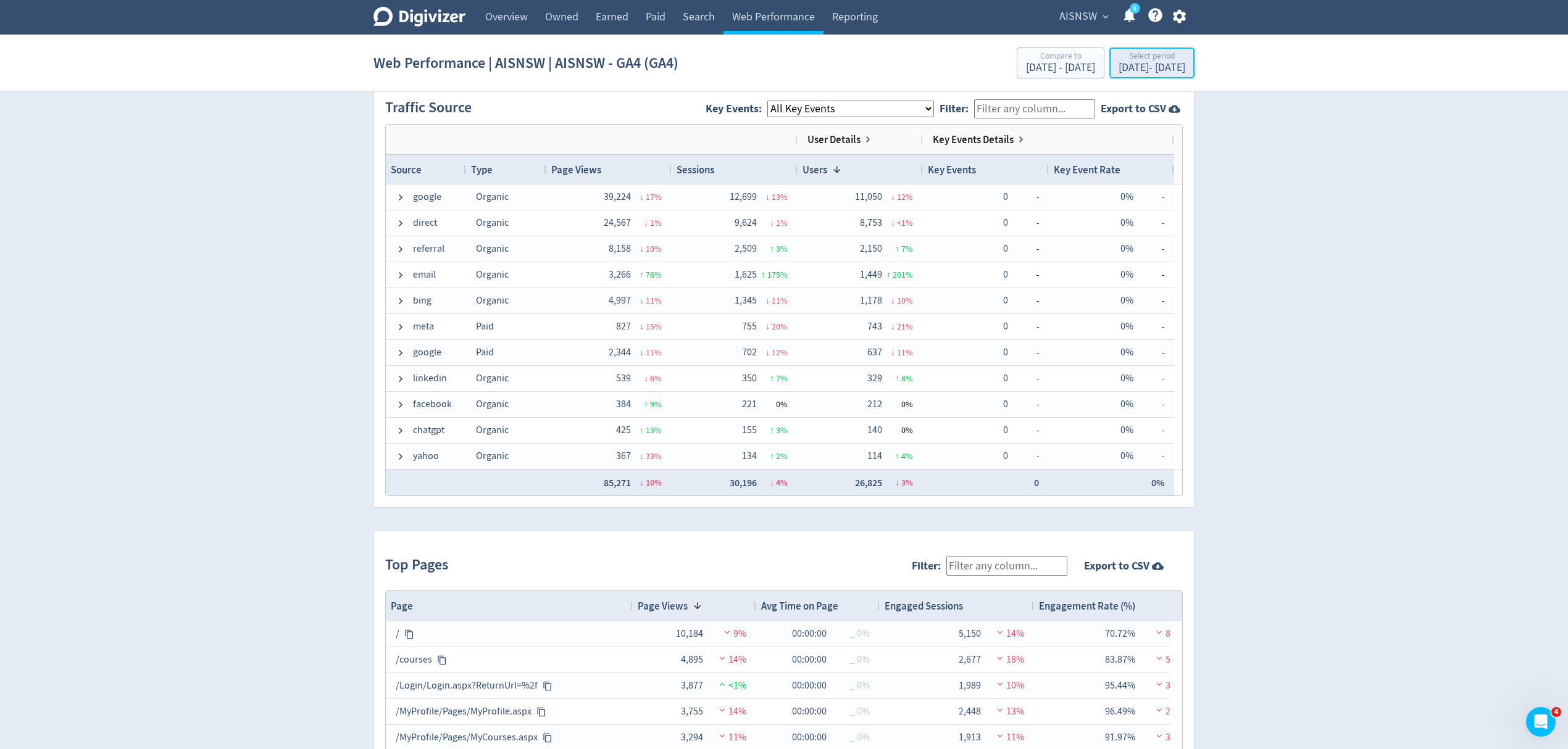
click at [1119, 63] on div "[DATE] - [DATE]" at bounding box center [1152, 68] width 67 height 11
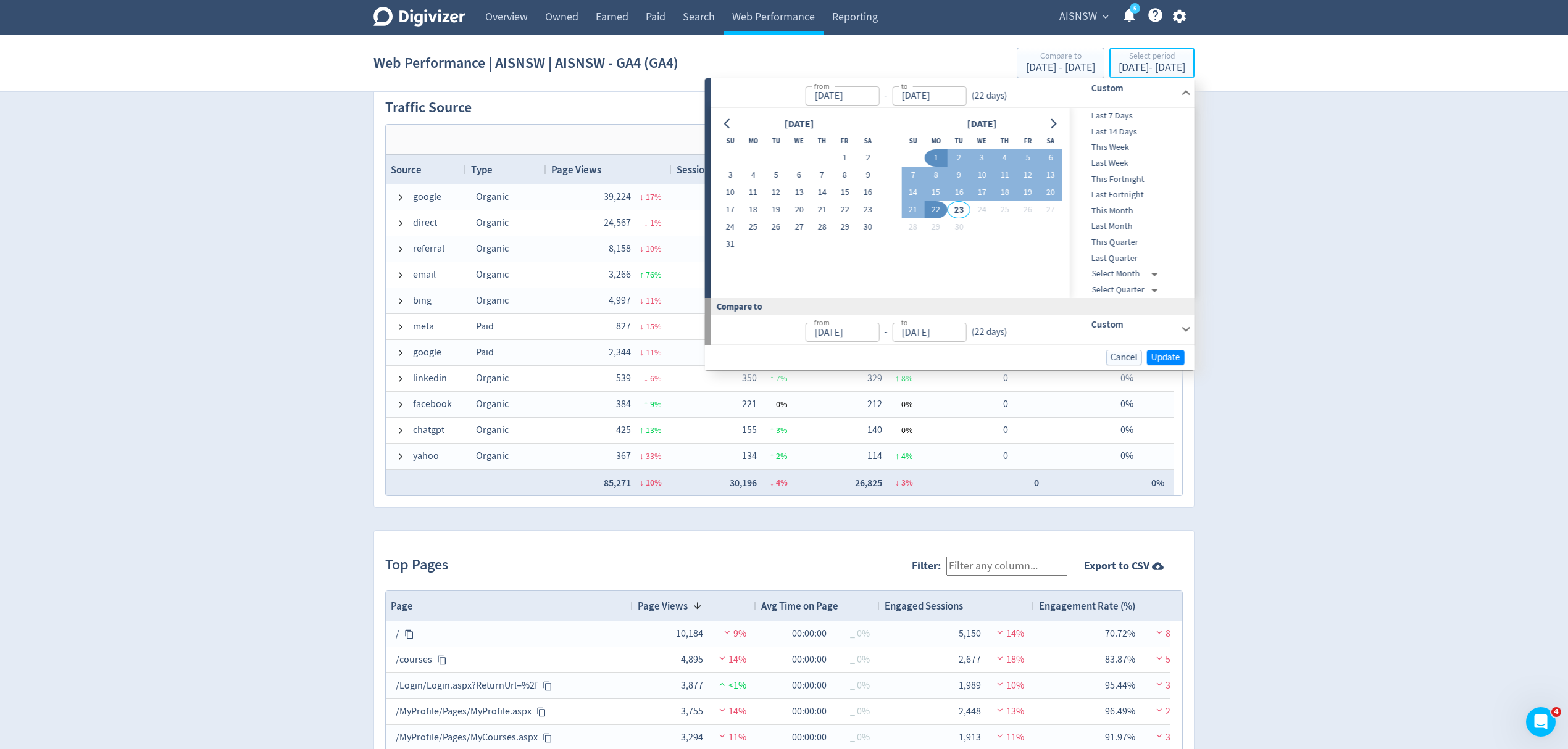
type input "[DATE]"
click at [848, 156] on button "1" at bounding box center [844, 158] width 23 height 17
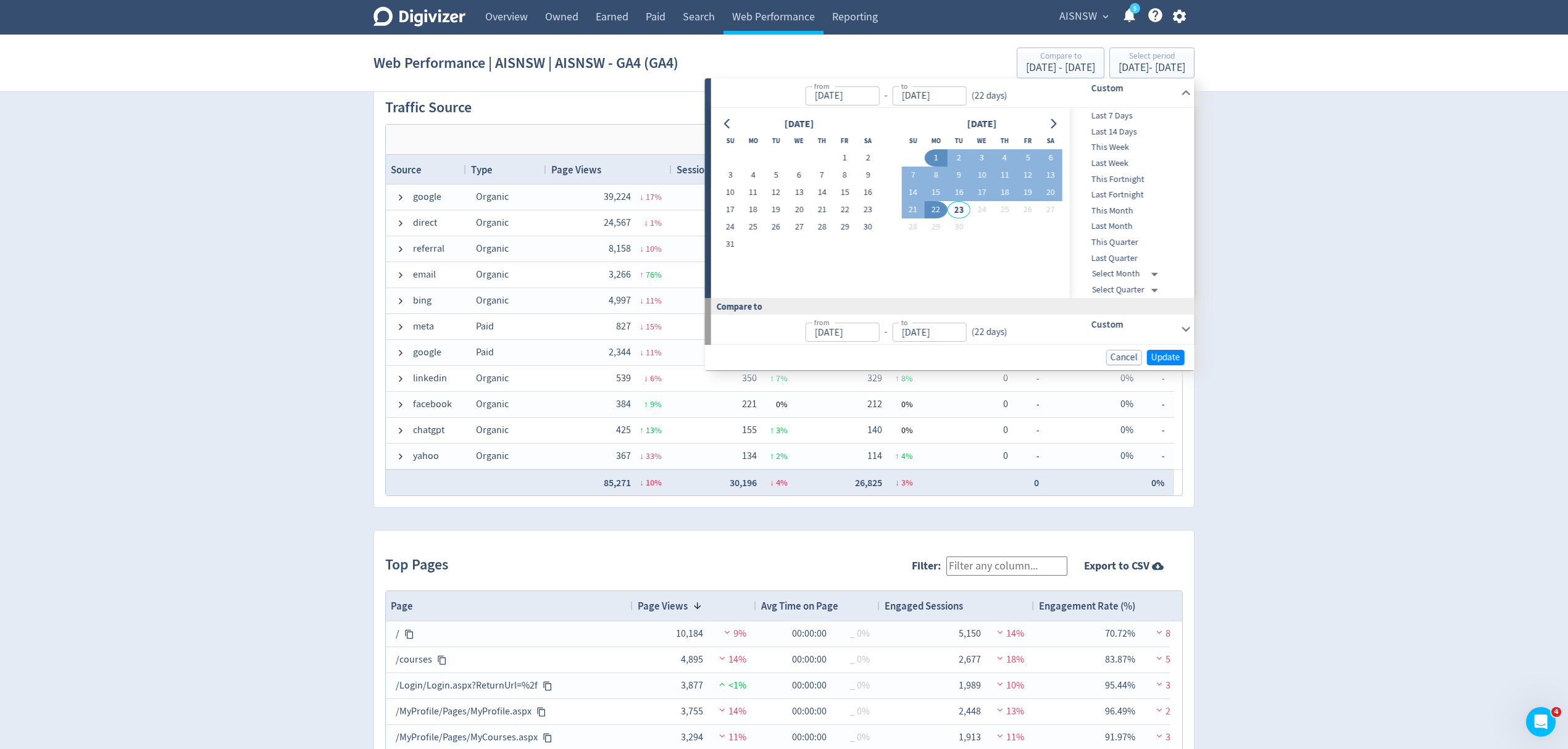
type input "[DATE]"
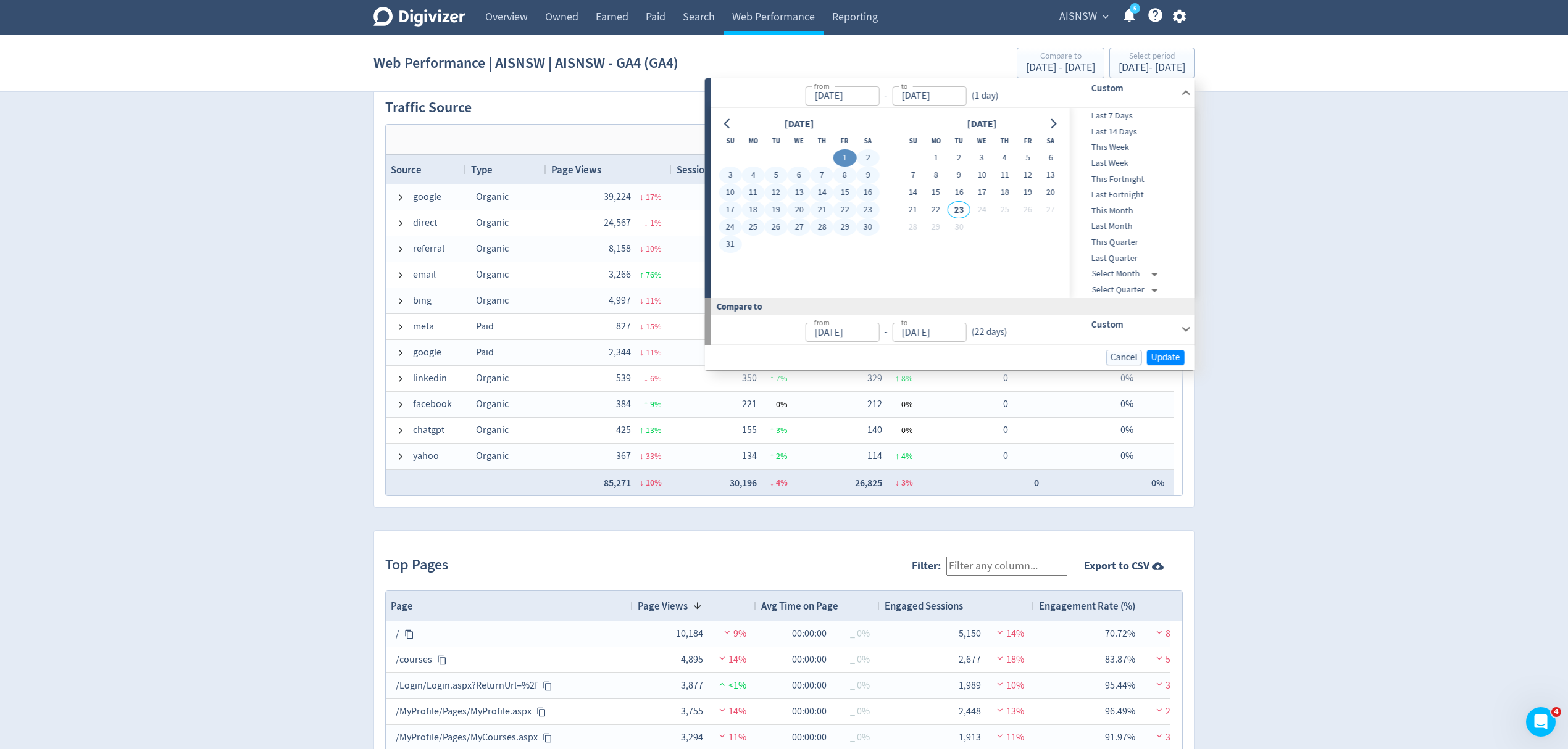
click at [730, 241] on button "31" at bounding box center [730, 244] width 23 height 17
type input "[DATE]"
click at [1163, 359] on span "Update" at bounding box center [1166, 357] width 29 height 9
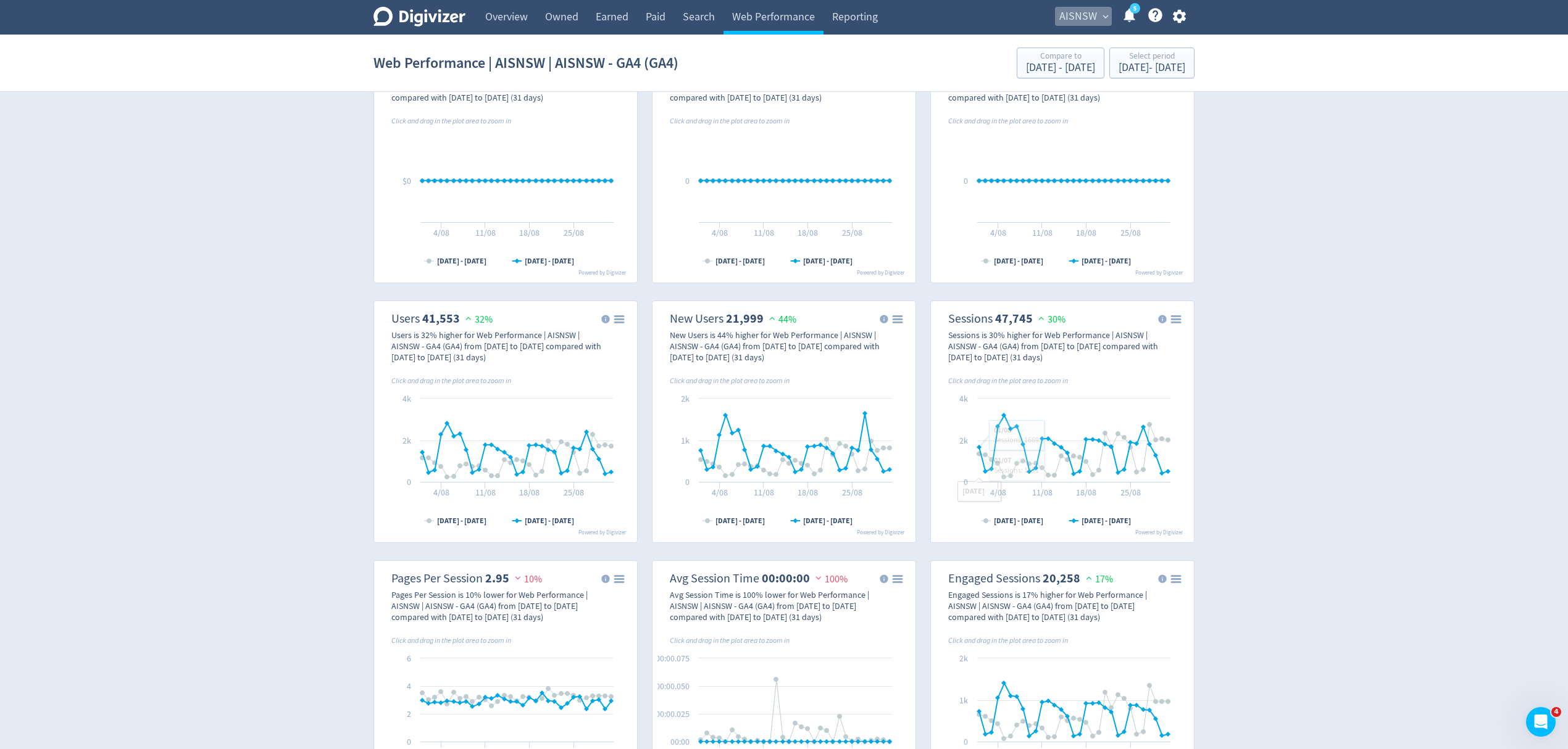
click at [1075, 16] on span "AISNSW" at bounding box center [1078, 16] width 38 height 19
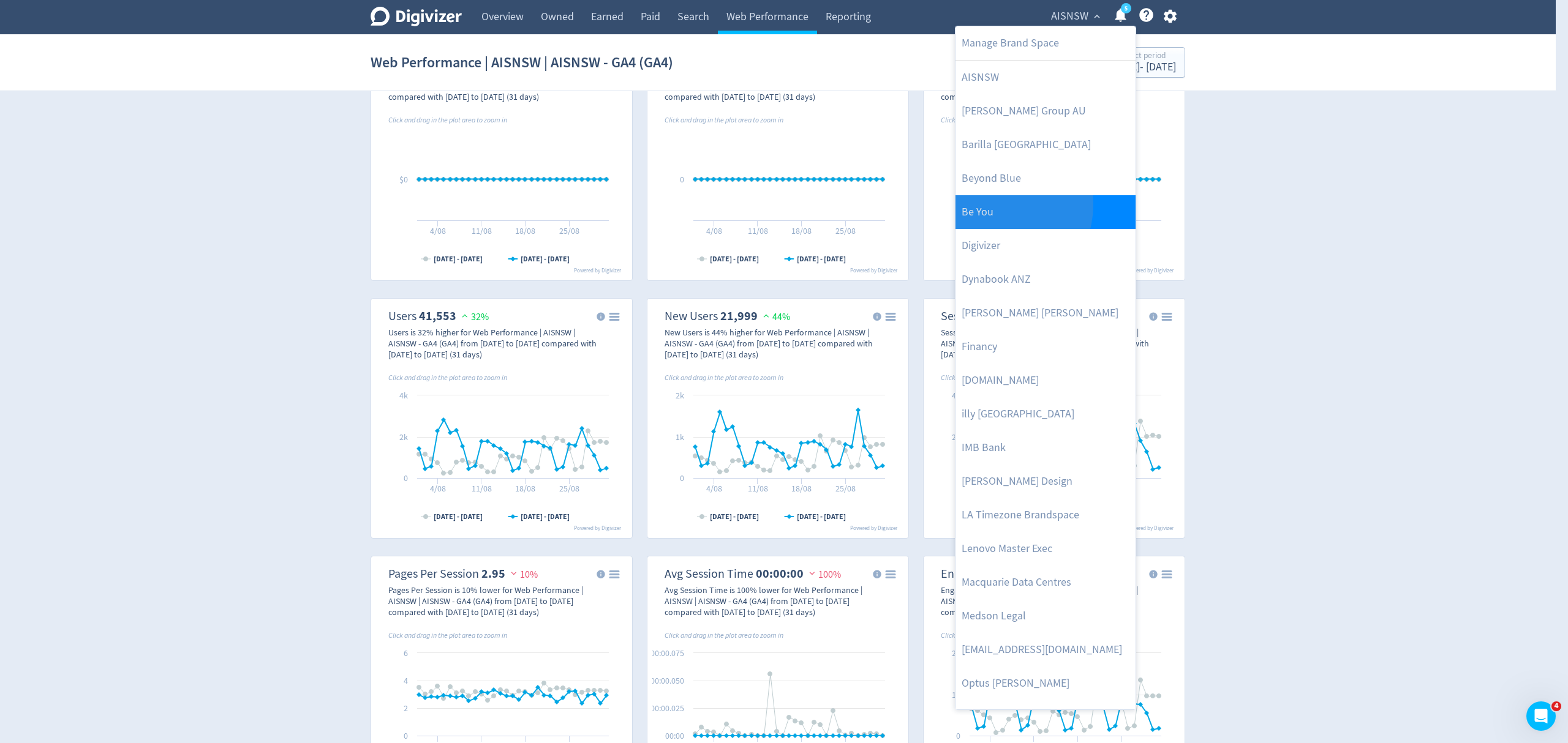
click at [997, 206] on link "Be You" at bounding box center [1045, 212] width 180 height 34
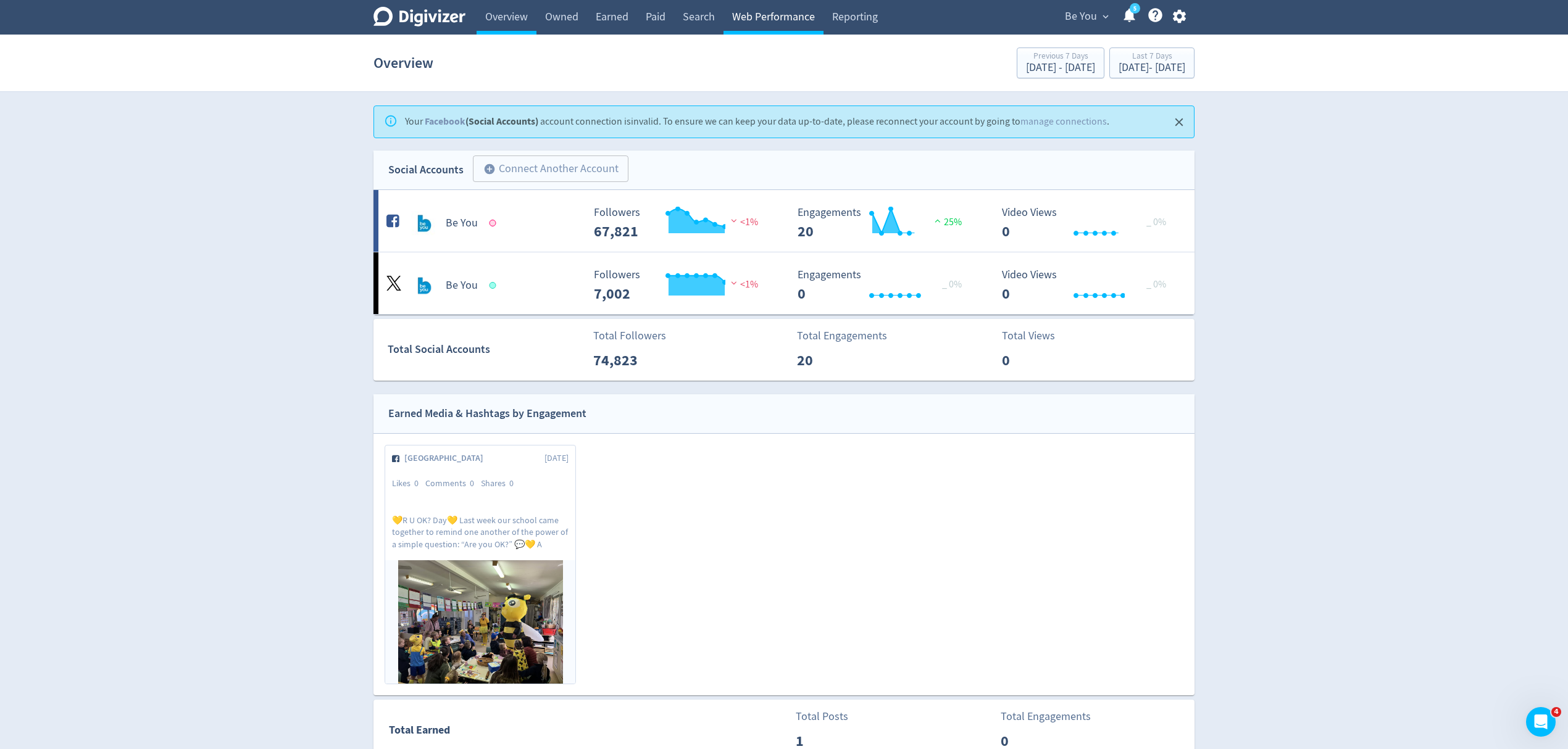
click at [766, 26] on link "Web Performance" at bounding box center [773, 17] width 100 height 35
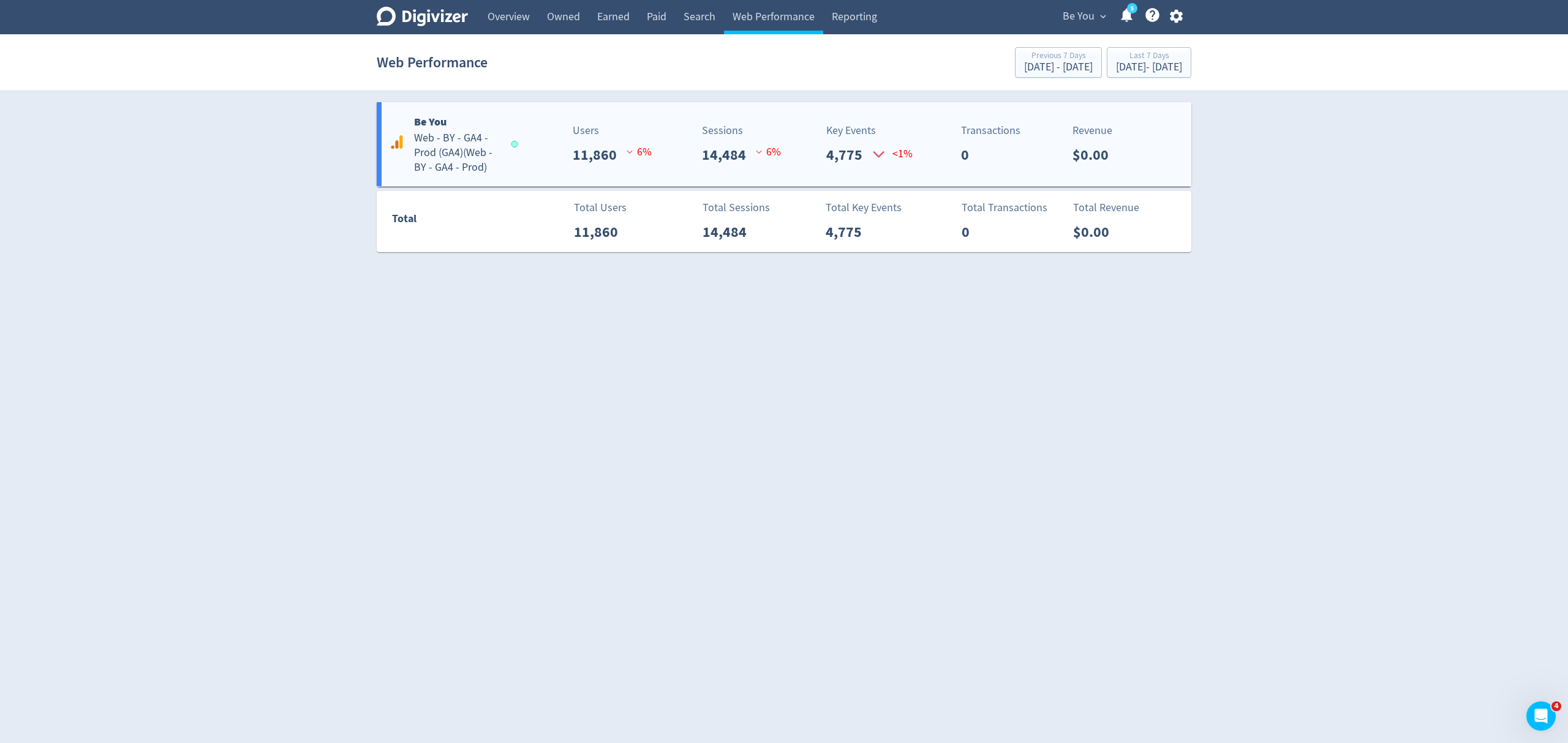
click at [541, 157] on div "Users 11,860 6 %" at bounding box center [583, 144] width 135 height 44
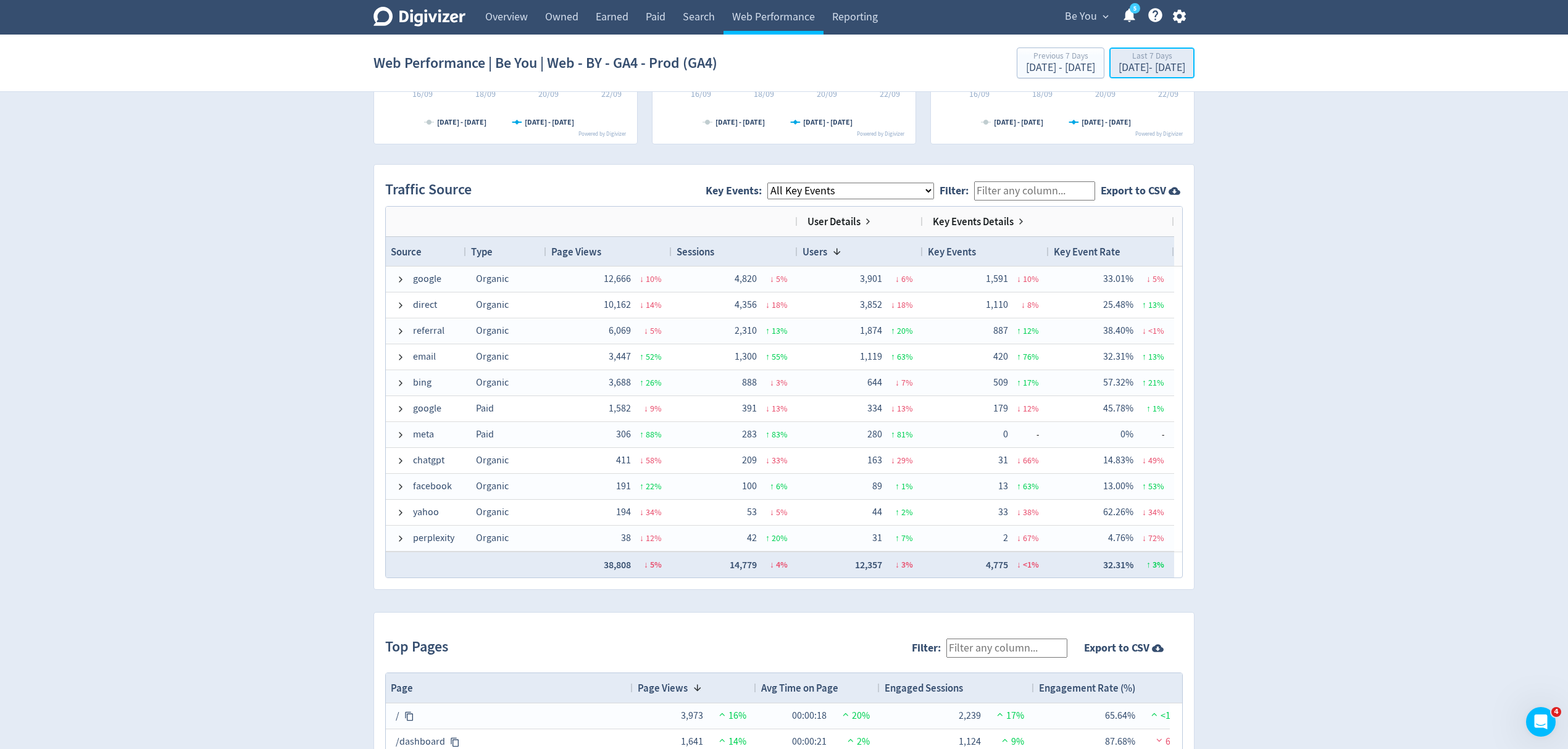
click at [1119, 68] on div "[DATE] - [DATE]" at bounding box center [1152, 68] width 67 height 11
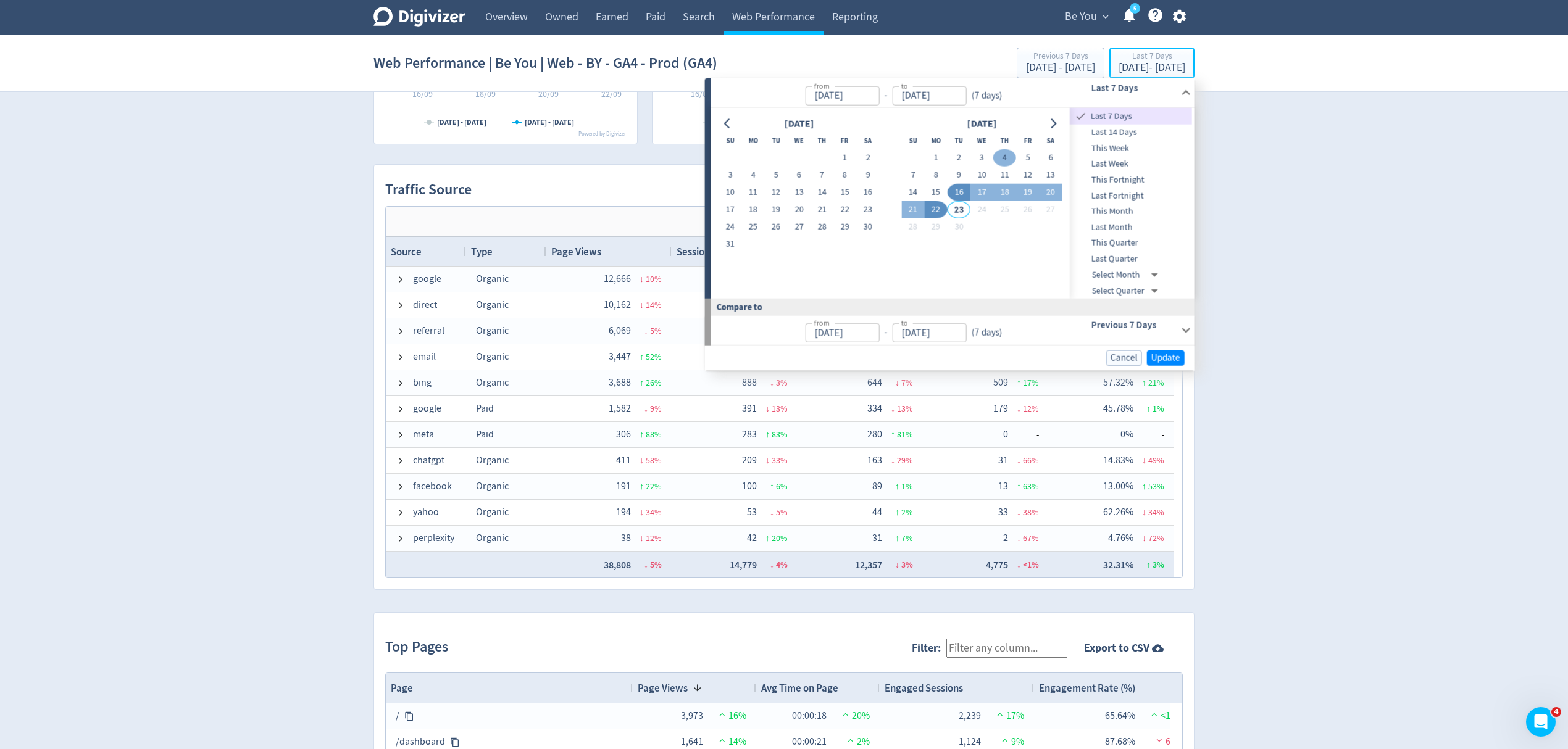
type input "[DATE]"
click at [937, 160] on button "1" at bounding box center [936, 158] width 23 height 17
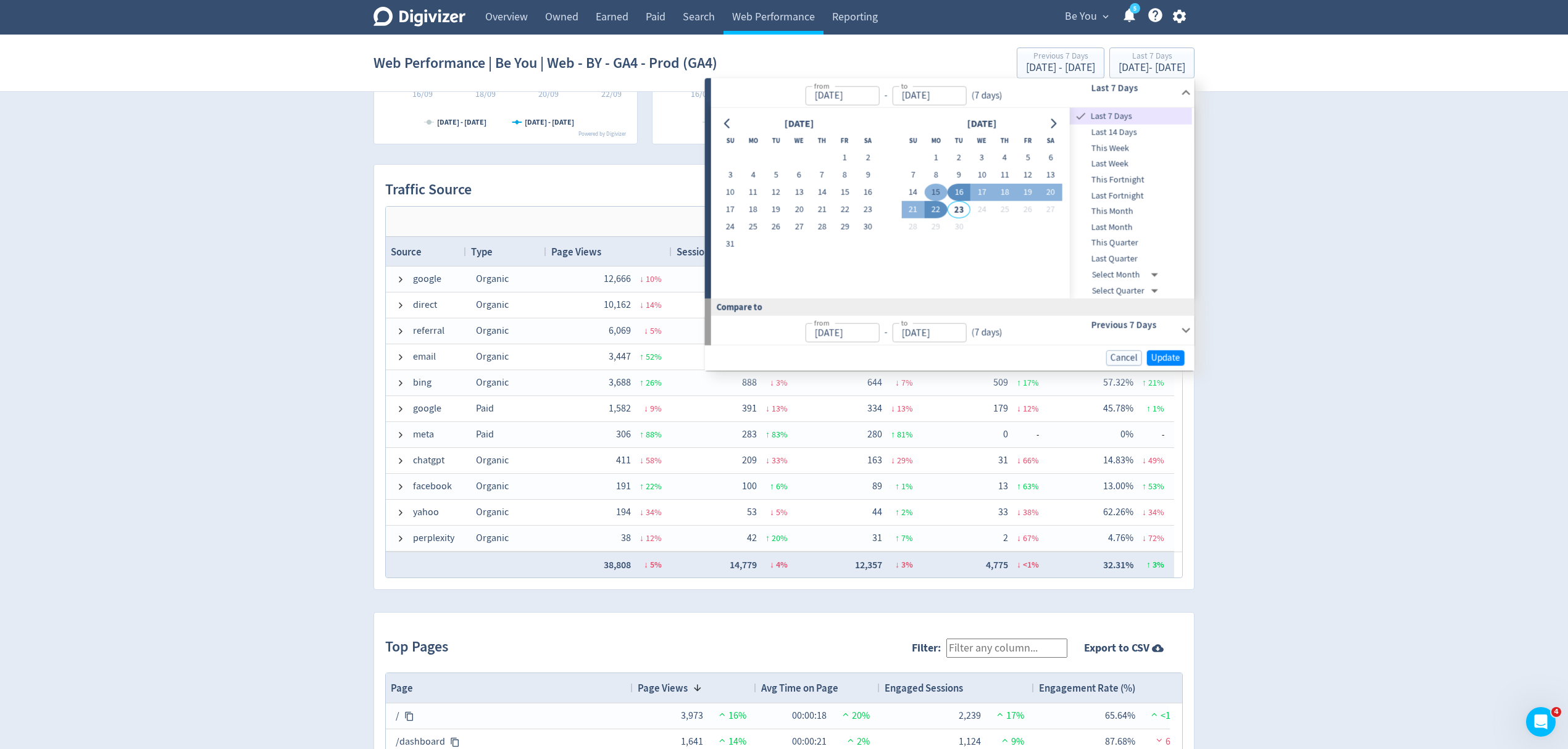
type input "[DATE]"
click at [906, 211] on button "21" at bounding box center [912, 209] width 23 height 17
type input "[DATE]"
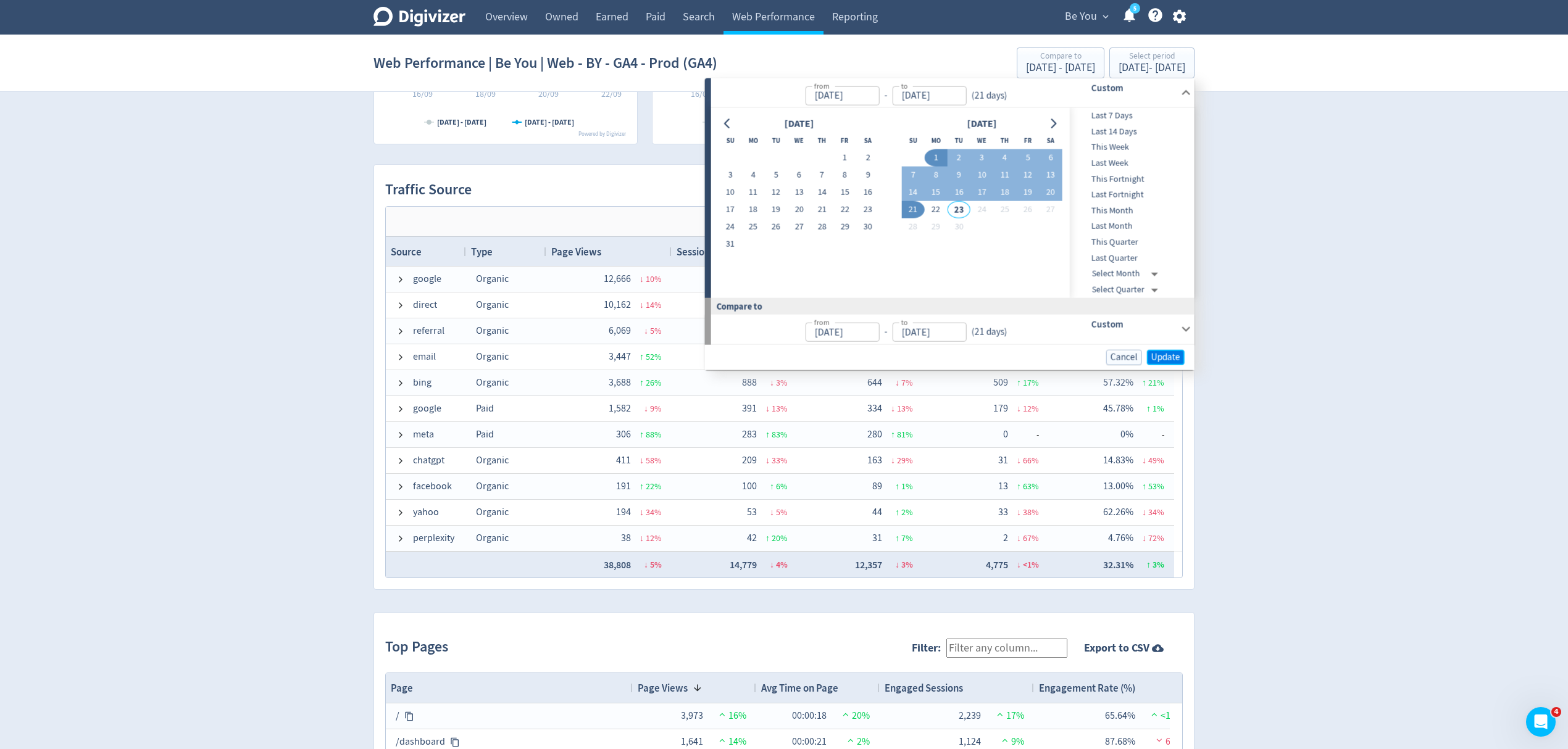
click at [1168, 361] on span "Update" at bounding box center [1166, 356] width 29 height 9
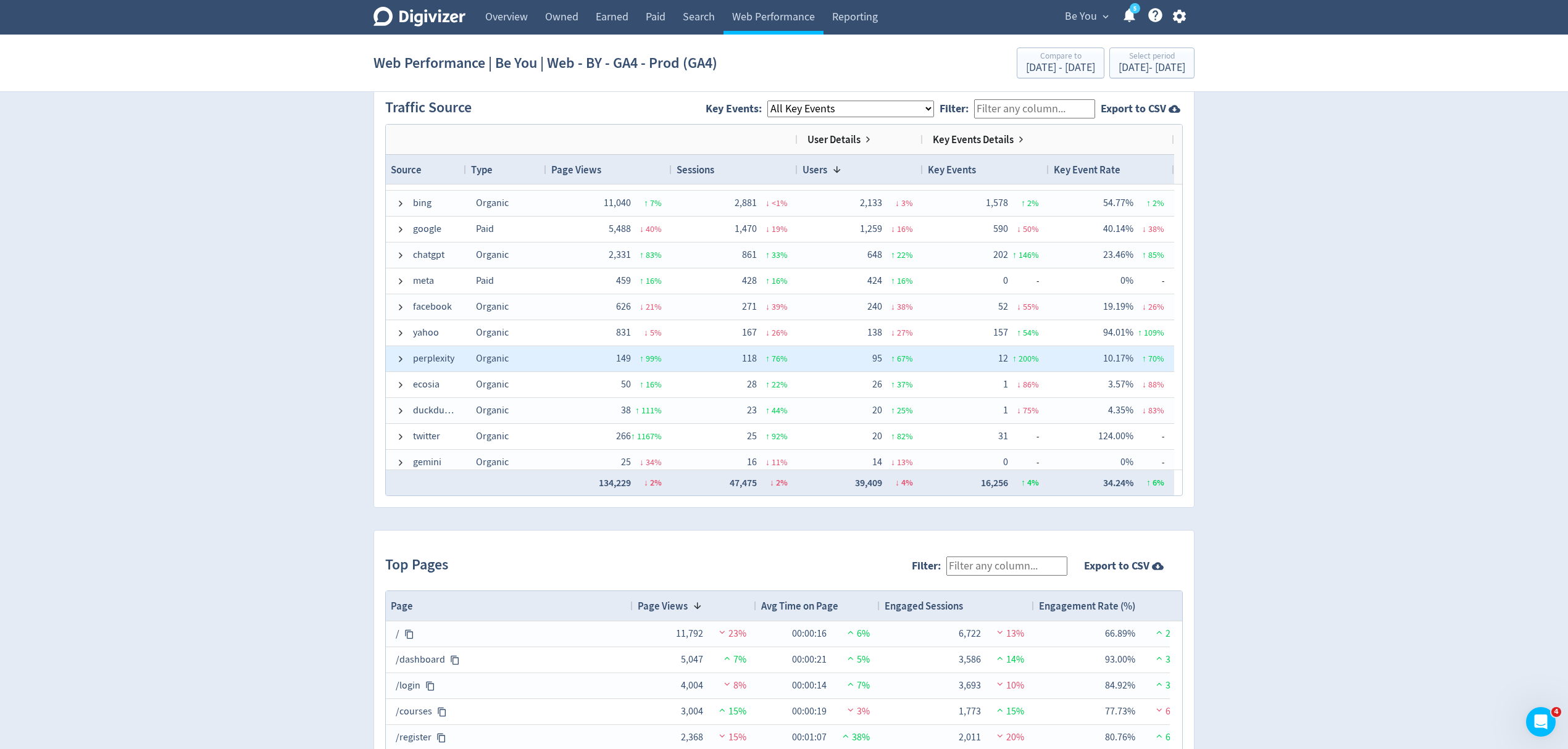
scroll to position [233, 0]
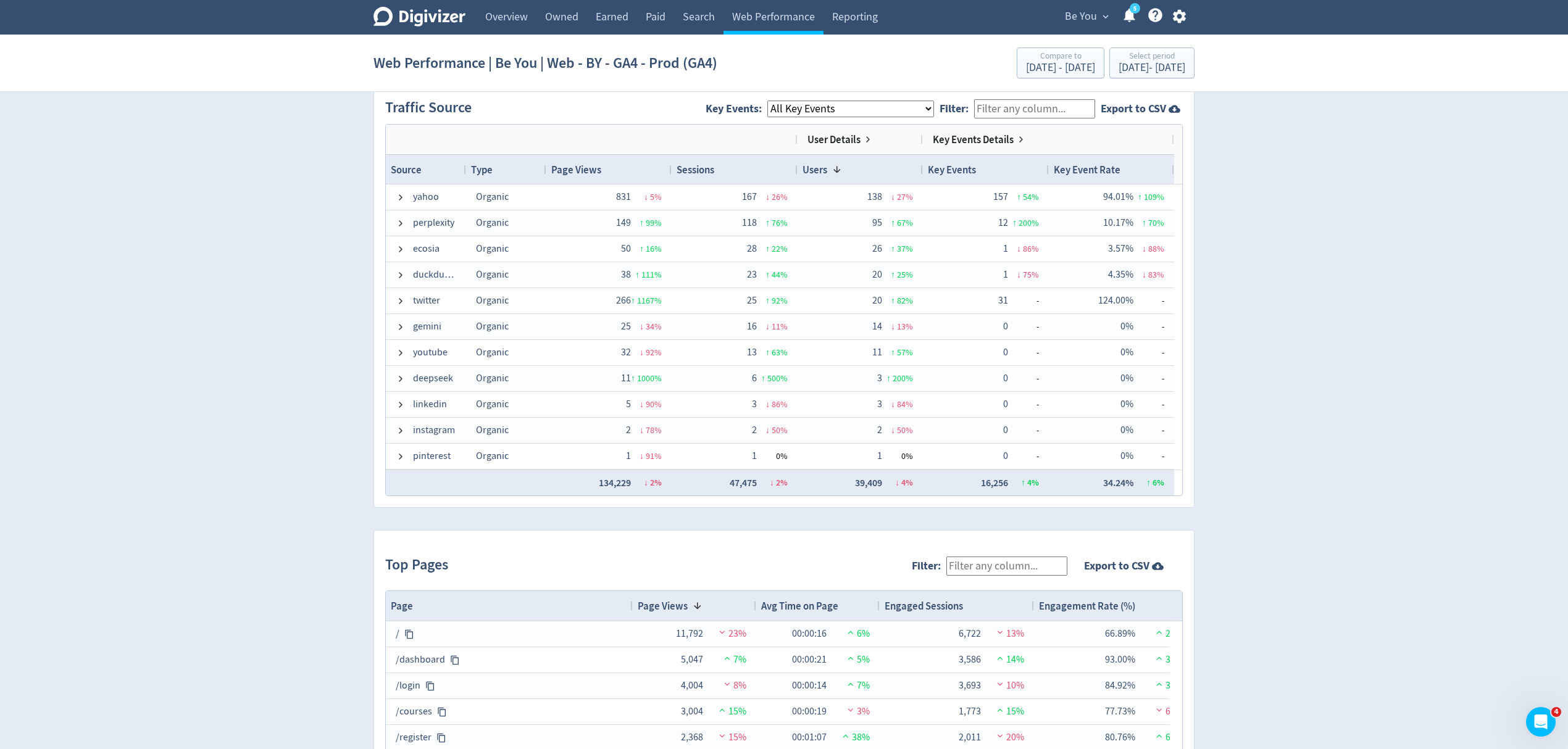
click at [1090, 22] on span "Be You" at bounding box center [1081, 16] width 32 height 19
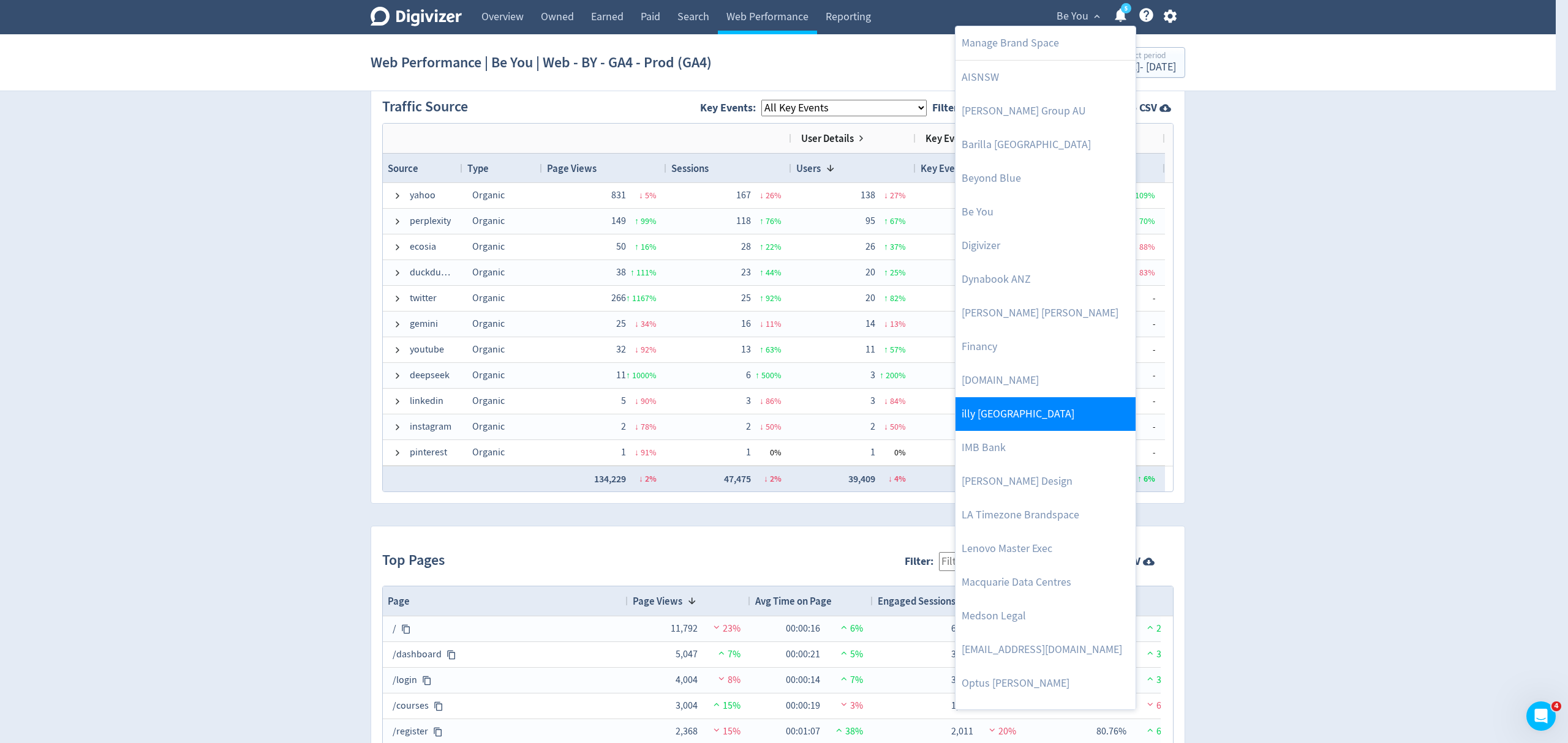
click at [1047, 417] on link "illy [GEOGRAPHIC_DATA]" at bounding box center [1045, 414] width 180 height 34
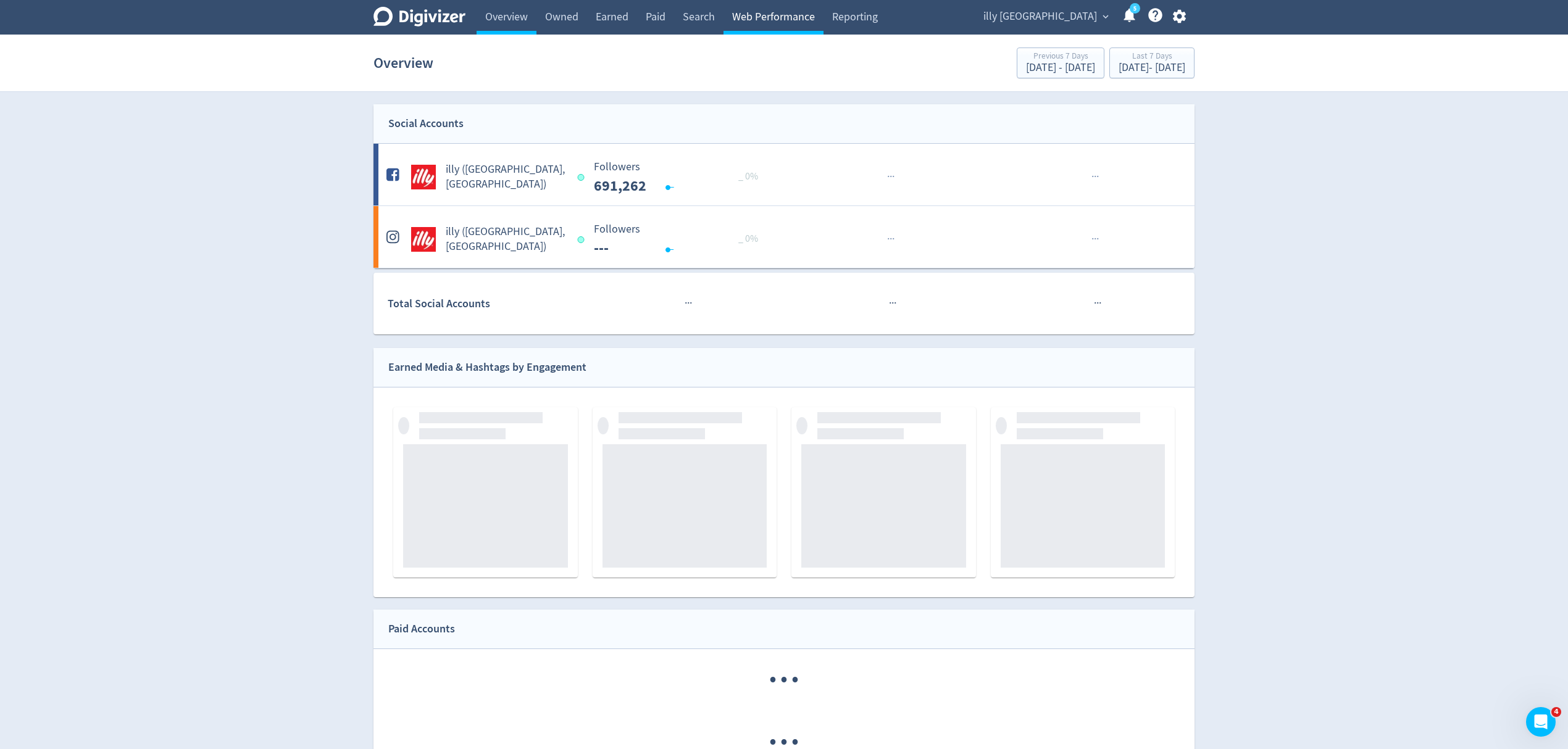
click at [768, 22] on link "Web Performance" at bounding box center [773, 17] width 100 height 35
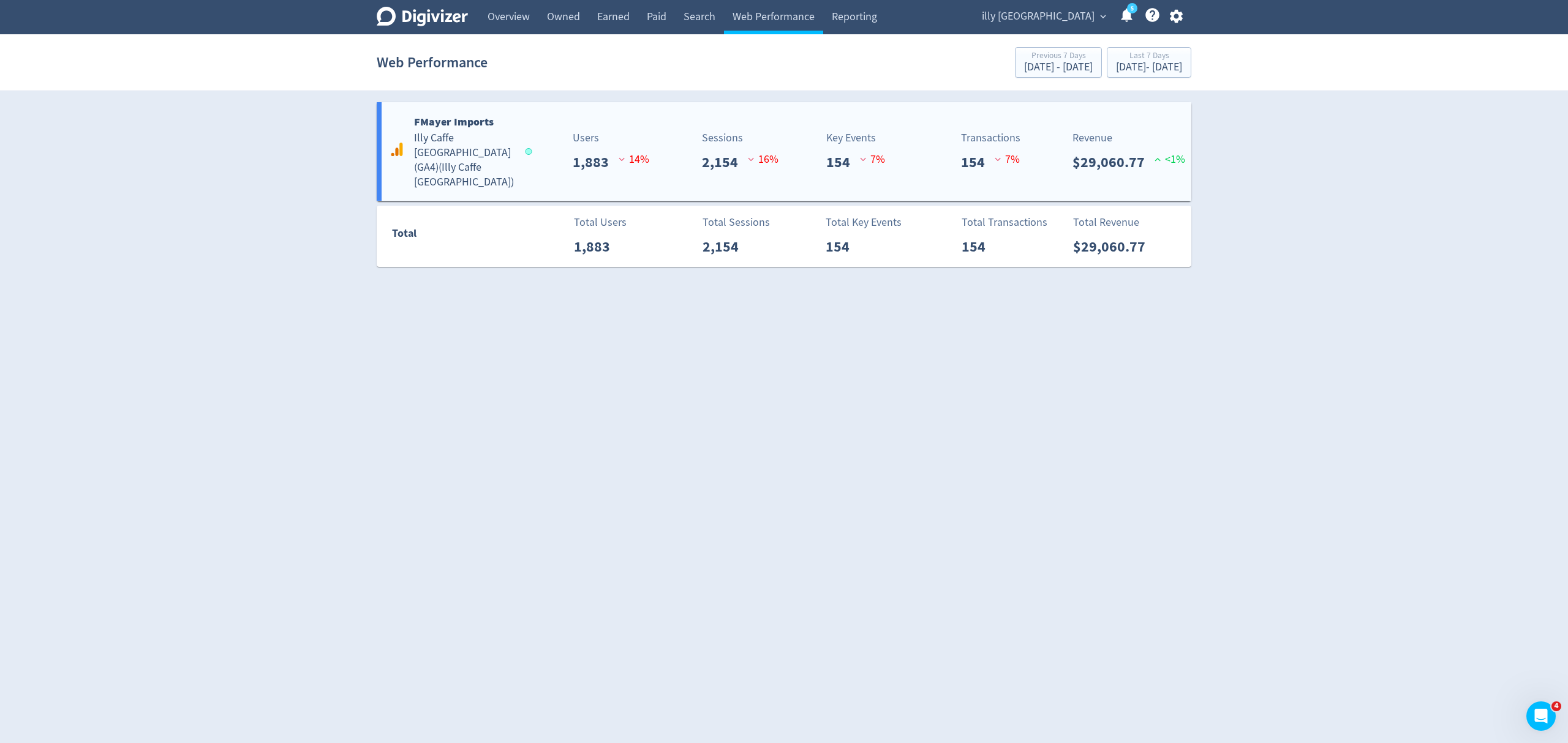
click at [506, 158] on div "FMayer Imports Illy Caffe [GEOGRAPHIC_DATA] ([GEOGRAPHIC_DATA]) ( Illy Caffe [G…" at bounding box center [451, 151] width 130 height 76
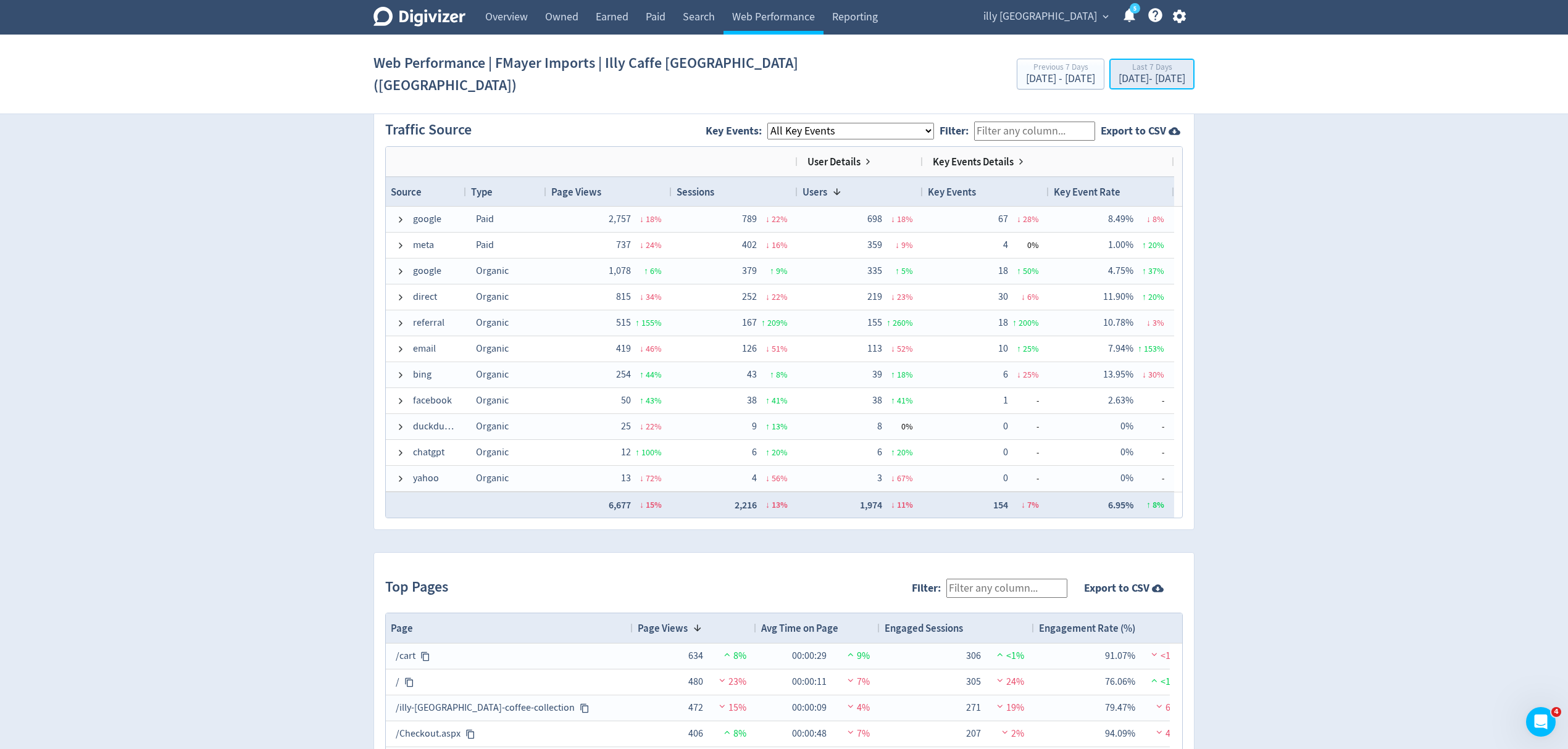
click at [1124, 73] on div "[DATE] - [DATE]" at bounding box center [1152, 79] width 67 height 11
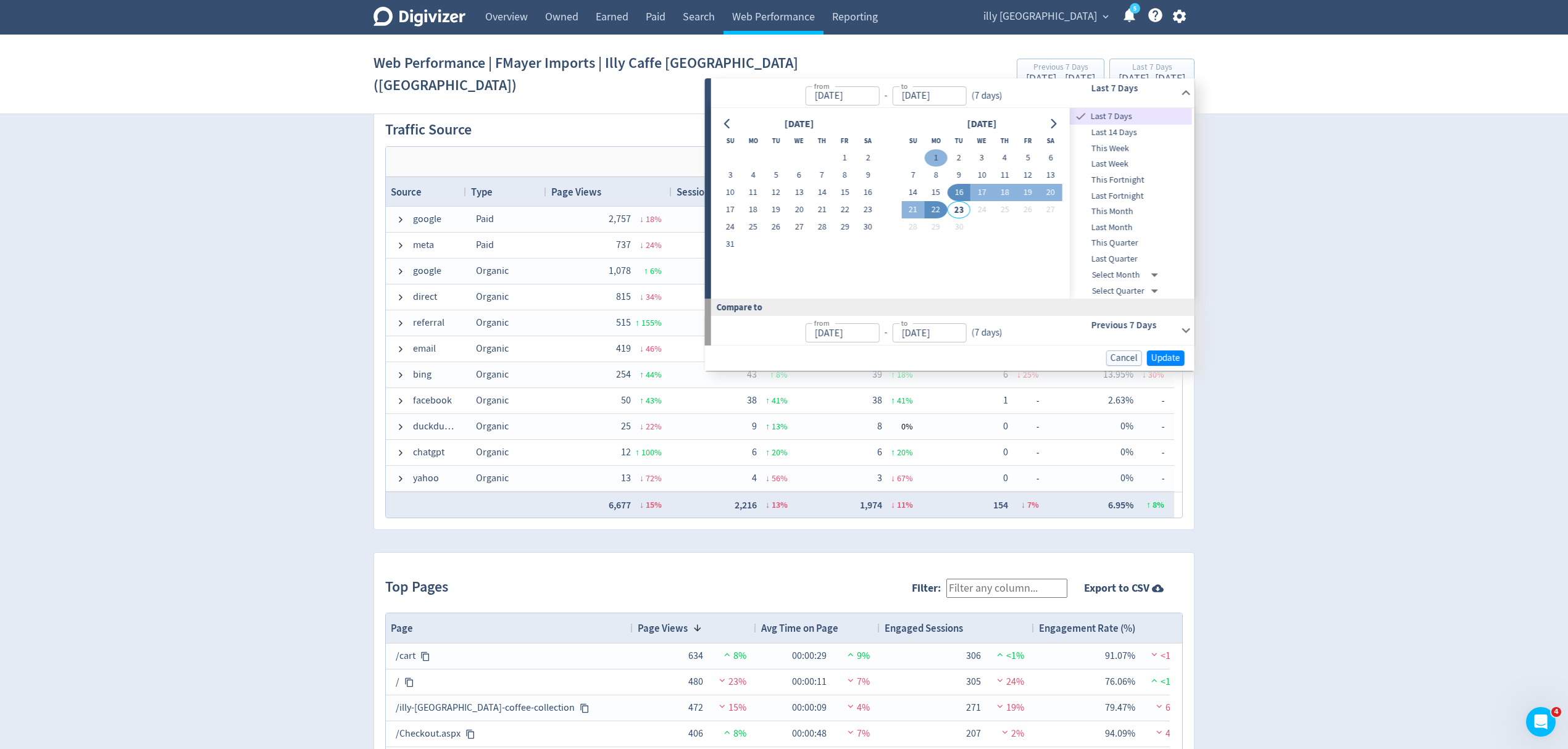
click at [937, 155] on button "1" at bounding box center [936, 158] width 23 height 17
type input "[DATE]"
click at [937, 205] on button "22" at bounding box center [936, 209] width 23 height 17
type input "[DATE]"
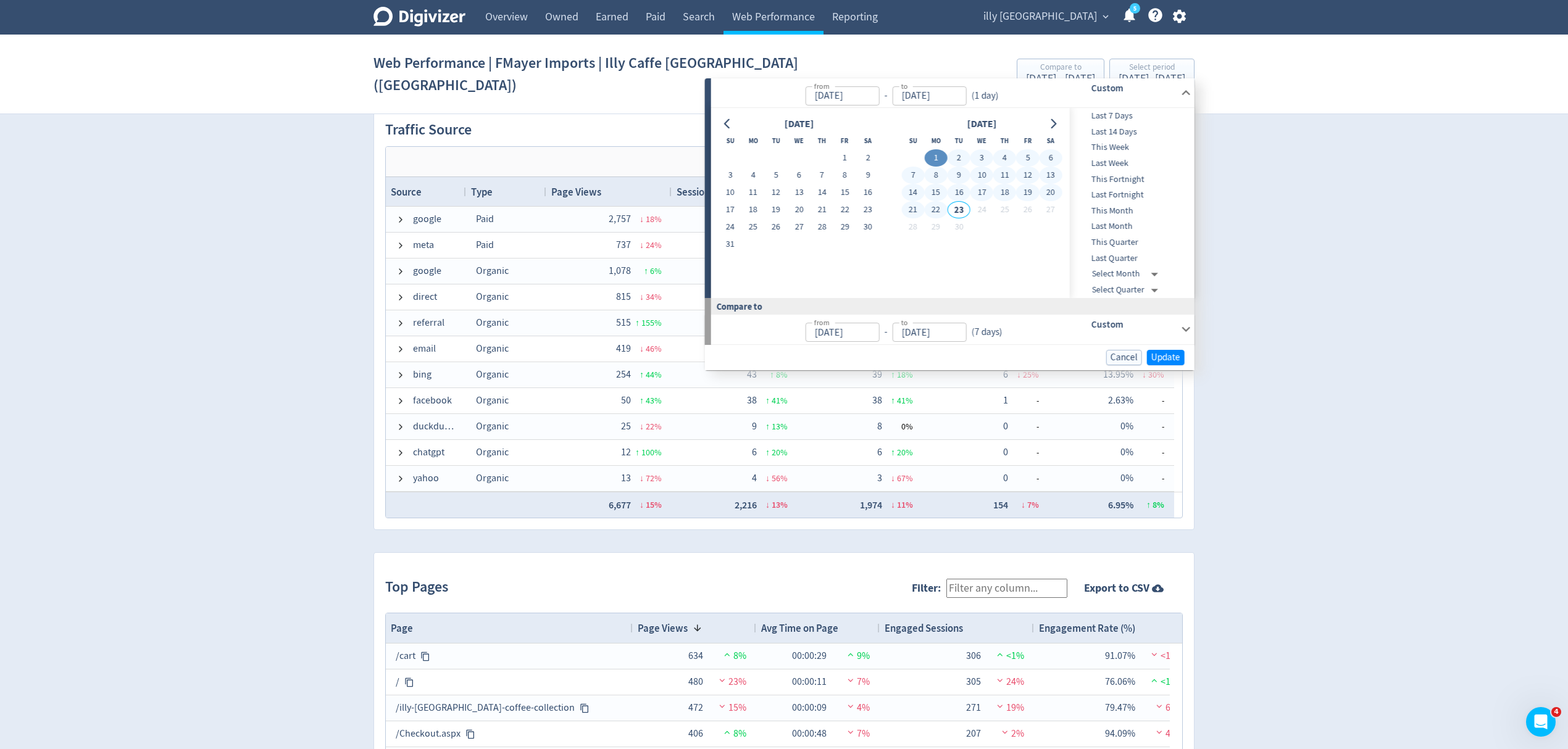
type input "[DATE]"
click at [1170, 358] on span "Update" at bounding box center [1166, 357] width 29 height 9
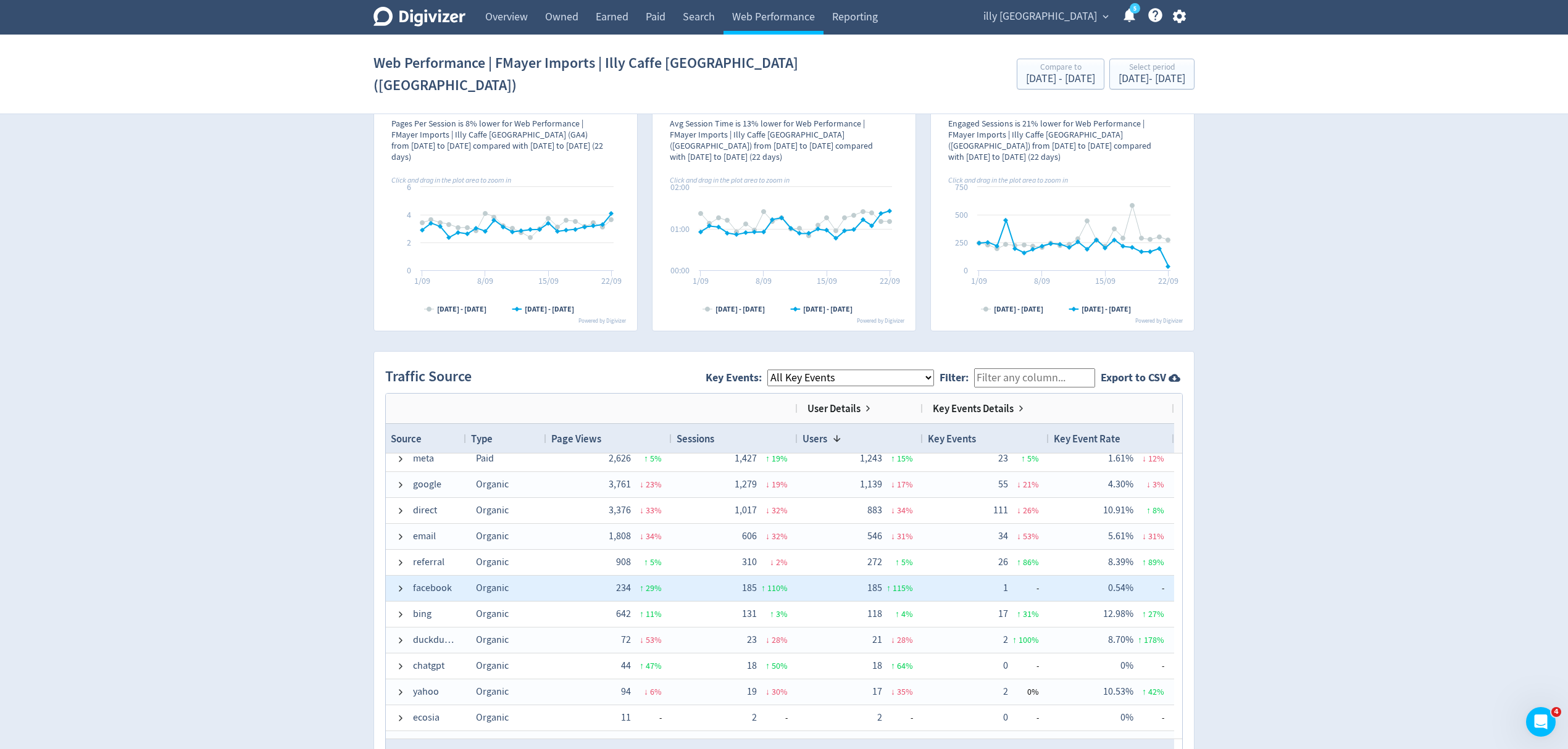
scroll to position [52, 0]
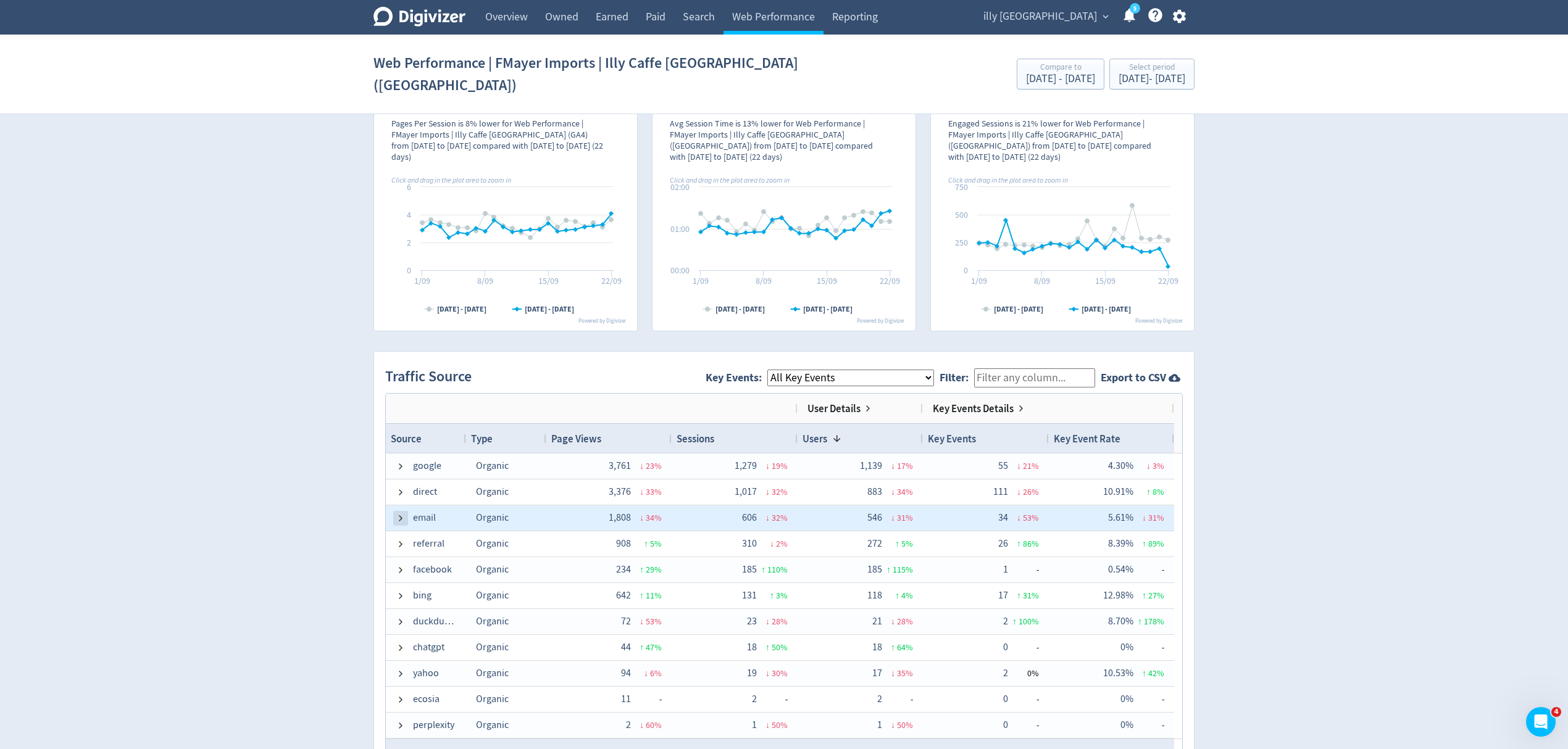
click at [401, 513] on span at bounding box center [400, 518] width 10 height 10
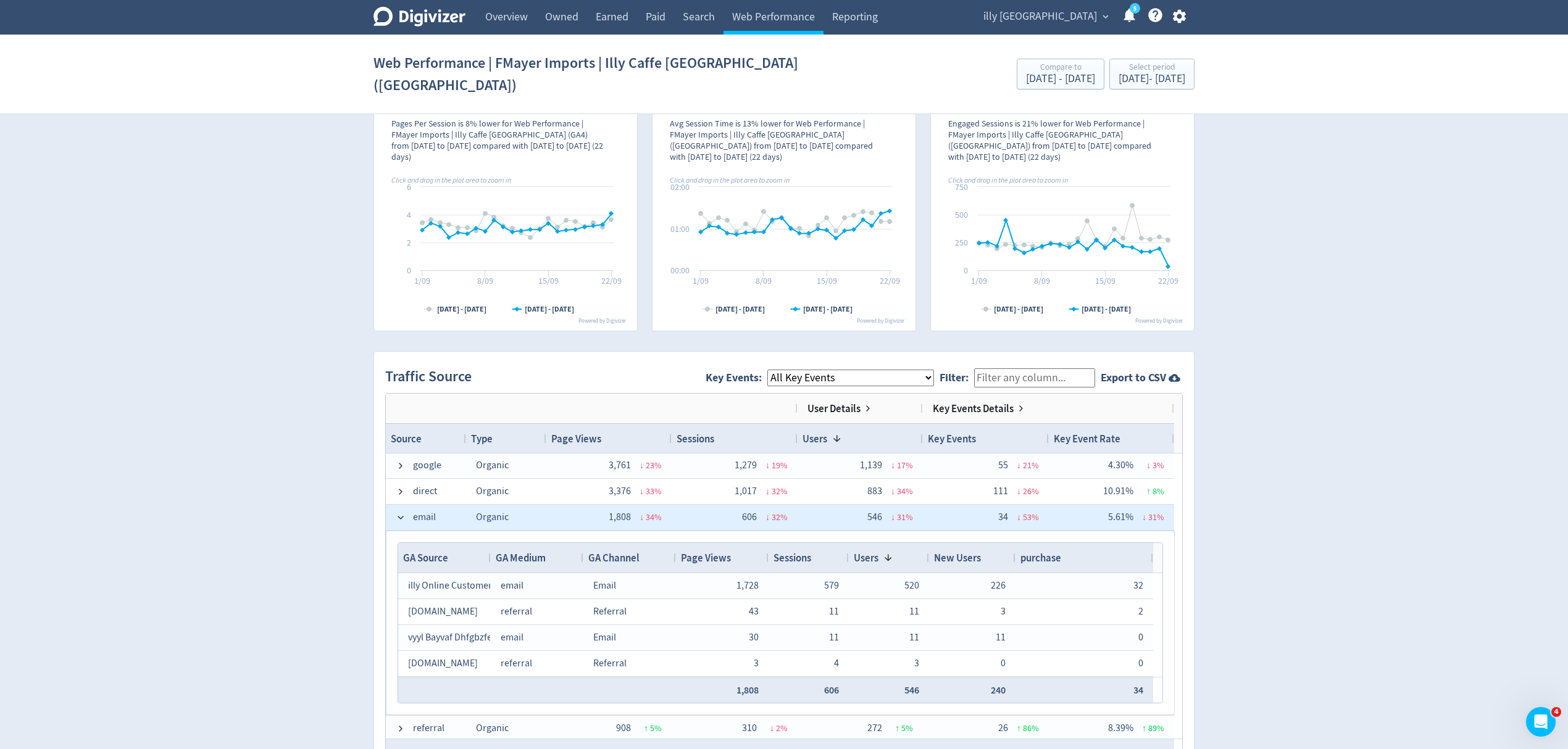
click at [401, 513] on span at bounding box center [400, 518] width 10 height 10
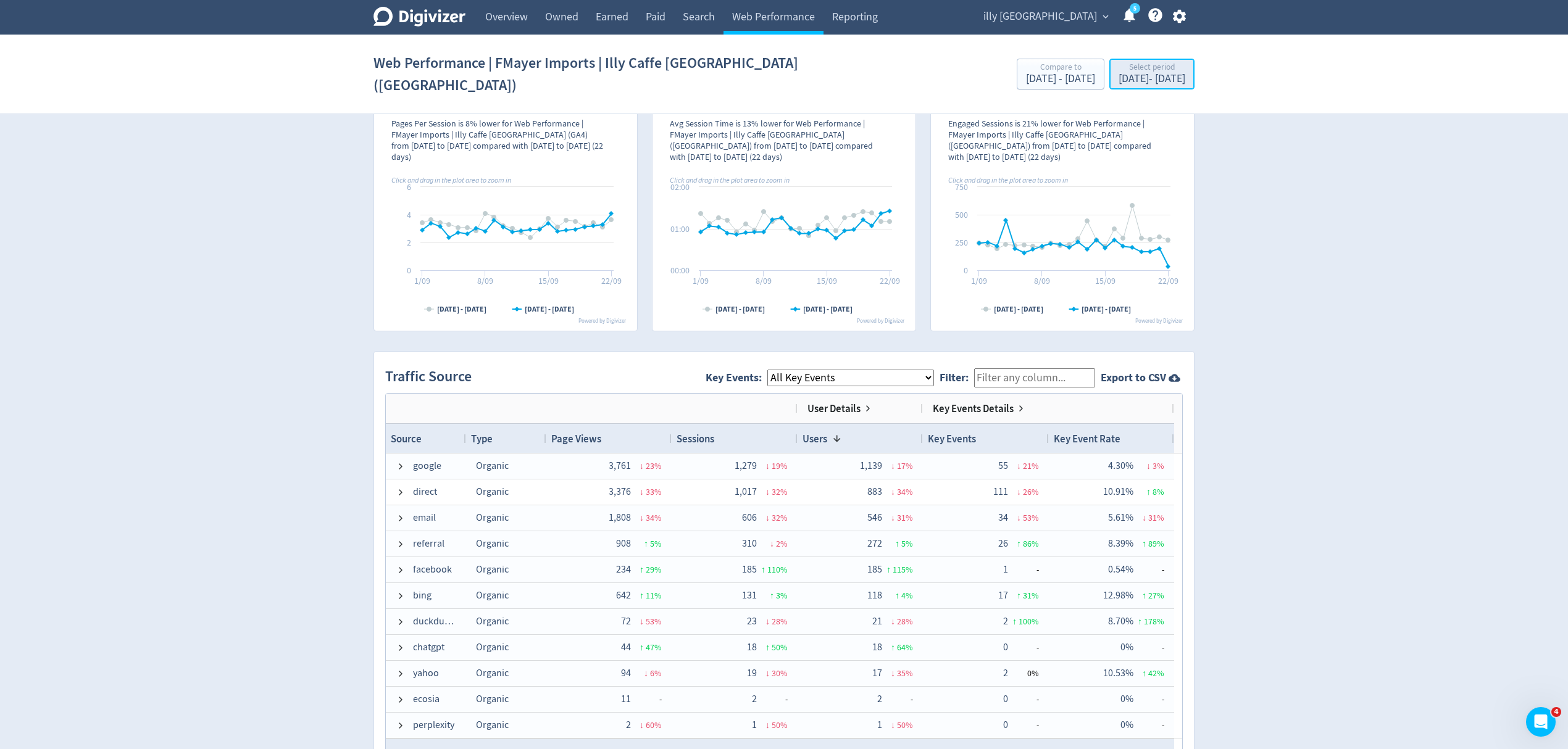
click at [1119, 73] on div "[DATE] - [DATE]" at bounding box center [1152, 79] width 67 height 11
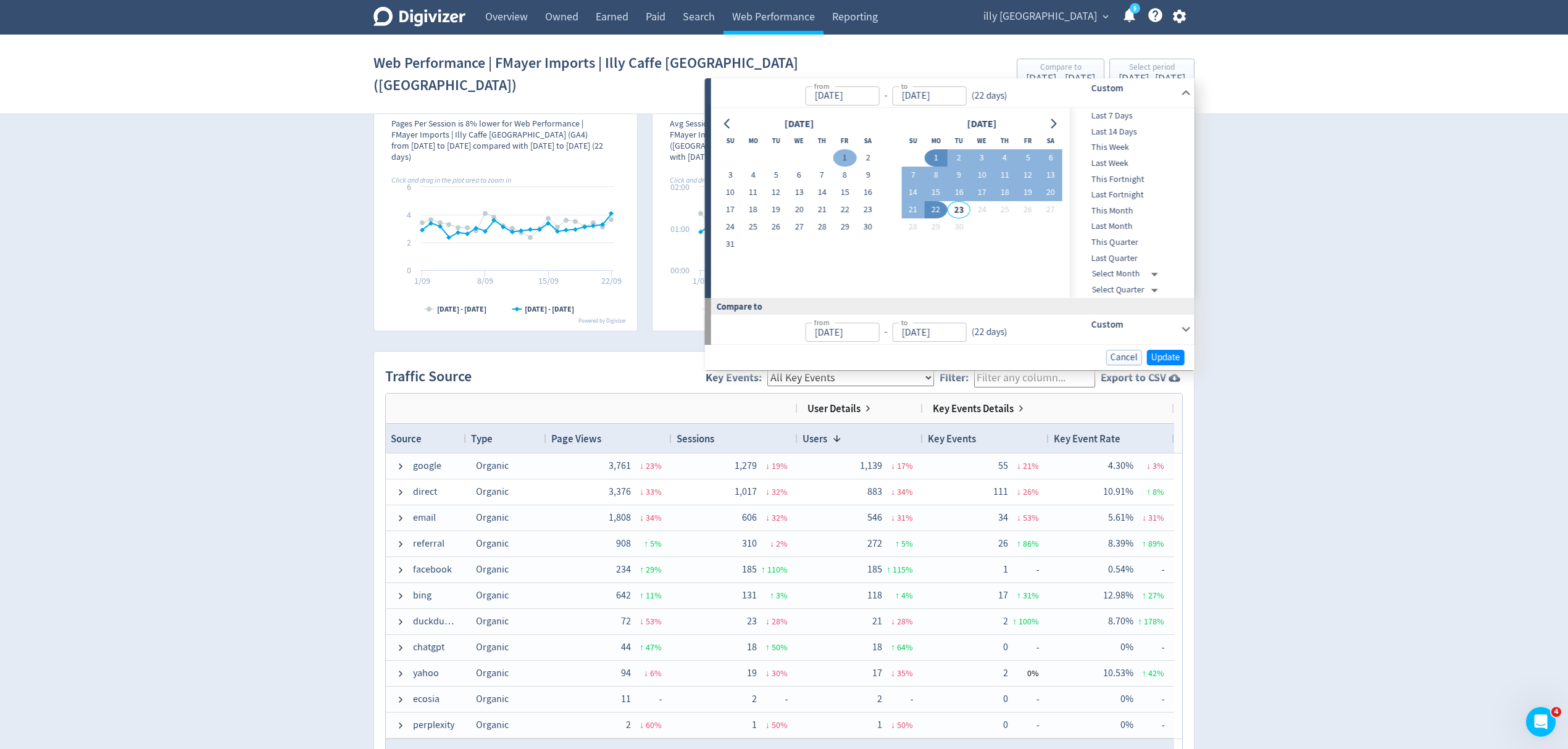
click at [842, 155] on button "1" at bounding box center [844, 158] width 23 height 17
type input "[DATE]"
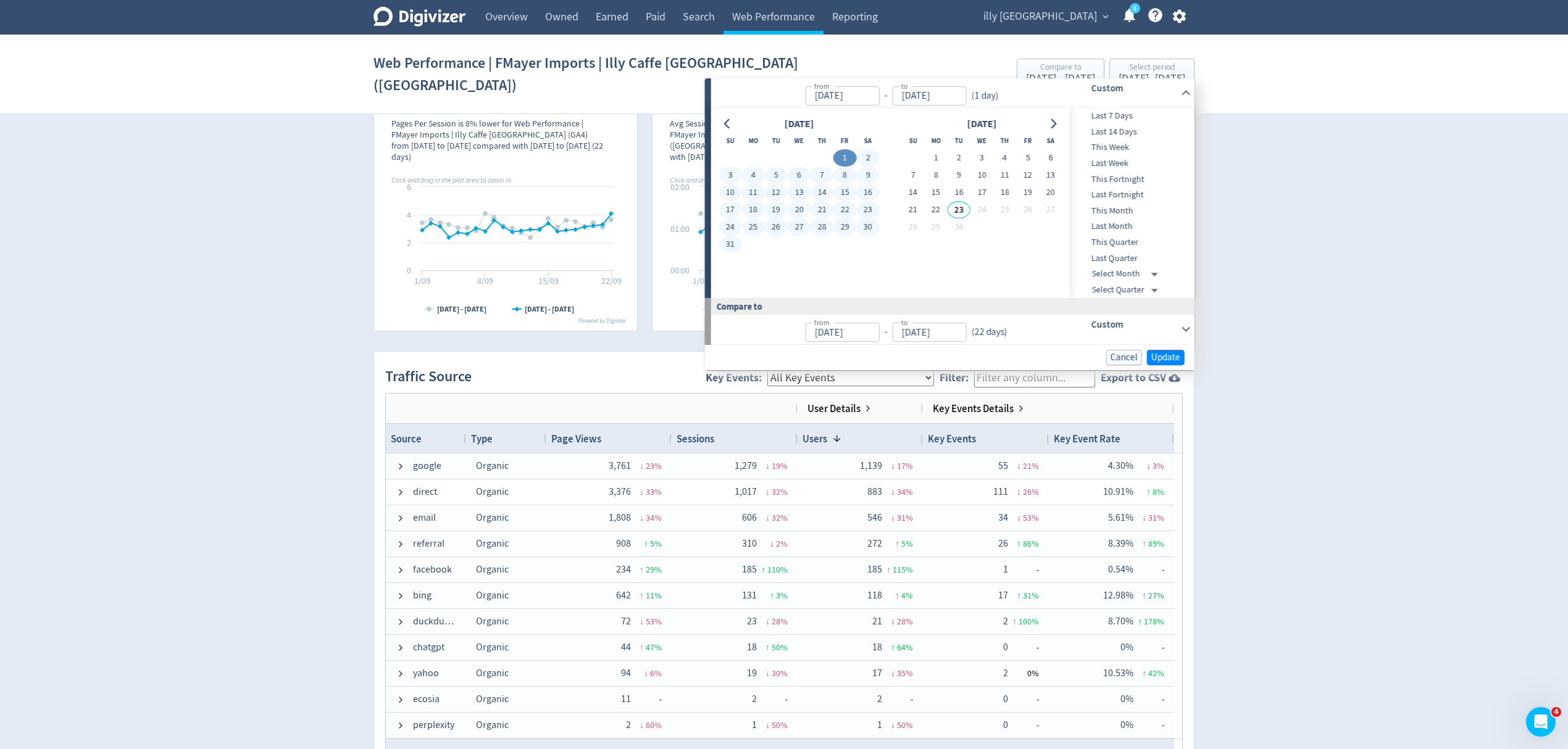
click at [732, 243] on button "31" at bounding box center [730, 244] width 23 height 17
type input "[DATE]"
click at [1166, 356] on span "Update" at bounding box center [1166, 357] width 29 height 9
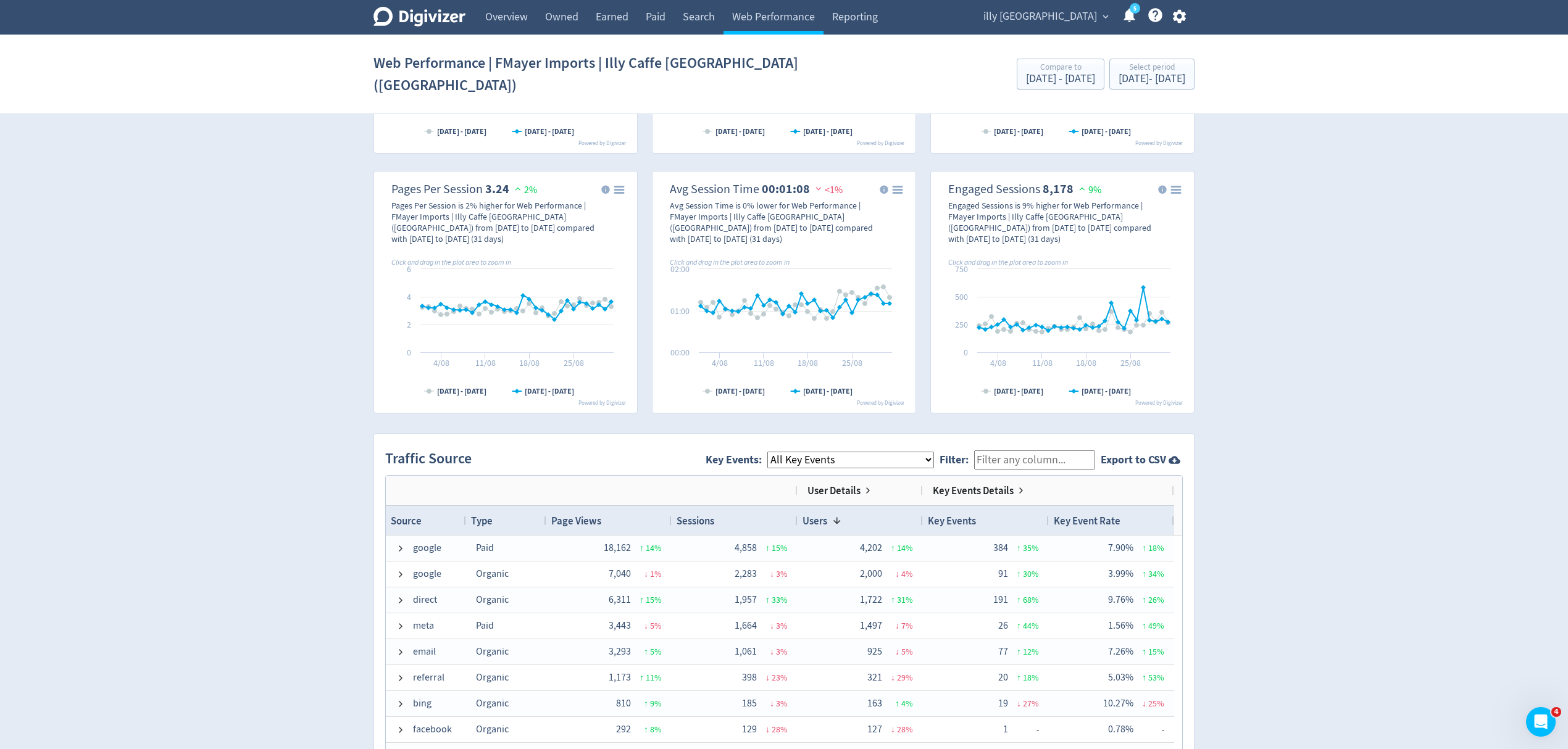
scroll to position [0, 0]
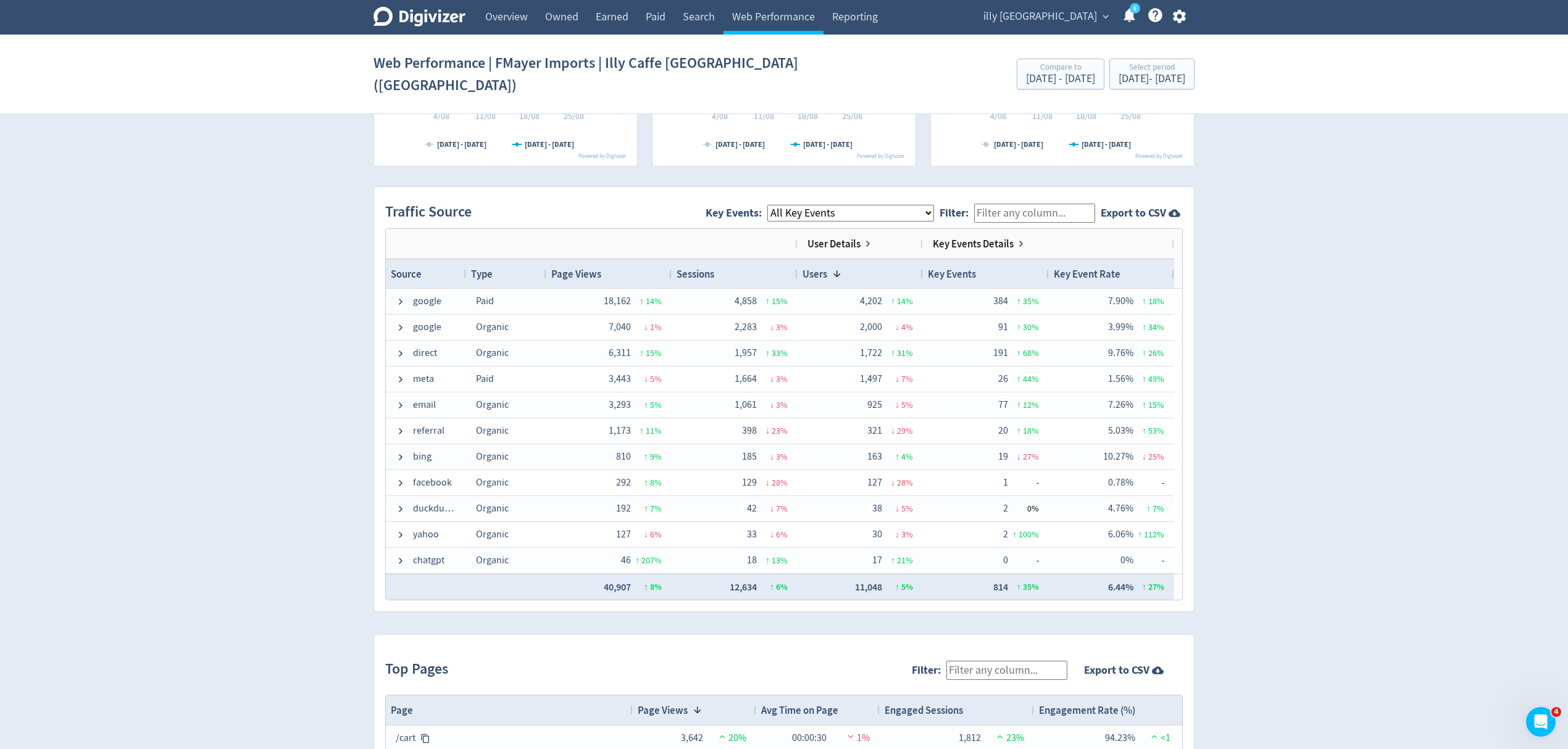
click at [1081, 10] on span "illy [GEOGRAPHIC_DATA]" at bounding box center [1040, 16] width 113 height 19
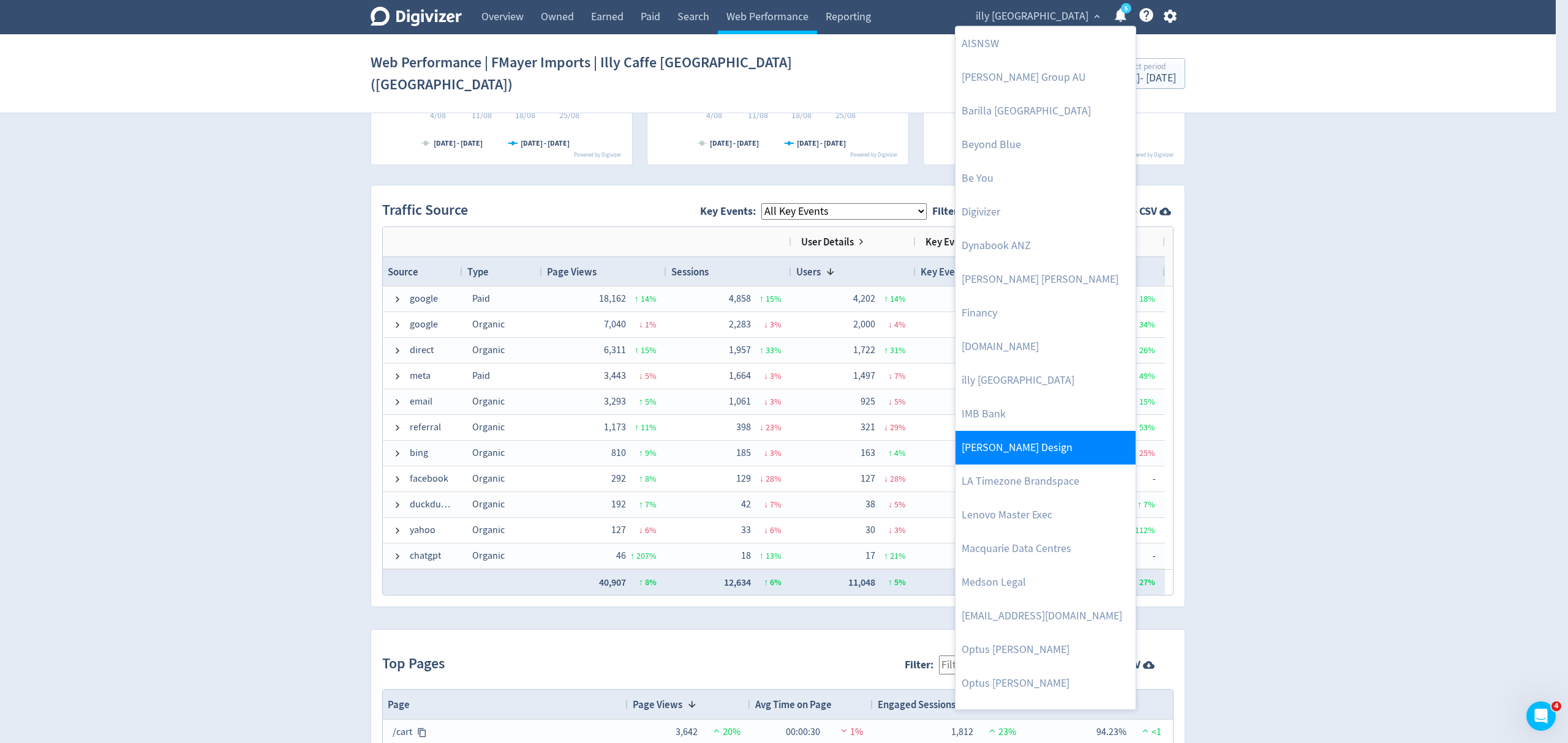
click at [1039, 446] on link "[PERSON_NAME] Design" at bounding box center [1045, 447] width 180 height 34
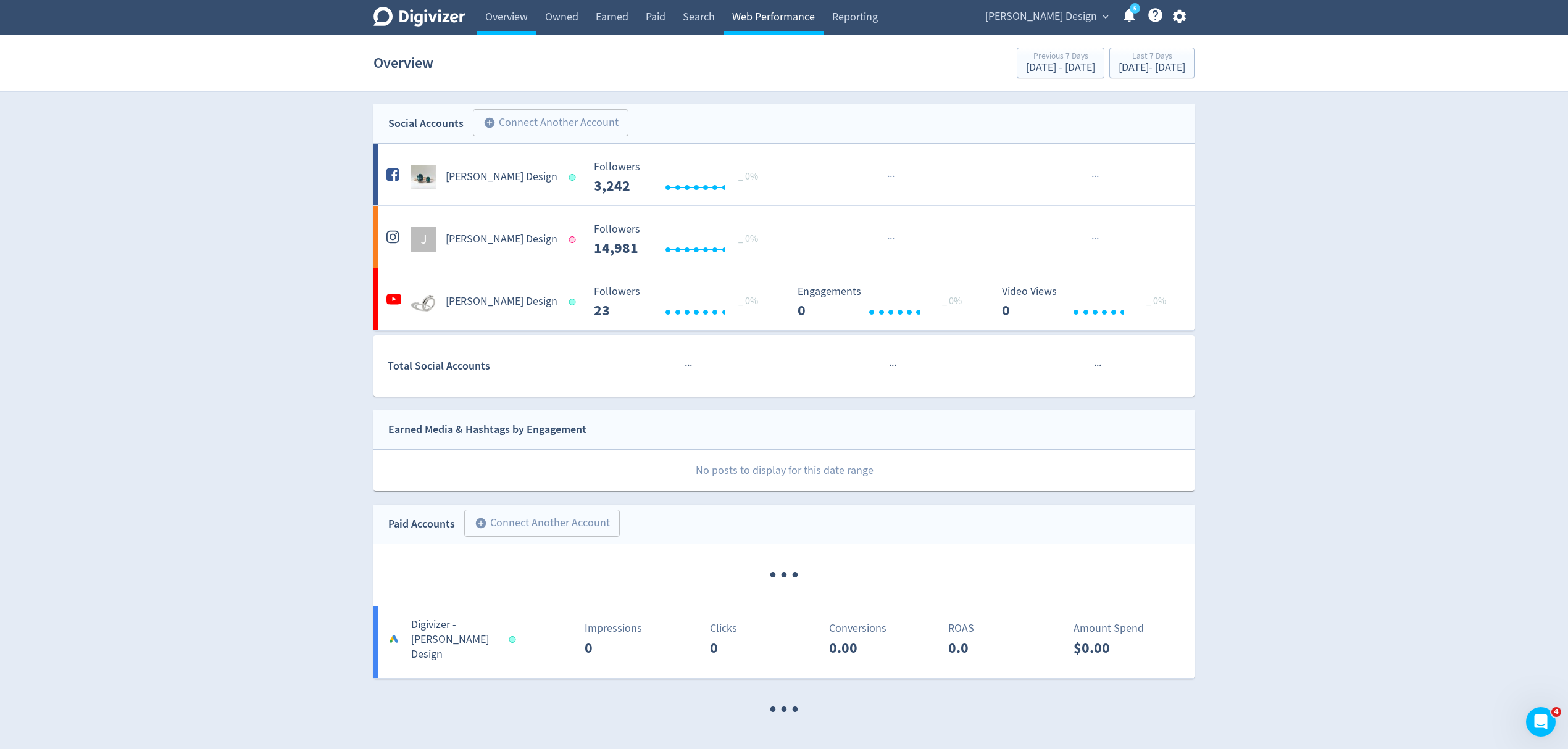
click at [749, 15] on link "Web Performance" at bounding box center [773, 17] width 100 height 35
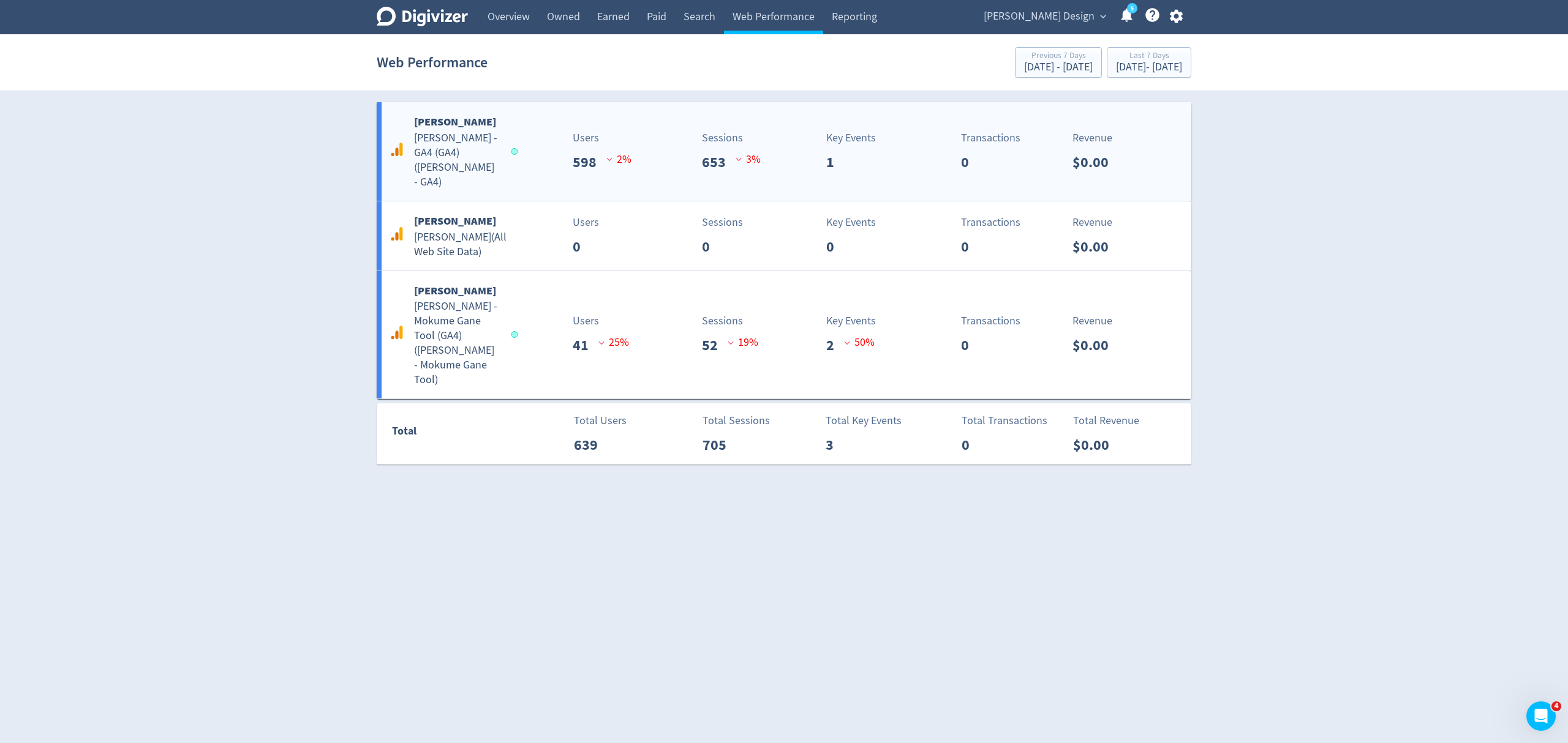
click at [528, 175] on div "[PERSON_NAME] - GA4 (GA4) ( [PERSON_NAME] - GA4 ) Users 598 2 % Sessions 653 3 …" at bounding box center [784, 152] width 815 height 99
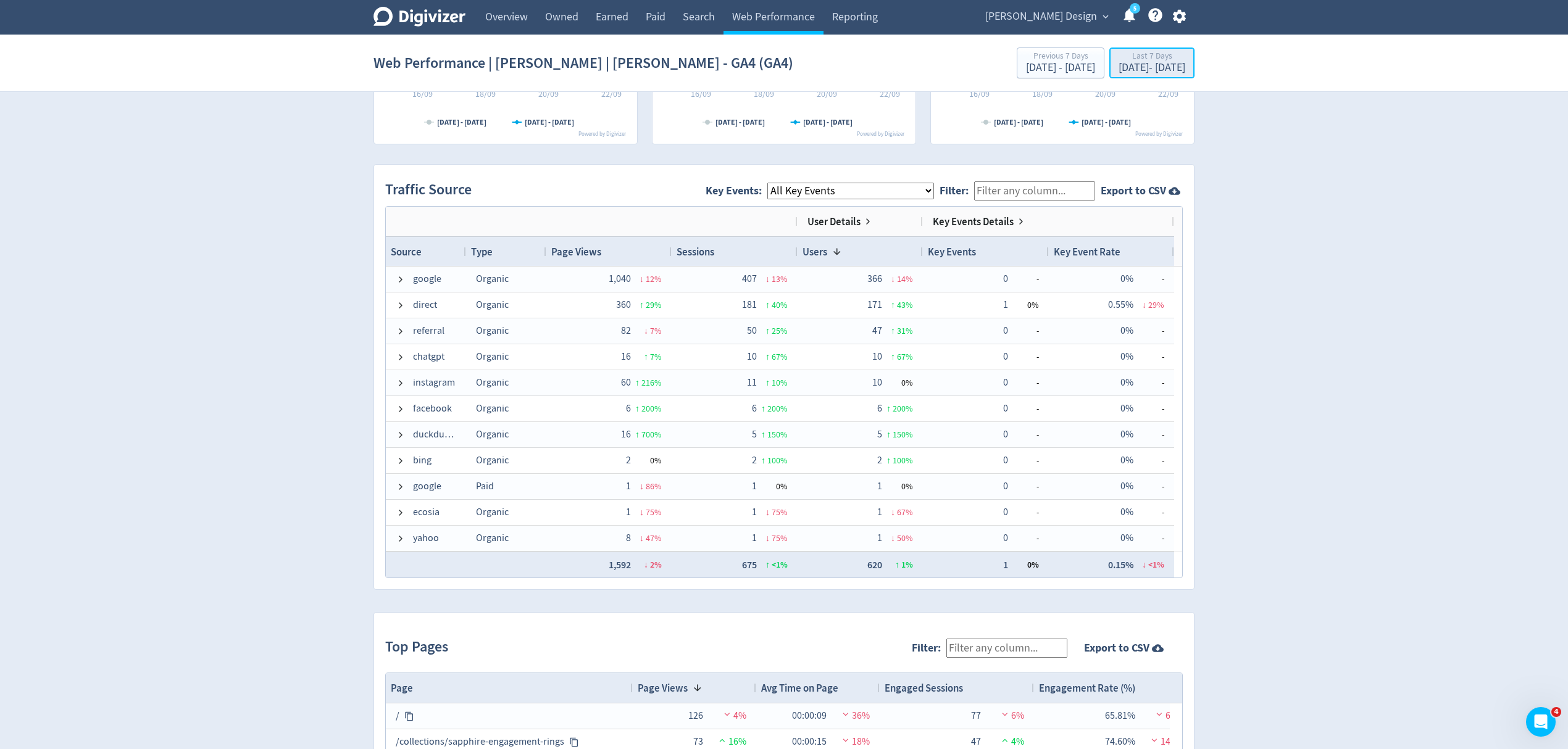
click at [1119, 70] on div "[DATE] - [DATE]" at bounding box center [1152, 68] width 67 height 11
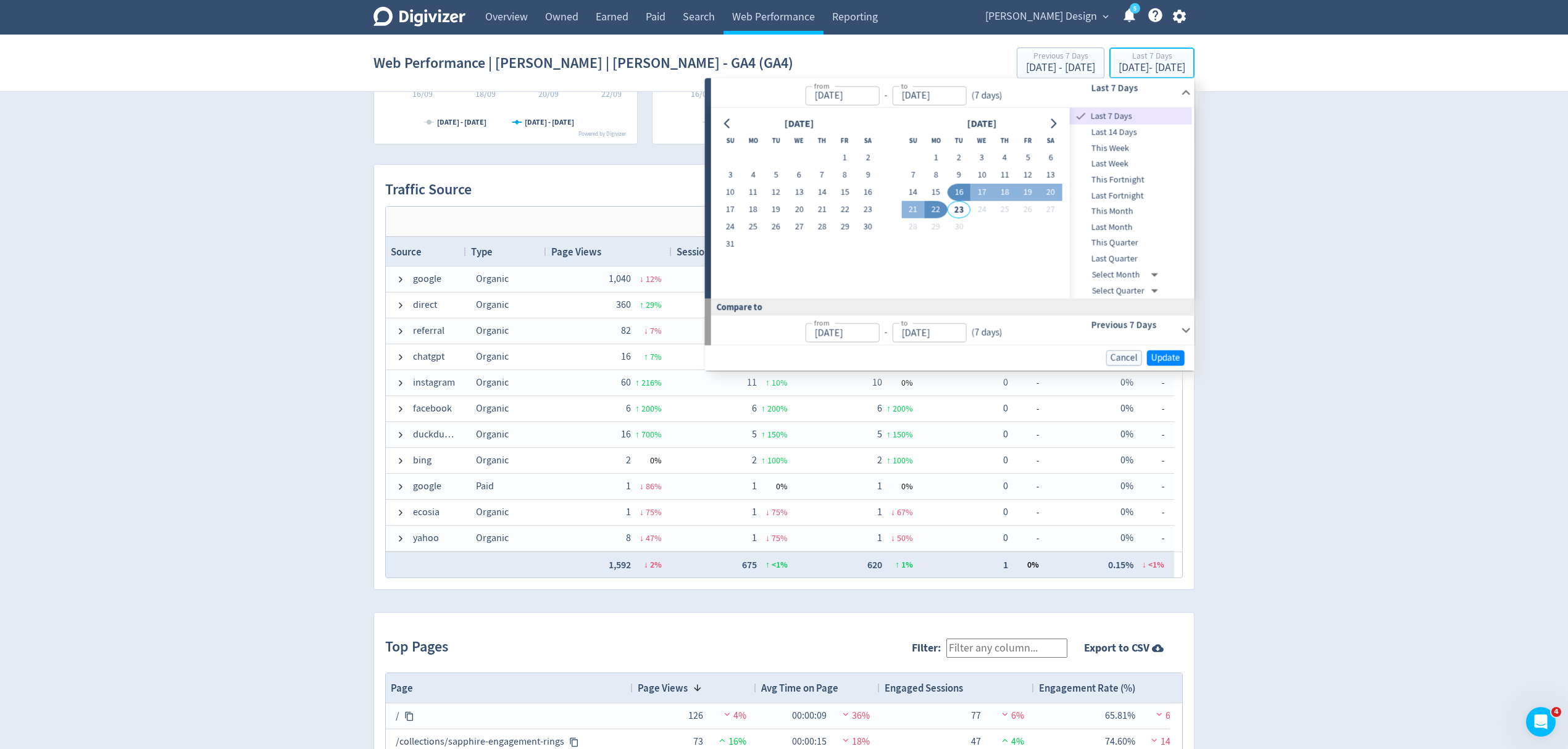
type input "[DATE]"
drag, startPoint x: 939, startPoint y: 156, endPoint x: 934, endPoint y: 196, distance: 40.3
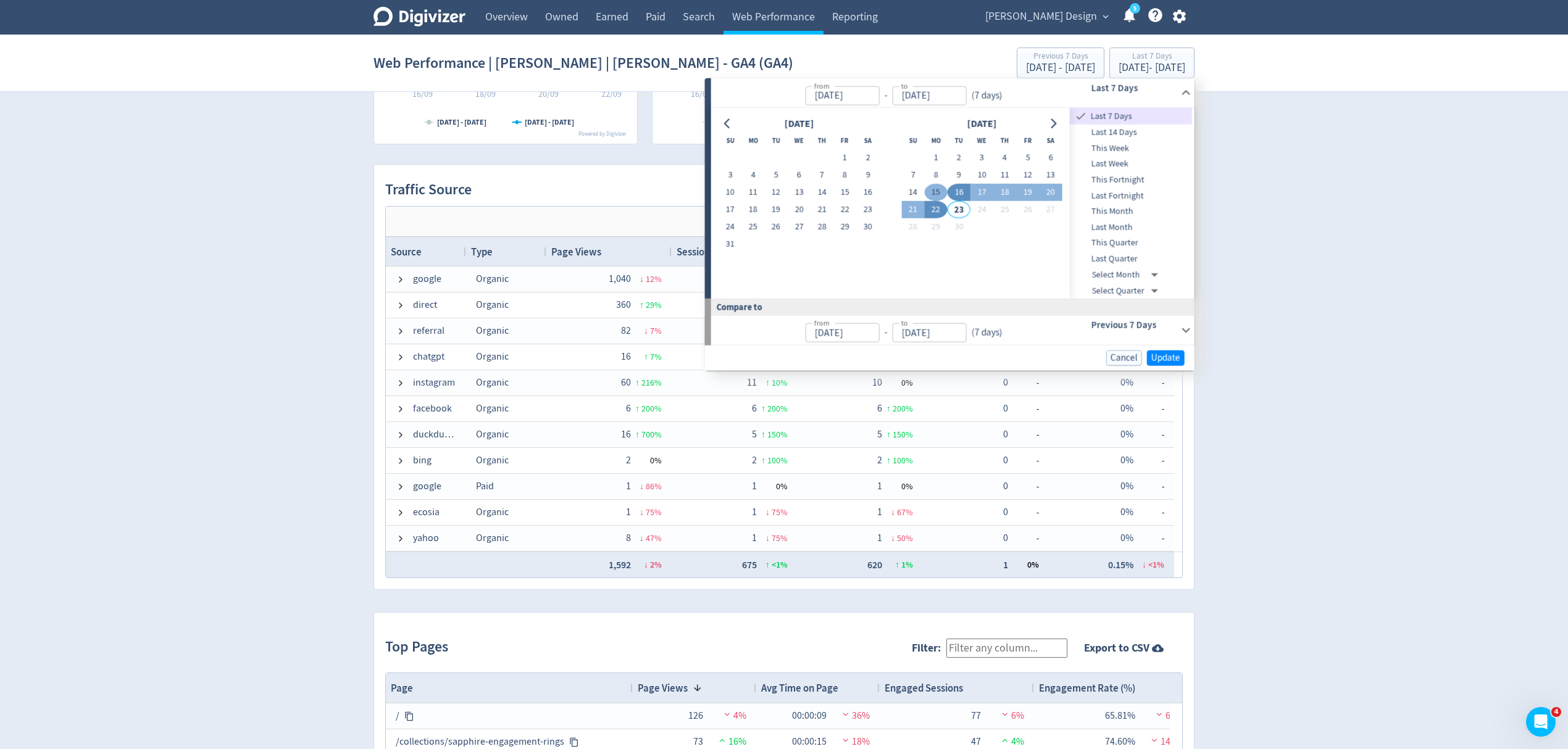
click at [939, 156] on button "1" at bounding box center [936, 158] width 23 height 17
type input "[DATE]"
click at [932, 210] on button "22" at bounding box center [936, 209] width 23 height 17
type input "[DATE]"
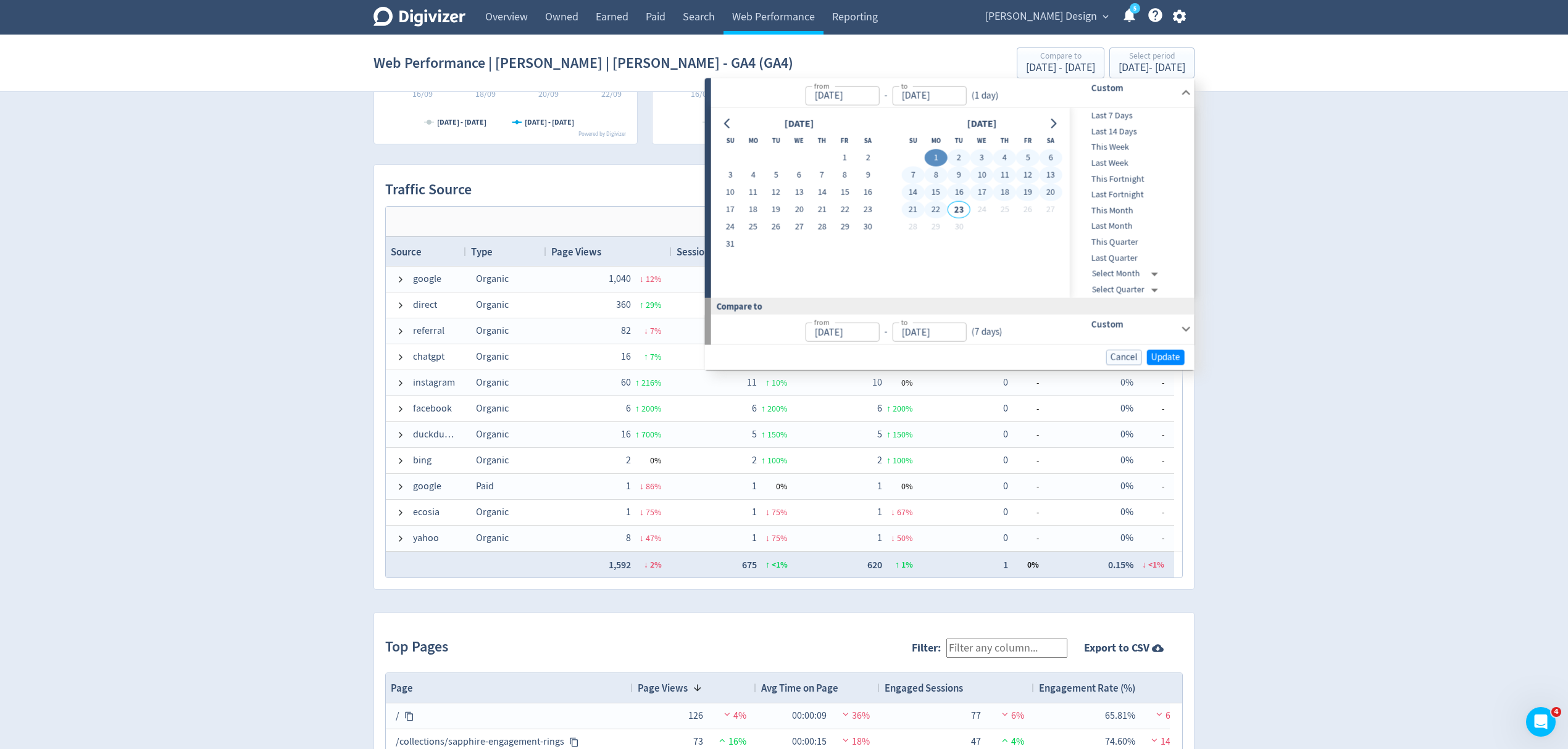
type input "[DATE]"
click at [1149, 354] on button "Update" at bounding box center [1166, 357] width 38 height 15
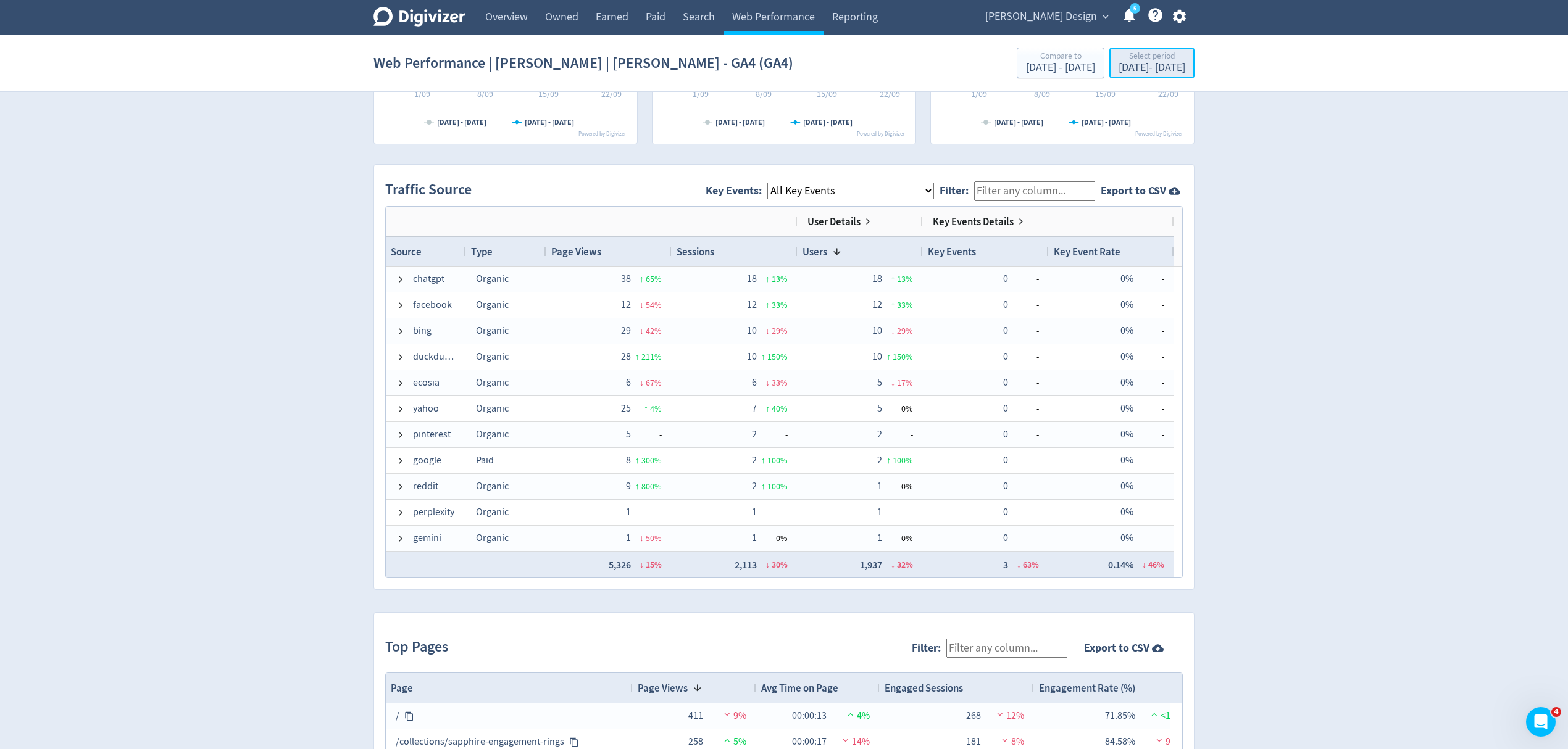
click at [1154, 62] on div "Select period [DATE] - [DATE]" at bounding box center [1152, 64] width 78 height 25
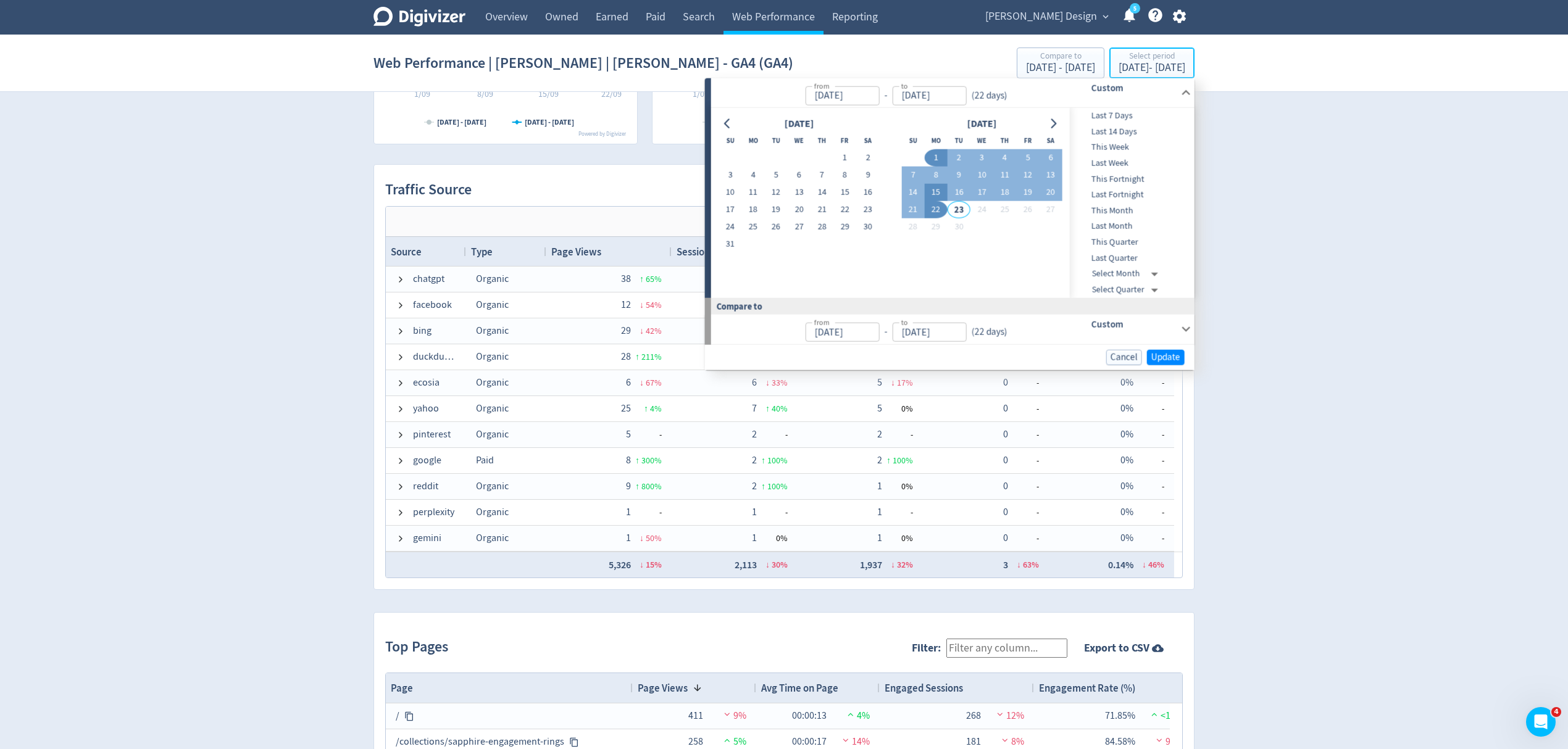
type input "[DATE]"
click at [852, 158] on button "1" at bounding box center [844, 158] width 23 height 17
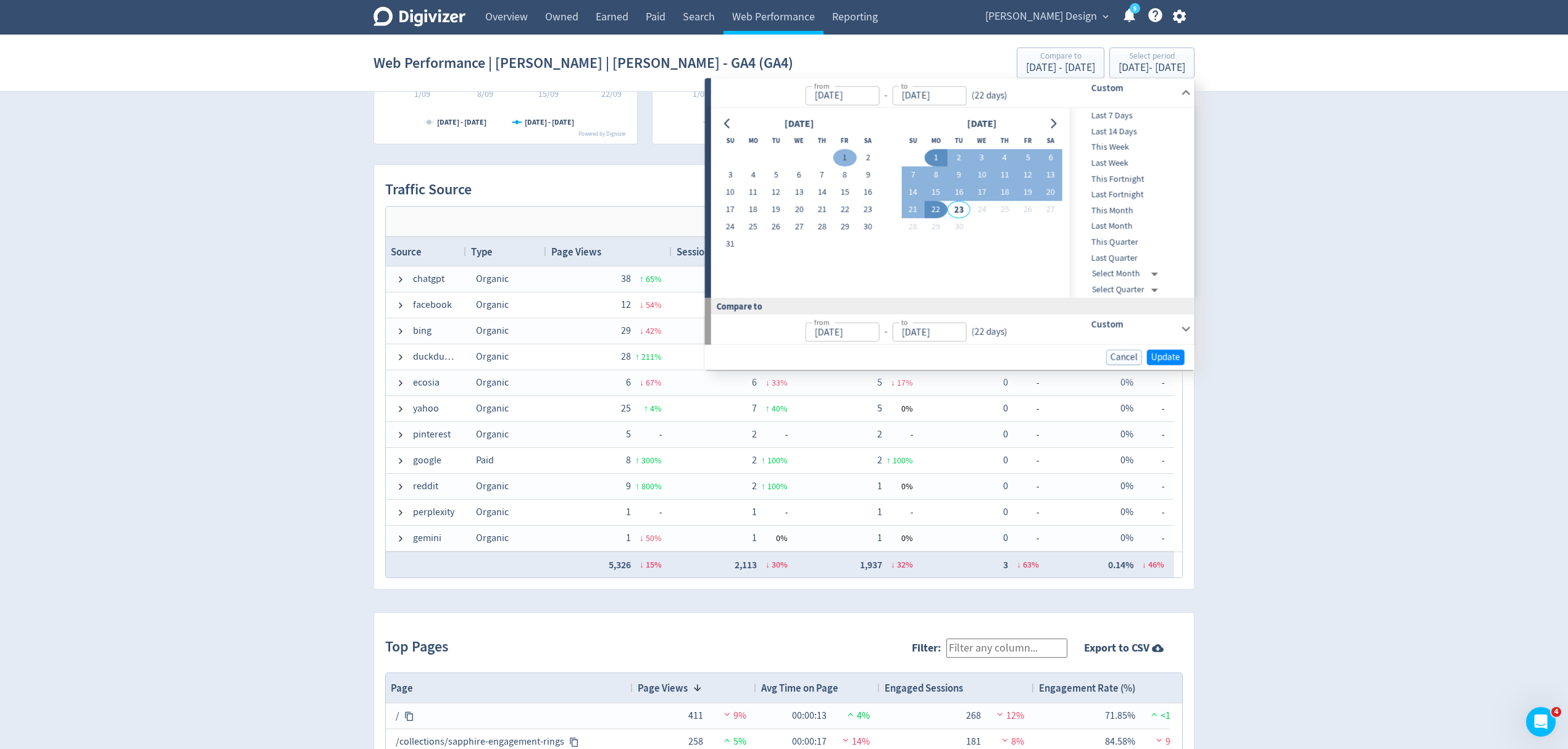
type input "[DATE]"
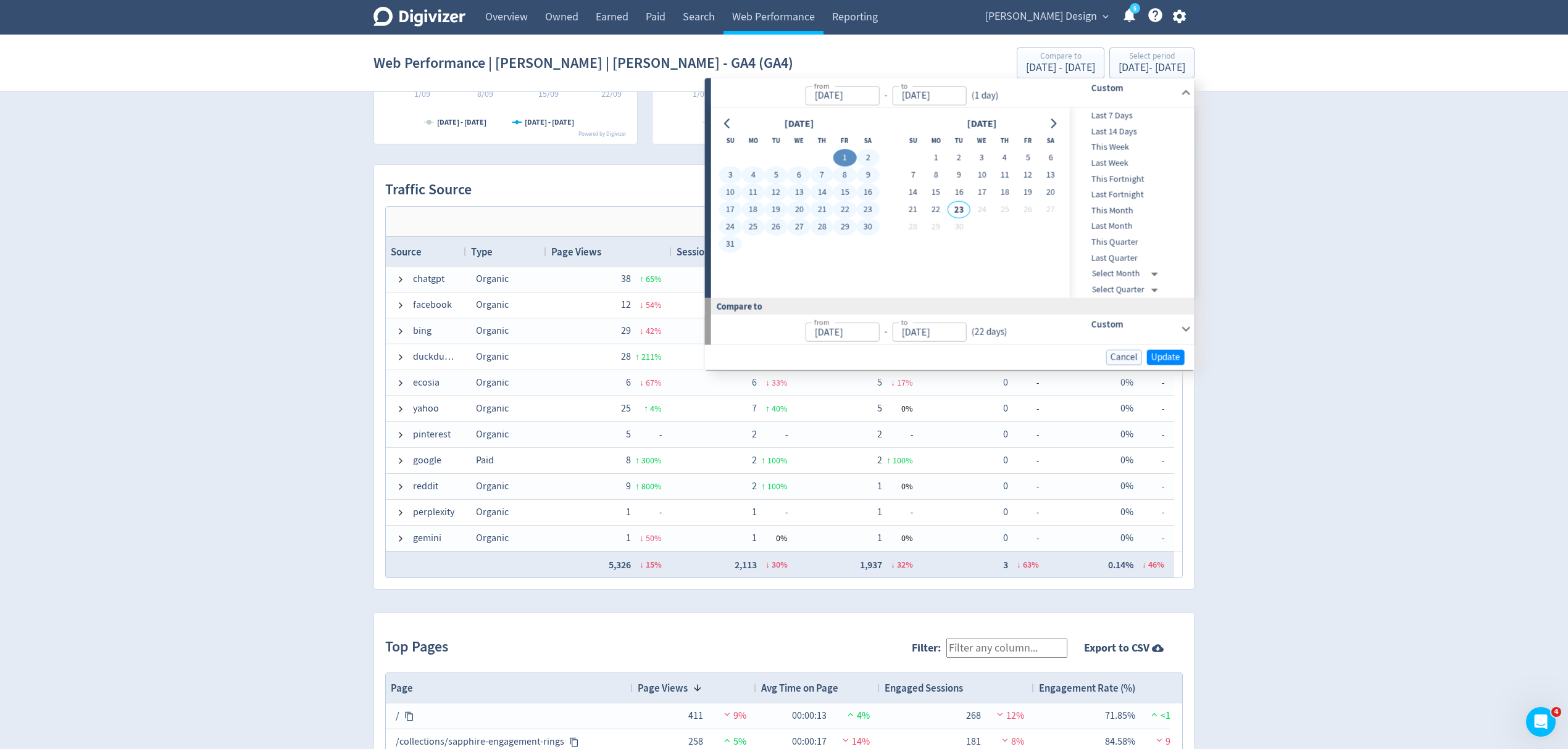
click at [728, 247] on button "31" at bounding box center [730, 244] width 23 height 17
type input "[DATE]"
click at [1173, 359] on span "Update" at bounding box center [1166, 356] width 29 height 9
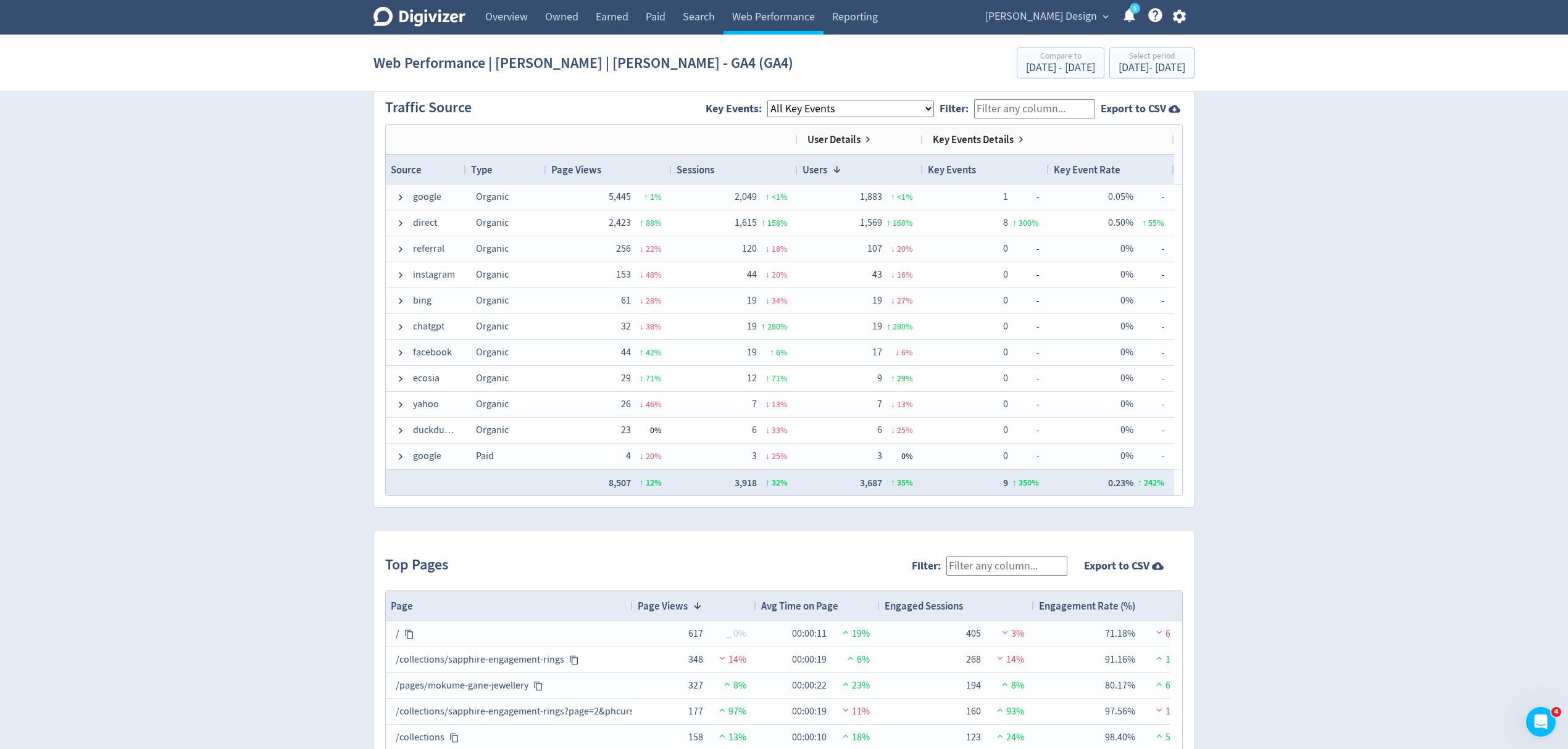
click at [1059, 21] on span "[PERSON_NAME] Design" at bounding box center [1041, 16] width 112 height 19
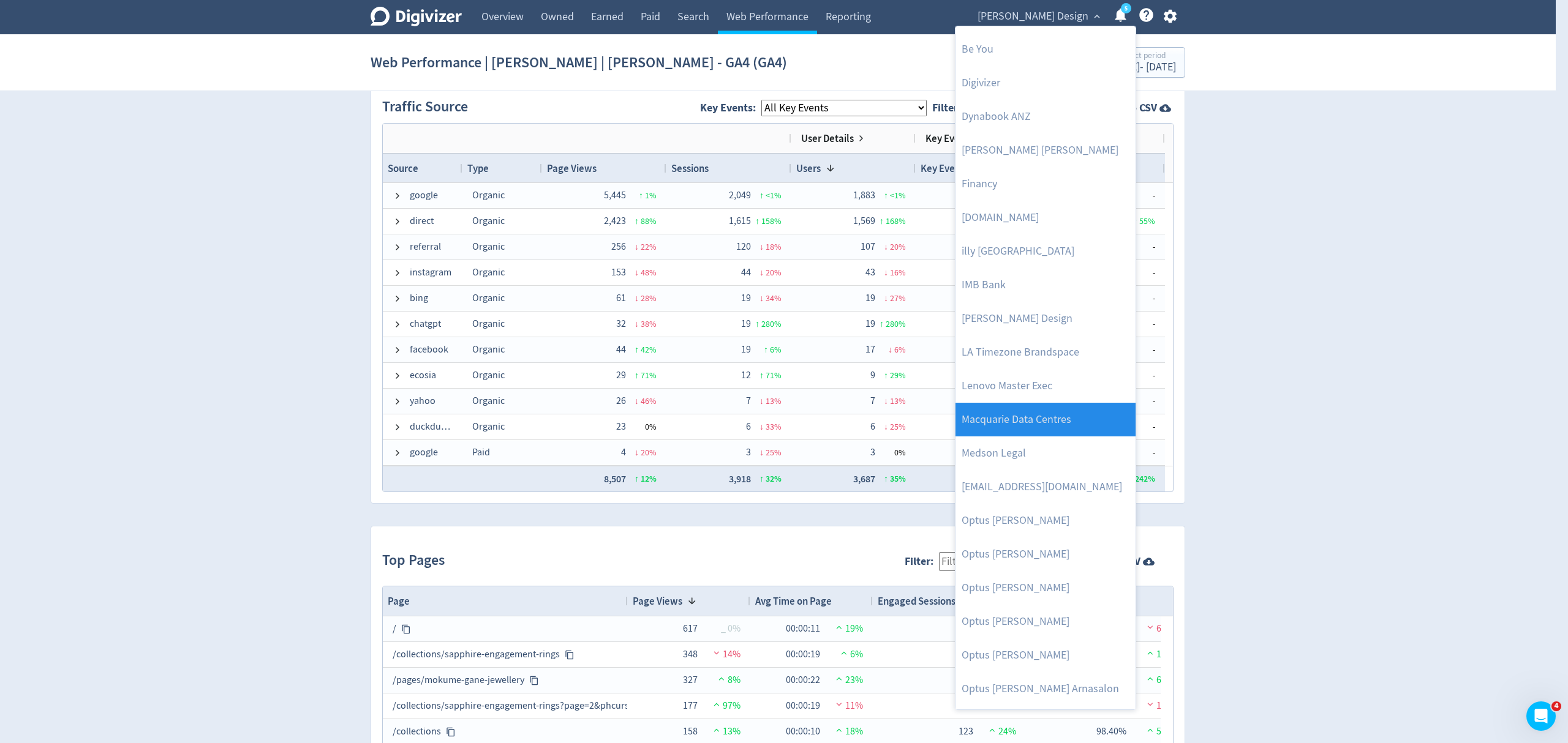
click at [1047, 408] on link "Macquarie Data Centres" at bounding box center [1045, 420] width 180 height 34
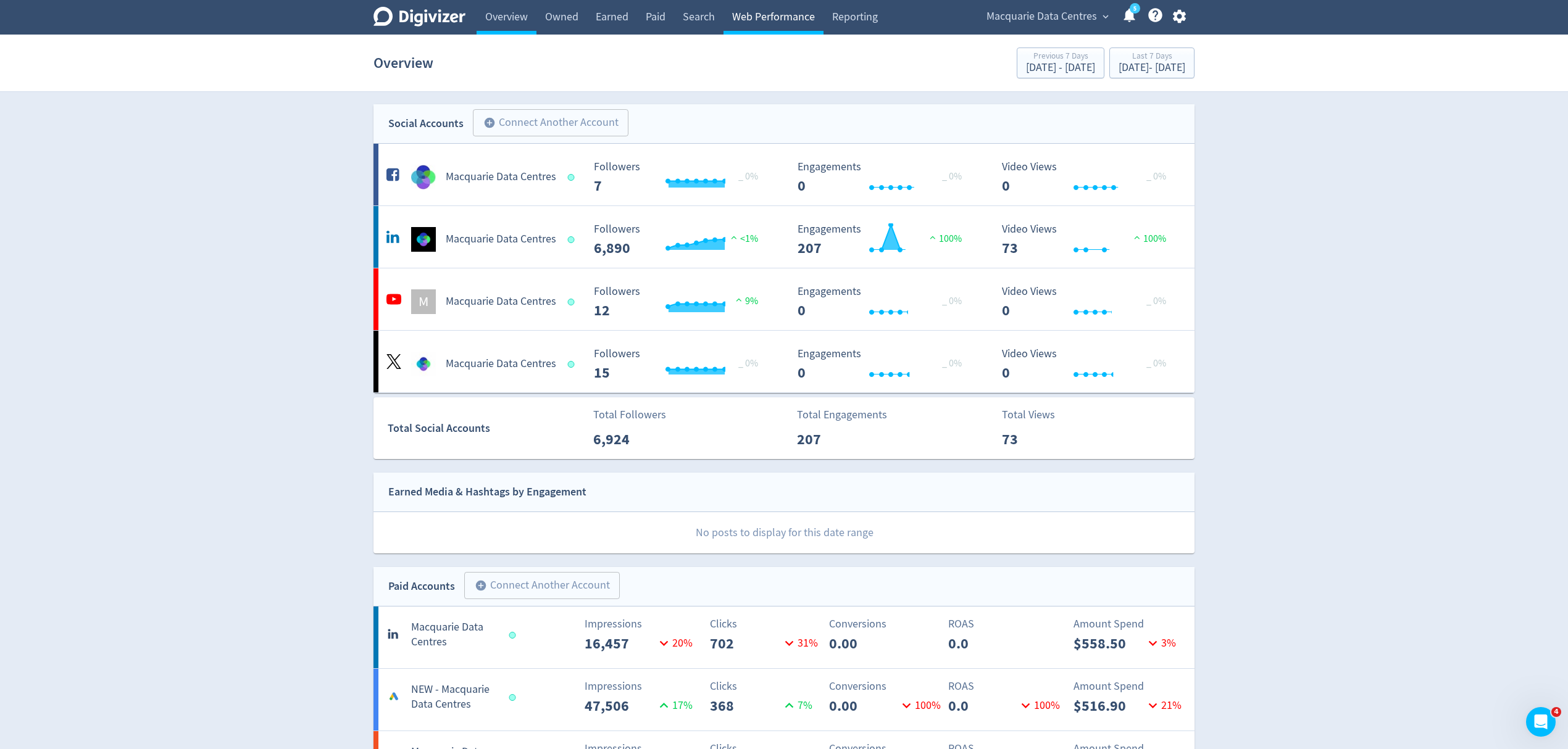
click at [756, 15] on link "Web Performance" at bounding box center [773, 17] width 100 height 35
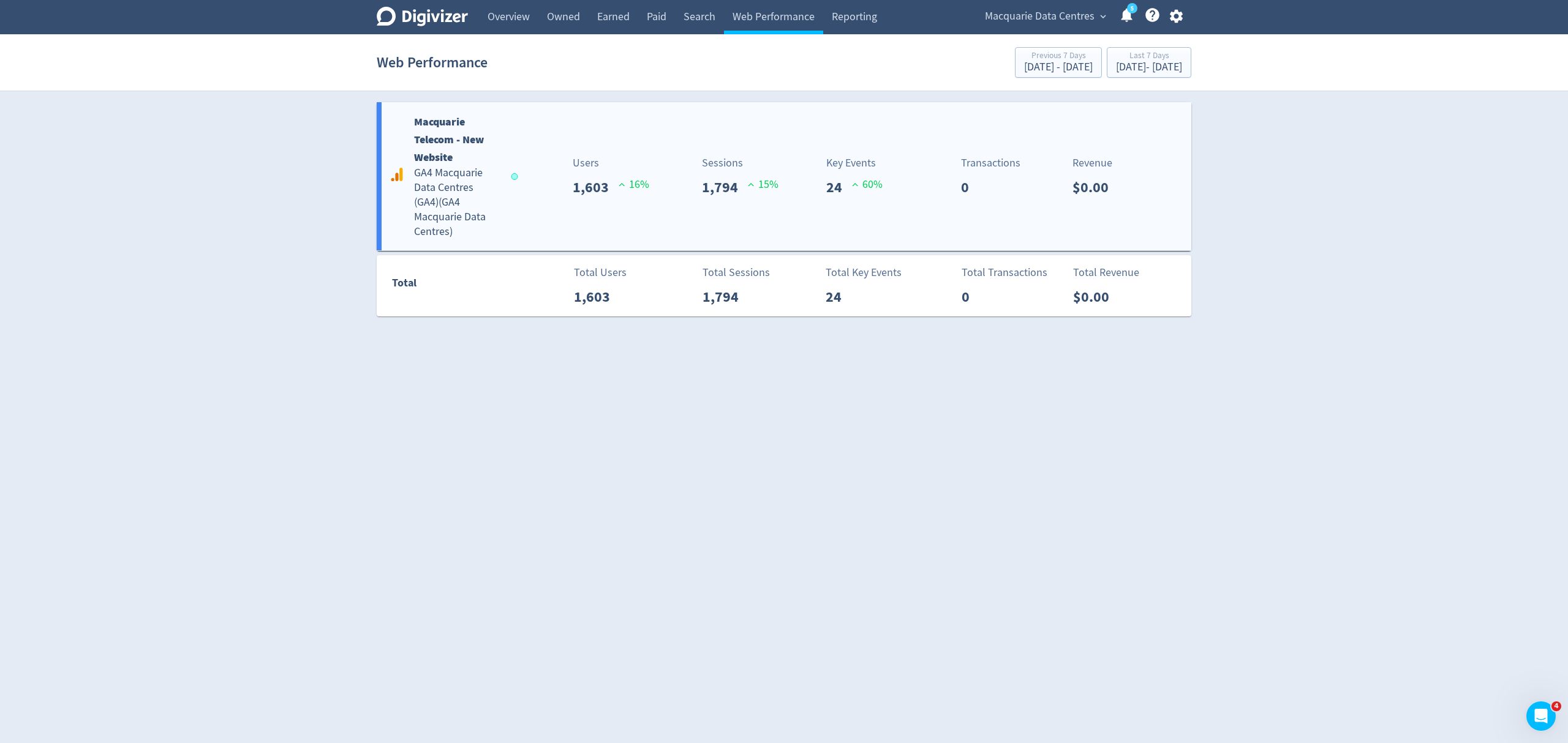
click at [562, 214] on div "Macquarie Telecom - New Website GA4 Macquarie Data Centres (GA4) ( GA4 Macquari…" at bounding box center [784, 176] width 815 height 148
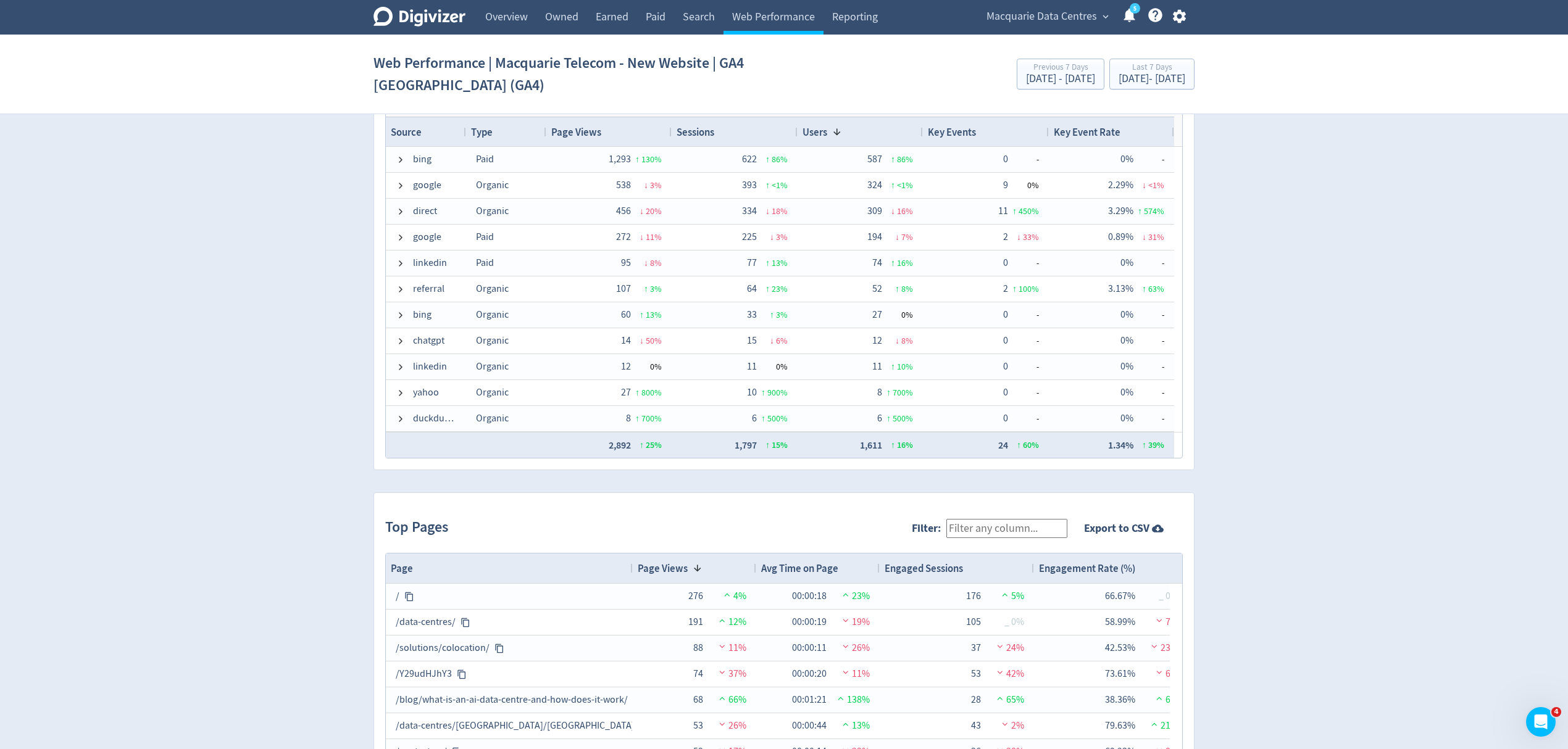
scroll to position [658, 0]
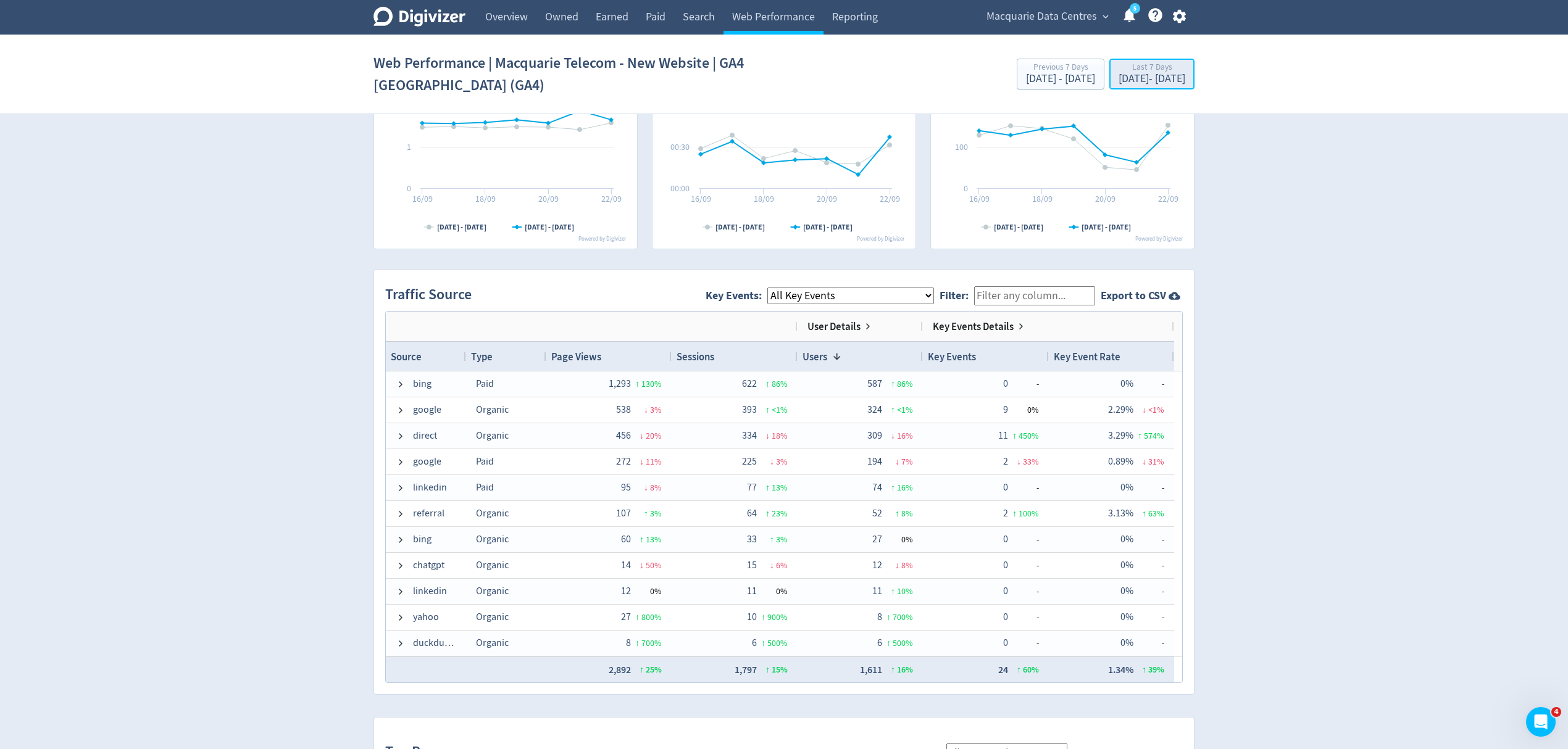
click at [1145, 82] on div "[DATE] - [DATE]" at bounding box center [1152, 79] width 67 height 11
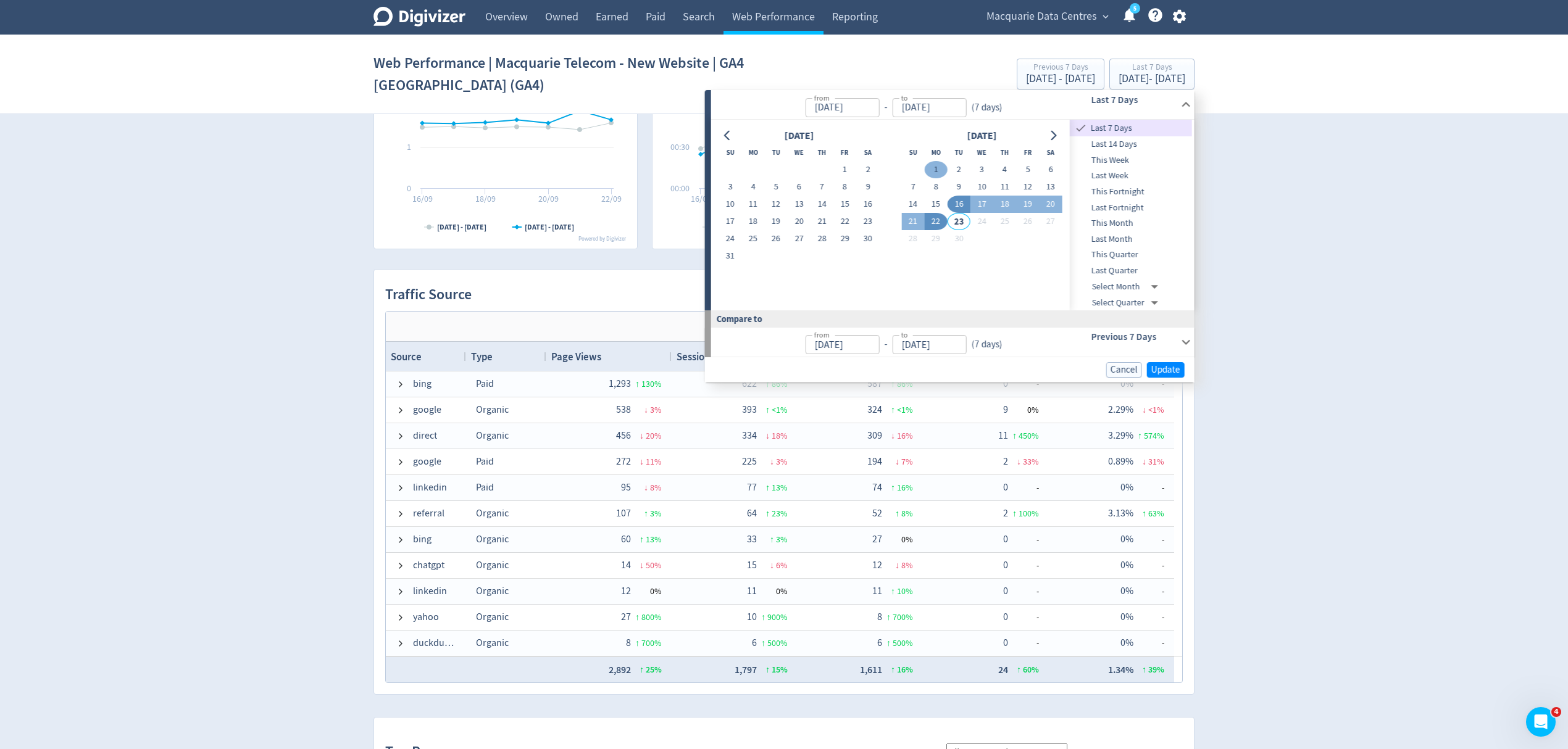
click at [939, 169] on button "1" at bounding box center [936, 170] width 23 height 17
type input "[DATE]"
click at [934, 225] on button "22" at bounding box center [936, 221] width 23 height 17
type input "[DATE]"
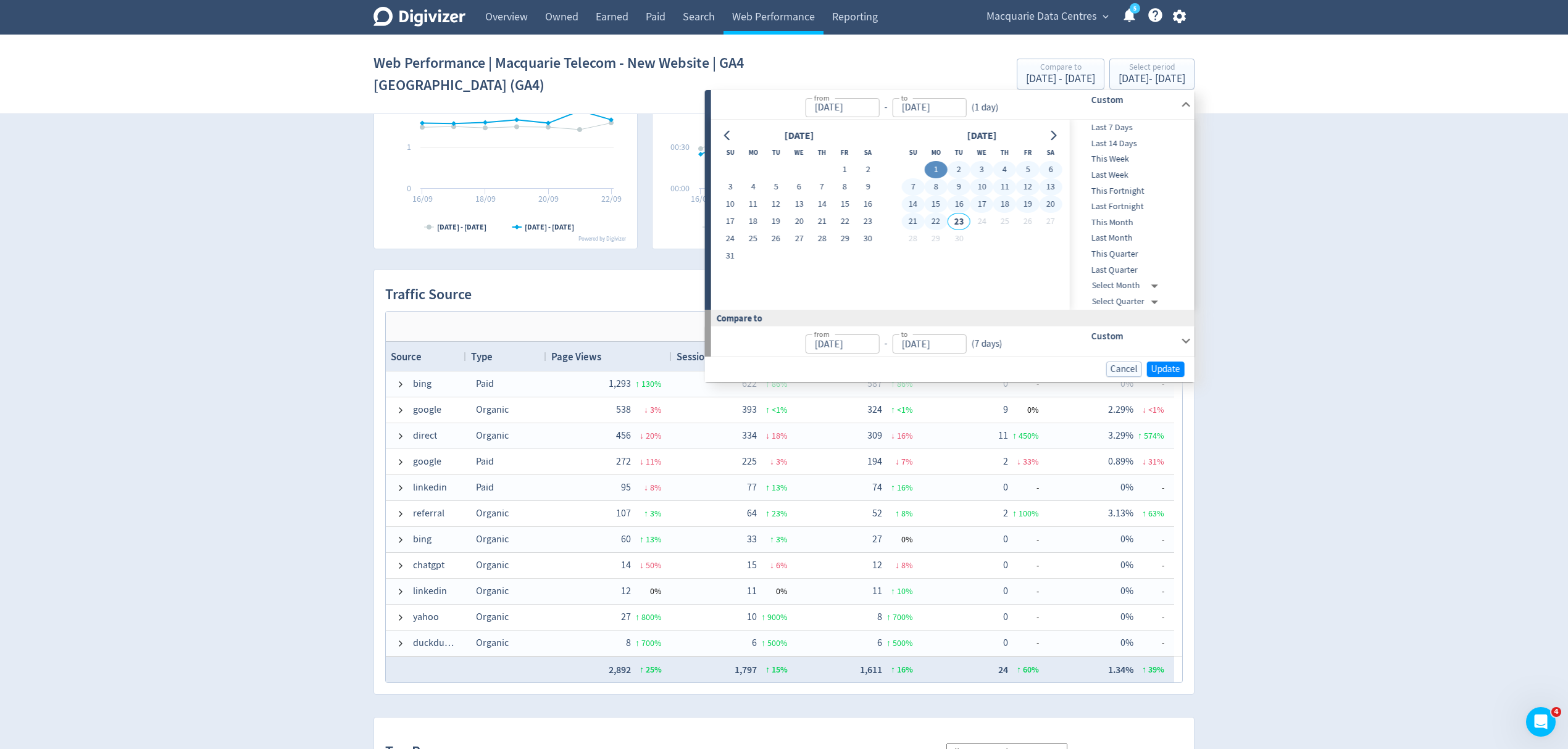
type input "[DATE]"
click at [1162, 369] on span "Update" at bounding box center [1166, 369] width 29 height 9
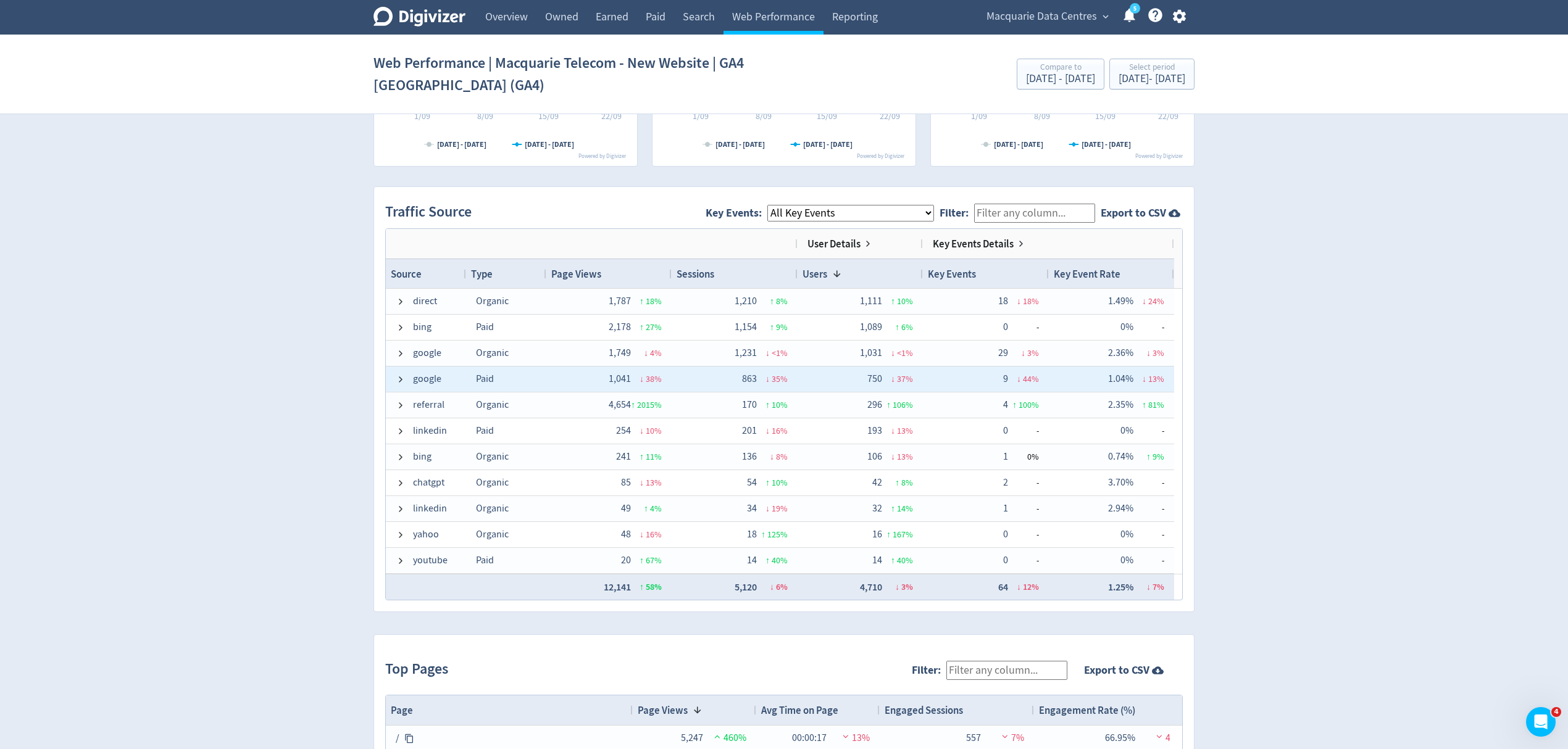
scroll to position [99, 0]
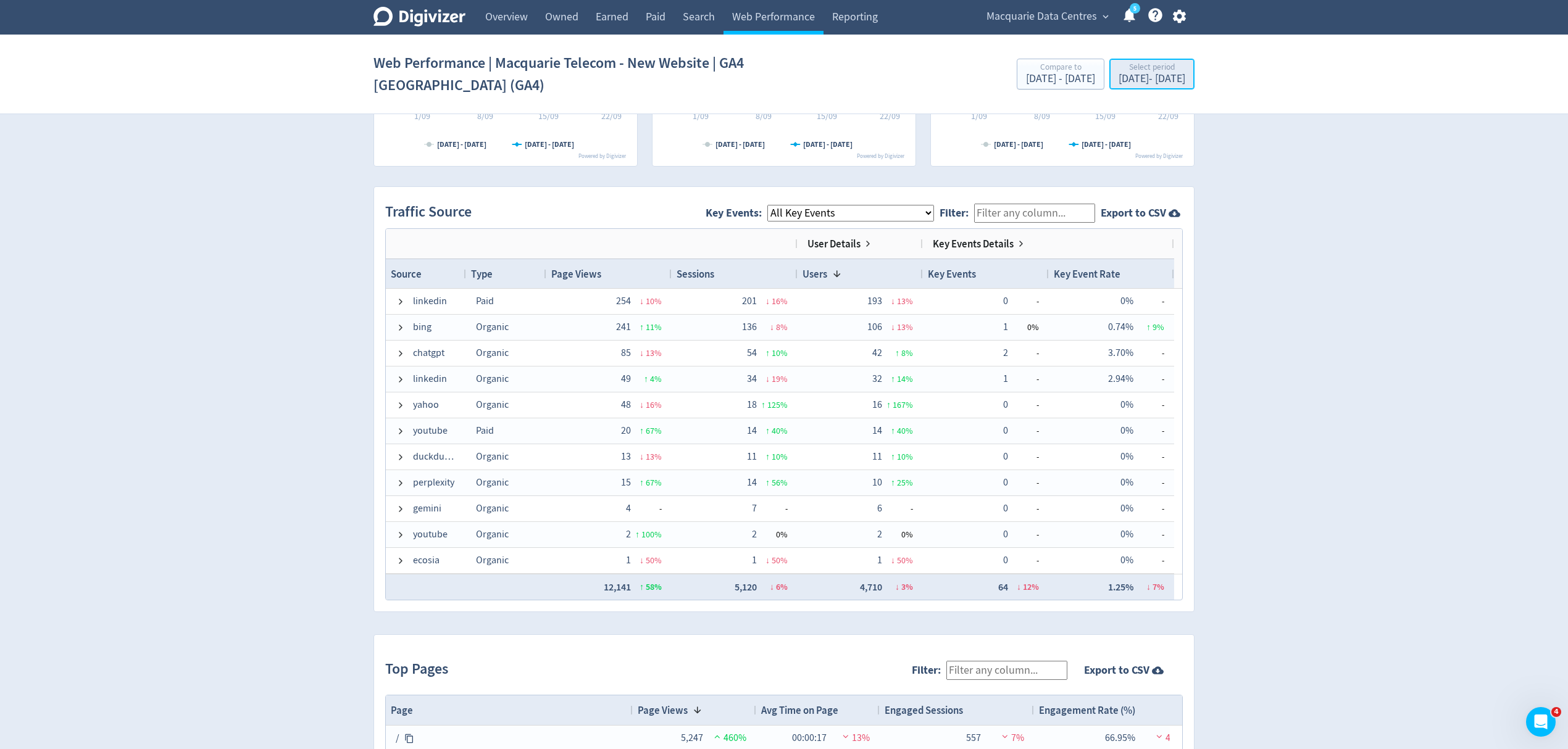
click at [1143, 86] on div "Select period [DATE] - [DATE]" at bounding box center [1152, 75] width 78 height 25
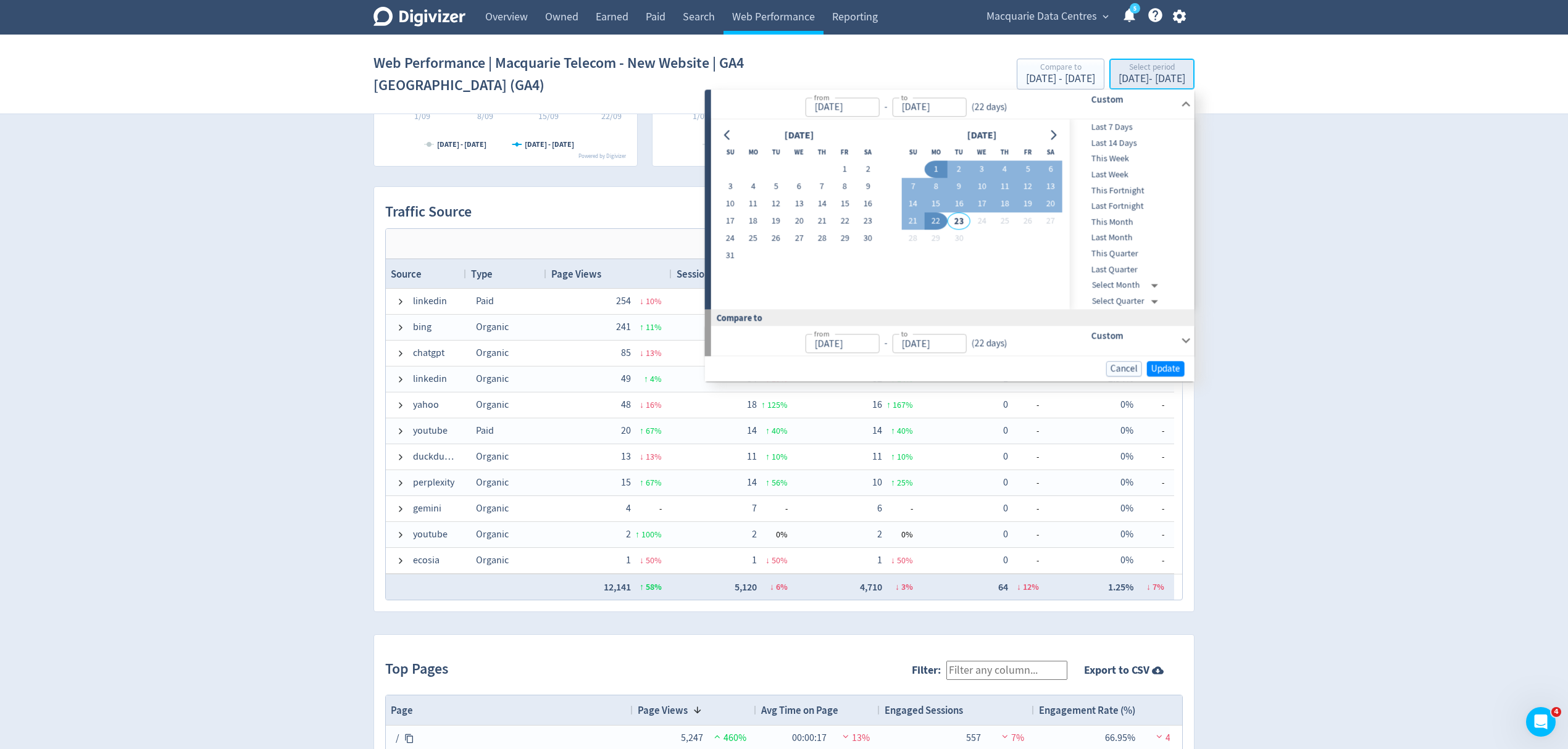
type input "[DATE]"
click at [853, 168] on button "1" at bounding box center [844, 170] width 23 height 17
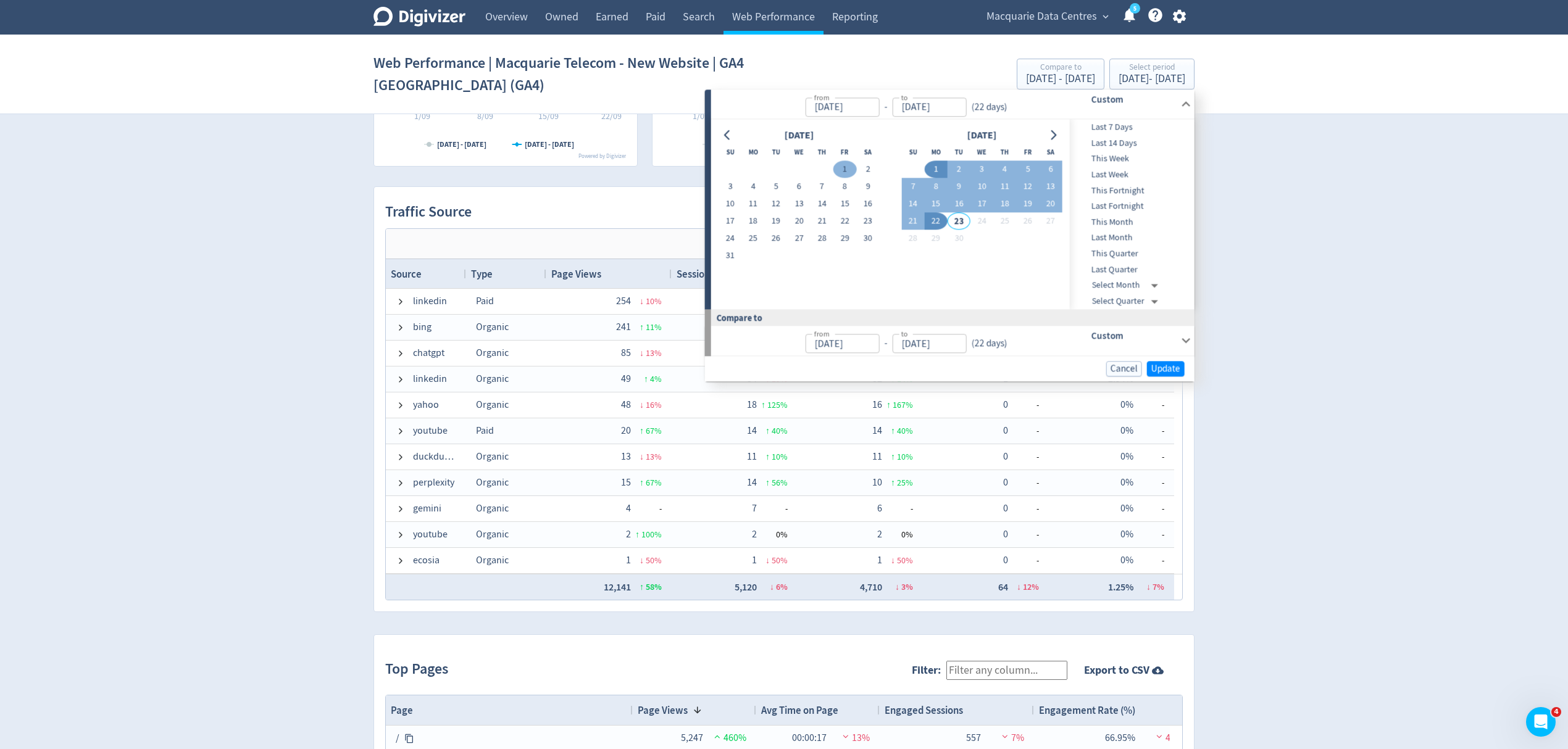
type input "[DATE]"
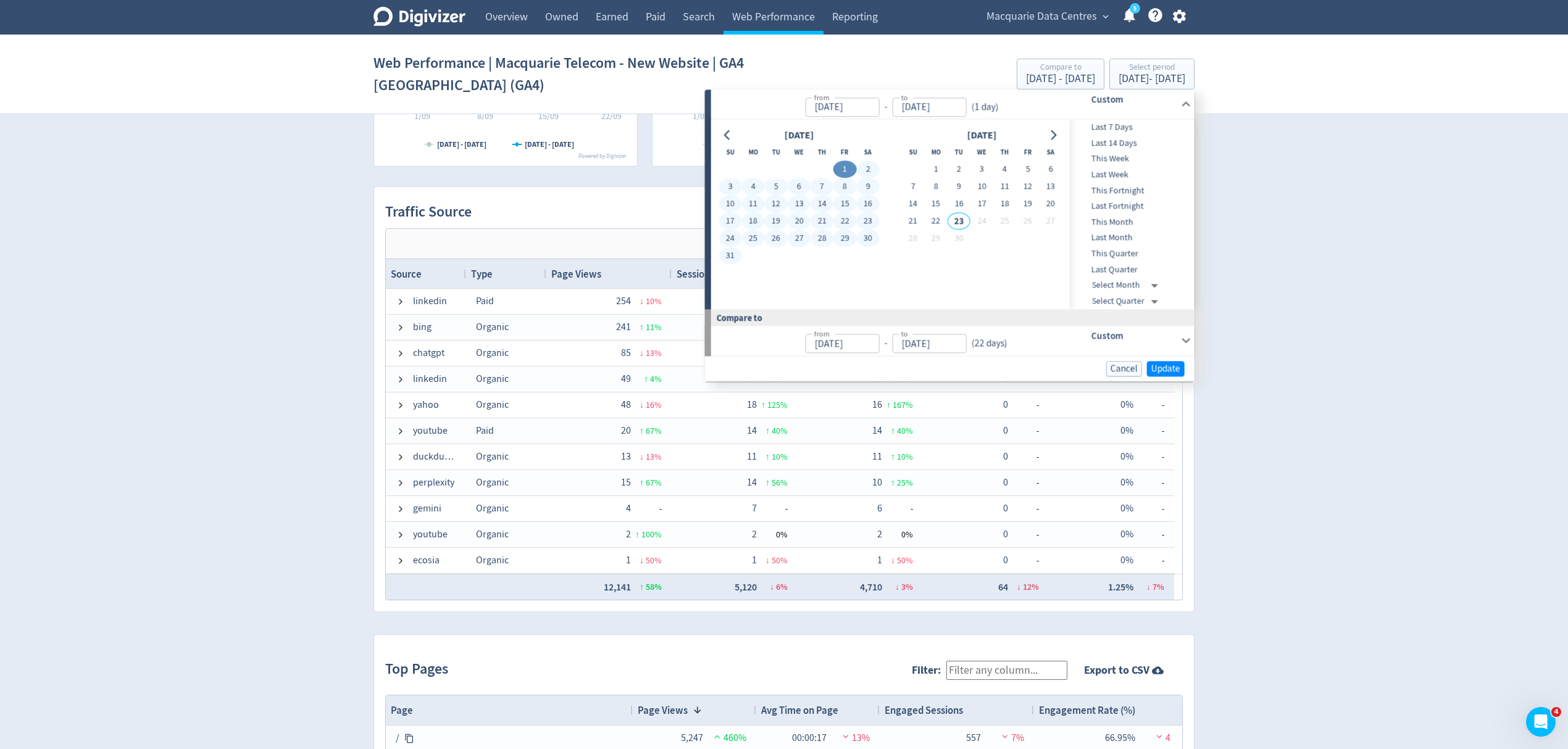
click at [737, 248] on button "31" at bounding box center [730, 256] width 23 height 17
type input "[DATE]"
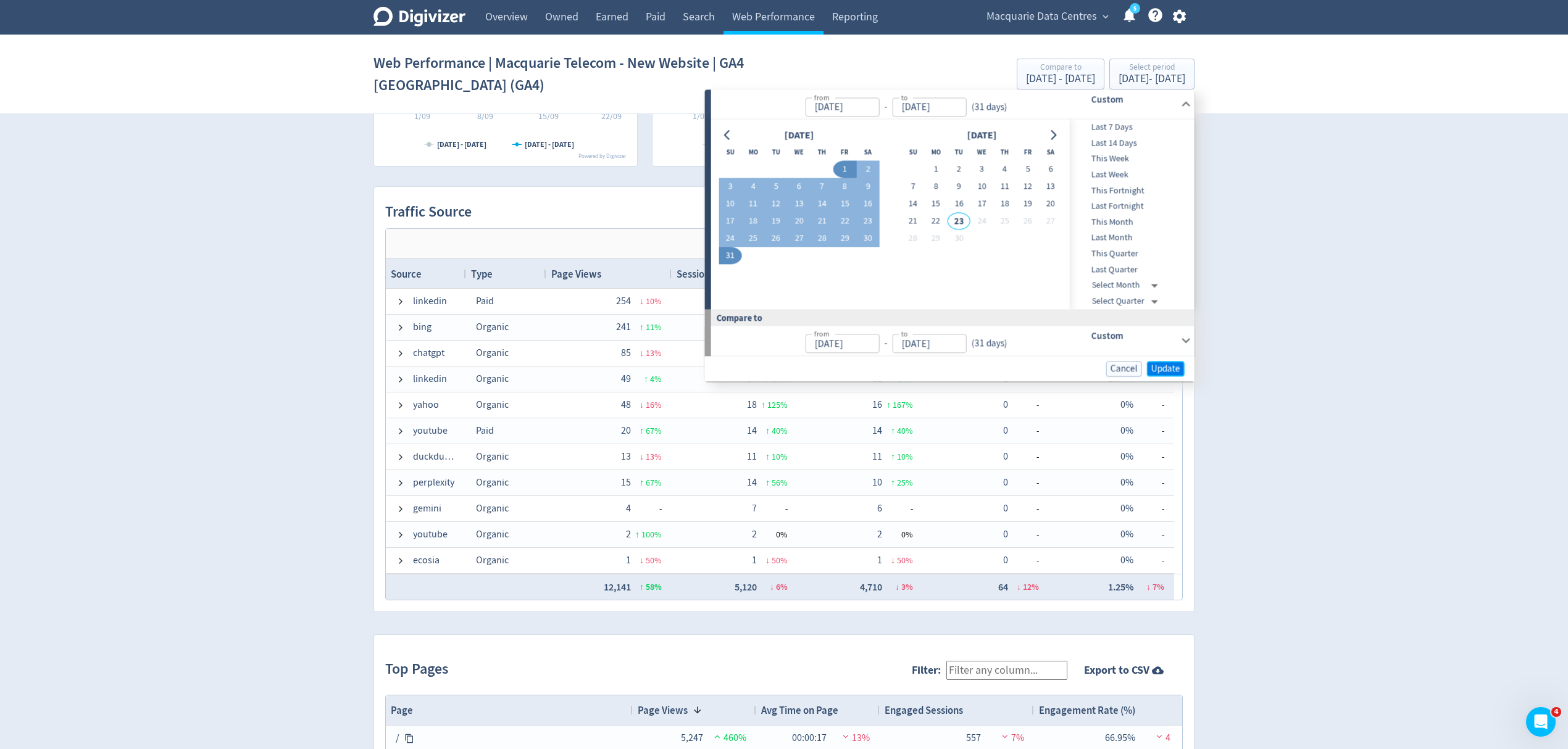
click at [1159, 361] on button "Update" at bounding box center [1166, 368] width 38 height 15
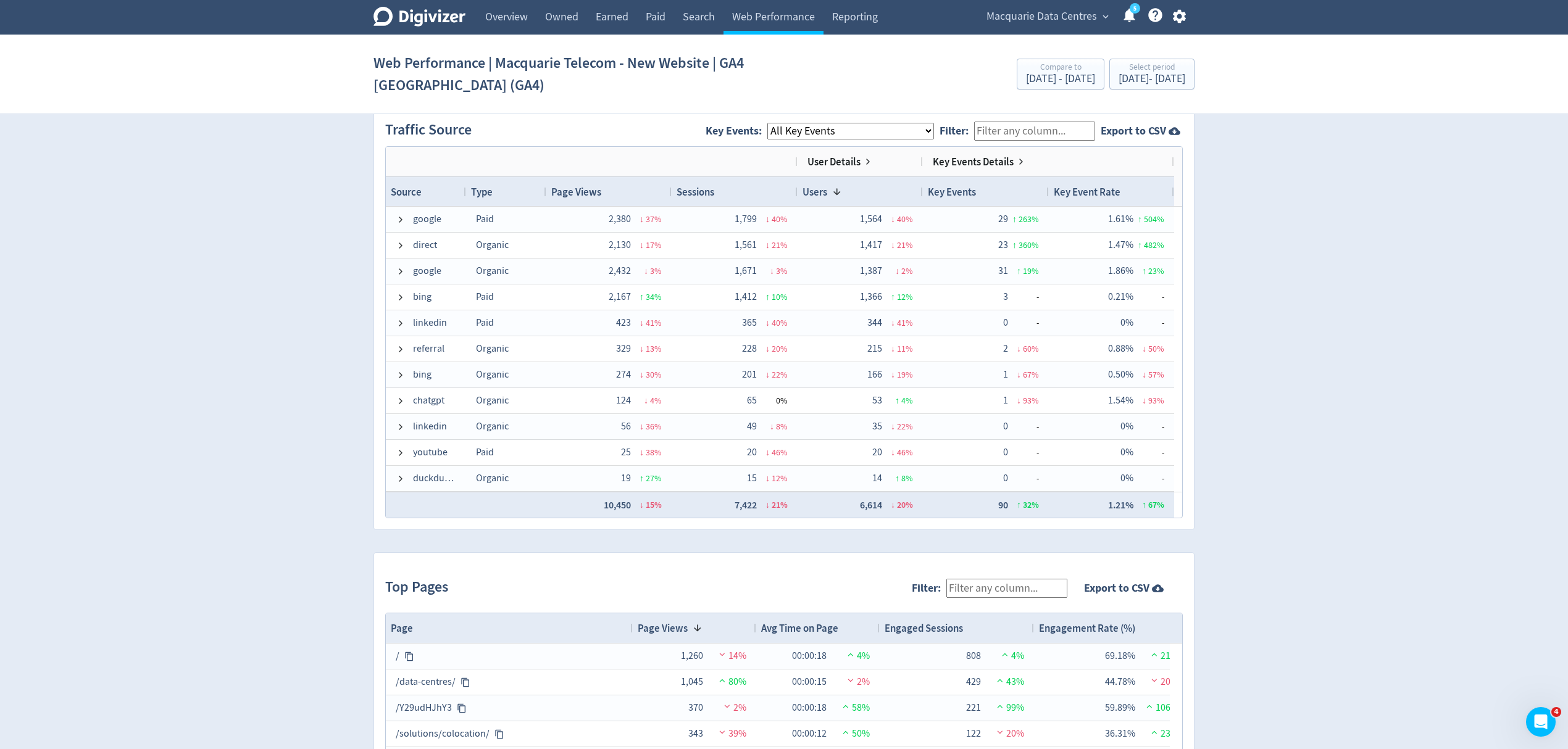
click at [1035, 18] on span "Macquarie Data Centres" at bounding box center [1042, 16] width 111 height 19
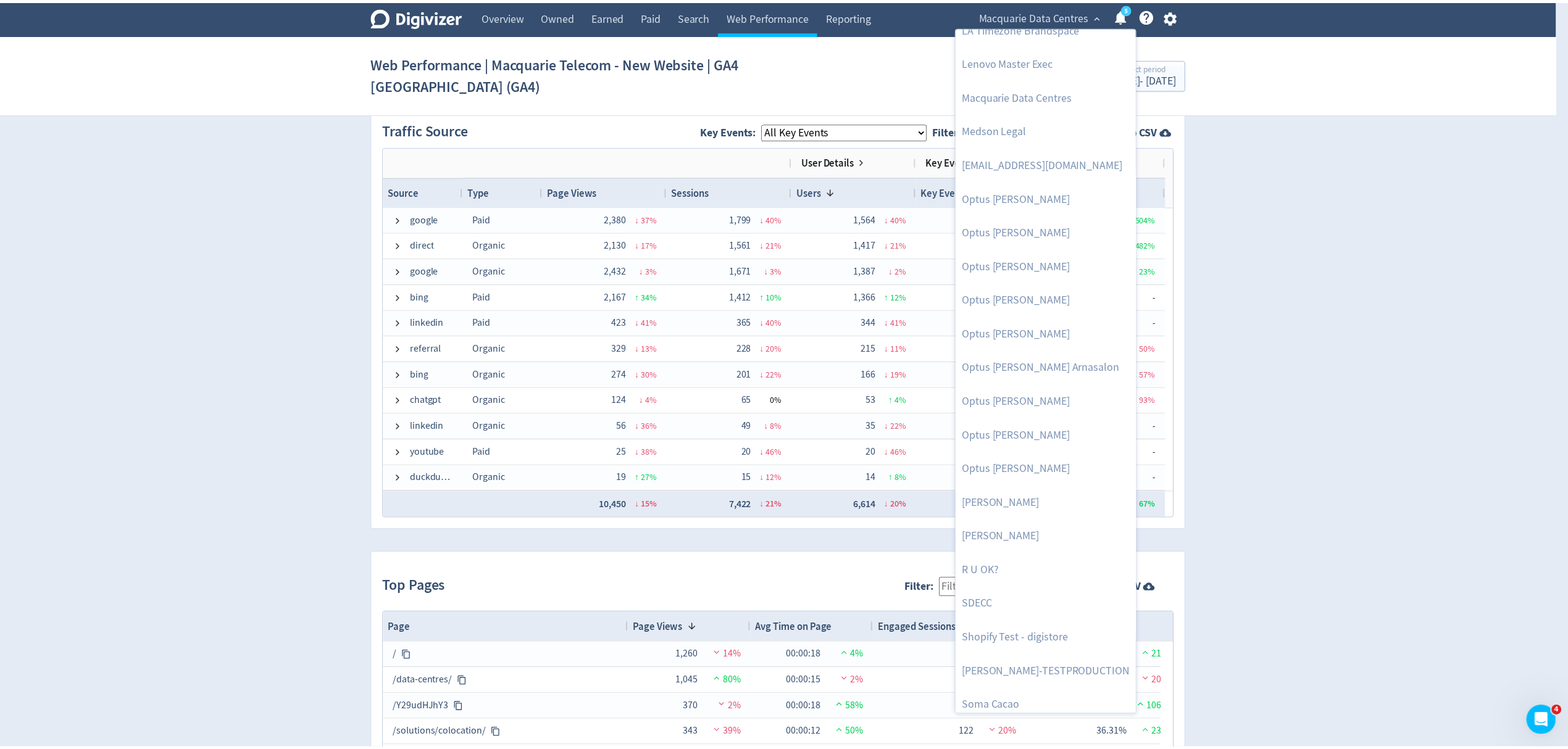
scroll to position [567, 0]
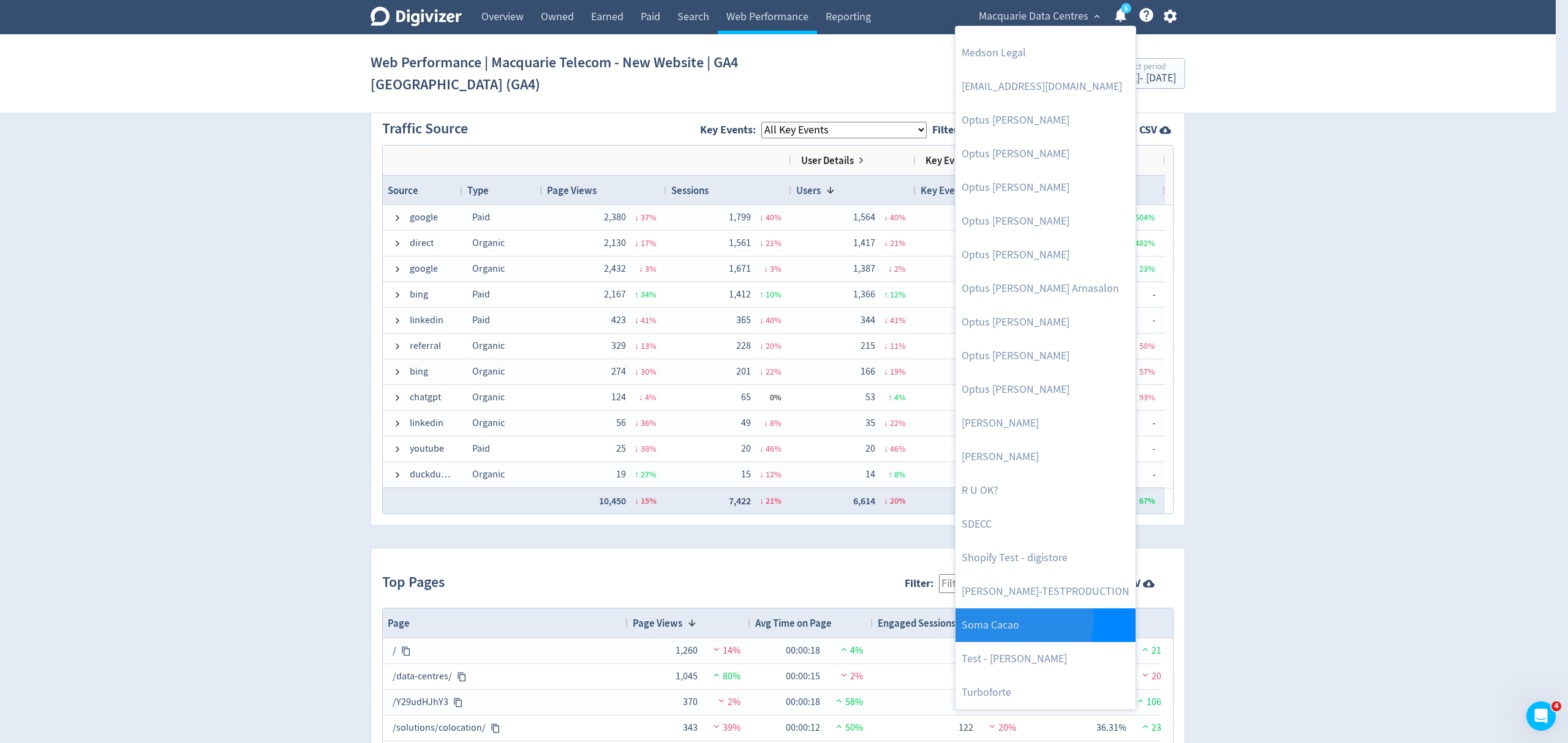
click at [1008, 618] on link "Soma Cacao" at bounding box center [1045, 625] width 180 height 34
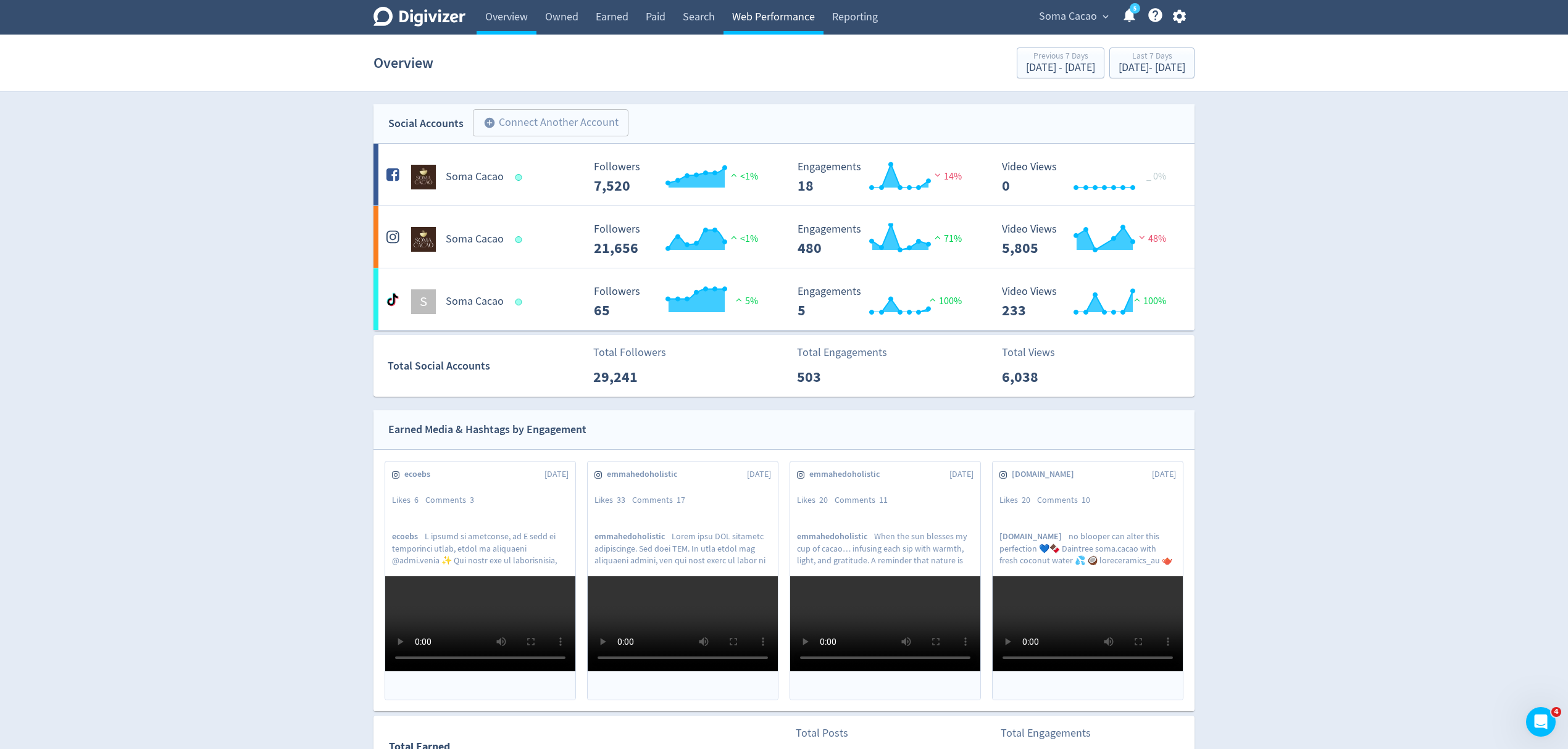
click at [733, 14] on link "Web Performance" at bounding box center [773, 17] width 100 height 35
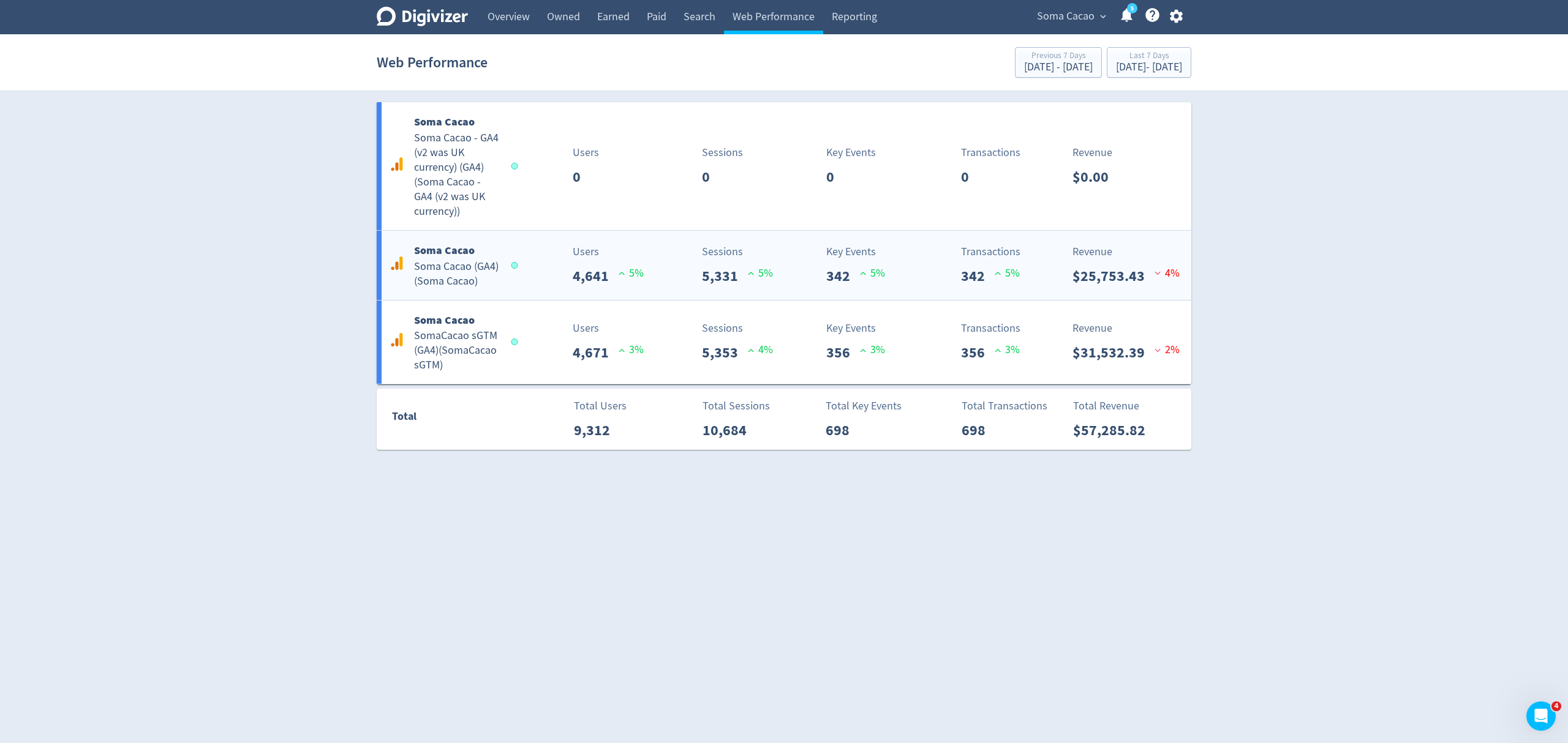
click at [530, 267] on div "Users 4,641 5 %" at bounding box center [583, 266] width 135 height 44
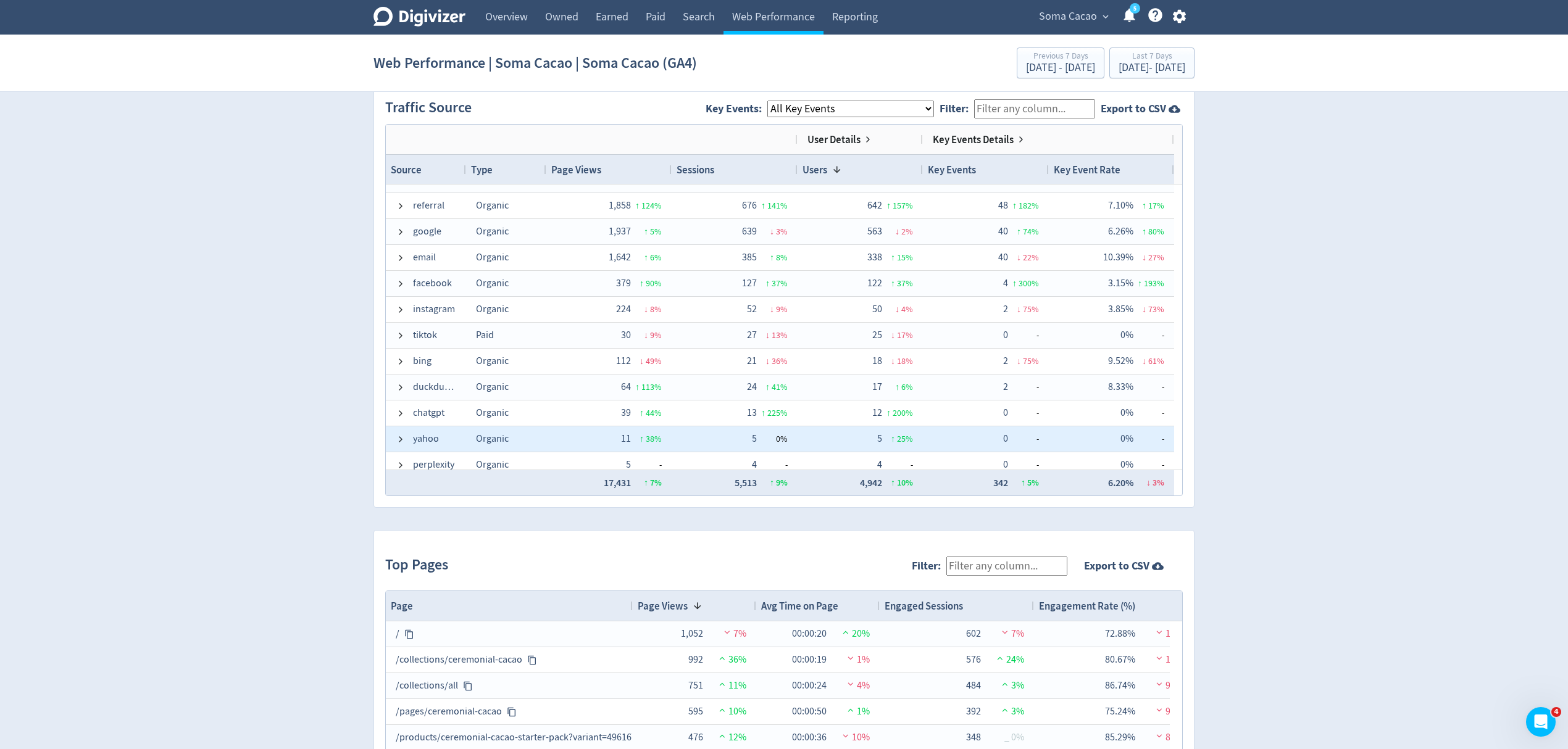
scroll to position [129, 0]
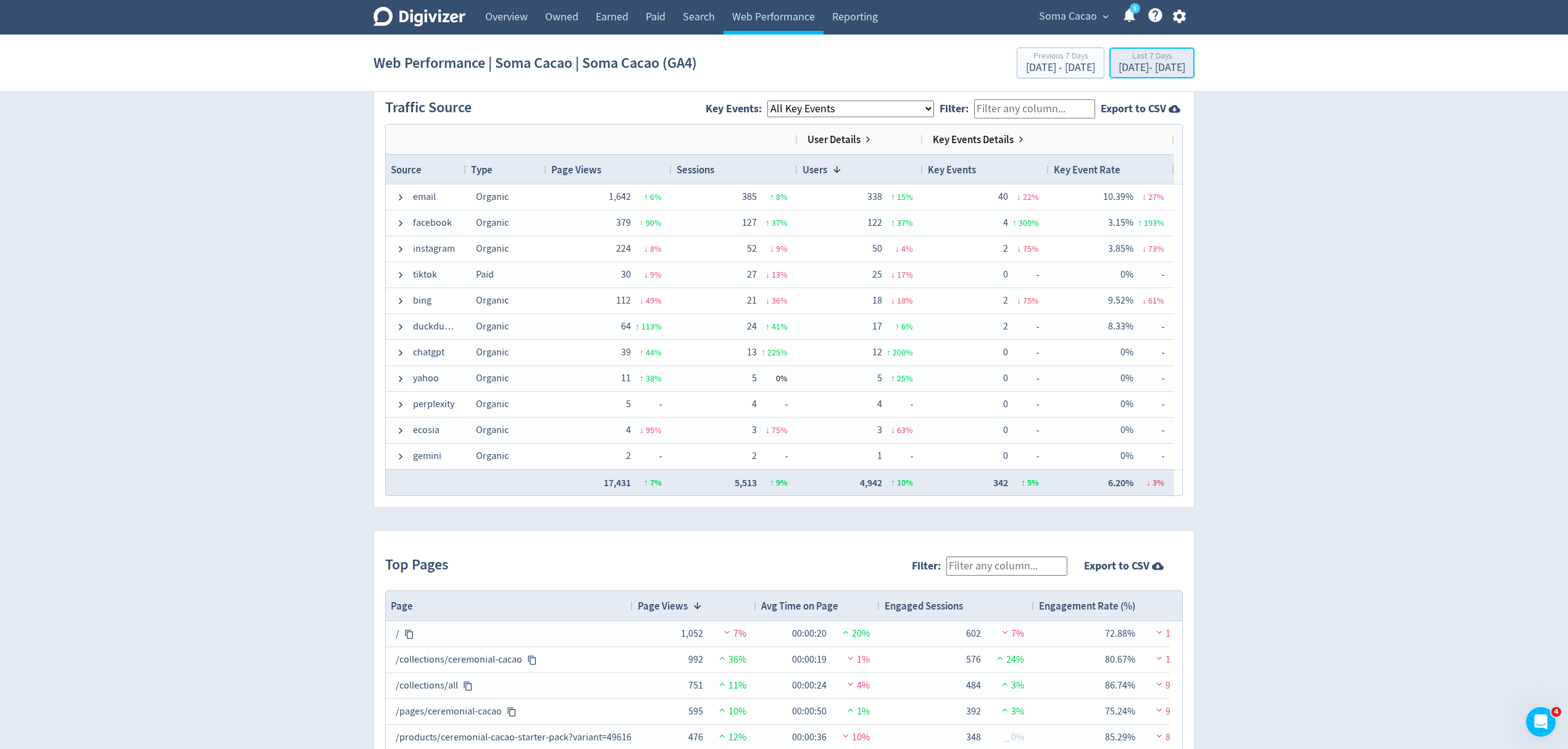
click at [1122, 58] on div "Last 7 Days" at bounding box center [1152, 57] width 67 height 10
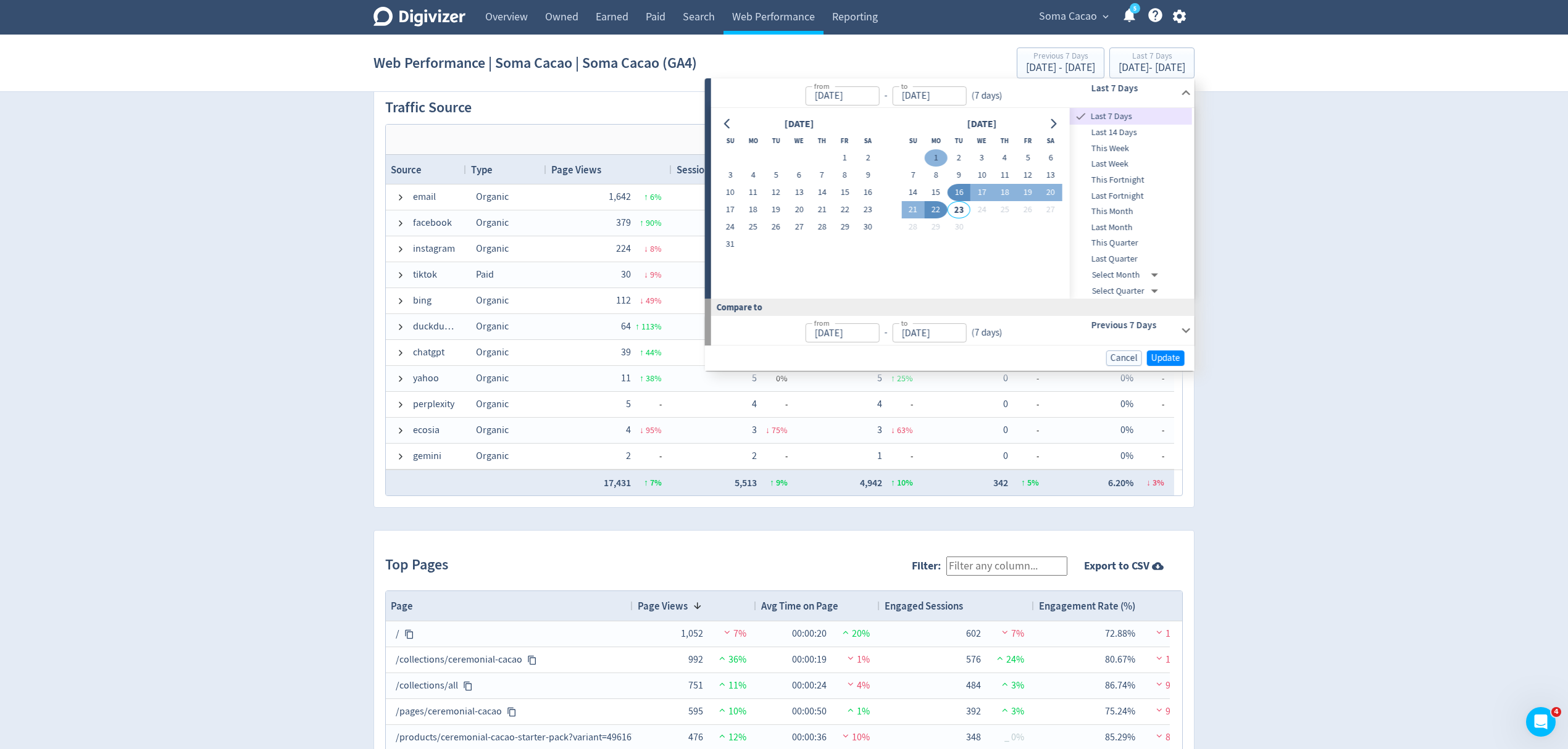
click at [934, 155] on button "1" at bounding box center [936, 158] width 23 height 17
type input "[DATE]"
click at [910, 214] on button "21" at bounding box center [912, 209] width 23 height 17
type input "[DATE]"
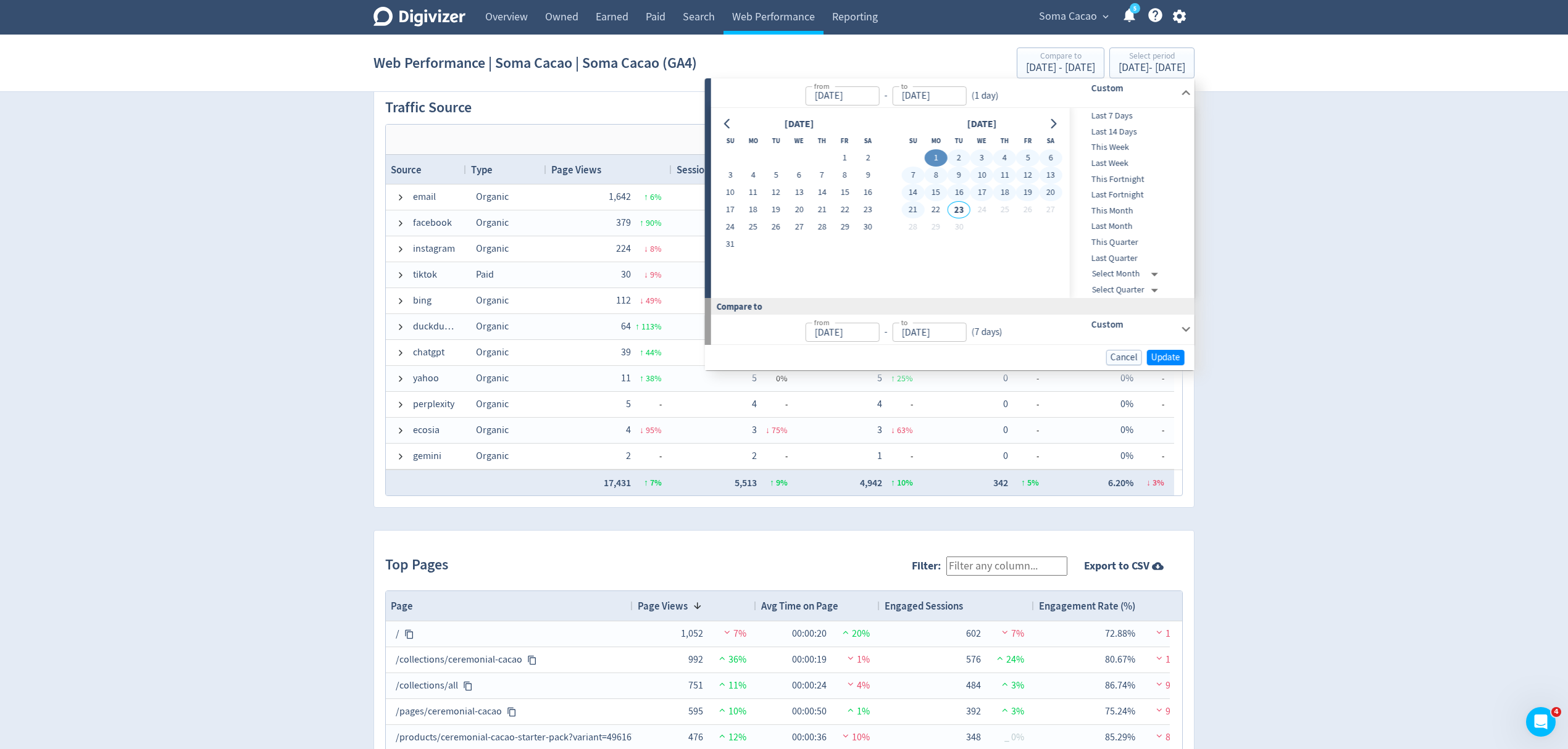
type input "[DATE]"
click at [1154, 358] on span "Update" at bounding box center [1166, 357] width 29 height 9
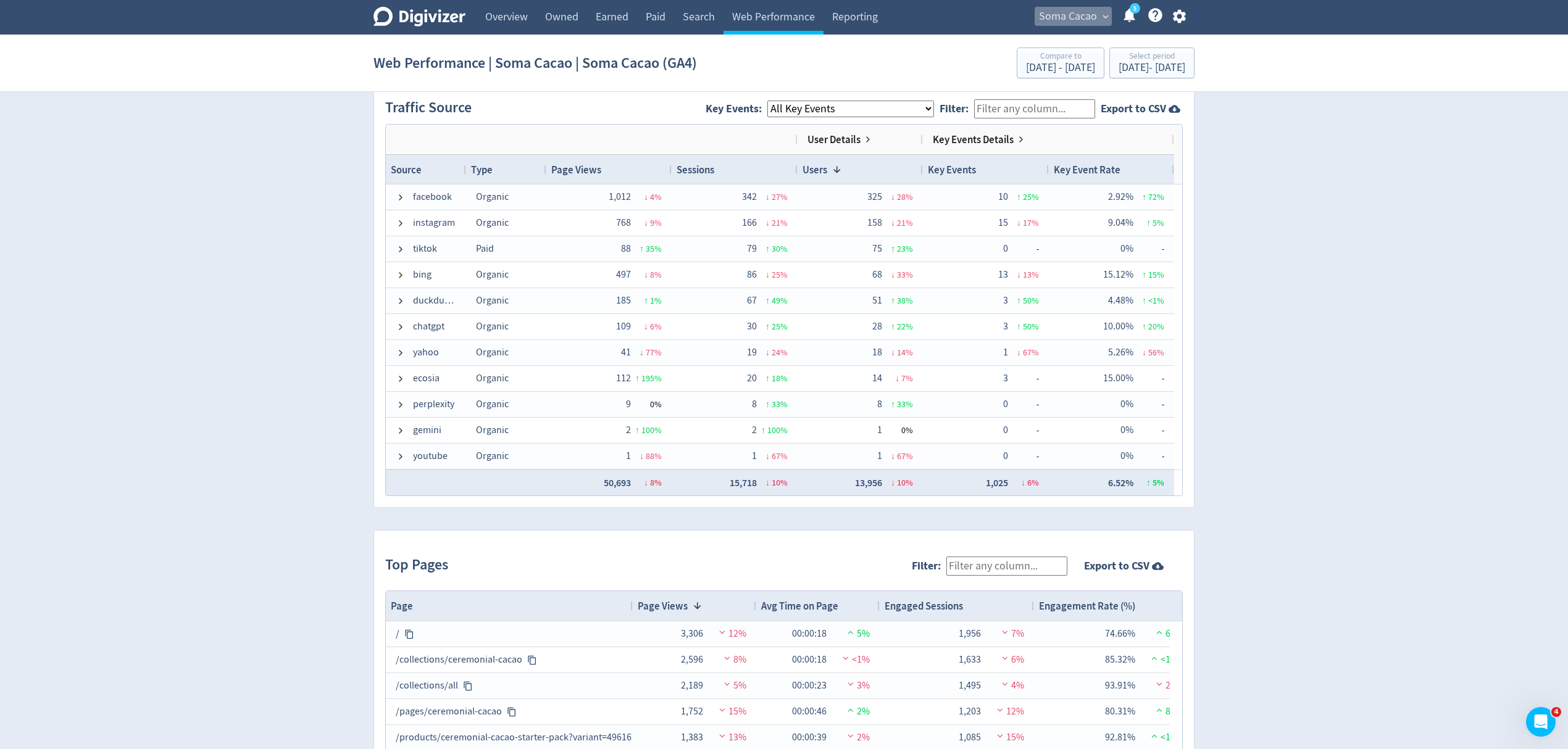
click at [1059, 19] on span "Soma Cacao" at bounding box center [1068, 16] width 58 height 19
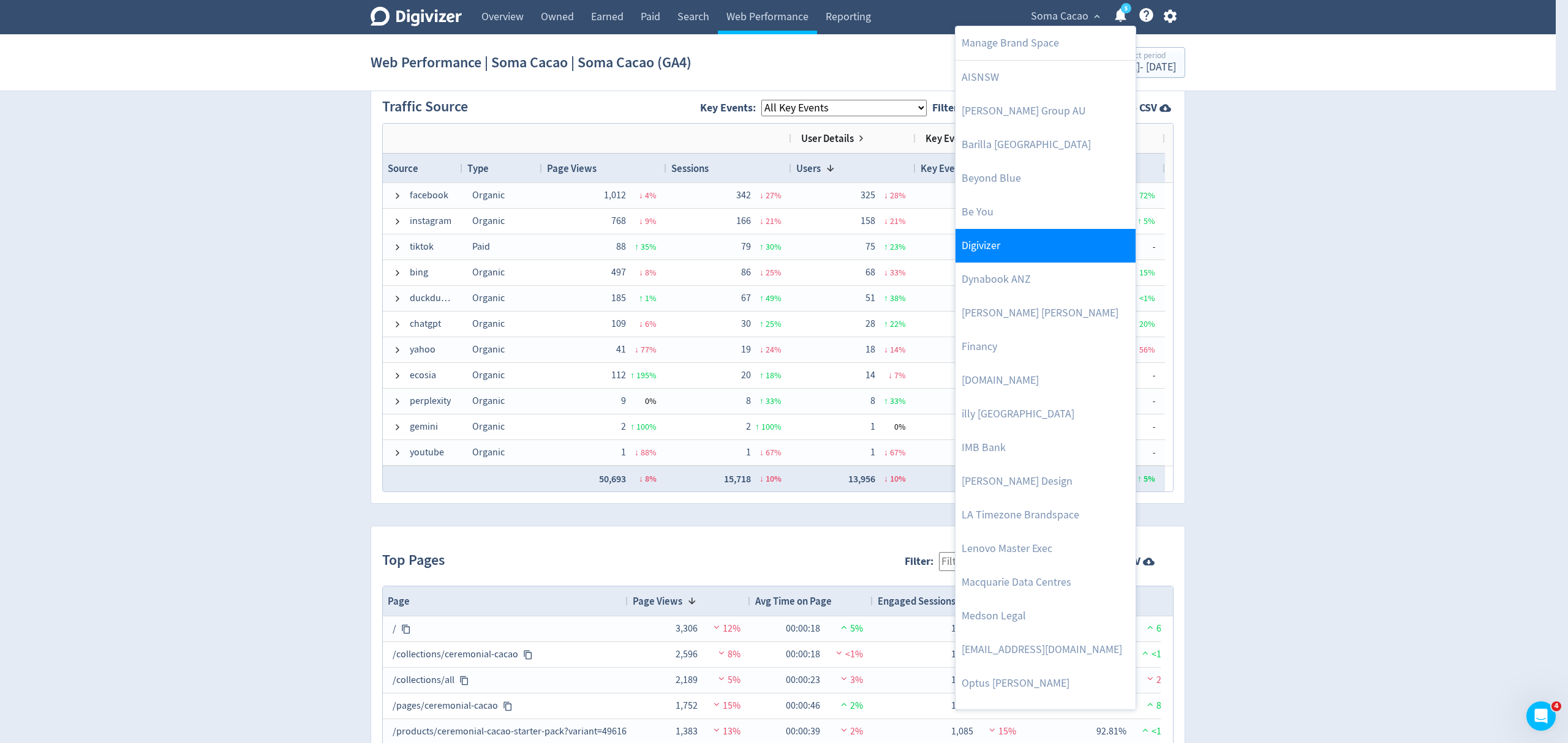
click at [1000, 245] on link "Digivizer" at bounding box center [1045, 245] width 180 height 34
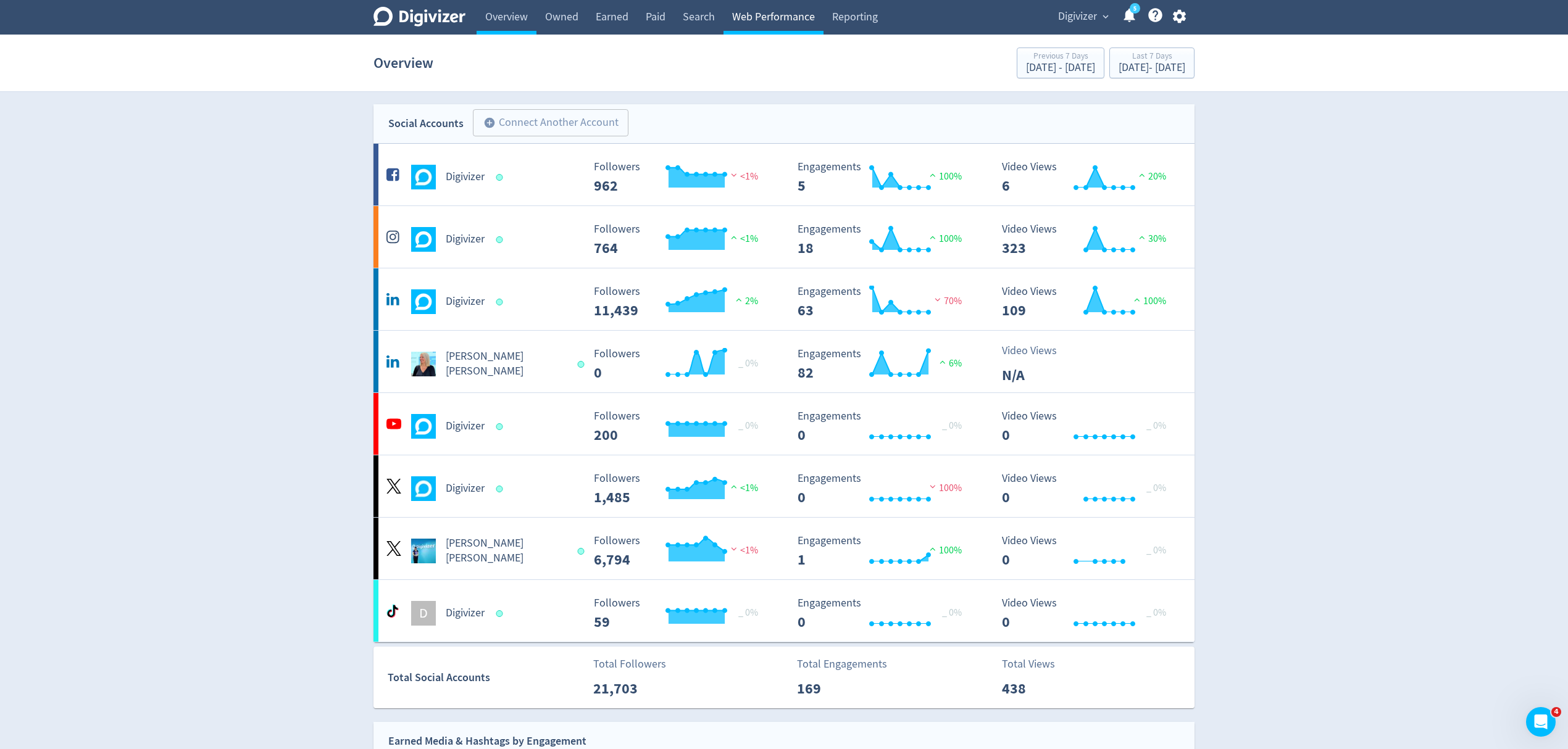
click at [759, 11] on link "Web Performance" at bounding box center [773, 17] width 100 height 35
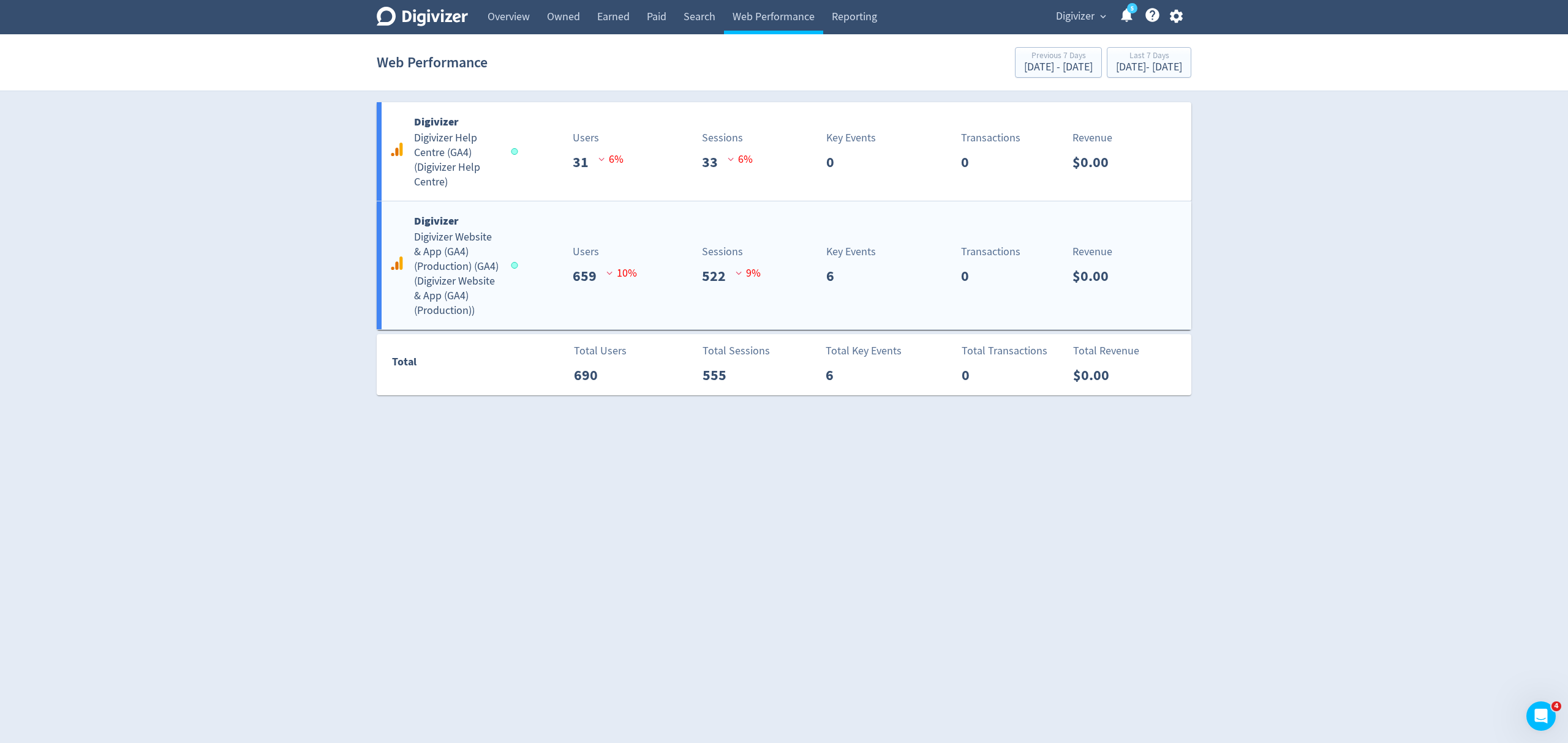
click at [542, 238] on div "Digivizer Digivizer Website & App (GA4) (Production) (GA4) ( Digivizer Website …" at bounding box center [784, 265] width 815 height 128
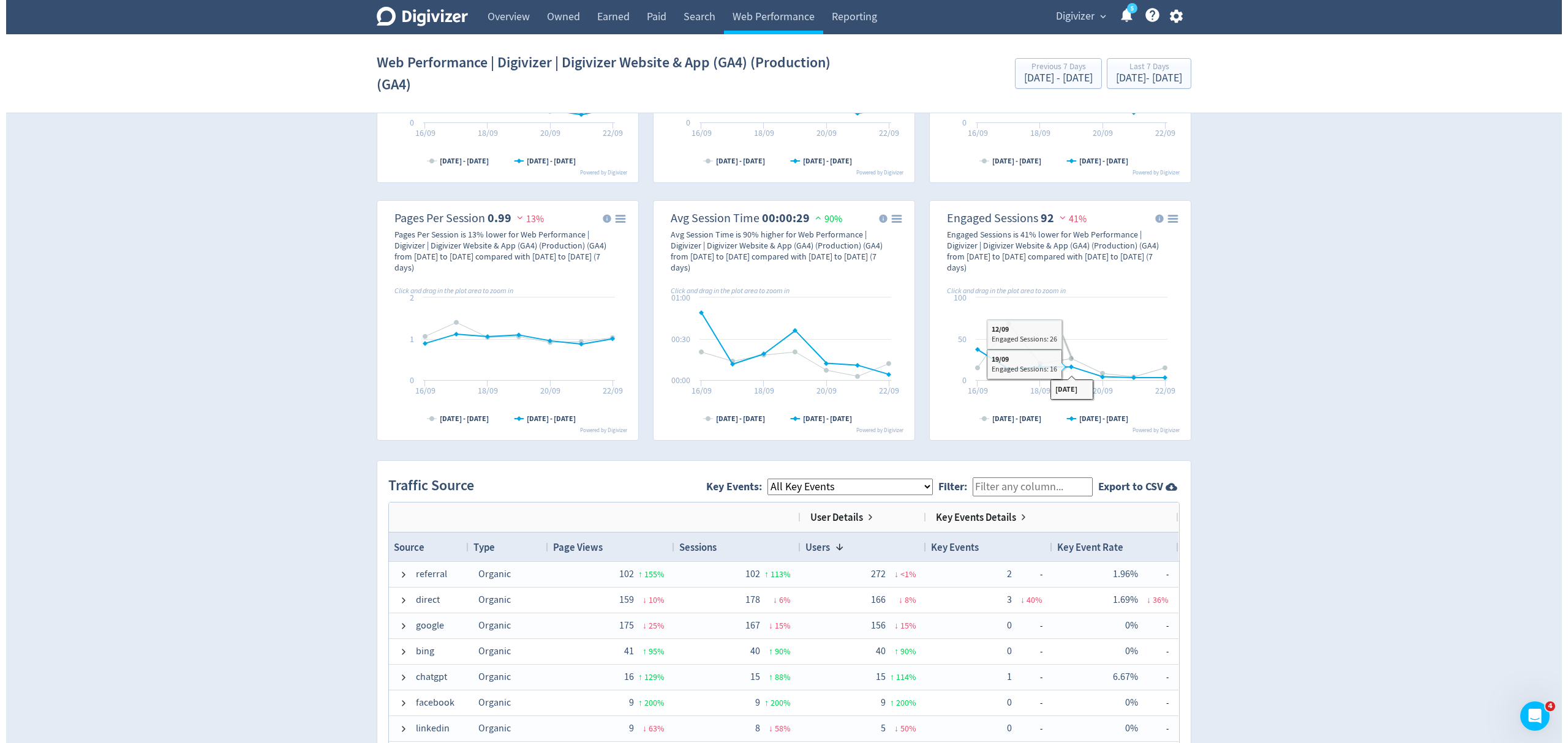
scroll to position [408, 0]
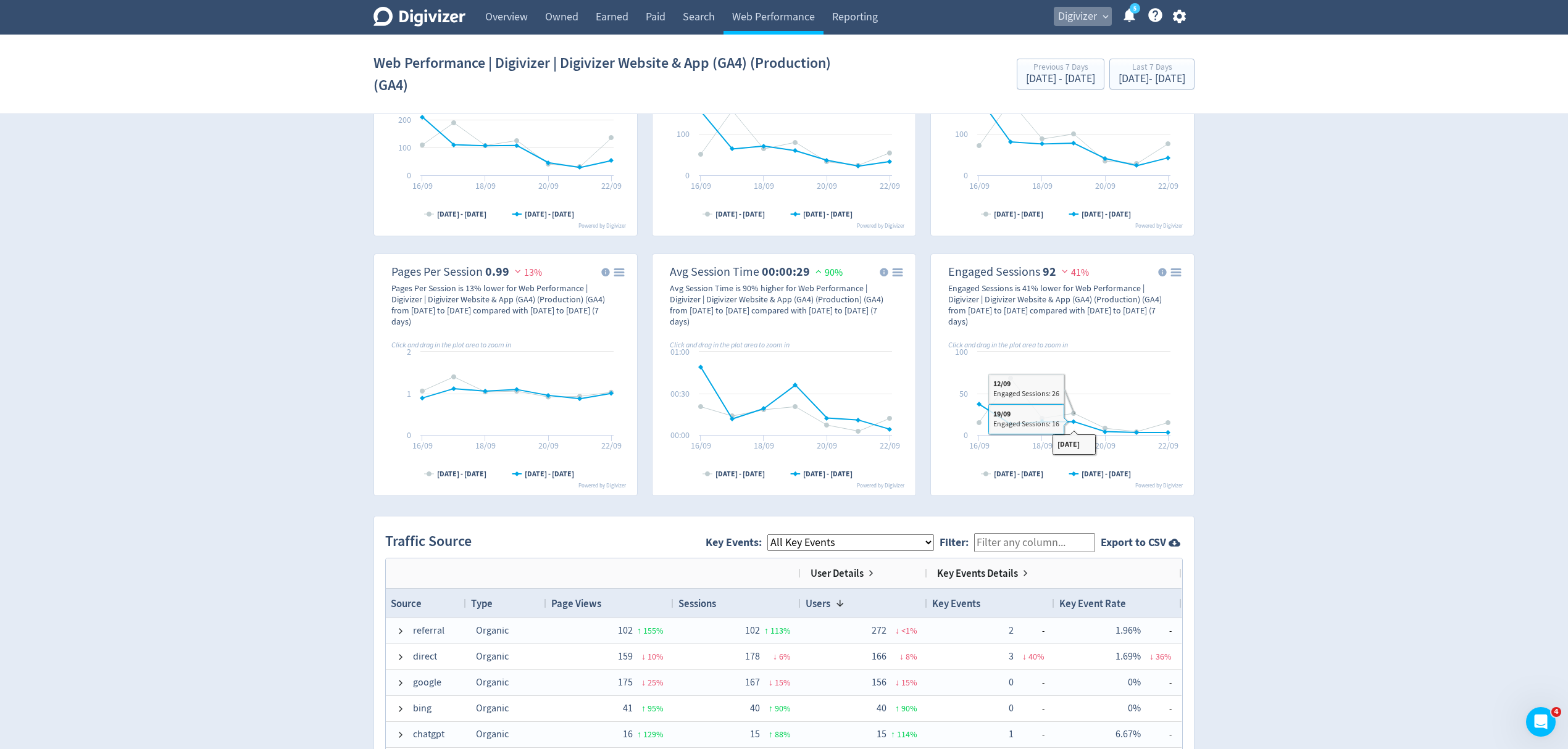
click at [1070, 19] on span "Digivizer" at bounding box center [1077, 16] width 39 height 19
